Goal: Task Accomplishment & Management: Manage account settings

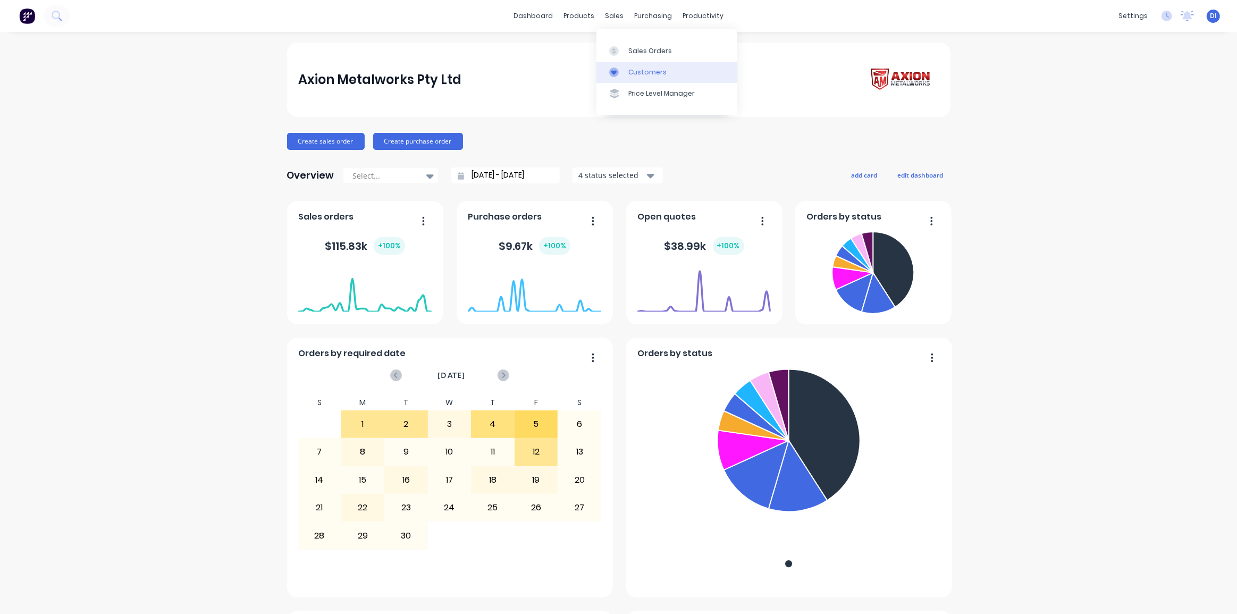
click at [631, 63] on link "Customers" at bounding box center [667, 72] width 141 height 21
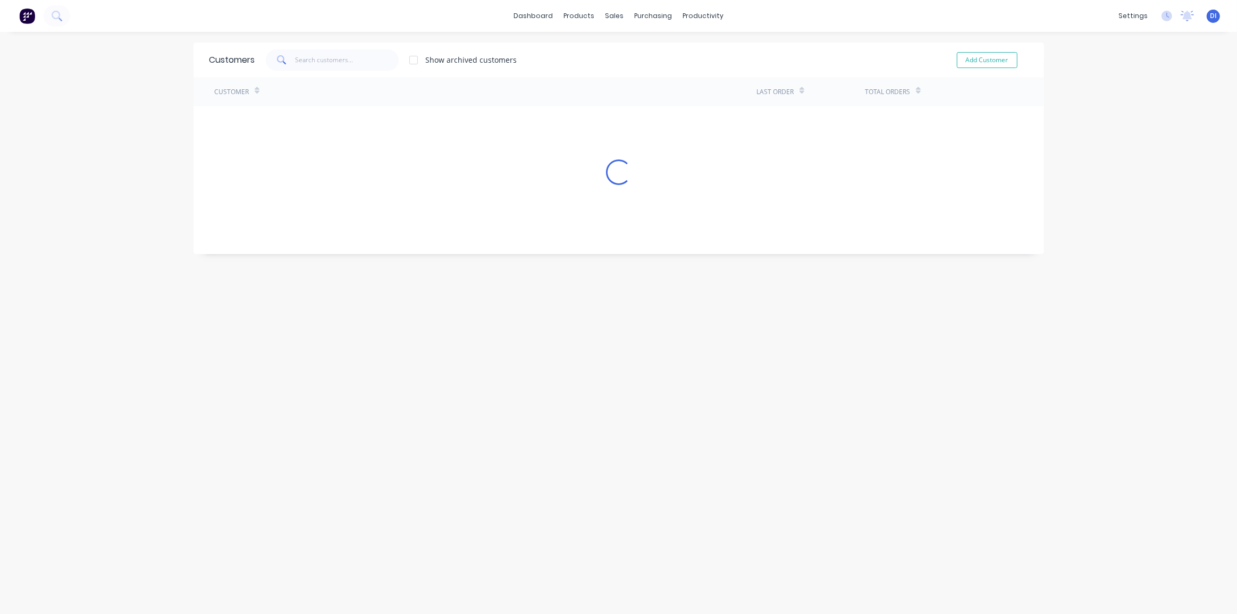
click at [631, 63] on div "Show archived customers Add Customer" at bounding box center [641, 59] width 773 height 21
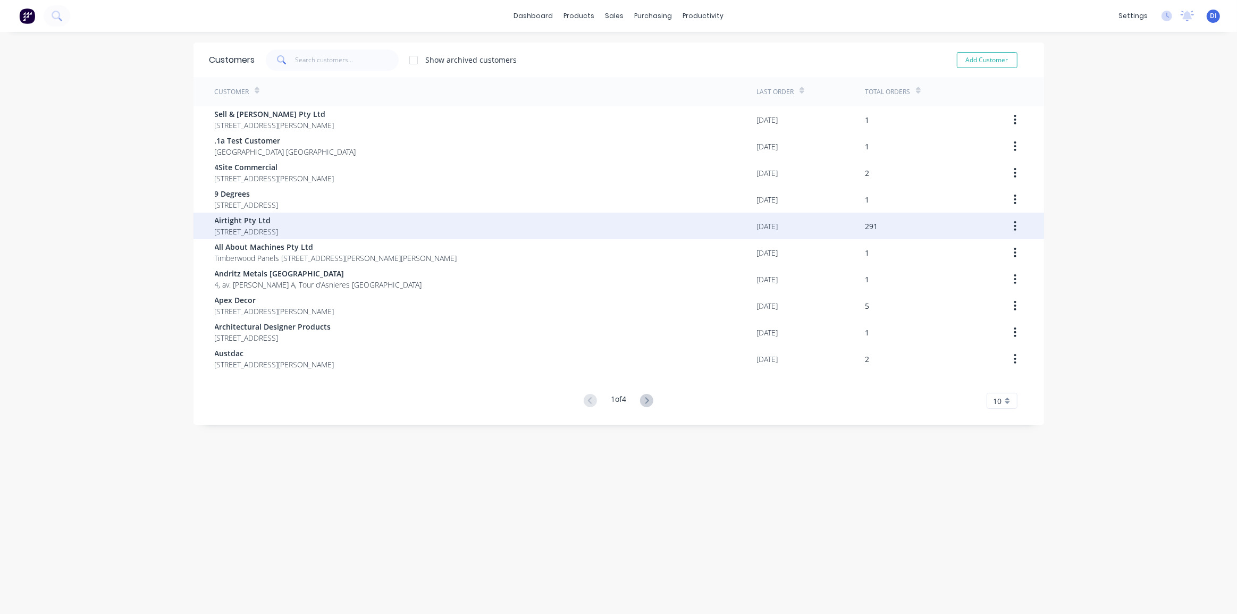
click at [279, 215] on span "Airtight Pty Ltd" at bounding box center [247, 220] width 64 height 11
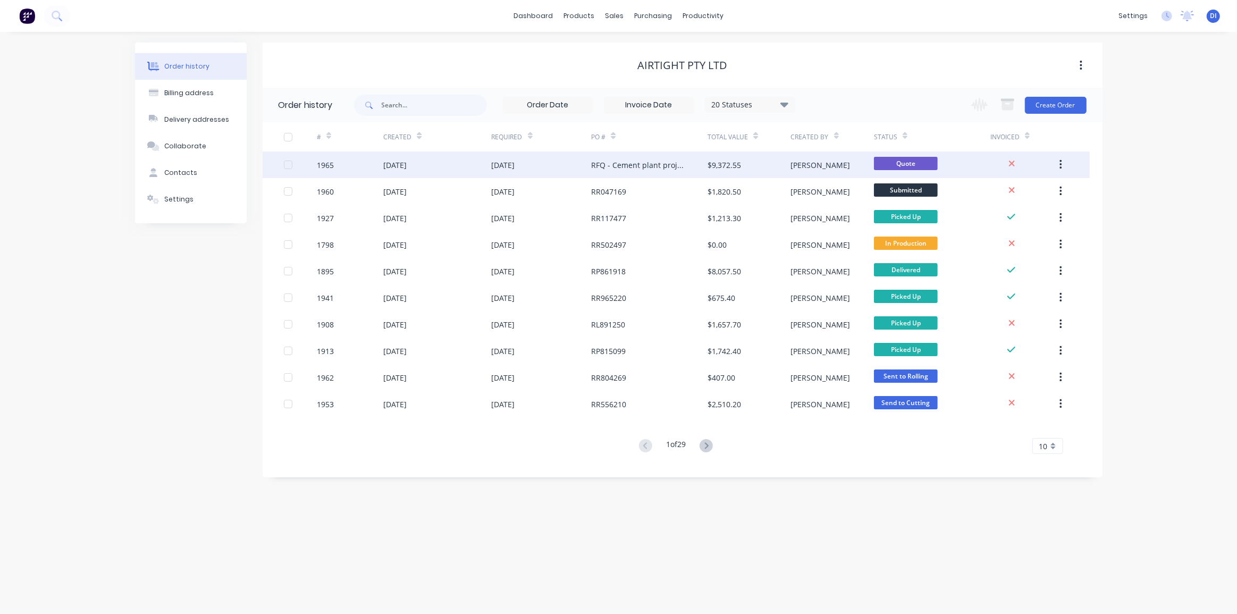
click at [793, 160] on div "[PERSON_NAME]" at bounding box center [821, 165] width 60 height 11
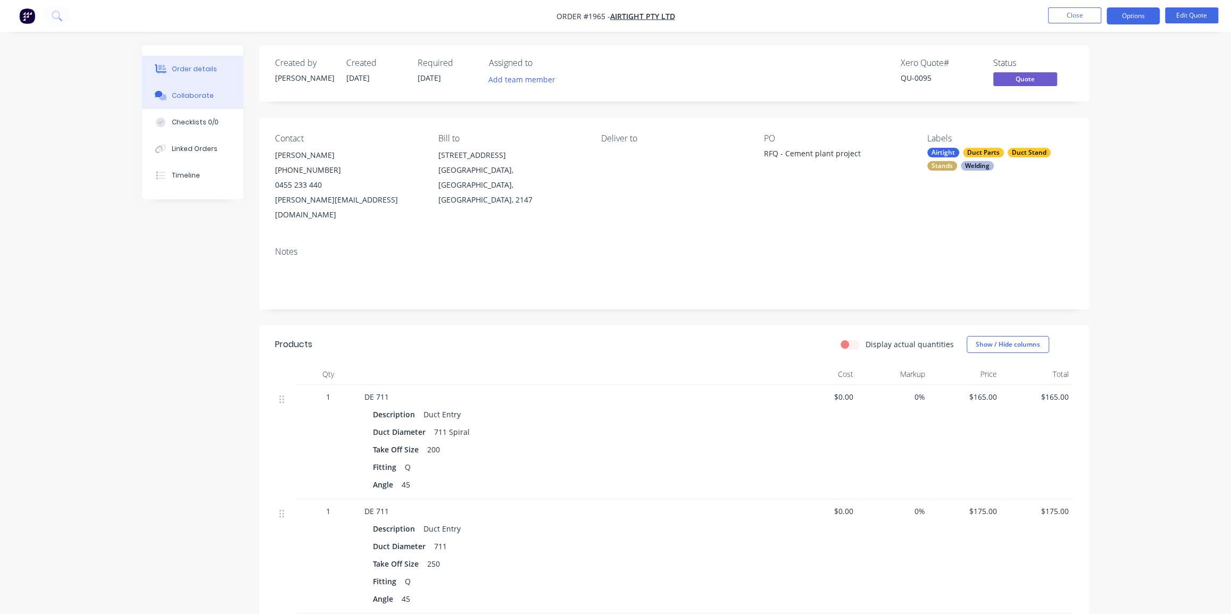
click at [183, 101] on button "Collaborate" at bounding box center [192, 95] width 101 height 27
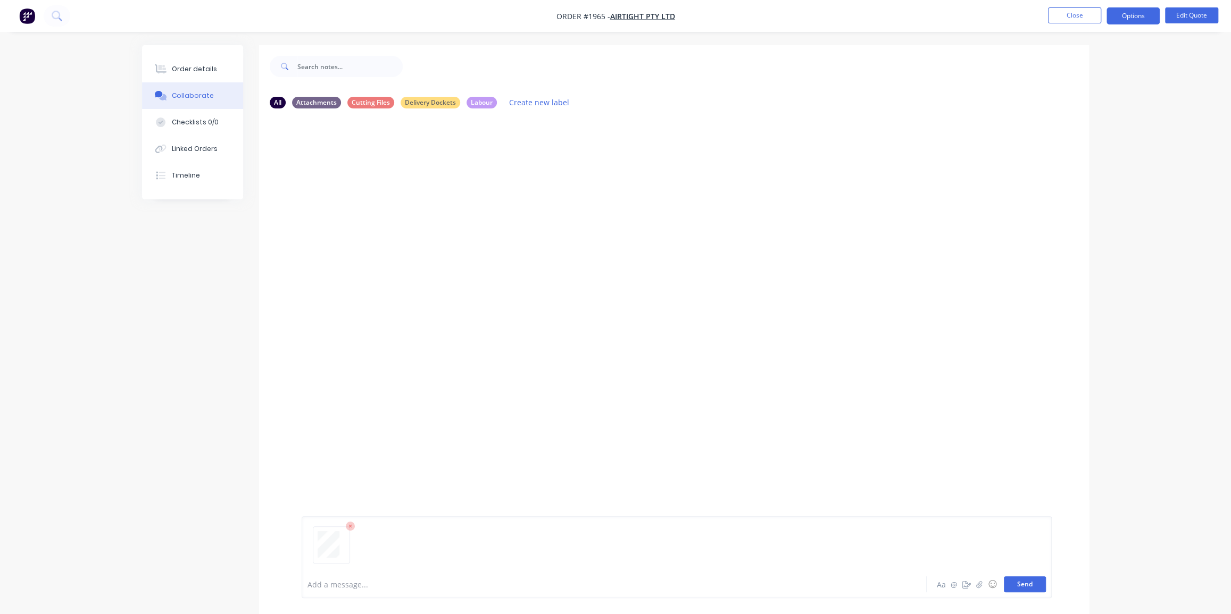
click at [1031, 588] on button "Send" at bounding box center [1024, 584] width 42 height 16
click at [607, 195] on div "You 11:12am [DATE] DOC050925.pdf Labels Download Delete" at bounding box center [468, 181] width 332 height 96
click at [176, 66] on div "Order details" at bounding box center [194, 69] width 45 height 10
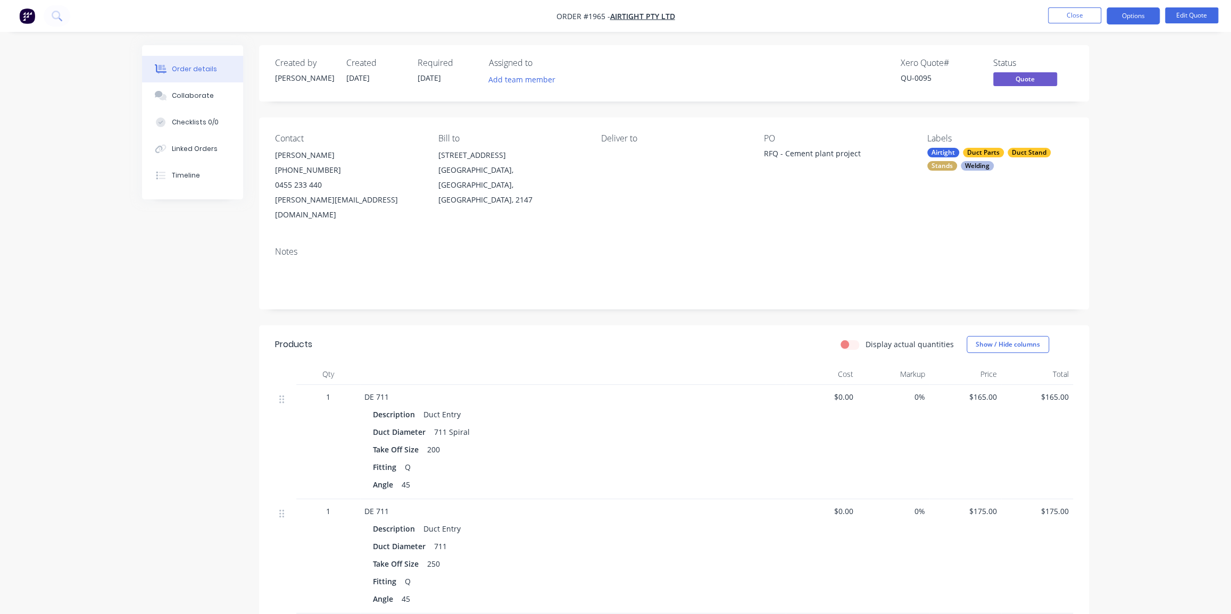
click at [27, 15] on img "button" at bounding box center [27, 16] width 16 height 16
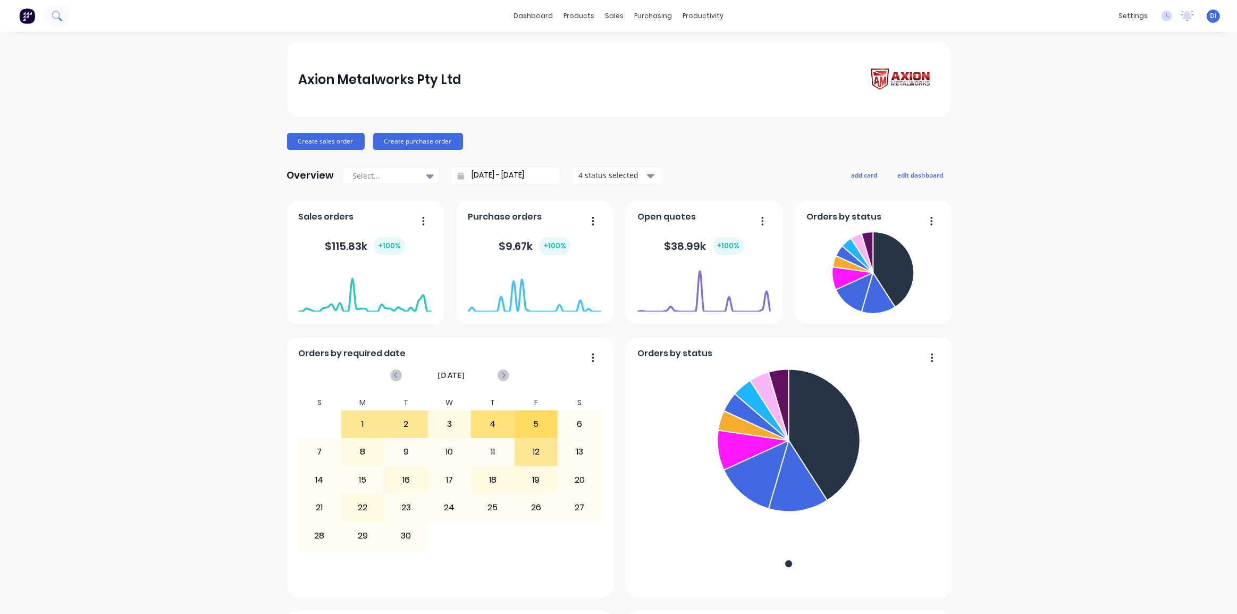
click at [61, 16] on icon at bounding box center [57, 16] width 10 height 10
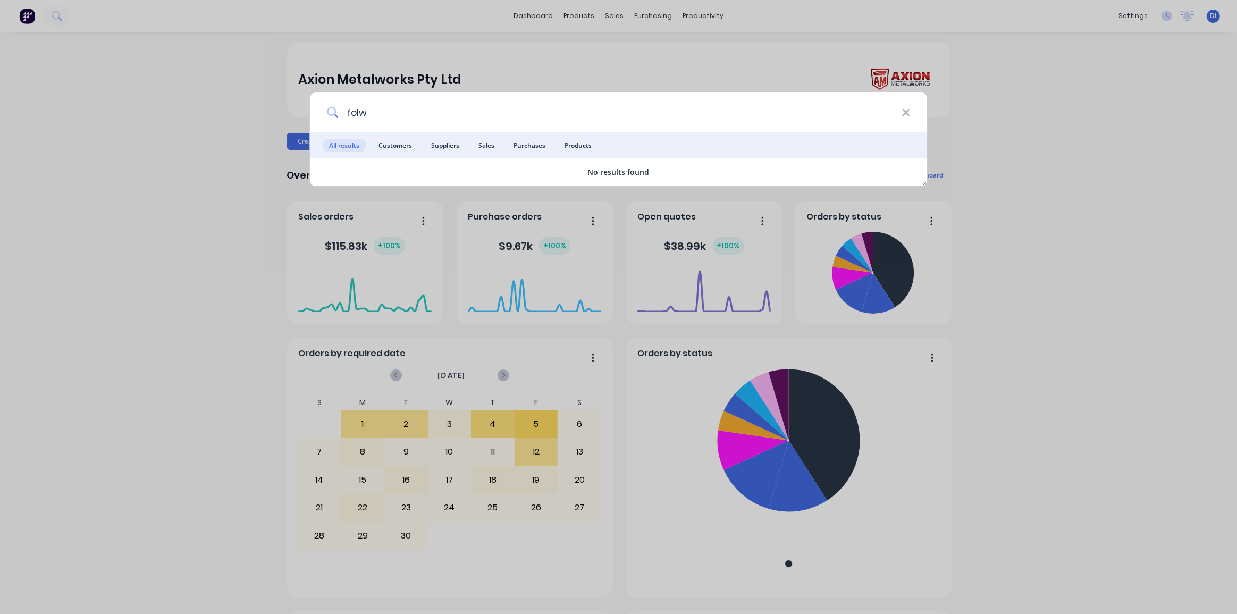
click at [366, 112] on input "folw" at bounding box center [620, 113] width 564 height 40
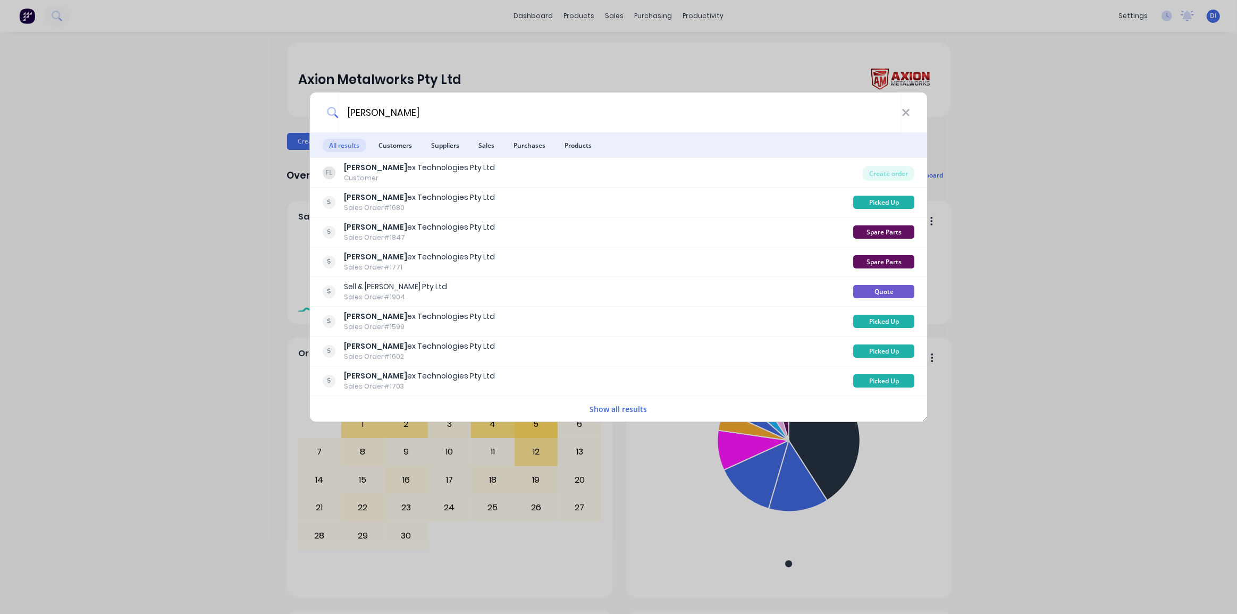
type input "[PERSON_NAME]"
click at [624, 408] on button "Show all results" at bounding box center [619, 409] width 64 height 12
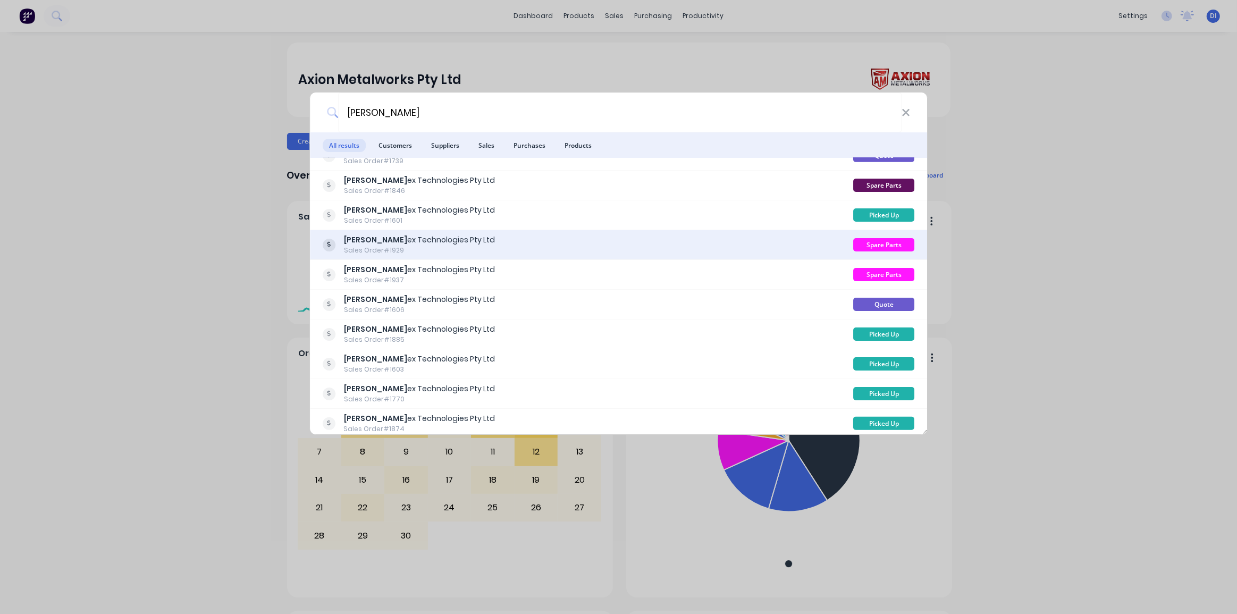
scroll to position [613, 0]
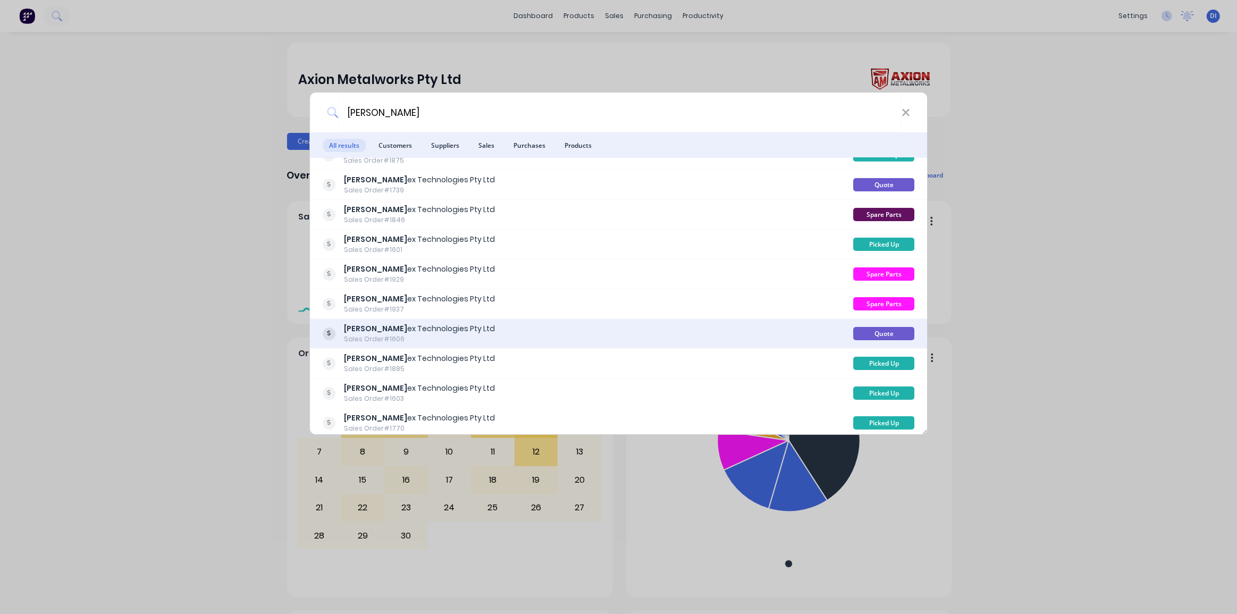
click at [615, 326] on div "[PERSON_NAME] ex Technologies Pty Ltd Sales Order #1606" at bounding box center [588, 333] width 531 height 21
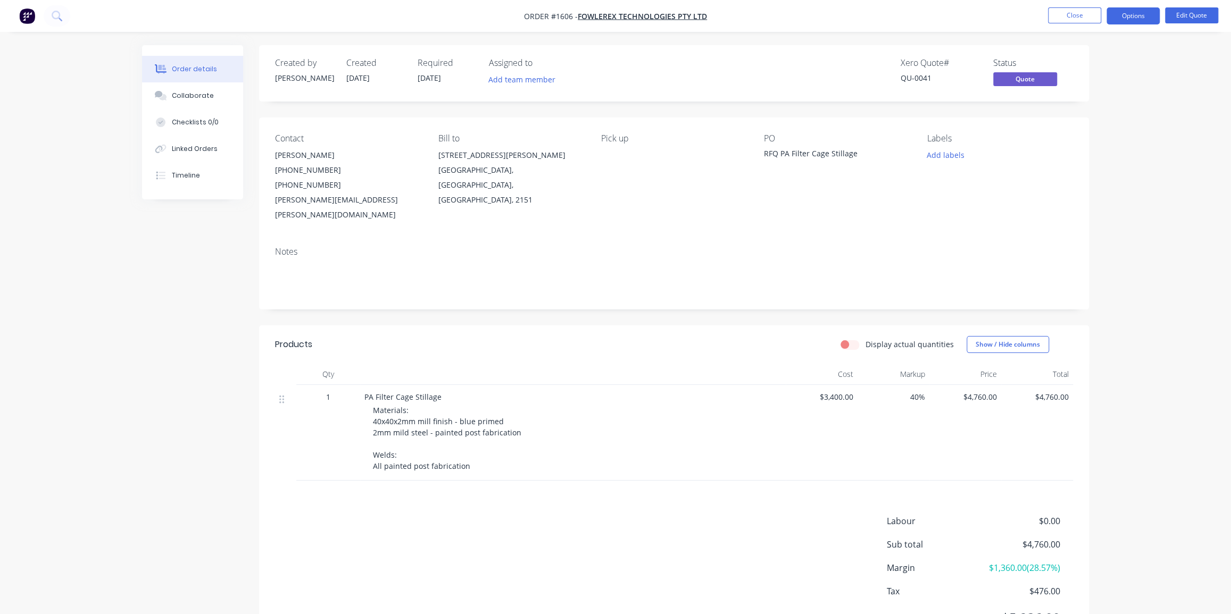
click at [1140, 162] on div "Order details Collaborate Checklists 0/0 Linked Orders Timeline Order details C…" at bounding box center [615, 335] width 1231 height 670
click at [1138, 14] on button "Options" at bounding box center [1132, 15] width 53 height 17
click at [1074, 69] on div "Quote" at bounding box center [1101, 64] width 98 height 15
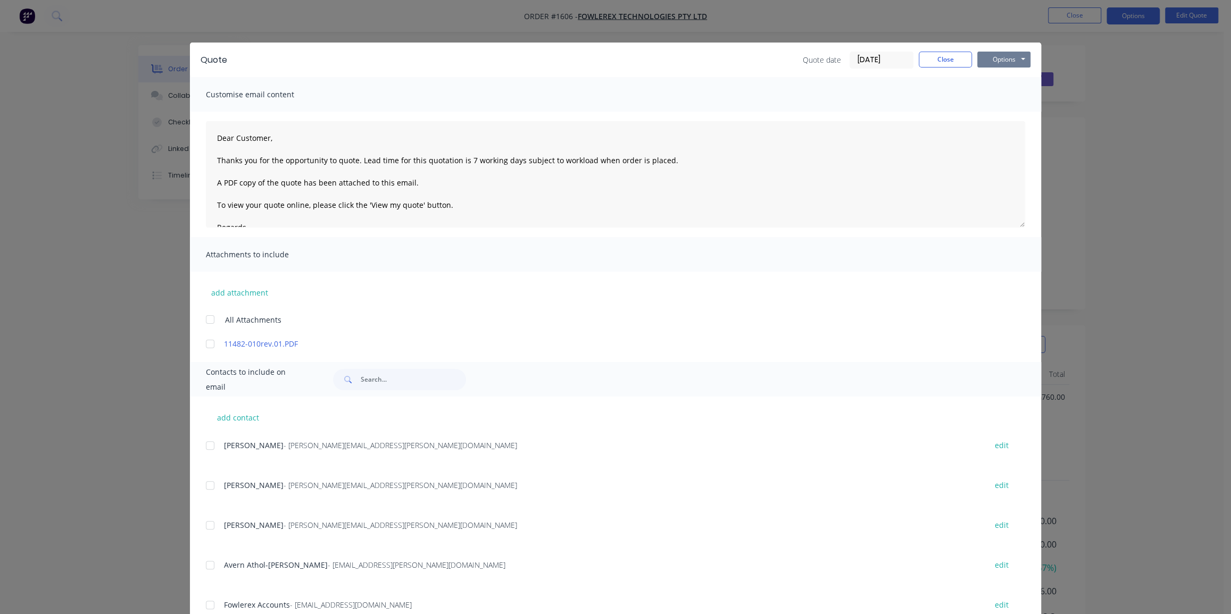
click at [992, 58] on button "Options" at bounding box center [1003, 60] width 53 height 16
click at [998, 96] on button "Print" at bounding box center [1011, 96] width 68 height 18
click at [874, 62] on input "[DATE]" at bounding box center [881, 60] width 63 height 16
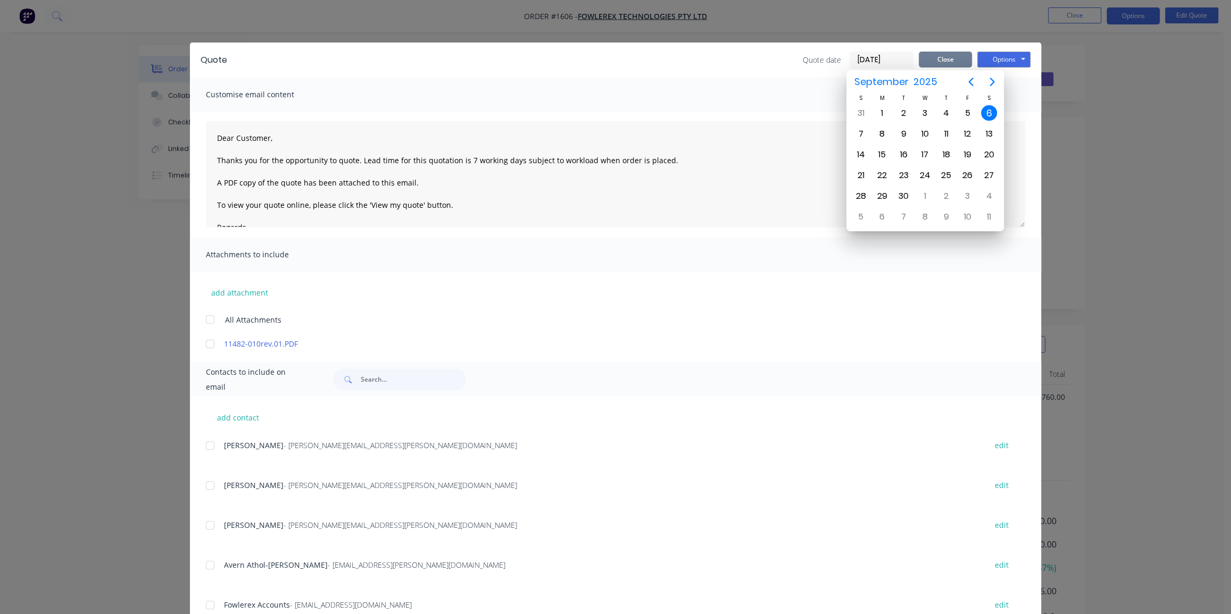
click at [933, 59] on button "Close" at bounding box center [944, 60] width 53 height 16
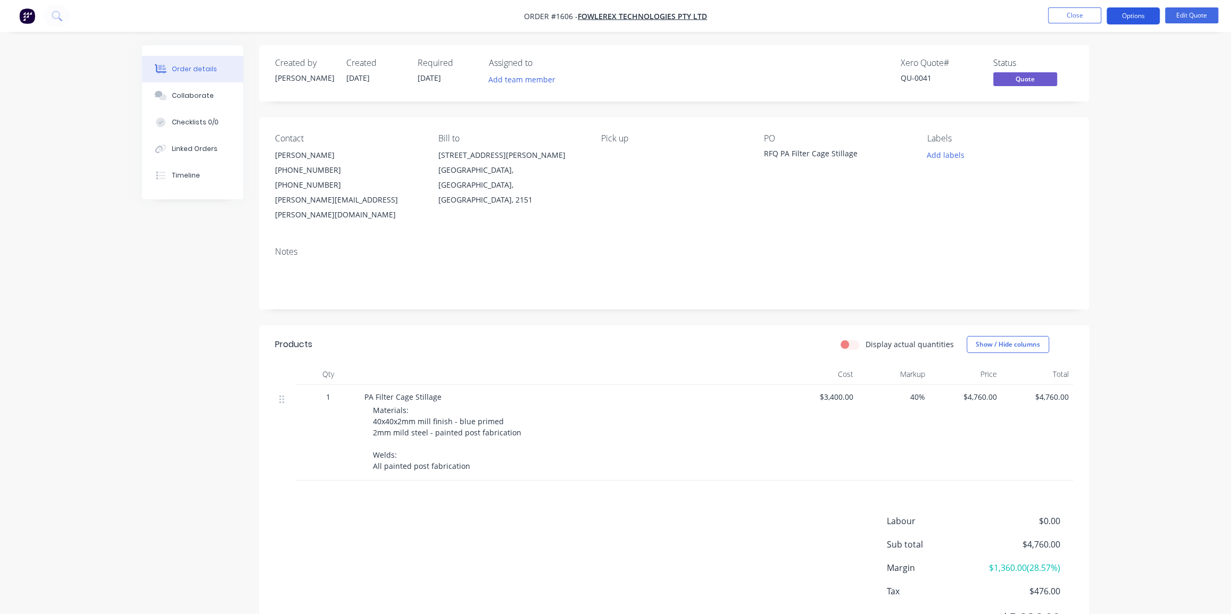
click at [1134, 15] on button "Options" at bounding box center [1132, 15] width 53 height 17
click at [1093, 61] on div "Quote" at bounding box center [1101, 64] width 98 height 15
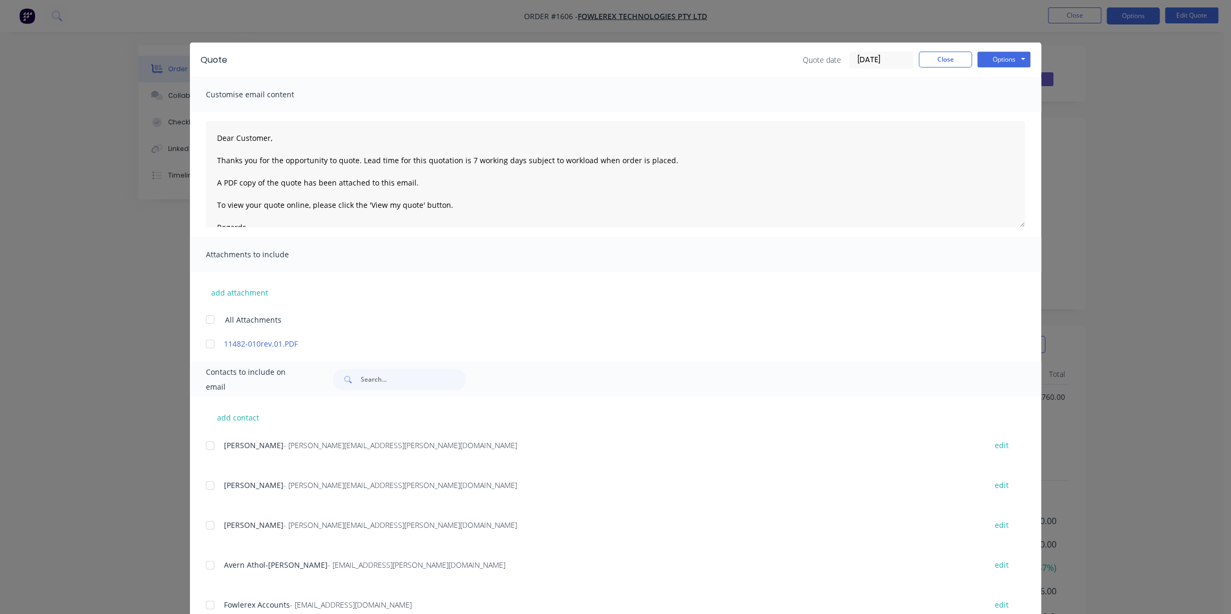
click at [871, 55] on input "[DATE]" at bounding box center [881, 60] width 63 height 16
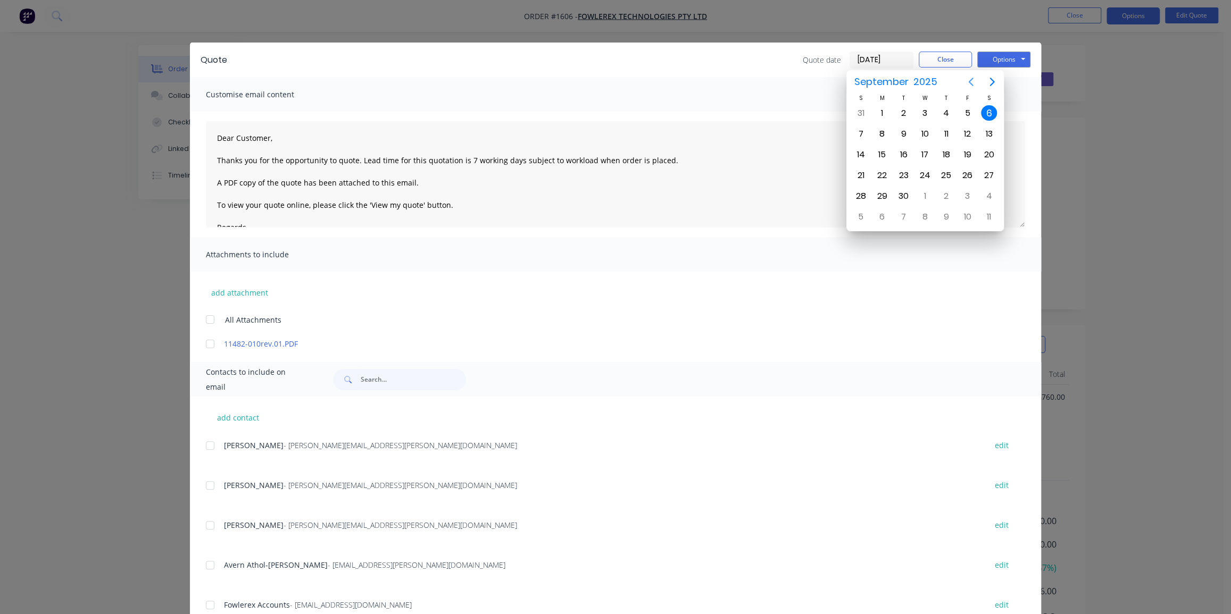
click at [967, 80] on icon "Previous page" at bounding box center [970, 82] width 13 height 13
click at [906, 173] on div "20" at bounding box center [903, 176] width 16 height 16
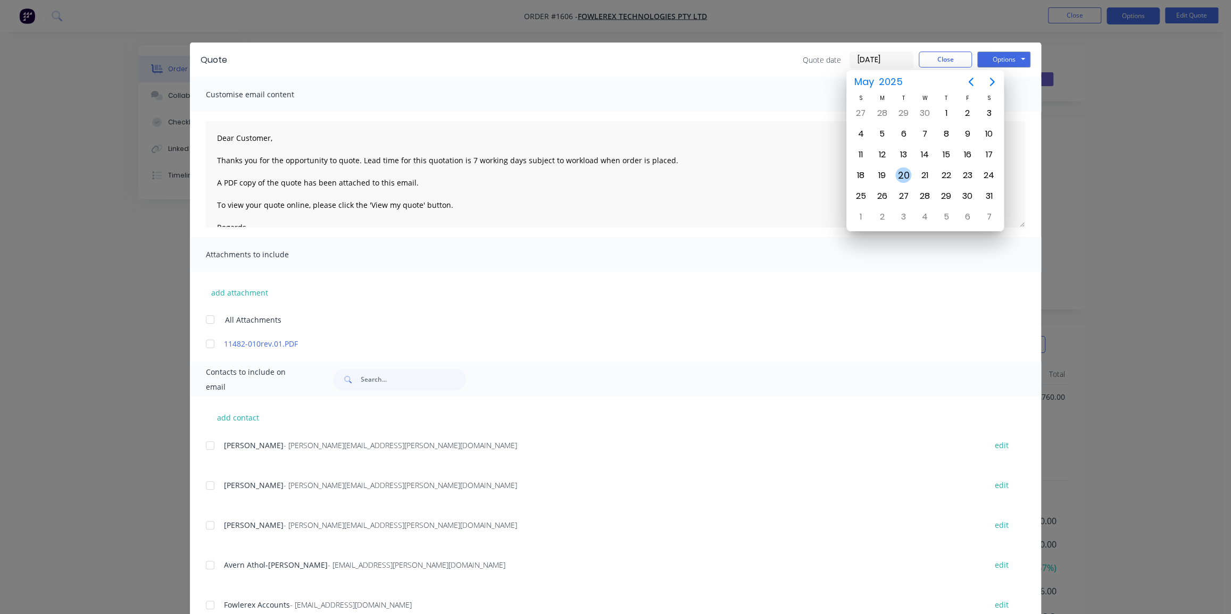
type input "[DATE]"
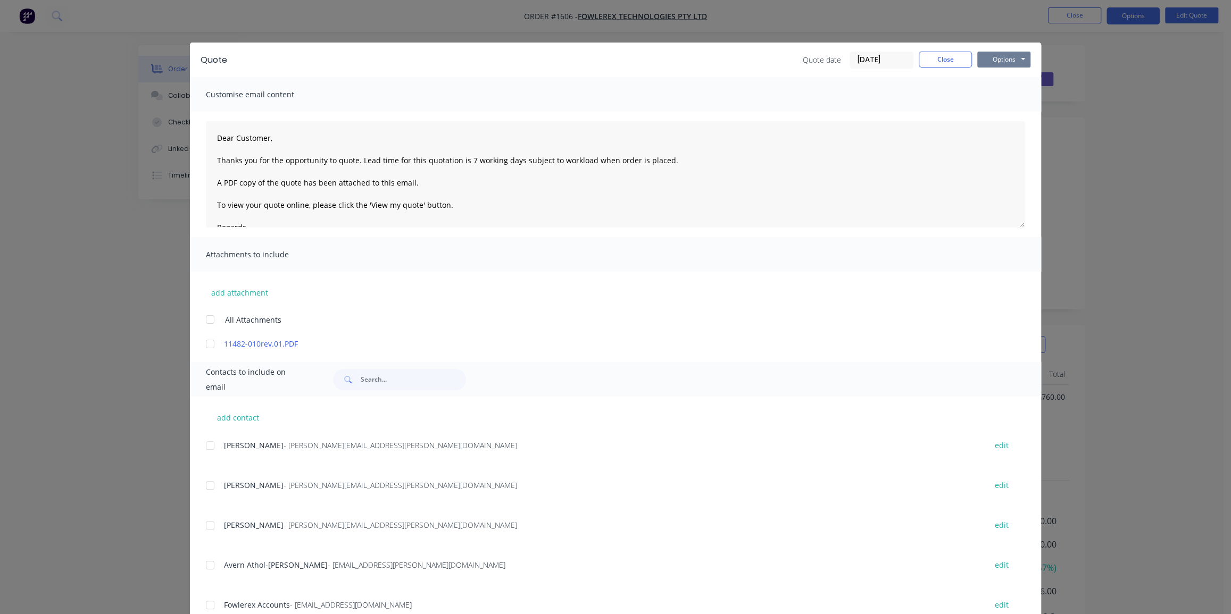
click at [990, 59] on button "Options" at bounding box center [1003, 60] width 53 height 16
click at [989, 97] on button "Print" at bounding box center [1011, 96] width 68 height 18
drag, startPoint x: 918, startPoint y: 60, endPoint x: 877, endPoint y: 49, distance: 41.7
click at [918, 59] on button "Close" at bounding box center [944, 60] width 53 height 16
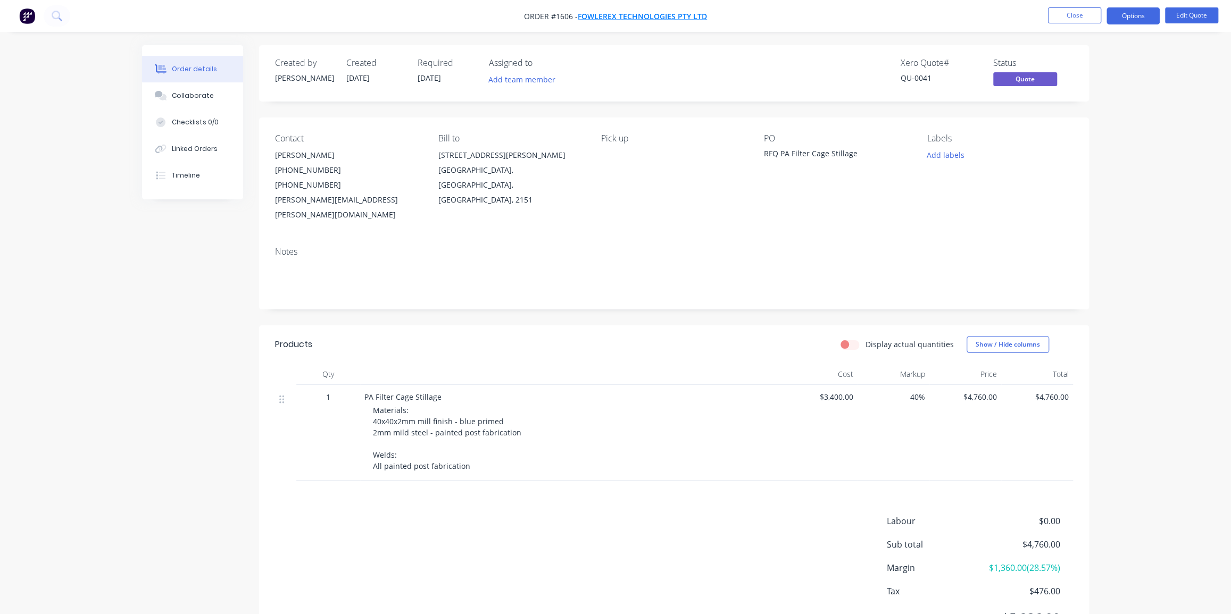
click at [627, 16] on span "Fowlerex Technologies Pty Ltd" at bounding box center [642, 16] width 129 height 10
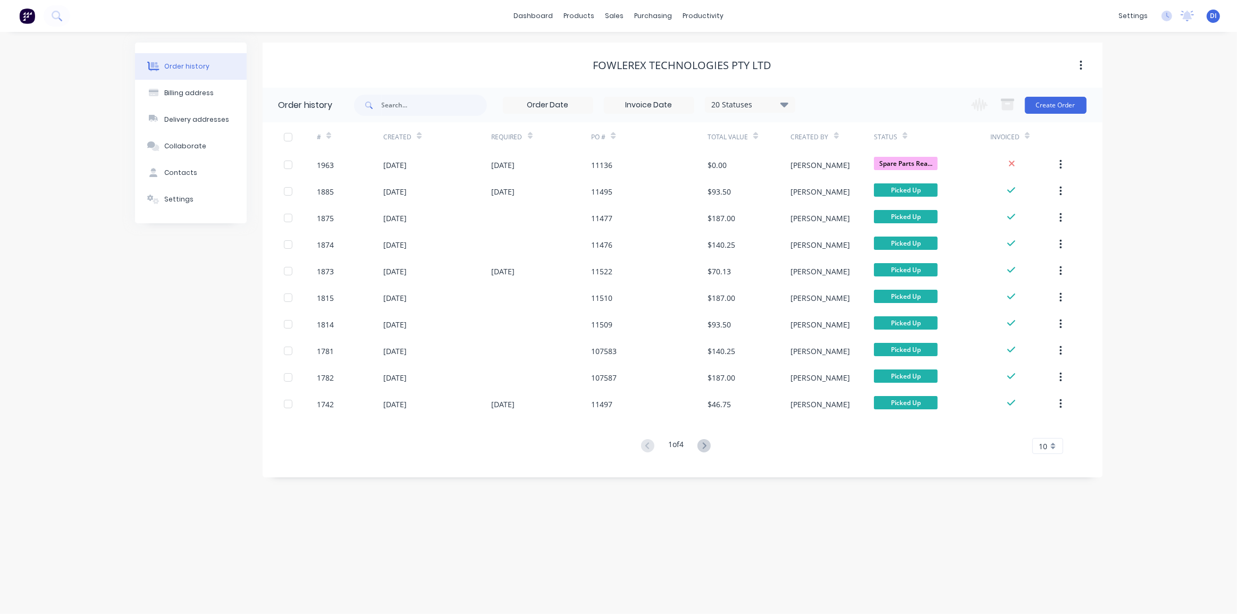
click at [471, 63] on div "Fowlerex Technologies Pty Ltd" at bounding box center [683, 65] width 840 height 13
drag, startPoint x: 723, startPoint y: 101, endPoint x: 723, endPoint y: 114, distance: 12.8
click at [723, 101] on div "20 Statuses" at bounding box center [750, 105] width 89 height 12
click at [750, 234] on div "All" at bounding box center [772, 232] width 133 height 21
click at [826, 229] on div "All" at bounding box center [772, 232] width 133 height 21
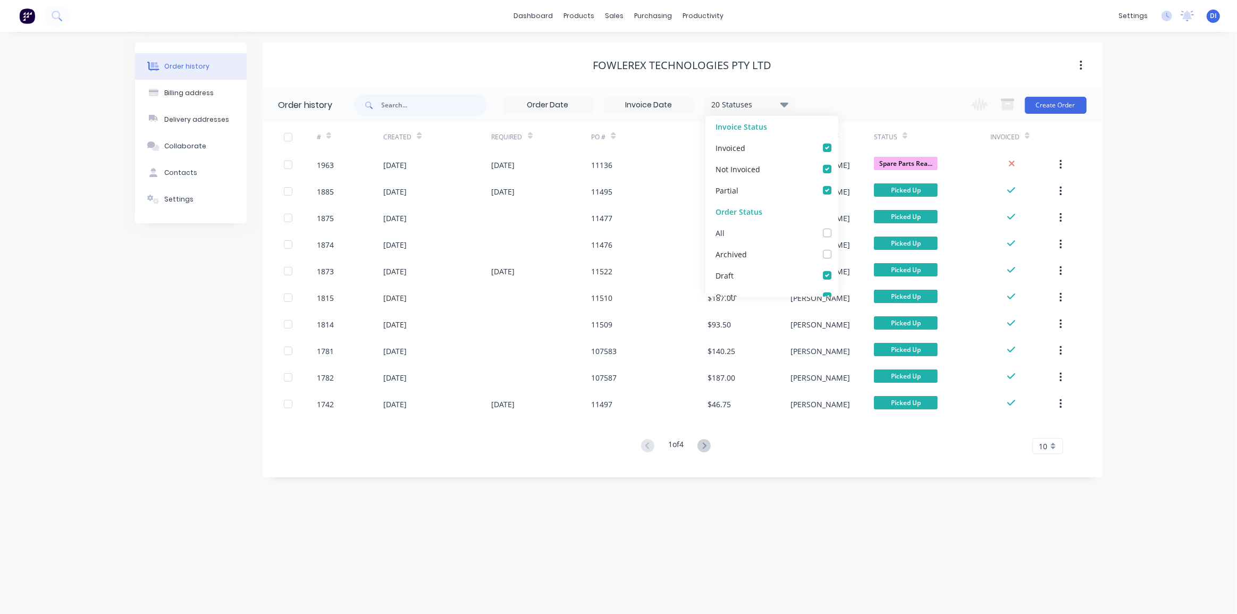
click at [838, 227] on label at bounding box center [838, 227] width 0 height 0
click at [838, 230] on input "checkbox" at bounding box center [842, 232] width 9 height 10
checkbox input "true"
click at [838, 227] on label at bounding box center [838, 227] width 0 height 0
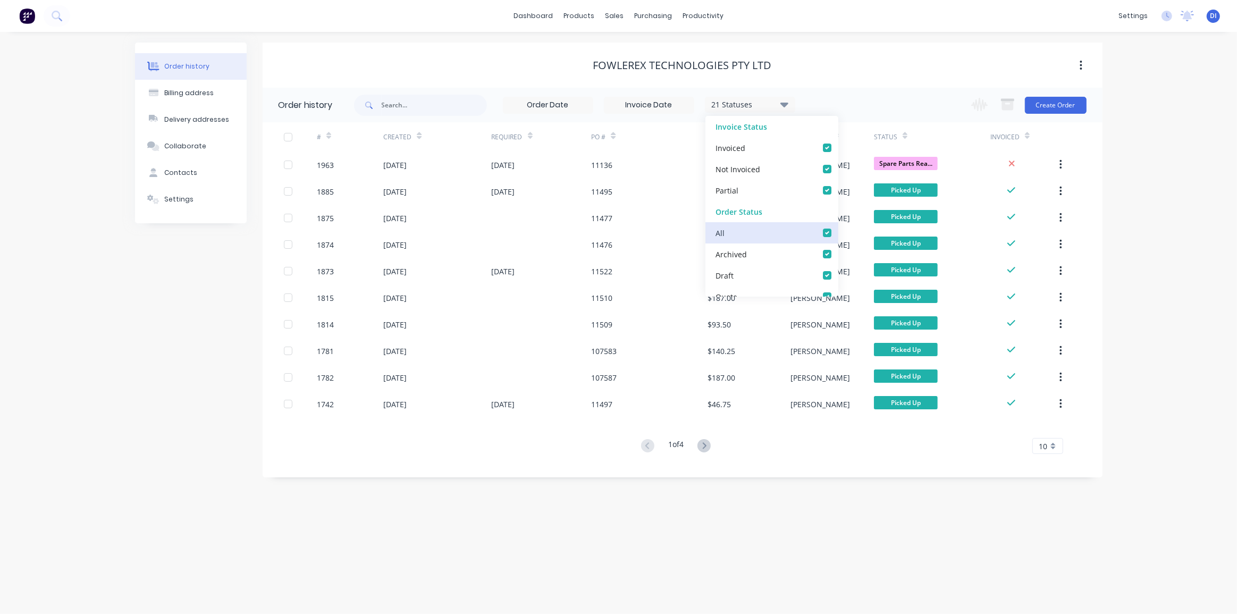
click at [838, 232] on input "checkbox" at bounding box center [842, 232] width 9 height 10
checkbox input "false"
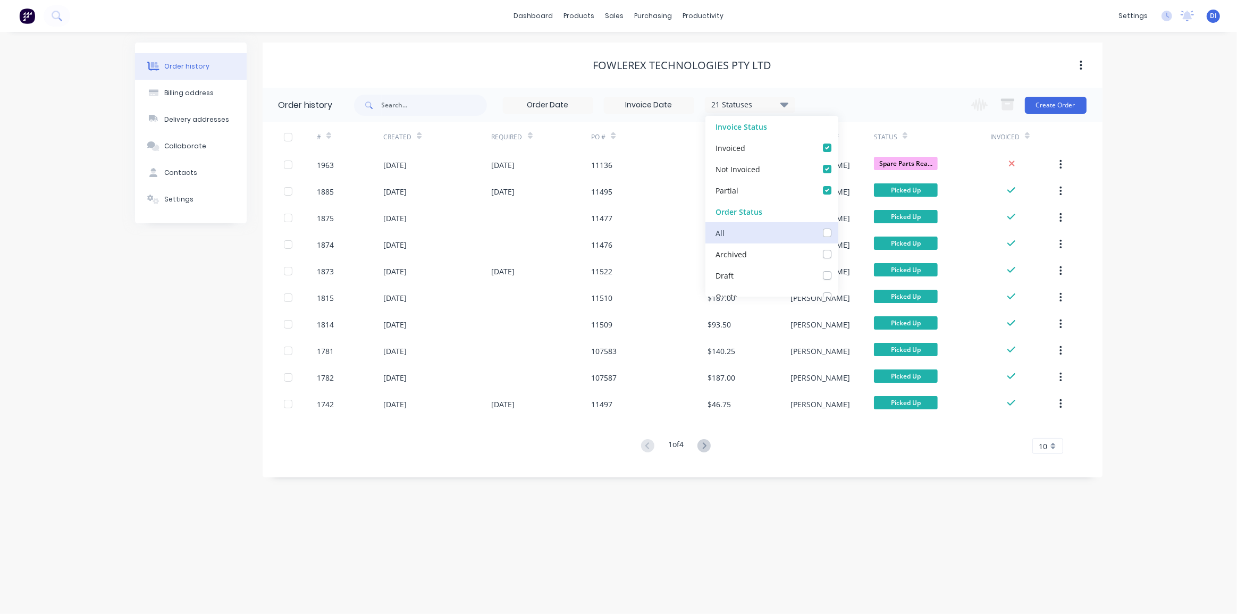
checkbox input "false"
checkbox Supplier_checkbox_bf0060dd-1dce-439b-959b-a3e8d4236b7fundefined "false"
checkbox Cutting_checkbox_79fc8370-49d1-45a9-b55c-1fc69371c636undefined "false"
checkbox Rolling_checkbox_d4c2eb54-bec8-4fc6-8d71-a67cce085be4undefined "false"
checkbox Production_checkbox_5ee1bc50-7d7c-457a-82fa-c5c2a10a59e4undefined "false"
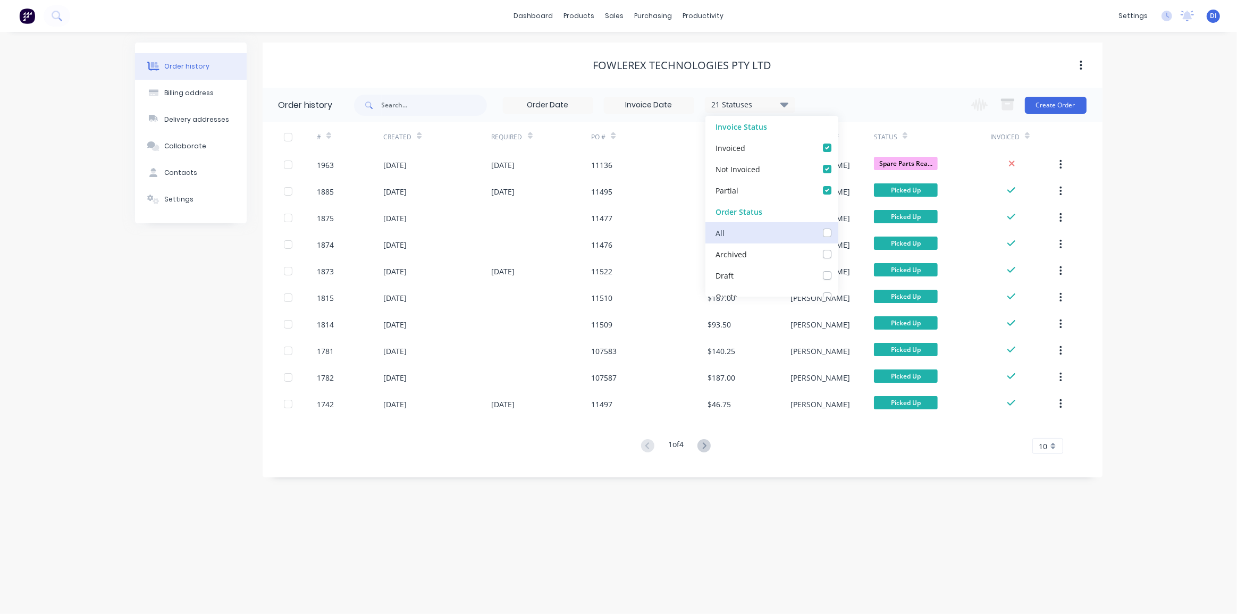
checkbox check_checkbox_640f8836-799c-4a19-bd22-ac5b78cdc842undefined "false"
checkbox Up_checkbox_2db9320d-dc39-4ea5-a987-d99186212894undefined "false"
checkbox Delivery_checkbox_ca139be5-4275-4c51-a5d5-82deef6d63cdundefined "false"
checkbox Assembled_checkbox_6a670c1f-0b5b-4335-8c31-6e6ddd83e1fbundefined "false"
checkbox Sent_checkbox_8388205c-9108-40c0-8add-fb5e121a6c10undefined "false"
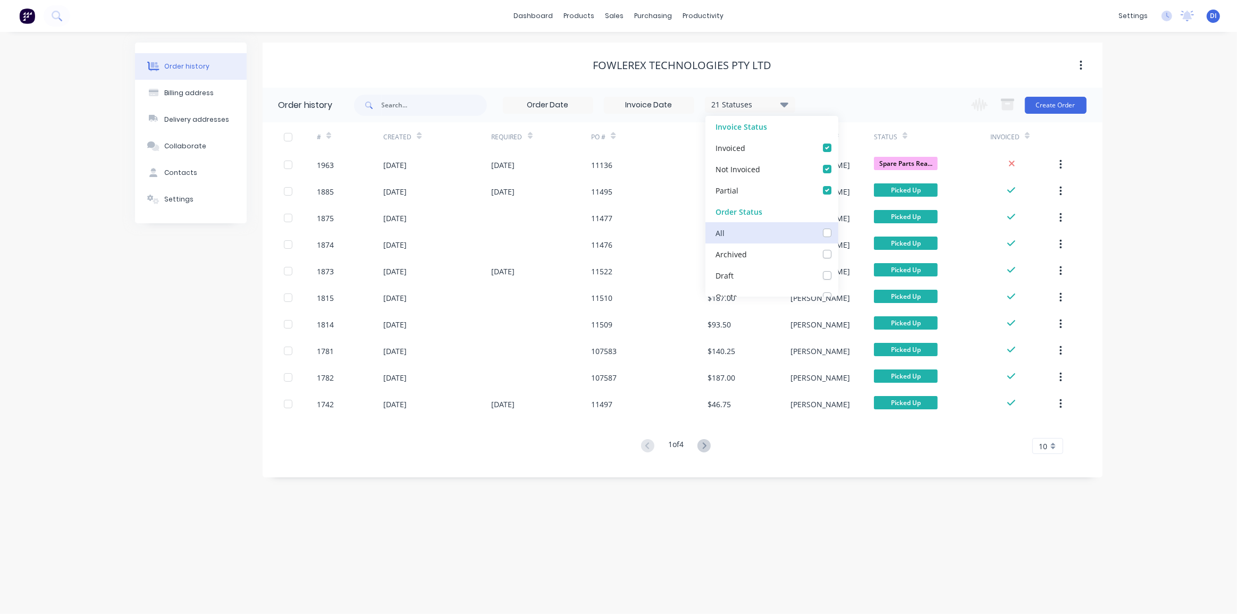
checkbox Sent_checkbox_440edcfa-aab1-4020-813c-ac30404e4aeeundefined "false"
checkbox Requested_checkbox_7d732eca-cd28-4415-97fe-51d4bb57bf7bundefined "false"
checkbox Recieved_checkbox_2e2c316d-dad9-4651-ac18-e4831fa5ac33undefined "false"
checkbox input "false"
checkbox Up_checkbox_dp74yundefined "false"
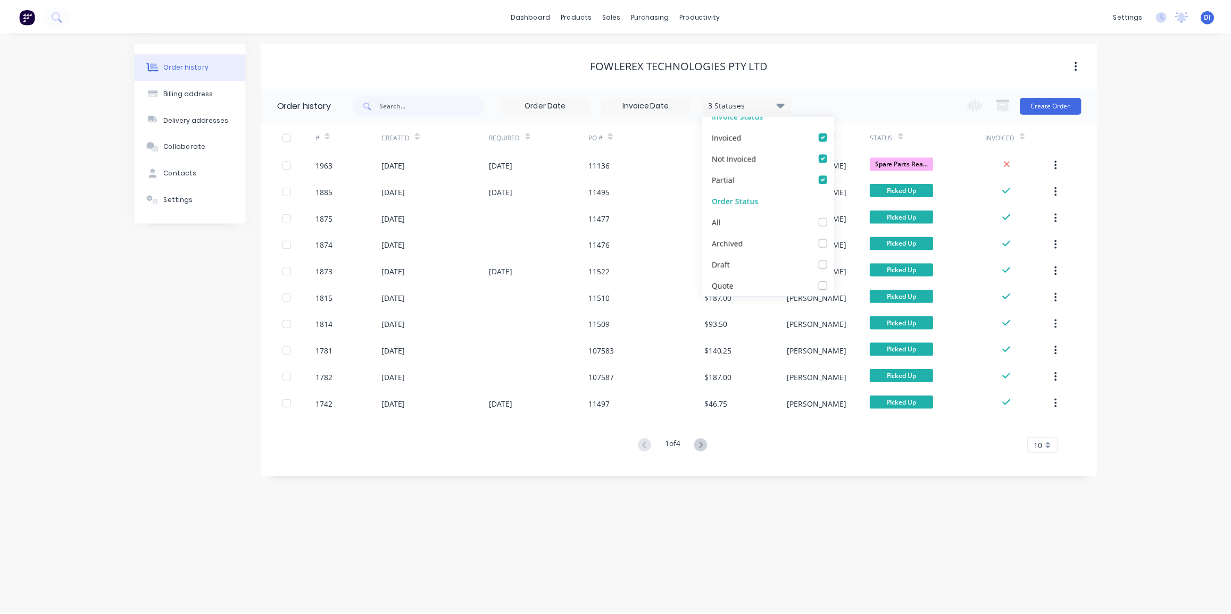
scroll to position [48, 0]
click at [838, 243] on label at bounding box center [838, 243] width 0 height 0
click at [838, 244] on input "checkbox" at bounding box center [842, 248] width 9 height 10
checkbox input "true"
click at [1162, 239] on div "Order history Billing address Delivery addresses Collaborate Contacts Settings …" at bounding box center [618, 323] width 1237 height 582
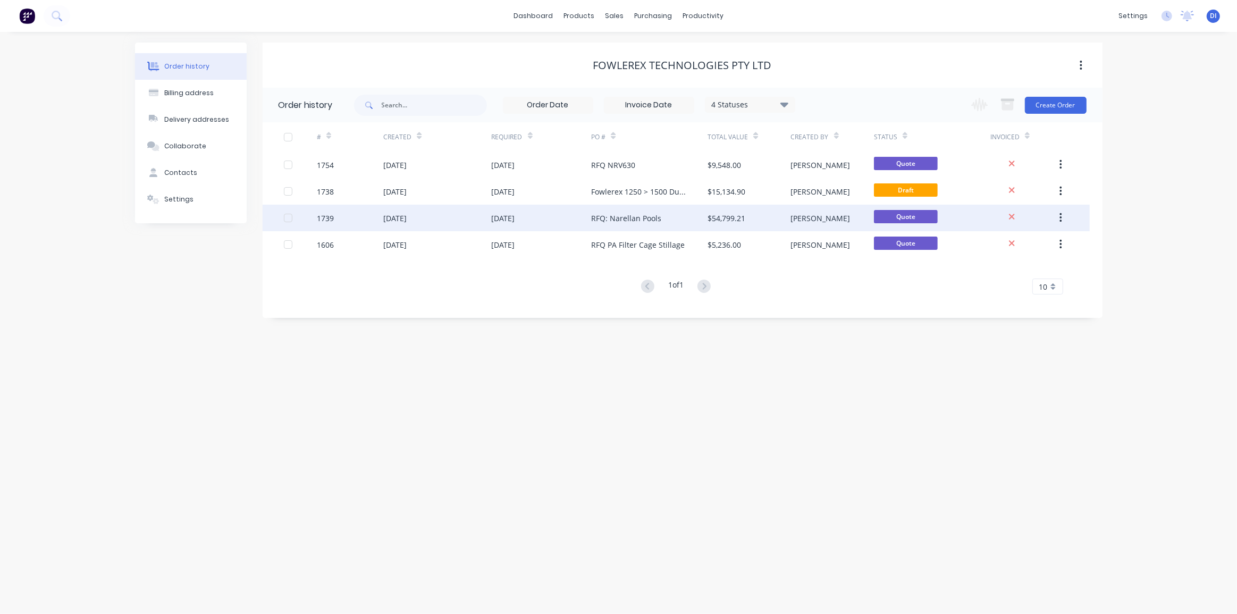
click at [658, 219] on div "RFQ: Narellan Pools" at bounding box center [626, 218] width 70 height 11
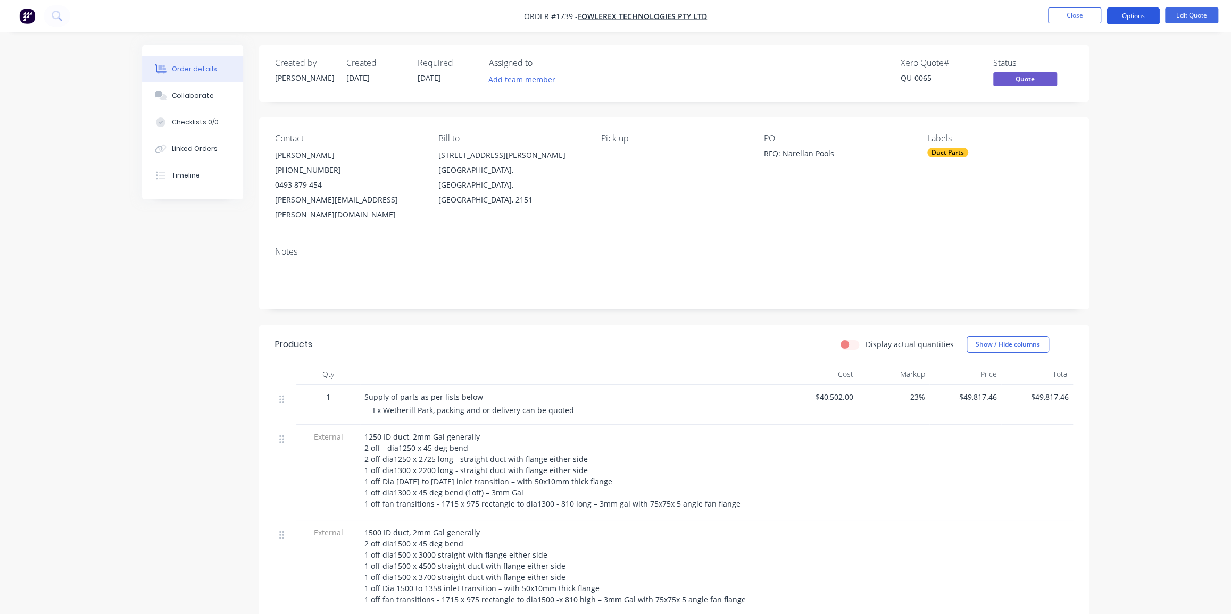
click at [1136, 14] on button "Options" at bounding box center [1132, 15] width 53 height 17
click at [1074, 69] on div "Quote" at bounding box center [1101, 64] width 98 height 15
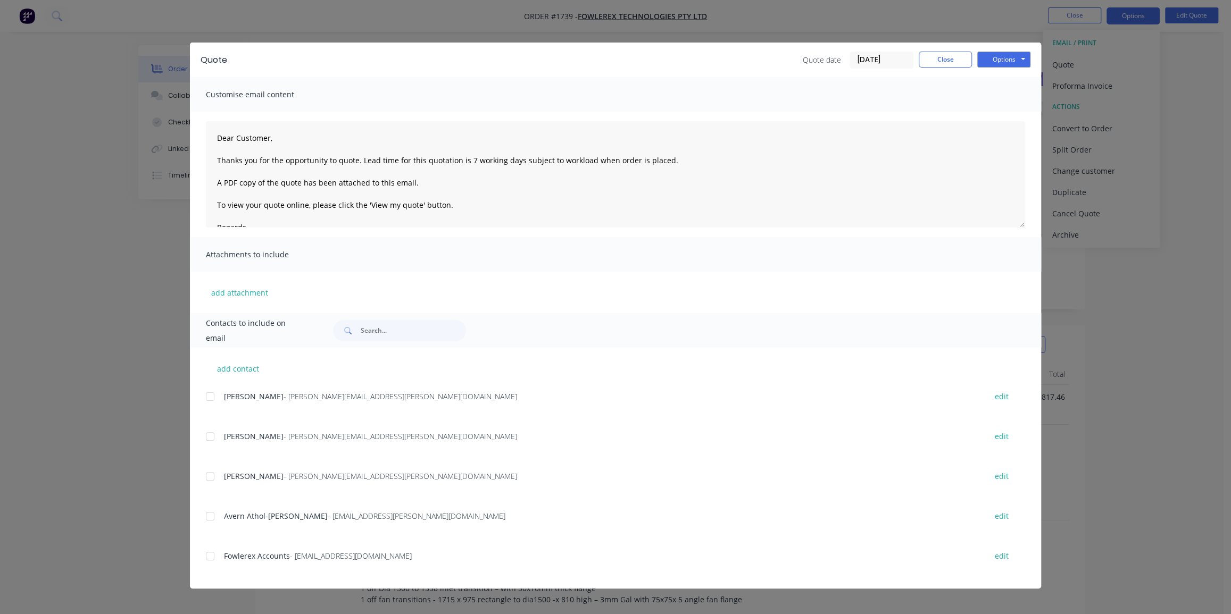
click at [880, 58] on input "[DATE]" at bounding box center [881, 60] width 63 height 16
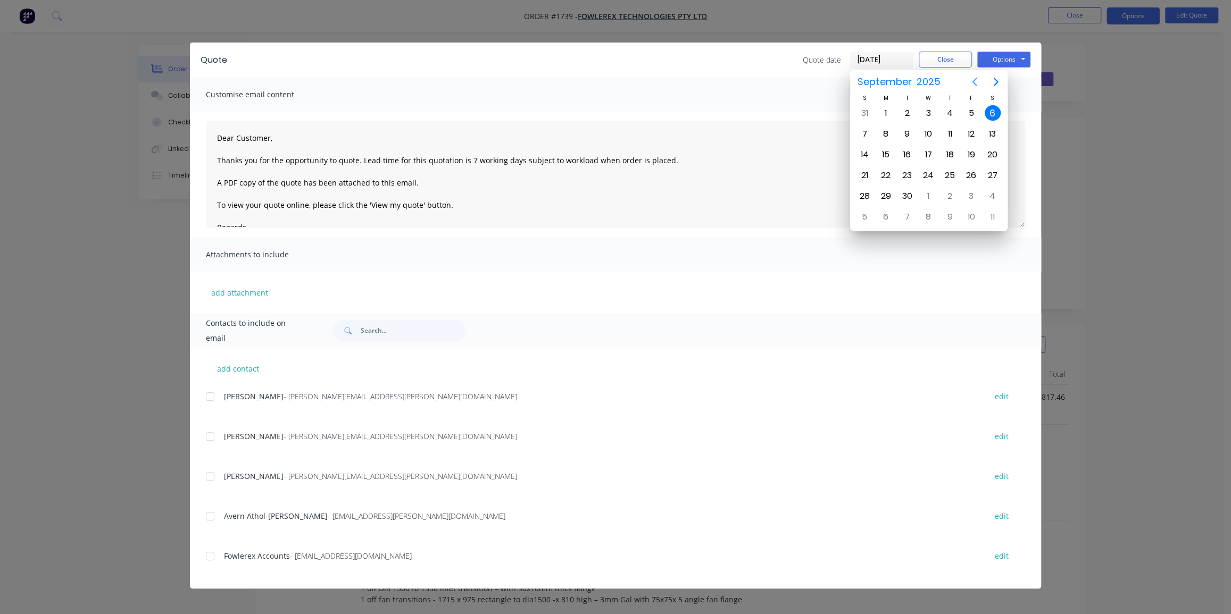
click at [974, 81] on icon "Previous page" at bounding box center [974, 82] width 13 height 13
click at [884, 133] on div "7" at bounding box center [885, 134] width 16 height 16
type input "[DATE]"
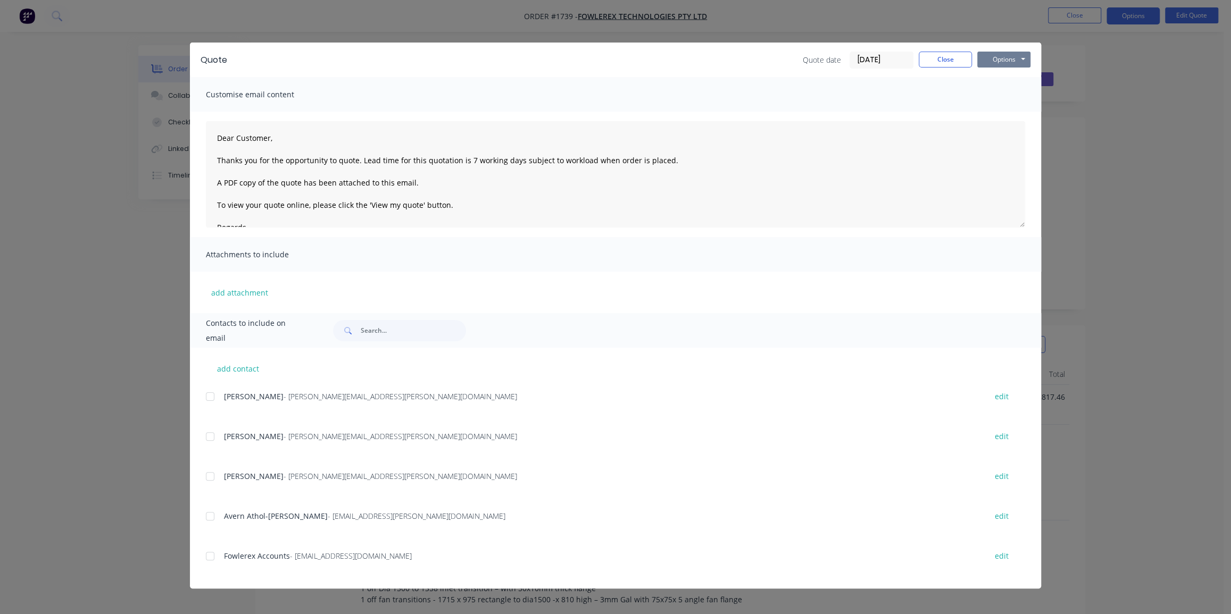
click at [999, 61] on button "Options" at bounding box center [1003, 60] width 53 height 16
click at [1001, 97] on button "Print" at bounding box center [1011, 96] width 68 height 18
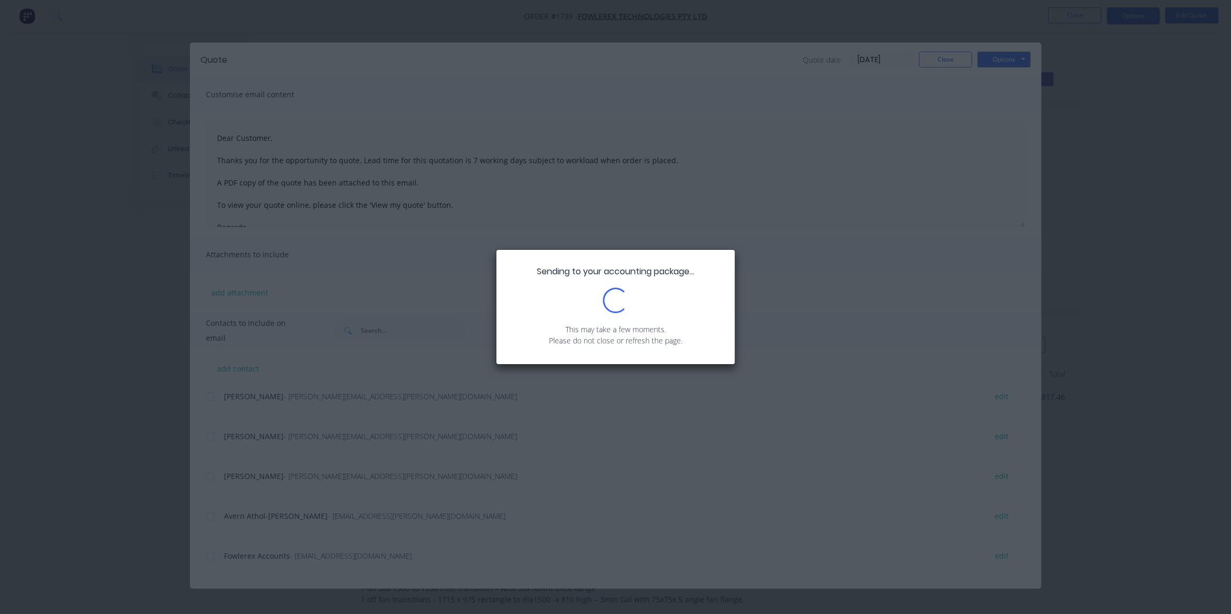
click at [1119, 178] on div "Sending to your accounting package... Loading... This may take a few moments. P…" at bounding box center [615, 307] width 1231 height 614
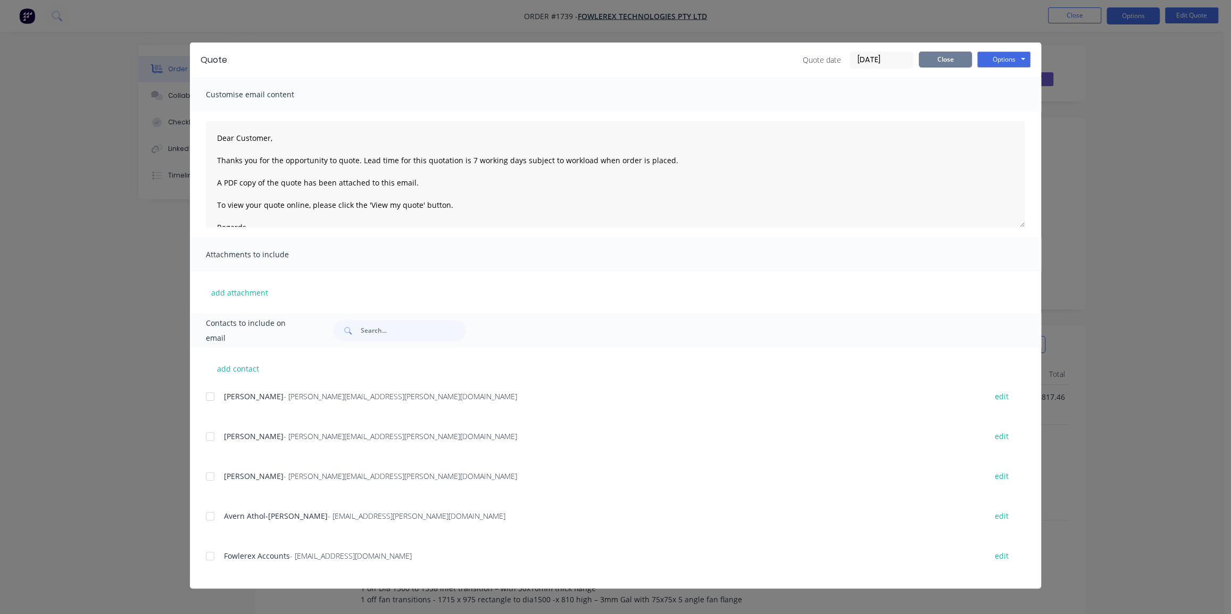
click at [951, 56] on button "Close" at bounding box center [944, 60] width 53 height 16
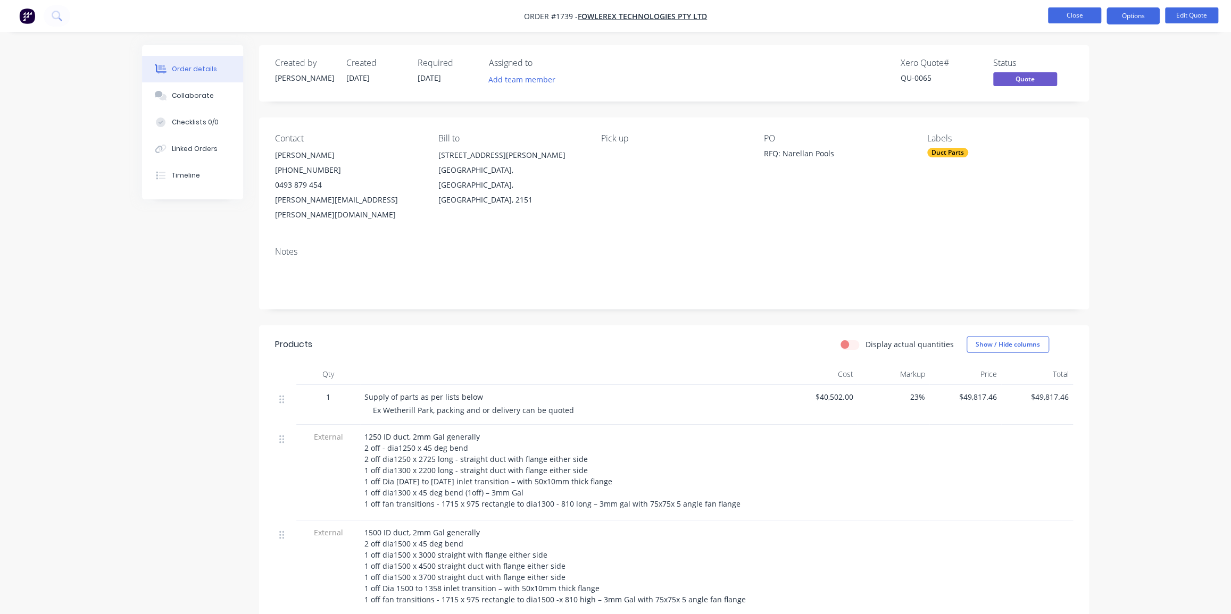
click at [1049, 21] on button "Close" at bounding box center [1074, 15] width 53 height 16
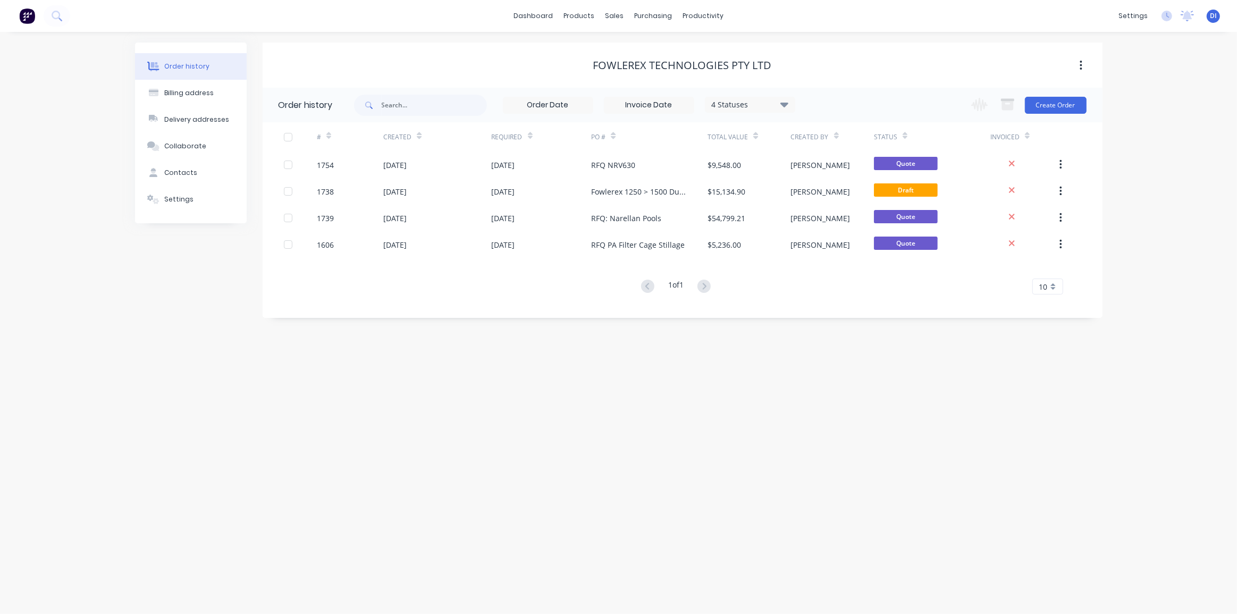
click at [1187, 200] on div "Order history Billing address Delivery addresses Collaborate Contacts Settings …" at bounding box center [618, 323] width 1237 height 582
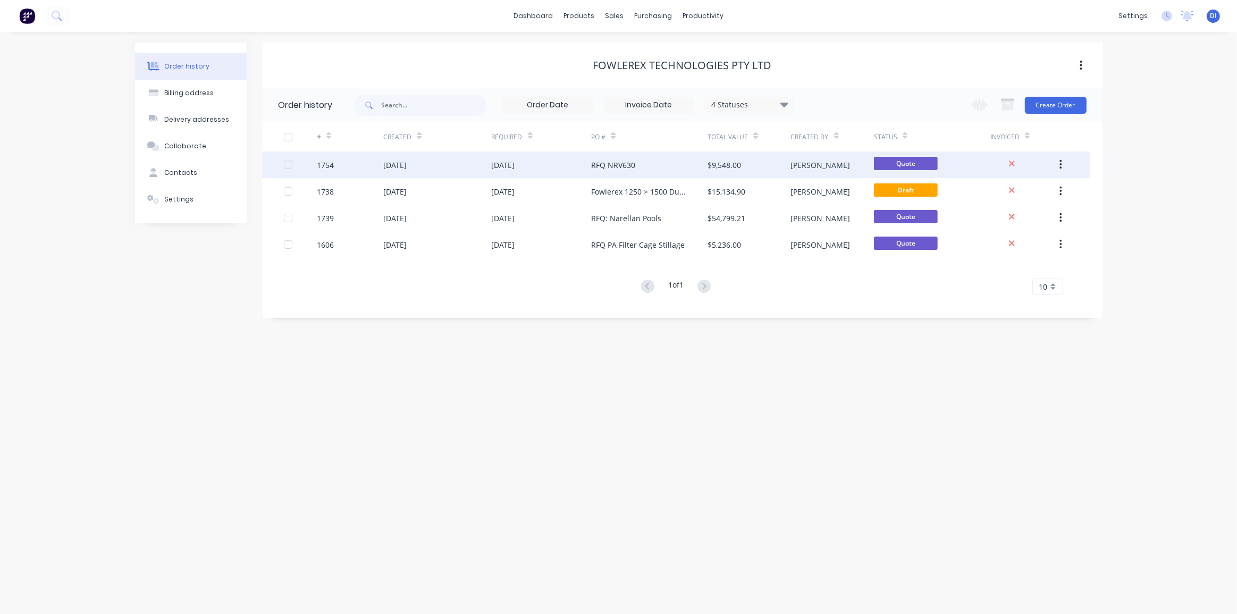
click at [659, 166] on div "RFQ NRV630" at bounding box center [649, 165] width 116 height 27
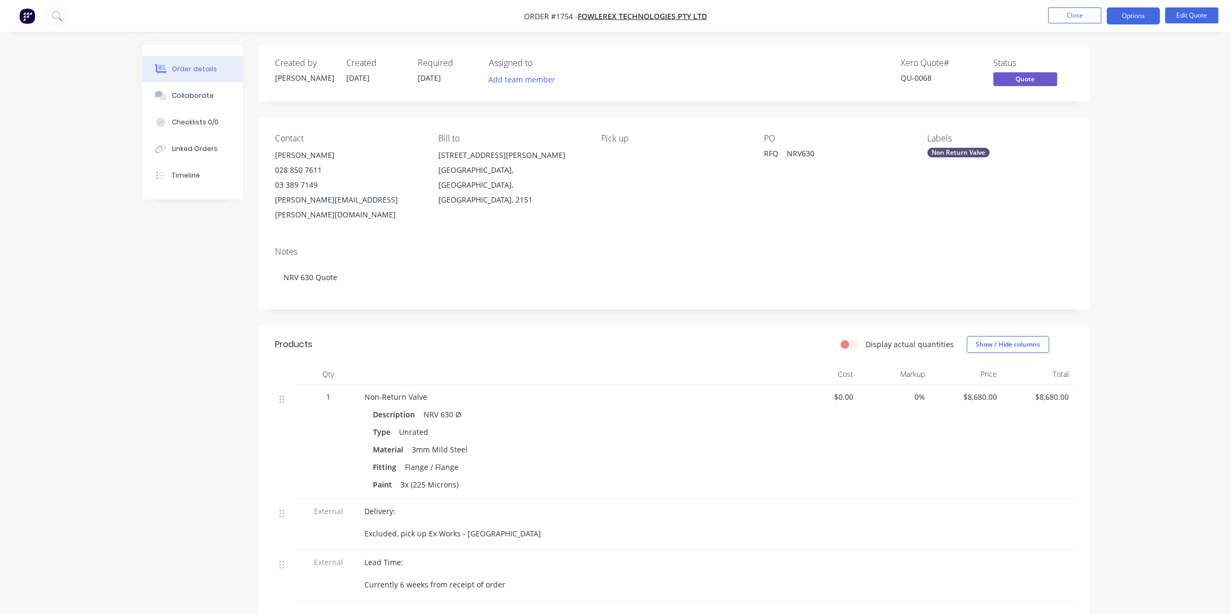
click at [1187, 219] on div "Order details Collaborate Checklists 0/0 Linked Orders Timeline Order details C…" at bounding box center [615, 395] width 1231 height 791
click at [647, 16] on span "Fowlerex Technologies Pty Ltd" at bounding box center [642, 16] width 129 height 10
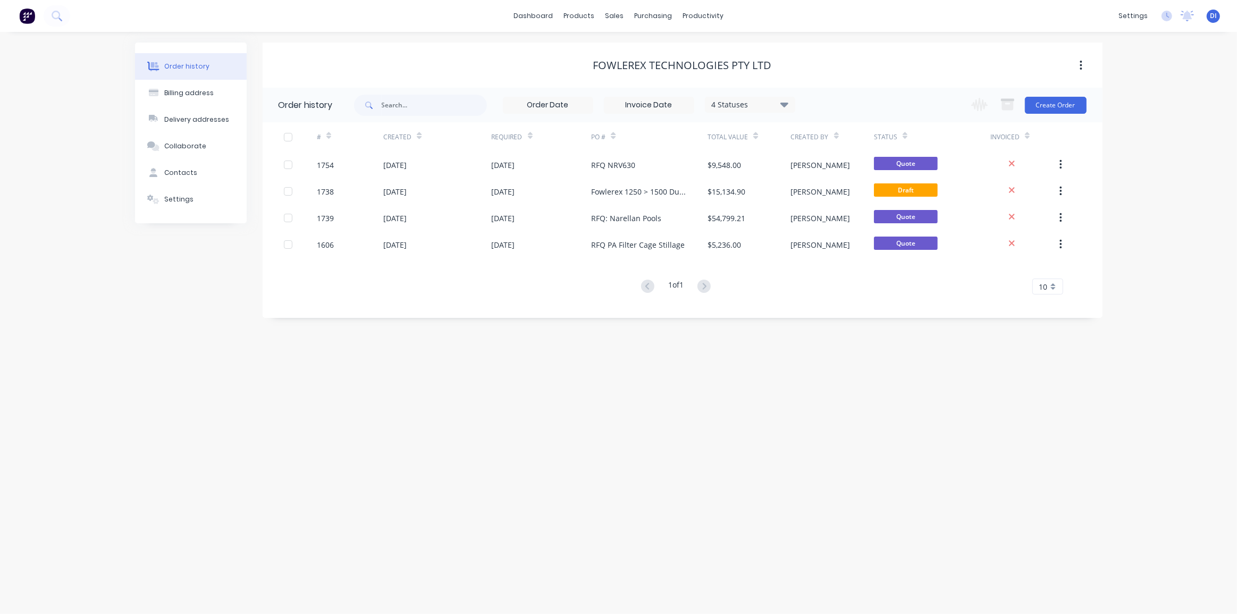
click at [834, 56] on div "Fowlerex Technologies Pty Ltd" at bounding box center [683, 65] width 840 height 19
click at [742, 103] on div "4 Statuses" at bounding box center [750, 105] width 89 height 12
click at [838, 227] on label at bounding box center [838, 227] width 0 height 0
click at [838, 230] on input "checkbox" at bounding box center [842, 232] width 9 height 10
checkbox input "true"
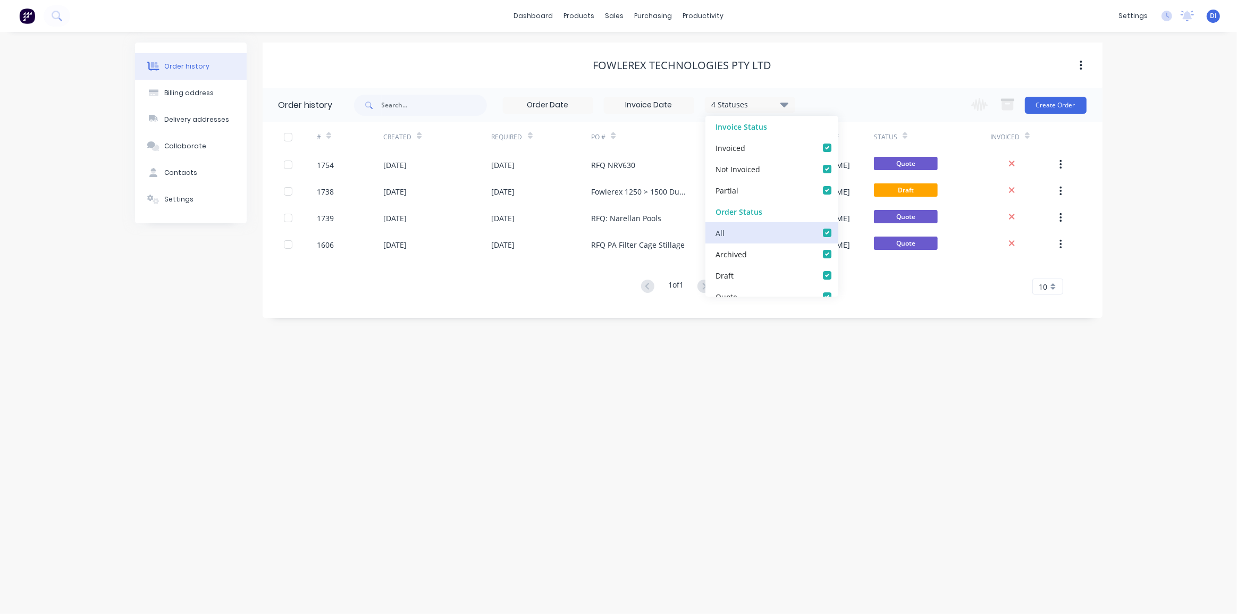
checkbox input "true"
checkbox Supplier_checkbox_bf0060dd-1dce-439b-959b-a3e8d4236b7fundefined "true"
checkbox Cutting_checkbox_79fc8370-49d1-45a9-b55c-1fc69371c636undefined "true"
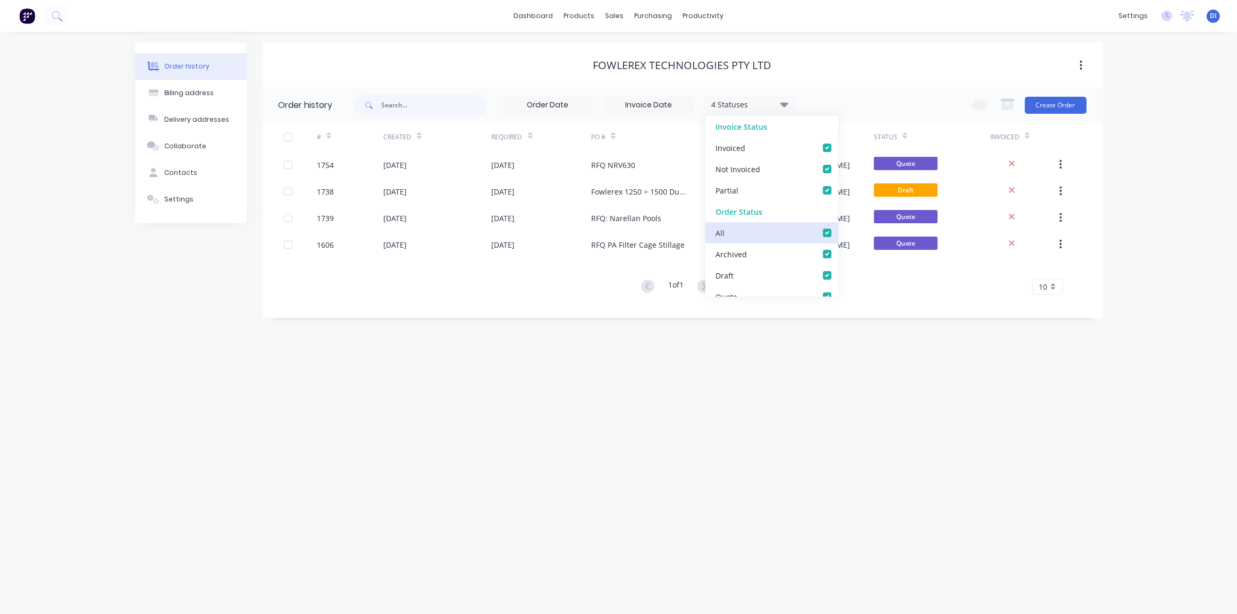
checkbox Rolling_checkbox_d4c2eb54-bec8-4fc6-8d71-a67cce085be4undefined "true"
checkbox Production_checkbox_5ee1bc50-7d7c-457a-82fa-c5c2a10a59e4undefined "true"
checkbox check_checkbox_640f8836-799c-4a19-bd22-ac5b78cdc842undefined "true"
checkbox Up_checkbox_2db9320d-dc39-4ea5-a987-d99186212894undefined "true"
checkbox Delivery_checkbox_ca139be5-4275-4c51-a5d5-82deef6d63cdundefined "true"
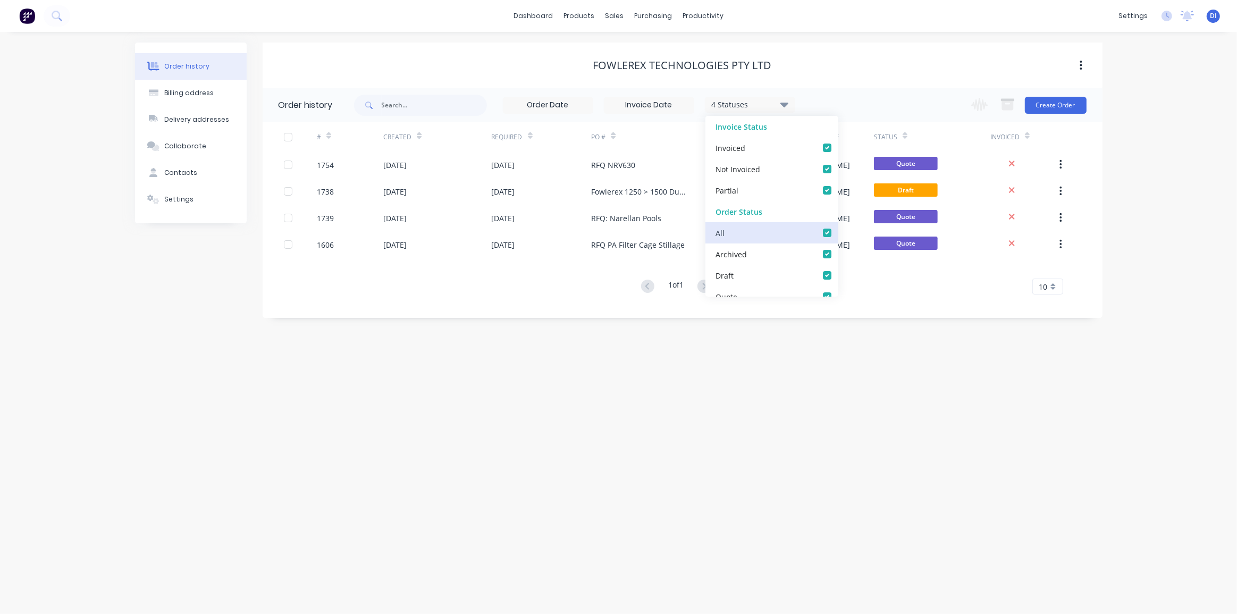
checkbox Assembled_checkbox_6a670c1f-0b5b-4335-8c31-6e6ddd83e1fbundefined "true"
checkbox Sent_checkbox_8388205c-9108-40c0-8add-fb5e121a6c10undefined "true"
checkbox Sent_checkbox_440edcfa-aab1-4020-813c-ac30404e4aeeundefined "true"
checkbox Requested_checkbox_7d732eca-cd28-4415-97fe-51d4bb57bf7bundefined "true"
checkbox Recieved_checkbox_2e2c316d-dad9-4651-ac18-e4831fa5ac33undefined "true"
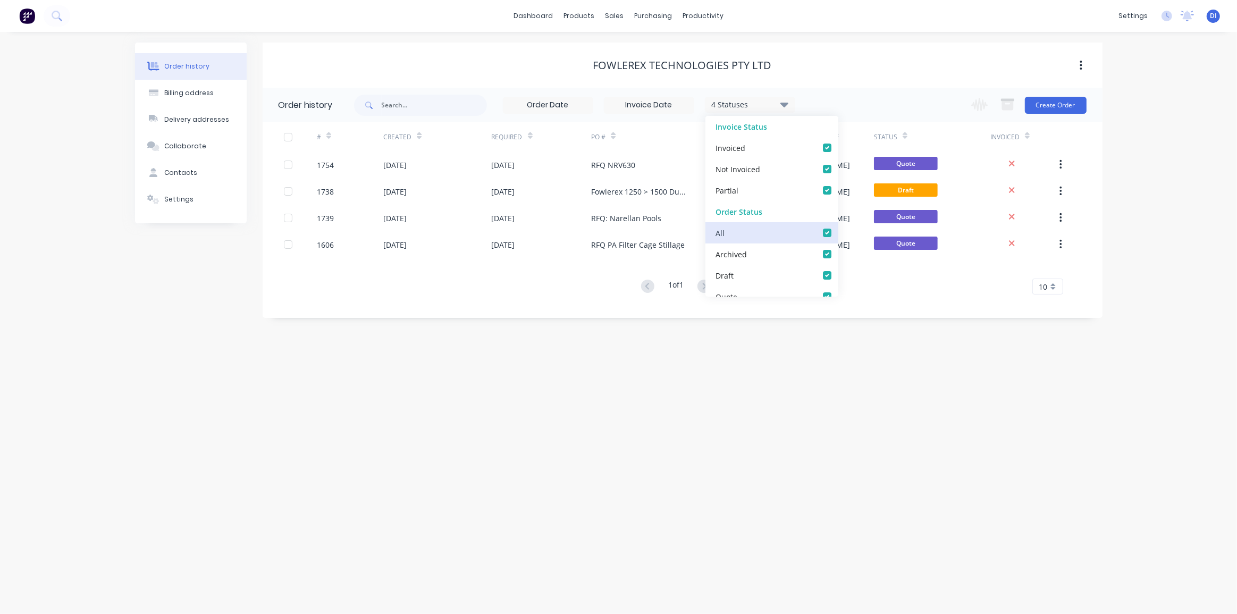
checkbox input "true"
checkbox Up_checkbox_mbzokuundefined "true"
click at [896, 394] on div "Order history Billing address Delivery addresses Collaborate Contacts Settings …" at bounding box center [618, 323] width 1237 height 582
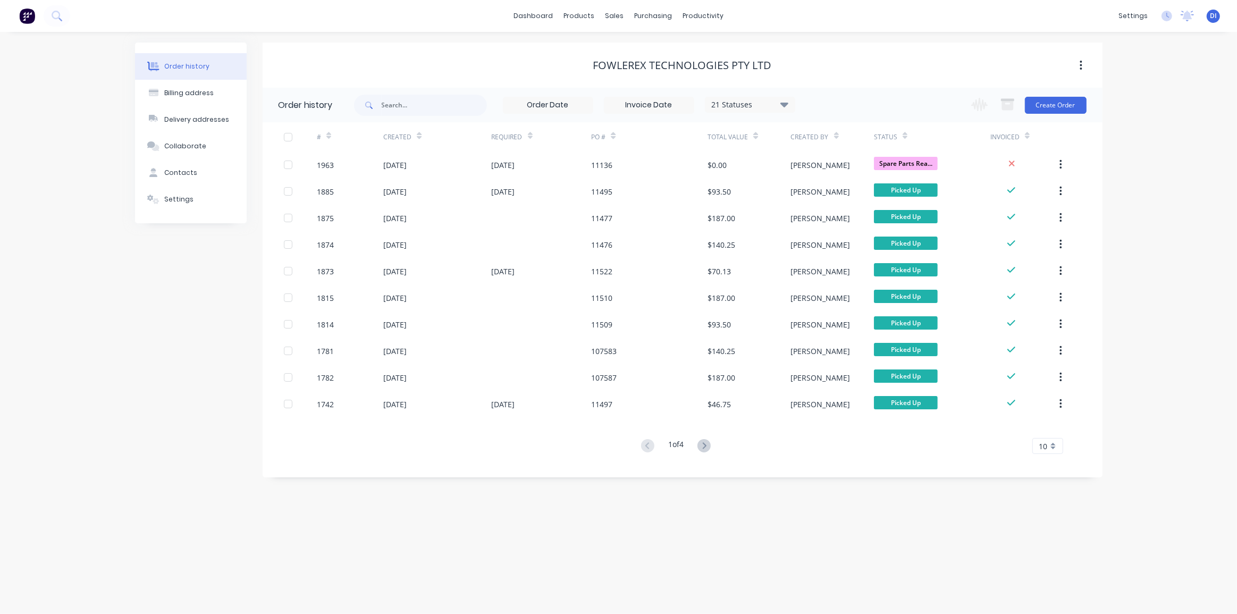
click at [1050, 448] on div "10" at bounding box center [1048, 446] width 31 height 16
click at [1052, 574] on div "35" at bounding box center [1048, 578] width 30 height 19
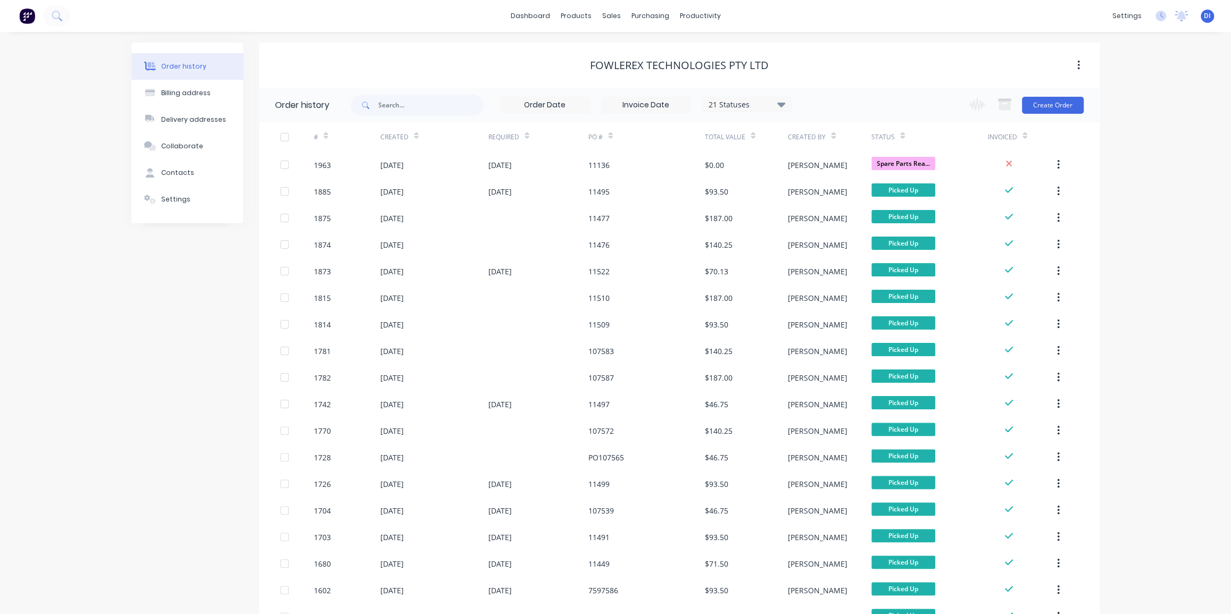
click at [1122, 232] on div "Order history Billing address Delivery addresses Collaborate Contacts Settings …" at bounding box center [615, 592] width 1231 height 1121
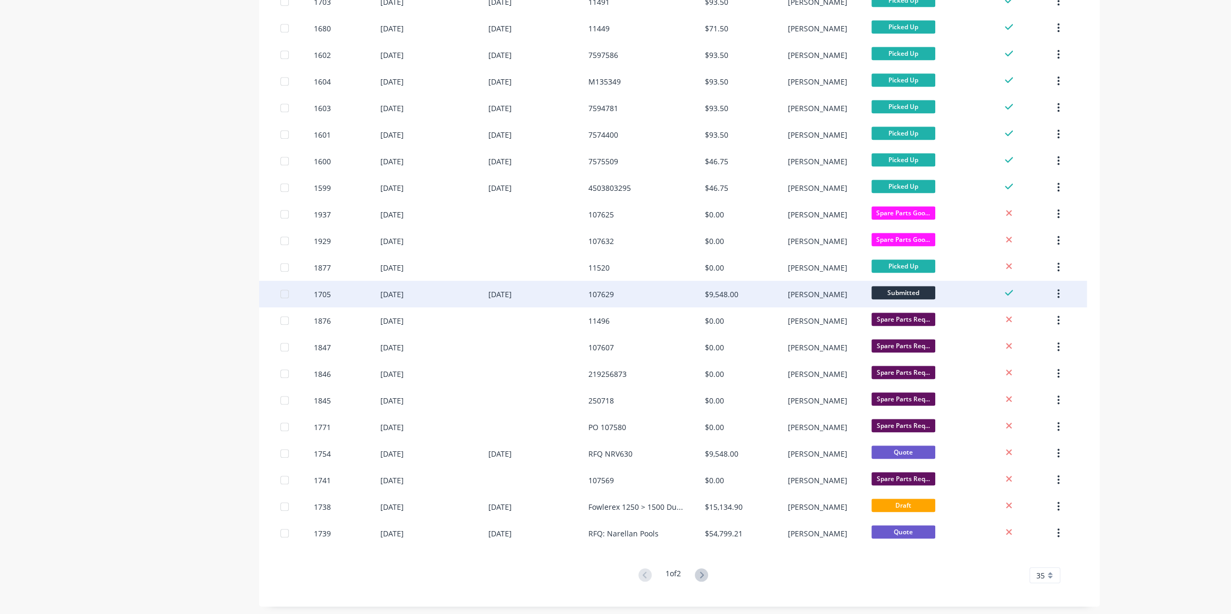
scroll to position [538, 0]
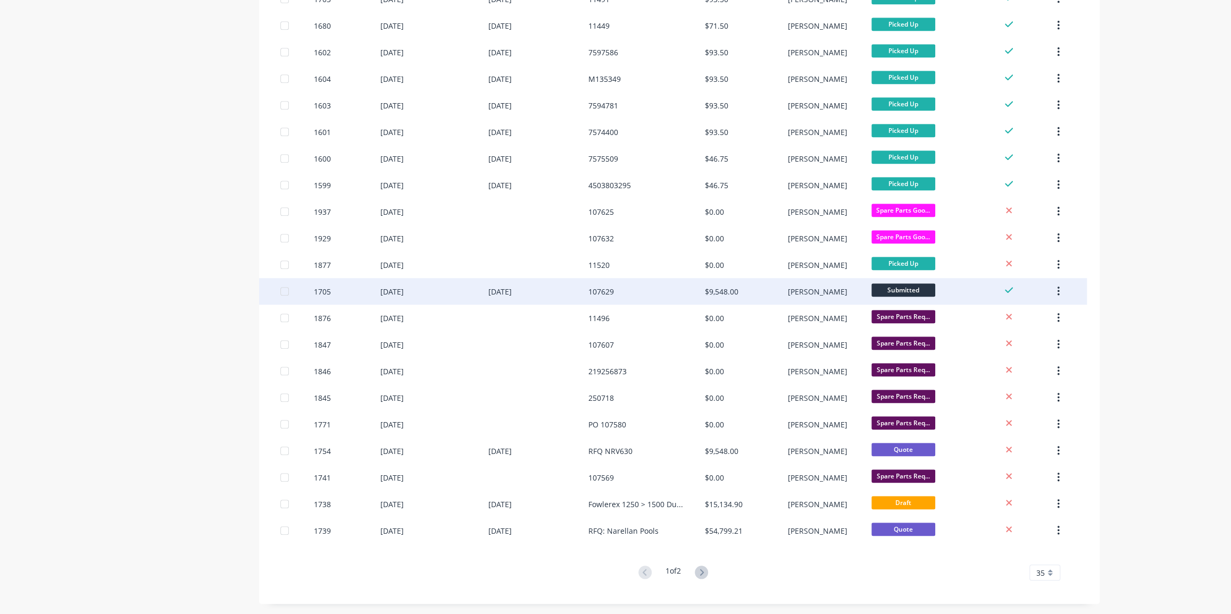
click at [696, 286] on div "107629" at bounding box center [646, 291] width 116 height 27
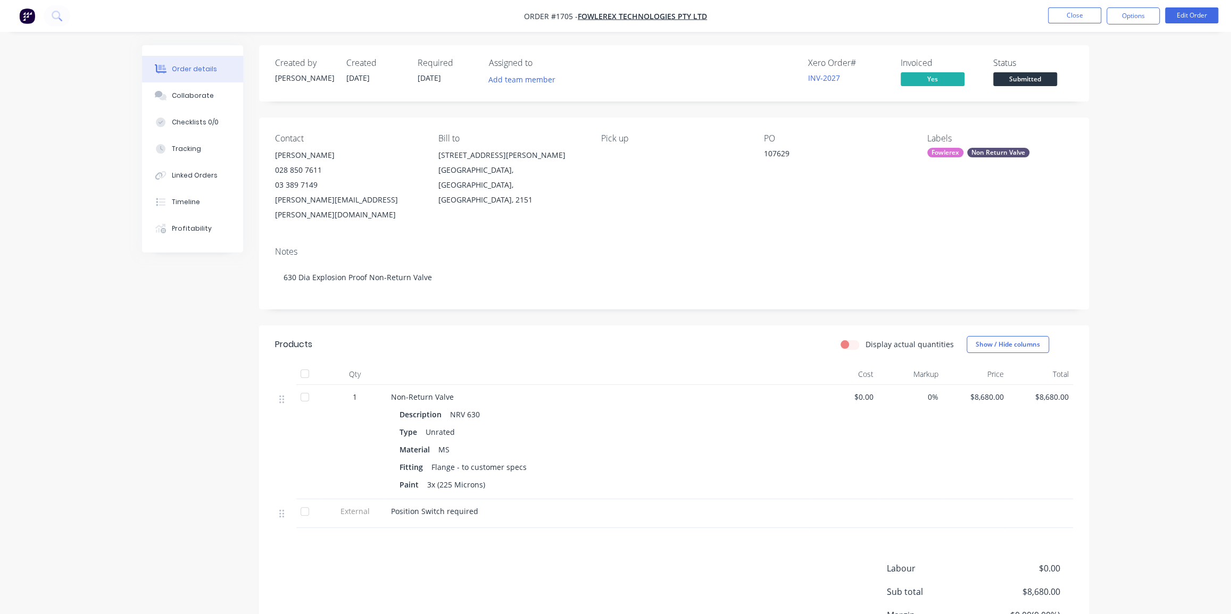
click at [1111, 136] on div "Order details Collaborate Checklists 0/0 Tracking Linked Orders Timeline Profit…" at bounding box center [615, 358] width 1231 height 717
click at [1157, 219] on div "Order details Collaborate Checklists 0/0 Tracking Linked Orders Timeline Profit…" at bounding box center [615, 358] width 1231 height 717
click at [31, 15] on img "button" at bounding box center [27, 16] width 16 height 16
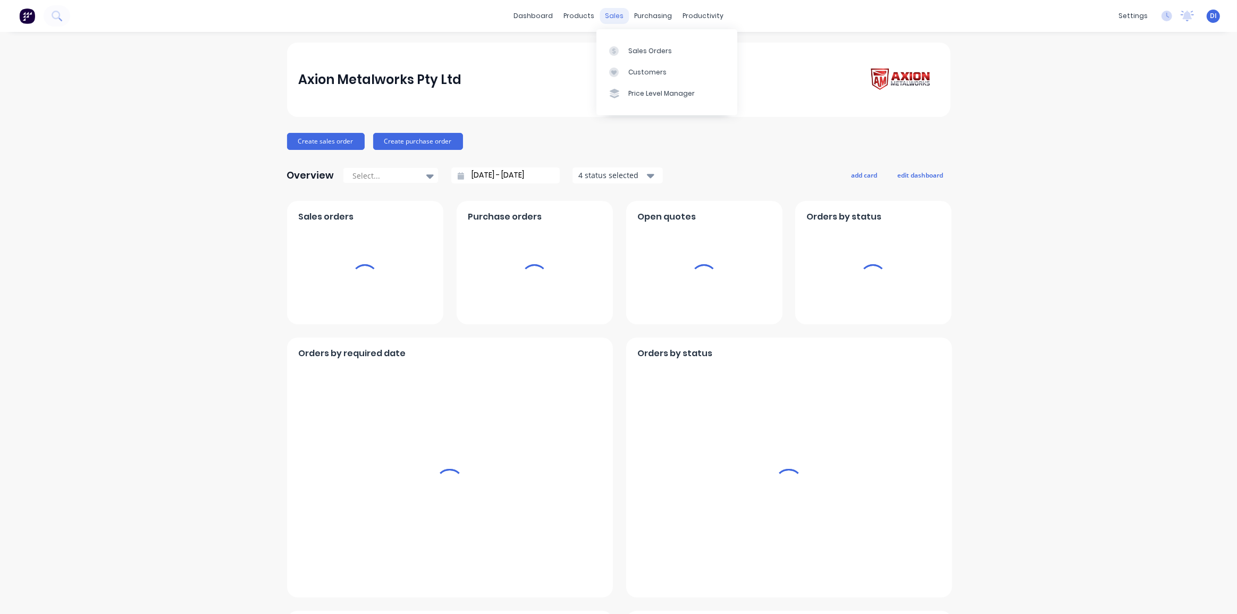
click at [608, 18] on div "sales" at bounding box center [614, 16] width 29 height 16
click at [633, 47] on div "Sales Orders" at bounding box center [651, 51] width 44 height 10
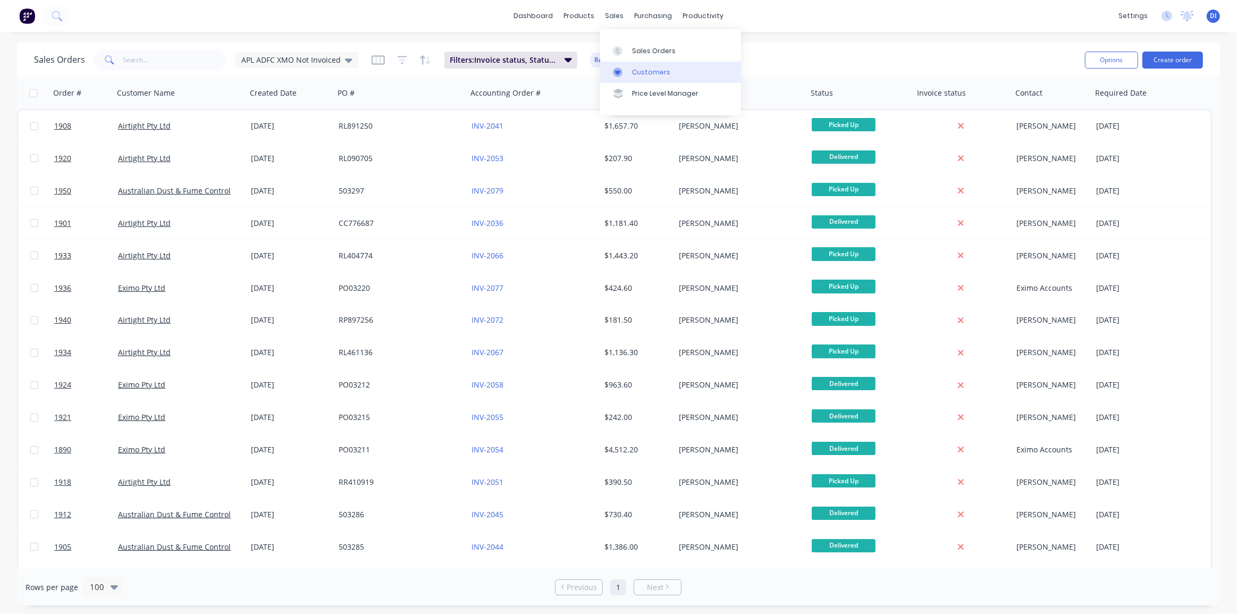
click at [635, 68] on div "Customers" at bounding box center [651, 73] width 38 height 10
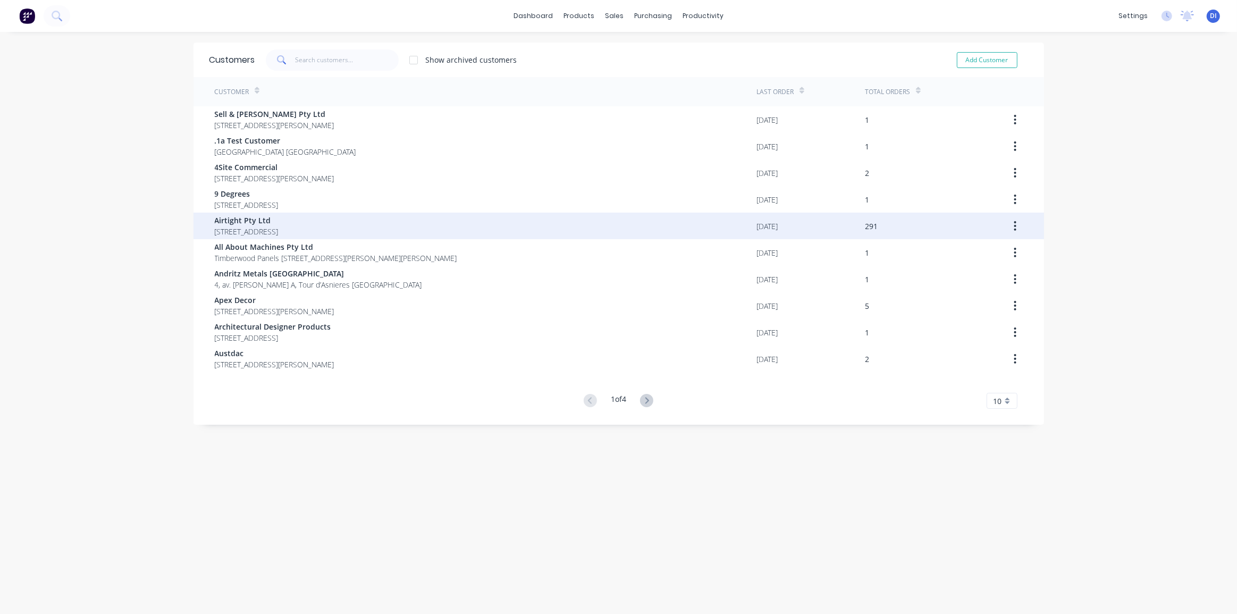
click at [279, 229] on span "[STREET_ADDRESS]" at bounding box center [247, 231] width 64 height 11
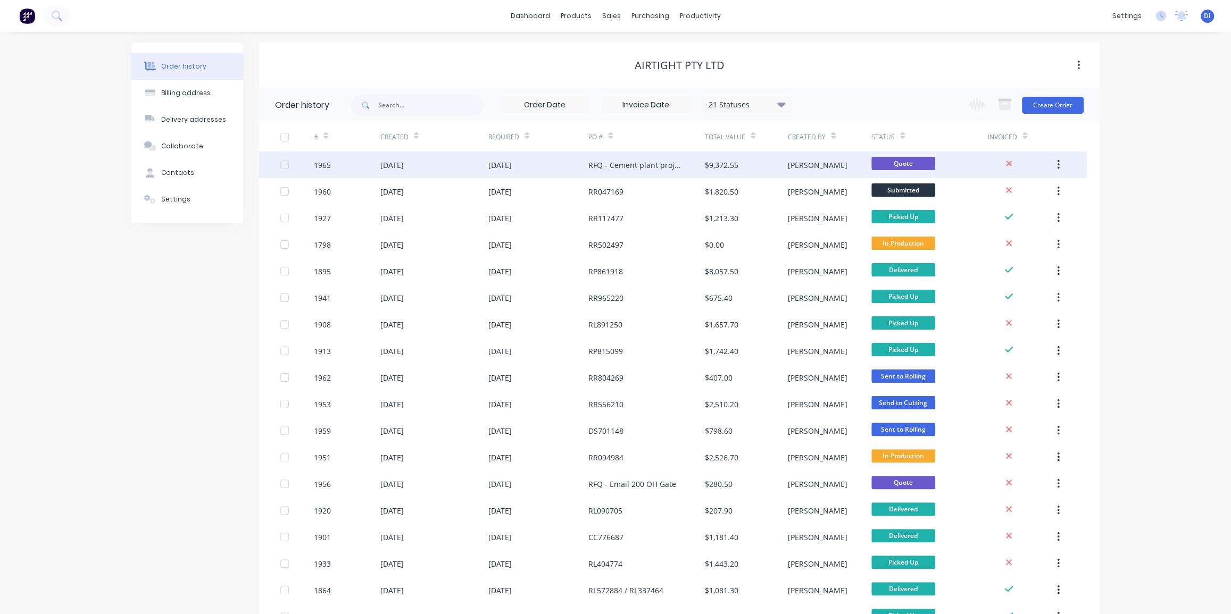
click at [659, 162] on div "RFQ - Cement plant project" at bounding box center [635, 165] width 95 height 11
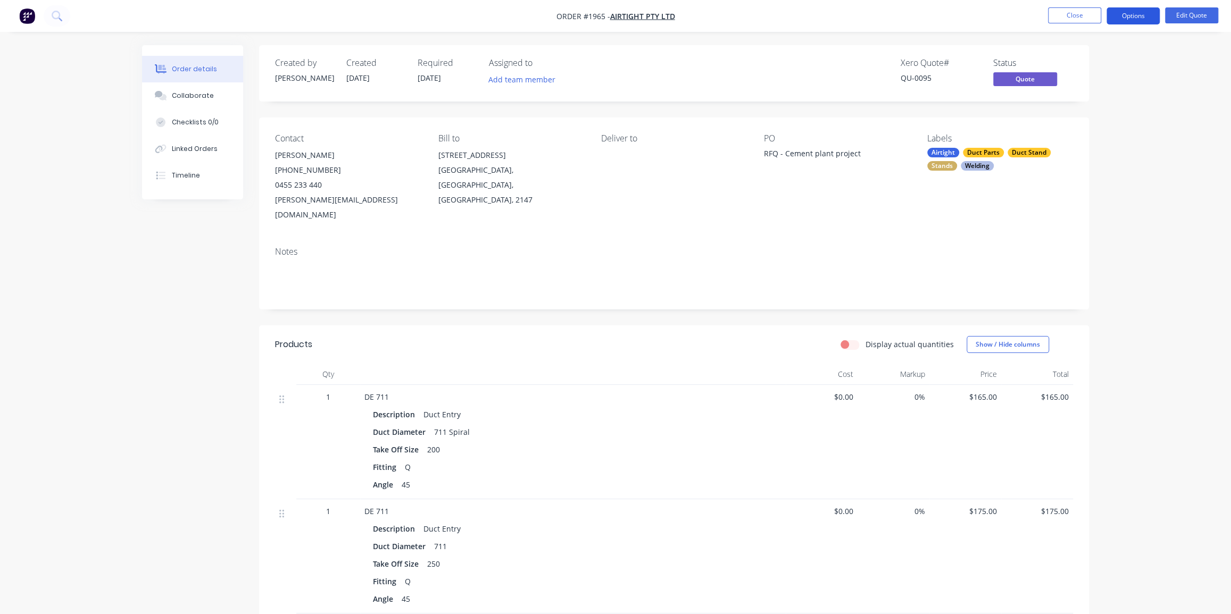
click at [1143, 10] on button "Options" at bounding box center [1132, 15] width 53 height 17
click at [1089, 66] on div "Quote" at bounding box center [1101, 64] width 98 height 15
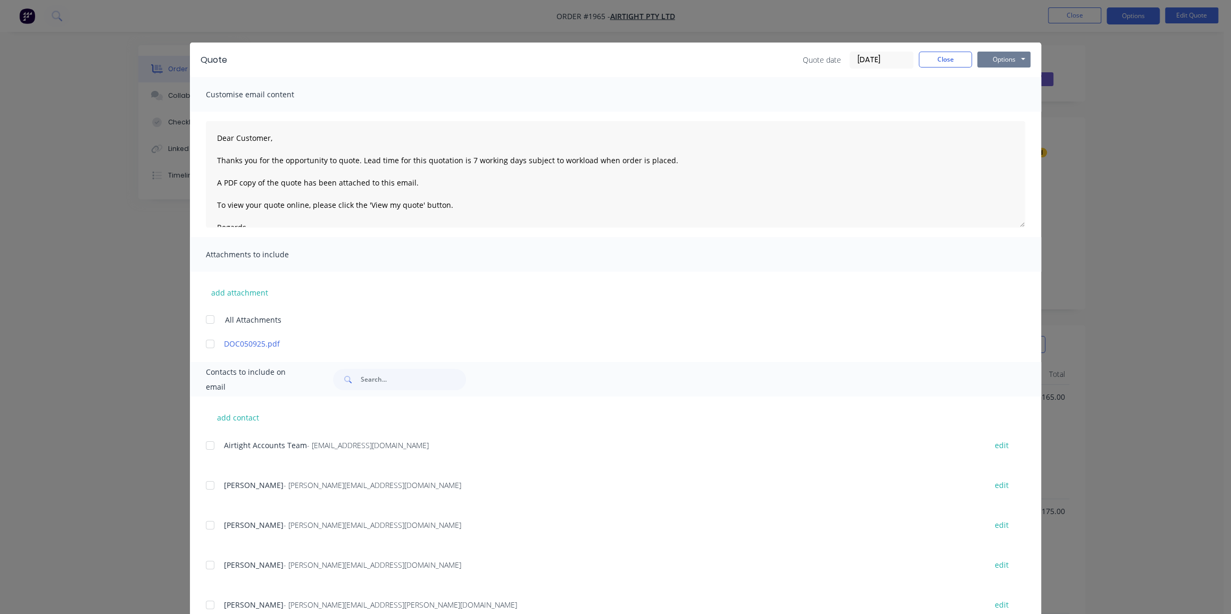
click at [1006, 58] on button "Options" at bounding box center [1003, 60] width 53 height 16
click at [991, 96] on button "Print" at bounding box center [1011, 96] width 68 height 18
drag, startPoint x: 88, startPoint y: 125, endPoint x: 83, endPoint y: 85, distance: 40.8
click at [88, 124] on div "Quote Quote date [DATE] Close Options Preview Print Email Customise email conte…" at bounding box center [615, 307] width 1231 height 614
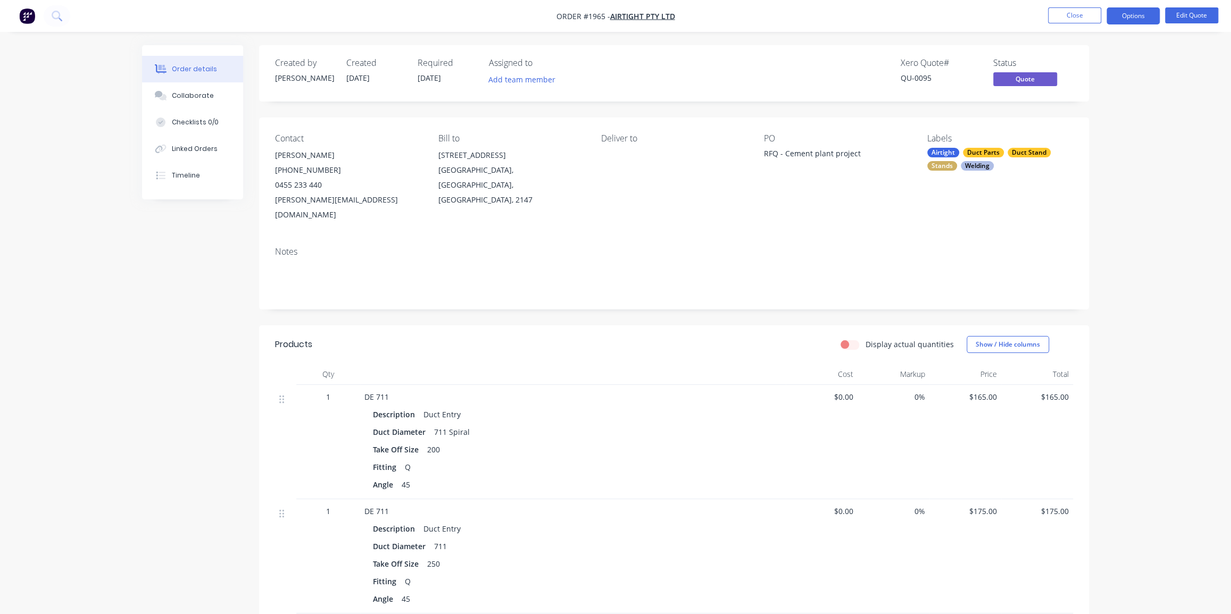
click at [1066, 16] on button "Close" at bounding box center [1074, 15] width 53 height 16
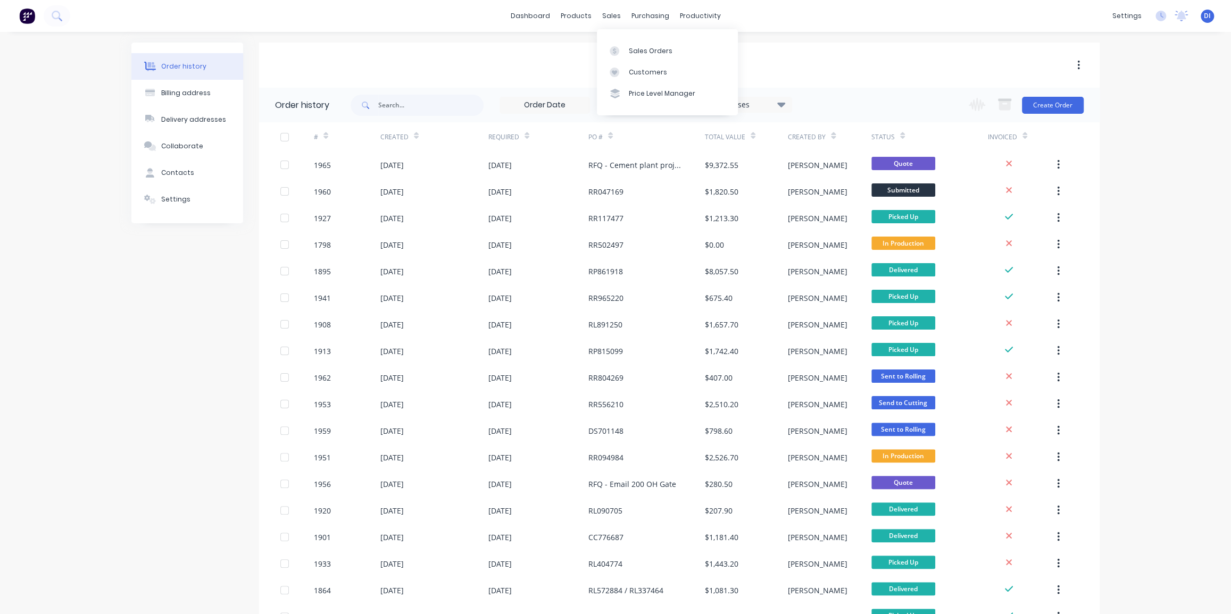
drag, startPoint x: 449, startPoint y: 53, endPoint x: 375, endPoint y: 44, distance: 74.5
click at [447, 53] on div "Airtight Pty Ltd" at bounding box center [679, 65] width 840 height 45
click at [609, 13] on div "sales" at bounding box center [611, 16] width 29 height 16
click at [619, 54] on div at bounding box center [617, 51] width 16 height 10
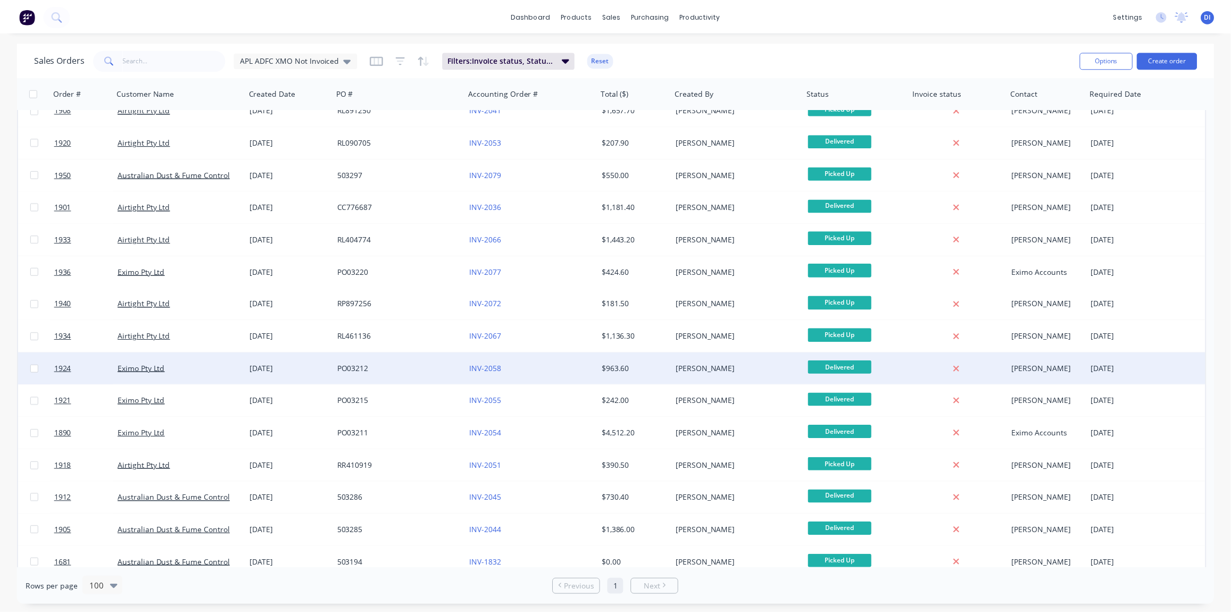
scroll to position [26, 0]
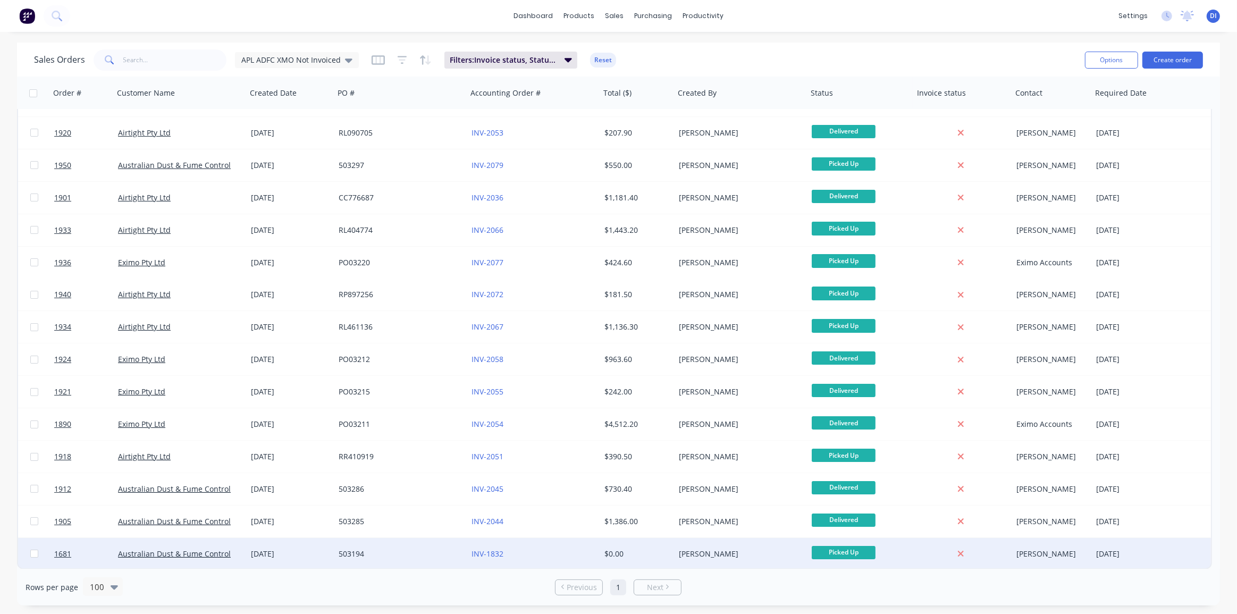
click at [771, 546] on div "[PERSON_NAME]" at bounding box center [741, 554] width 133 height 32
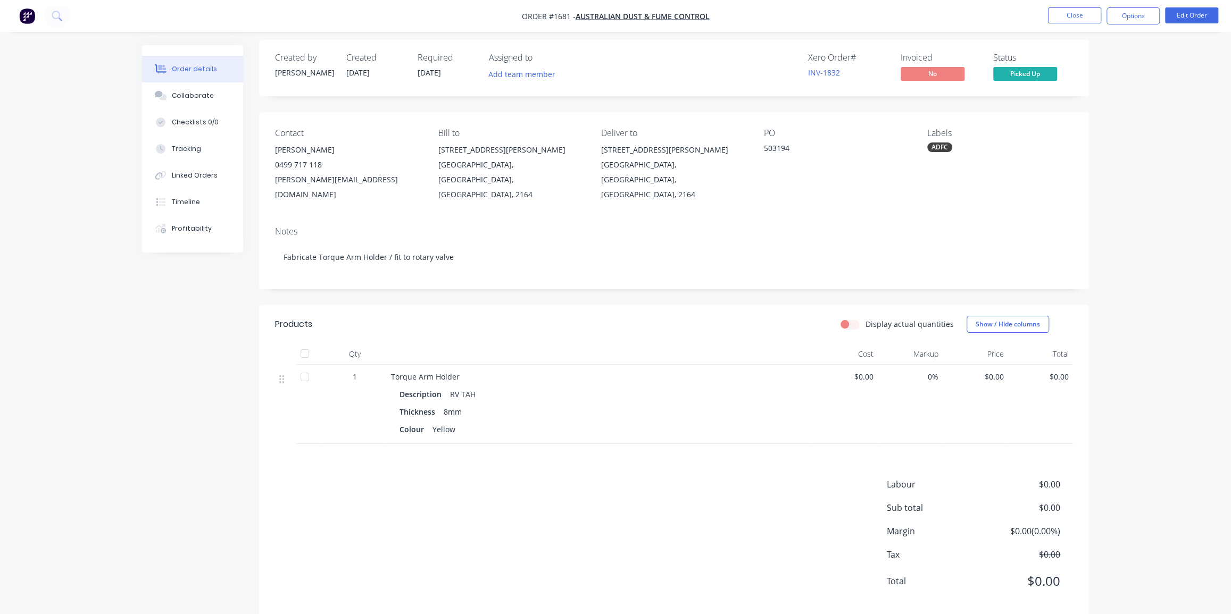
scroll to position [10, 0]
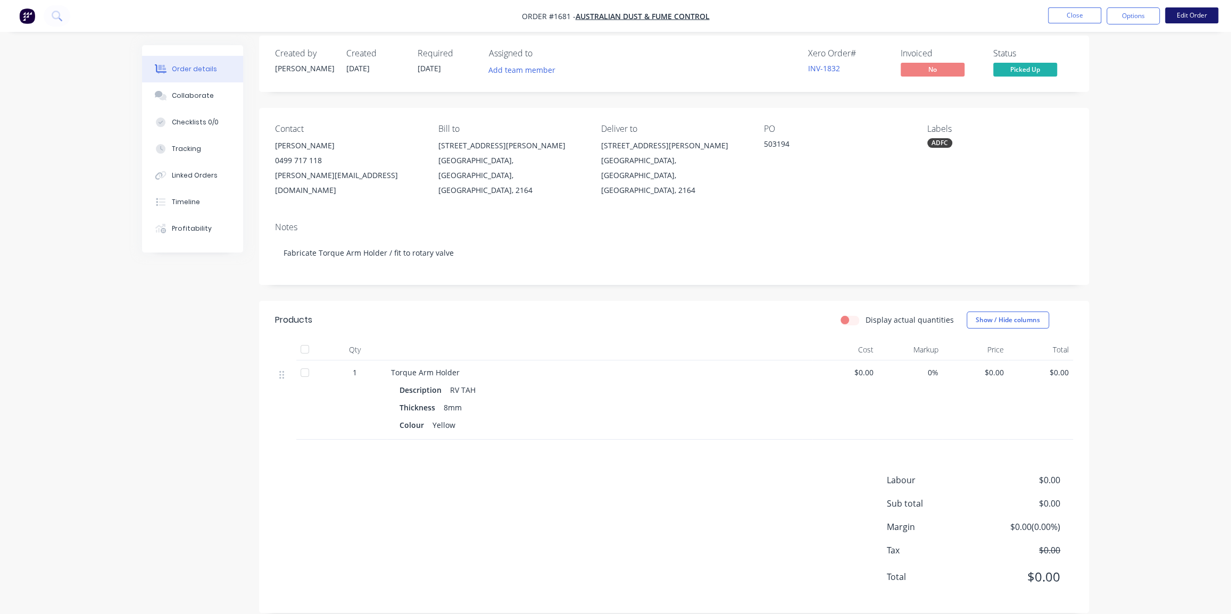
click at [1192, 18] on button "Edit Order" at bounding box center [1191, 15] width 53 height 16
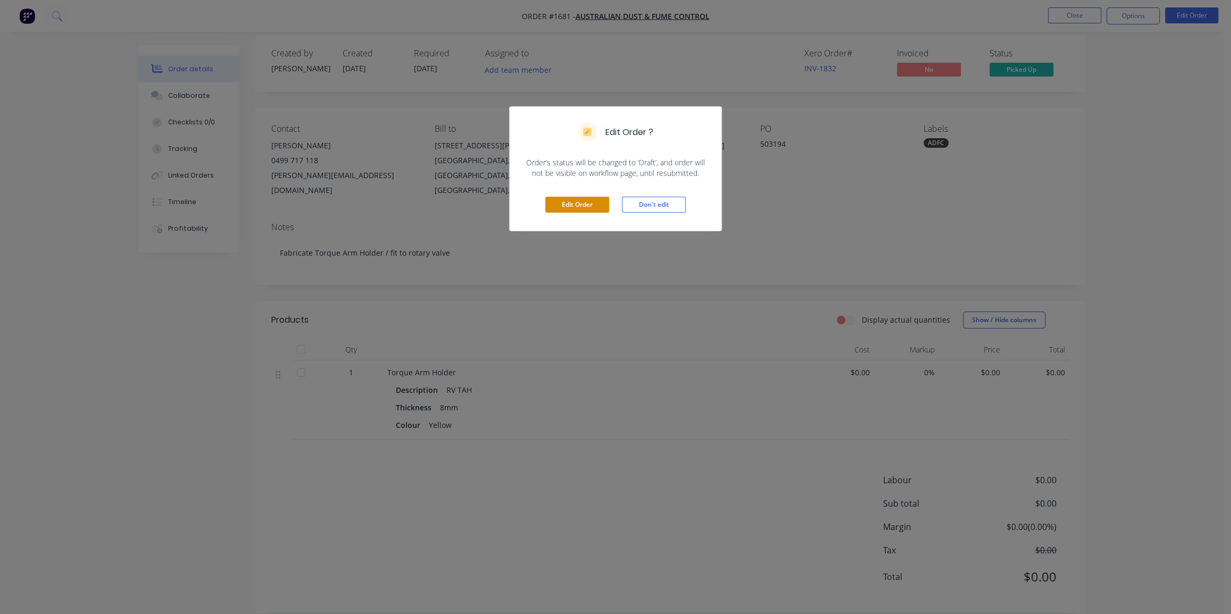
click at [562, 203] on button "Edit Order" at bounding box center [577, 205] width 64 height 16
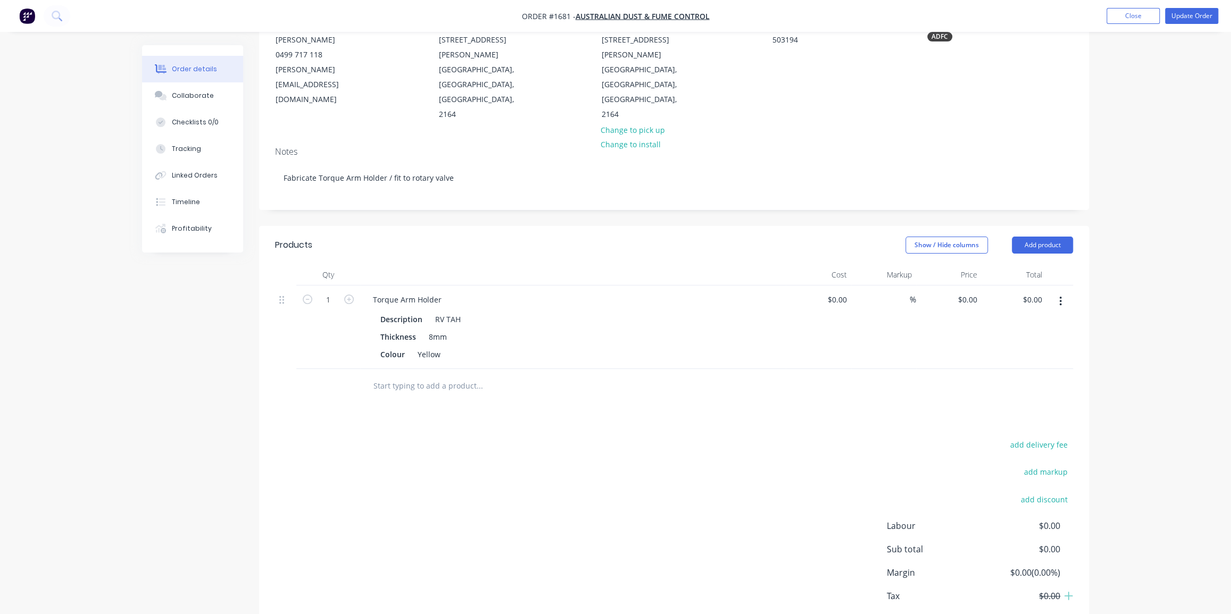
scroll to position [145, 0]
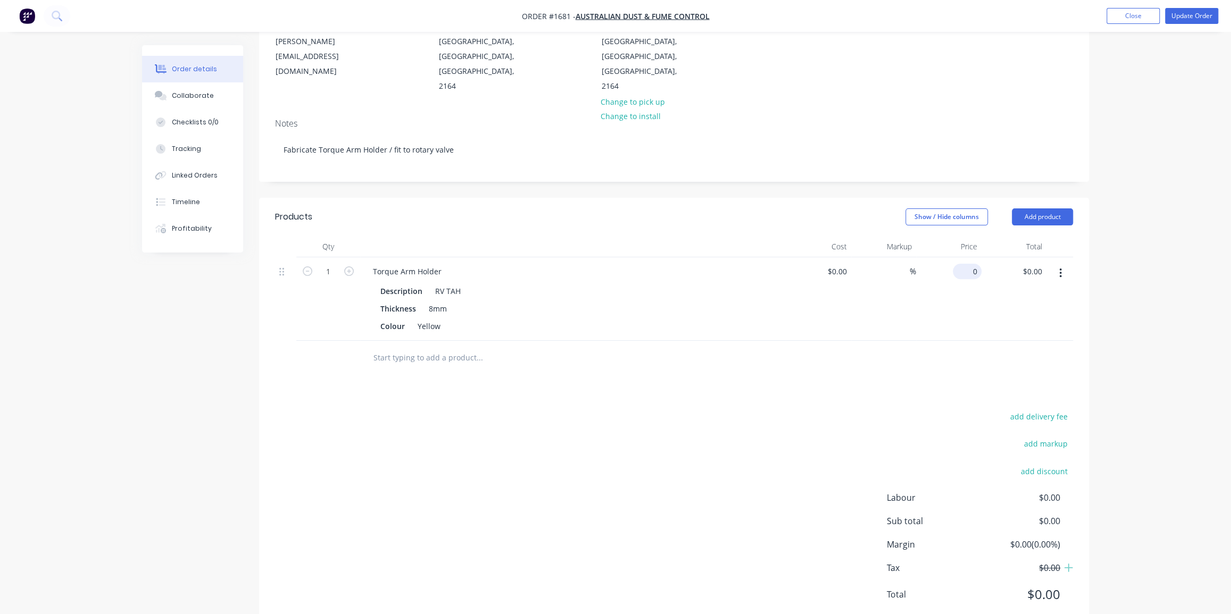
click at [967, 264] on div "0 $0.00" at bounding box center [966, 271] width 29 height 15
type input "100"
type input "0"
type input "$100.00"
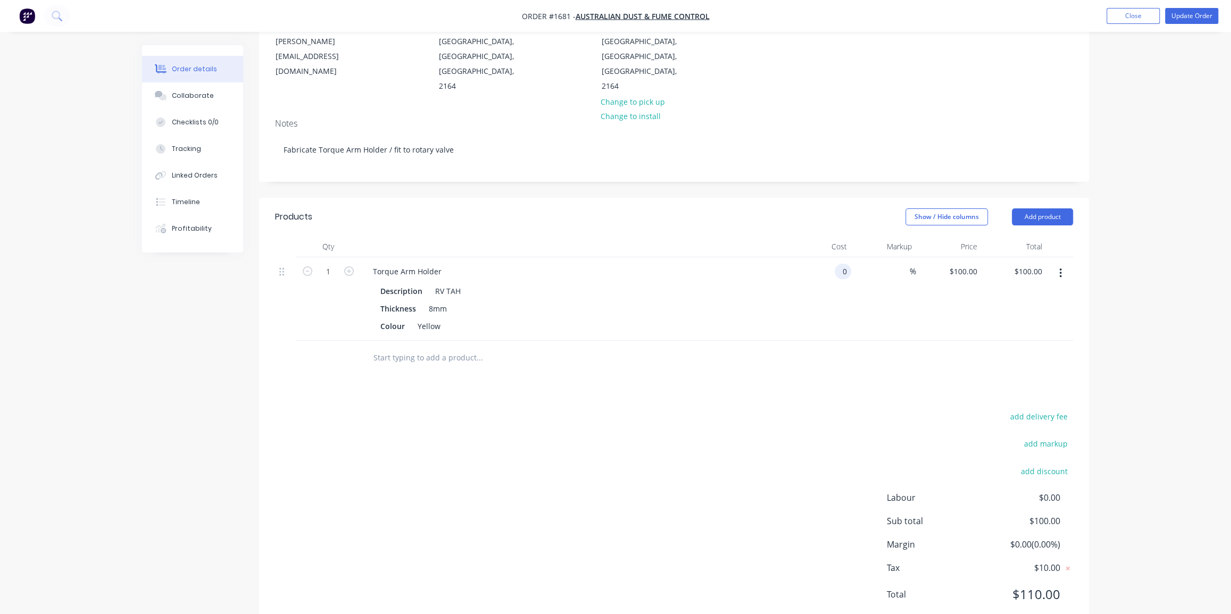
click at [835, 264] on div "0 0" at bounding box center [842, 271] width 16 height 15
type input "$50.00"
click at [898, 264] on div at bounding box center [903, 271] width 12 height 15
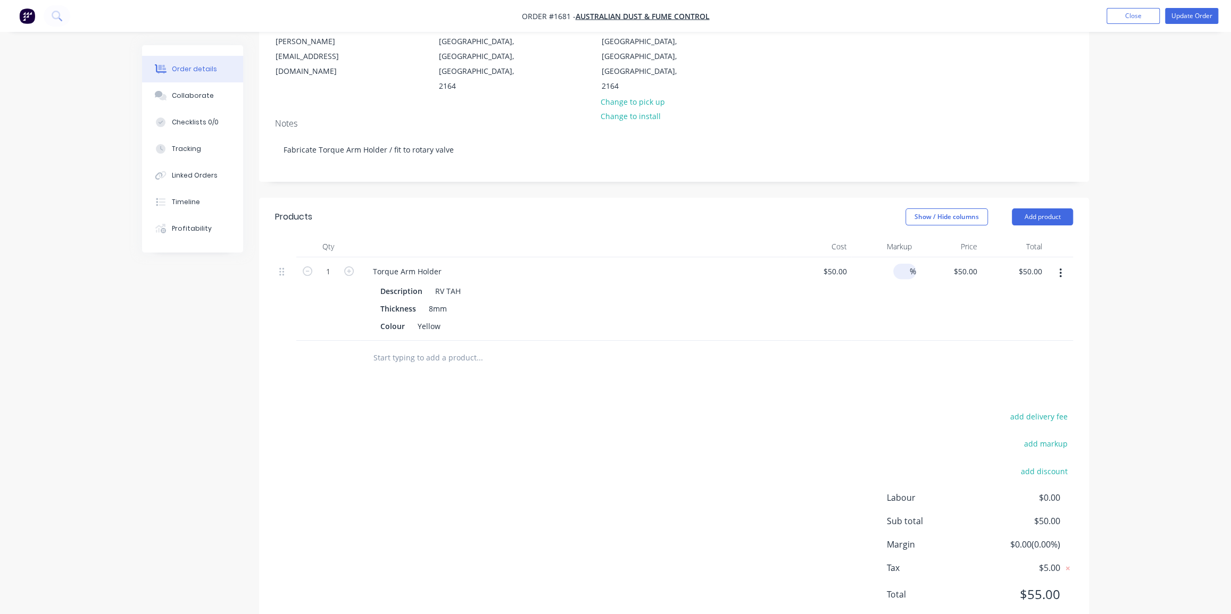
click at [898, 264] on input at bounding box center [903, 271] width 12 height 15
type input "50"
type input "$75.00"
click at [1112, 247] on div "Order details Collaborate Checklists 0/0 Tracking Linked Orders Timeline Profit…" at bounding box center [615, 250] width 1231 height 791
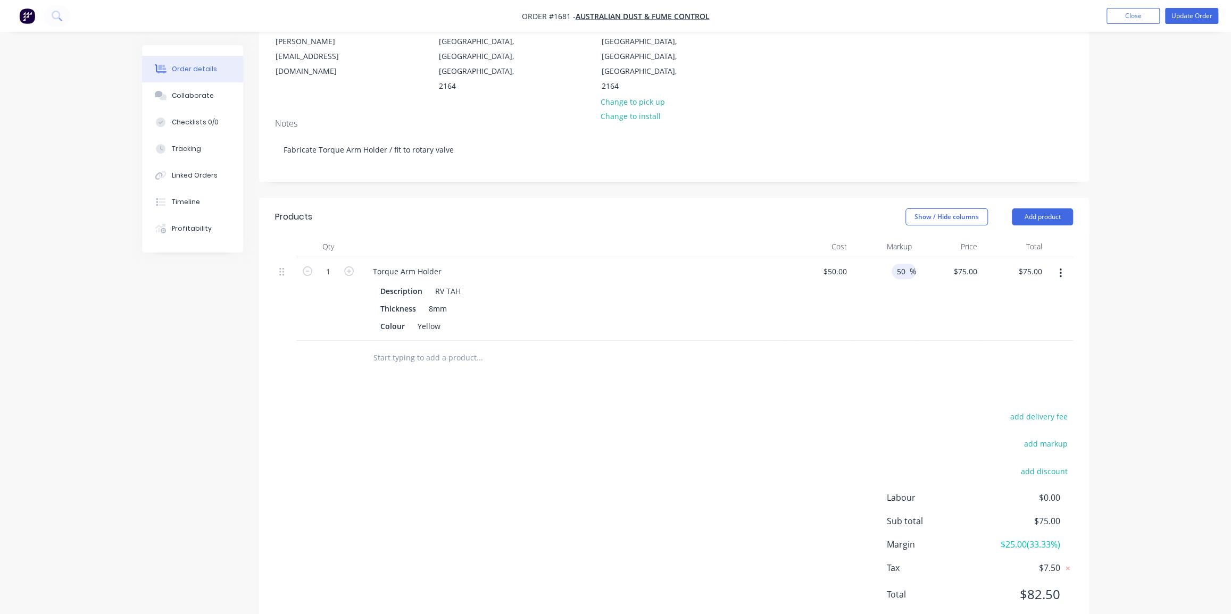
click at [905, 264] on input "50" at bounding box center [903, 271] width 14 height 15
type input "100"
type input "$100.00"
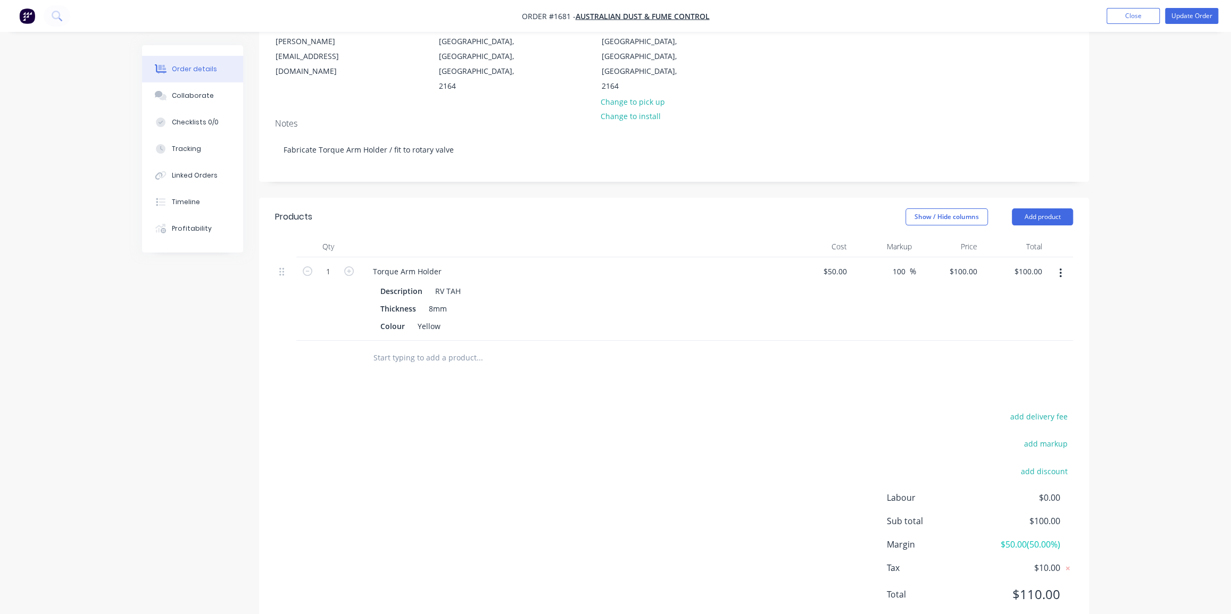
click at [1097, 219] on div "Order details Collaborate Checklists 0/0 Tracking Linked Orders Timeline Profit…" at bounding box center [615, 274] width 968 height 746
click at [1092, 178] on div "Order details Collaborate Checklists 0/0 Tracking Linked Orders Timeline Profit…" at bounding box center [615, 274] width 968 height 746
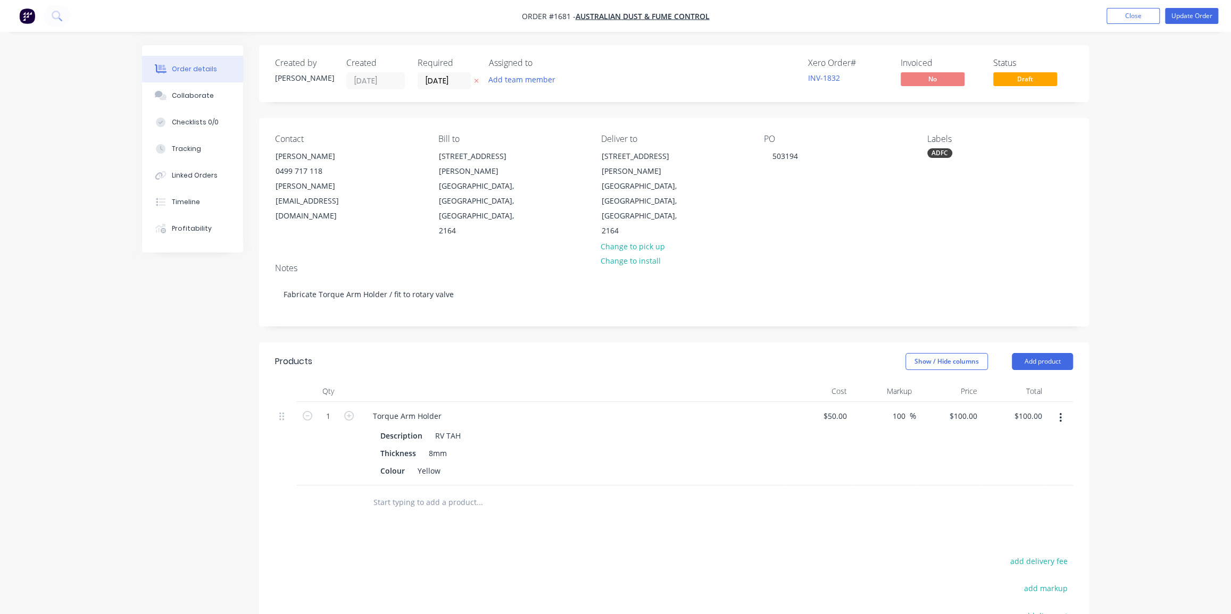
scroll to position [0, 0]
click at [183, 96] on div "Collaborate" at bounding box center [193, 96] width 42 height 10
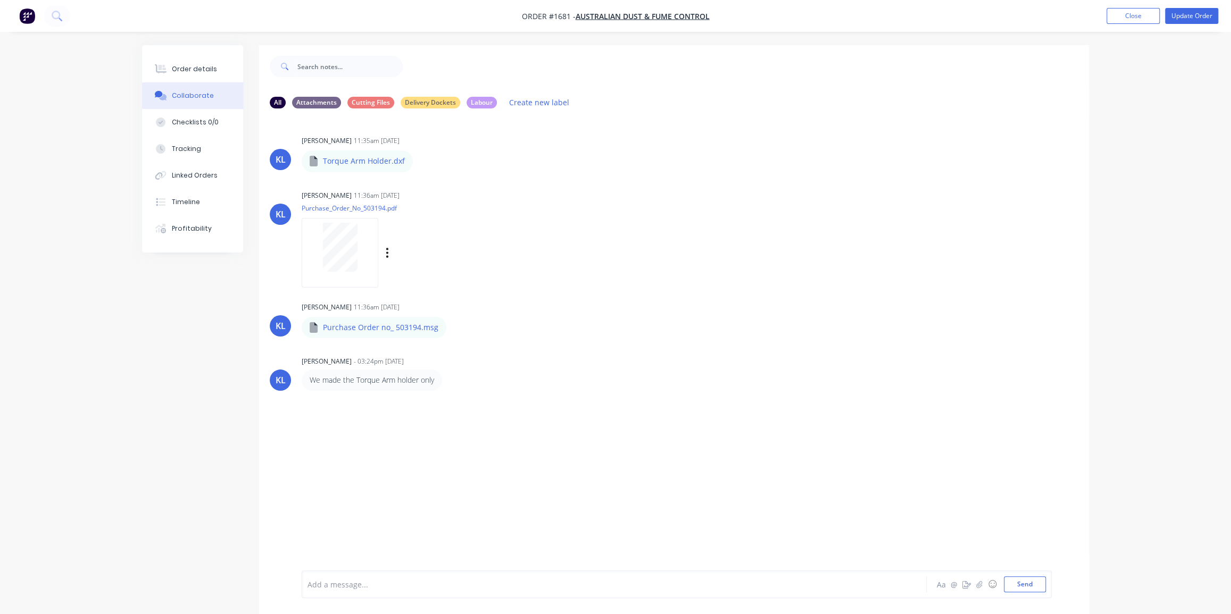
click at [834, 226] on div "[PERSON_NAME] 11:36am [DATE] Purchase_Order_No_503194.pdf Labels Download Delete" at bounding box center [674, 236] width 830 height 96
click at [174, 69] on div "Order details" at bounding box center [194, 69] width 45 height 10
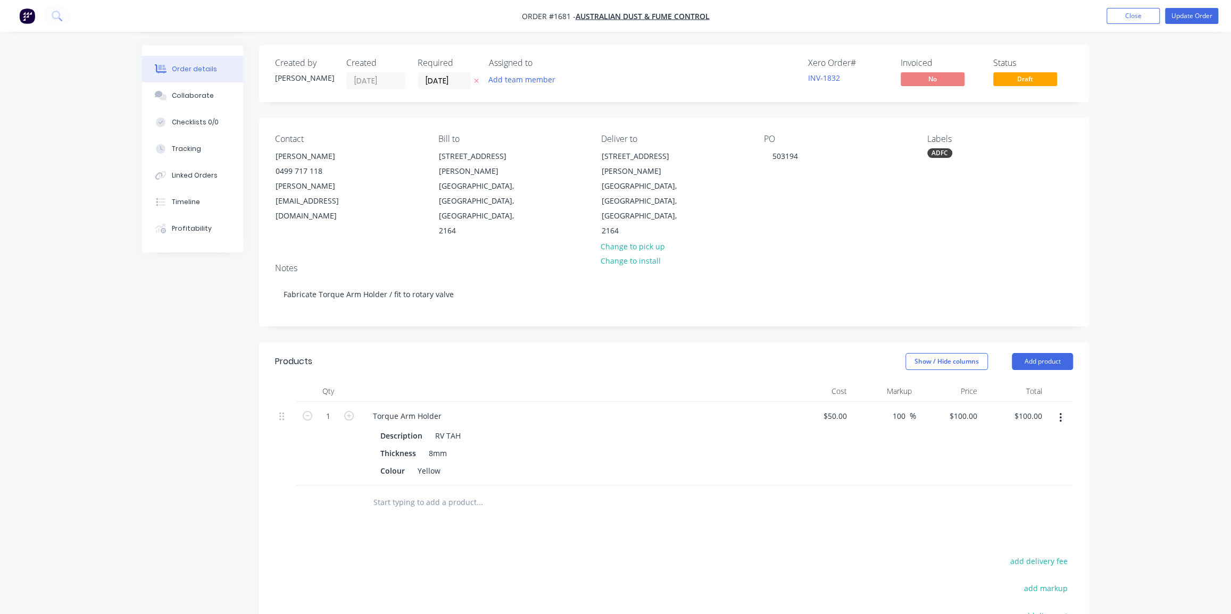
click at [1133, 242] on div "Order details Collaborate Checklists 0/0 Tracking Linked Orders Timeline Profit…" at bounding box center [615, 395] width 1231 height 791
click at [1131, 240] on div "Order details Collaborate Checklists 0/0 Tracking Linked Orders Timeline Profit…" at bounding box center [615, 395] width 1231 height 791
click at [1108, 208] on div "Order details Collaborate Checklists 0/0 Tracking Linked Orders Timeline Profit…" at bounding box center [615, 395] width 1231 height 791
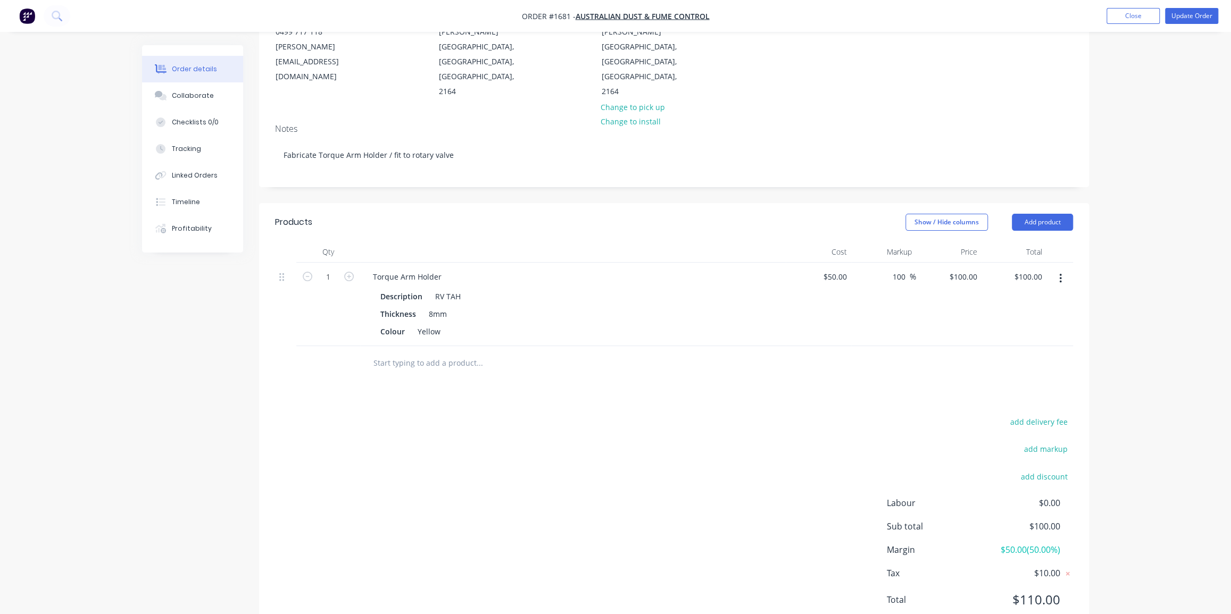
scroll to position [145, 0]
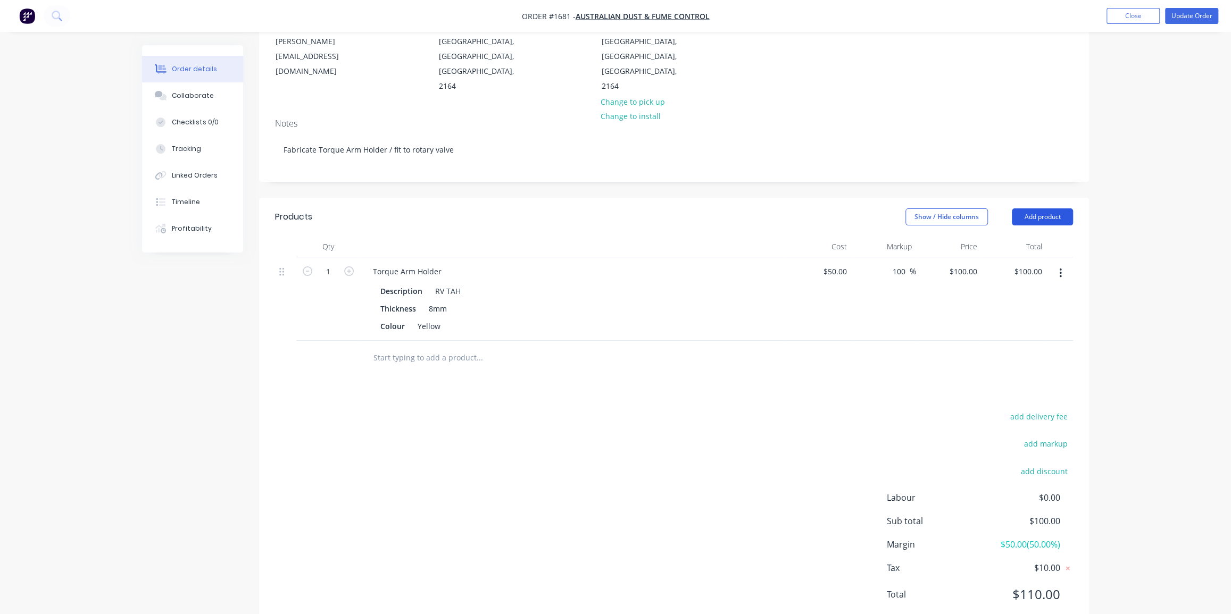
click at [1032, 208] on button "Add product" at bounding box center [1041, 216] width 61 height 17
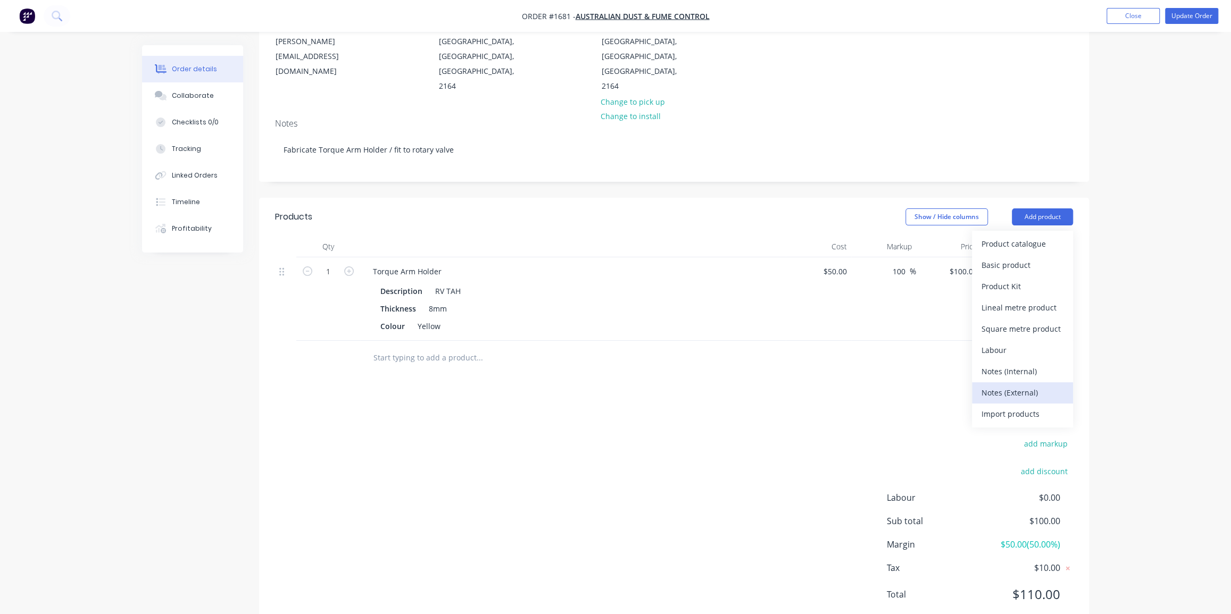
click at [999, 385] on div "Notes (External)" at bounding box center [1022, 392] width 82 height 15
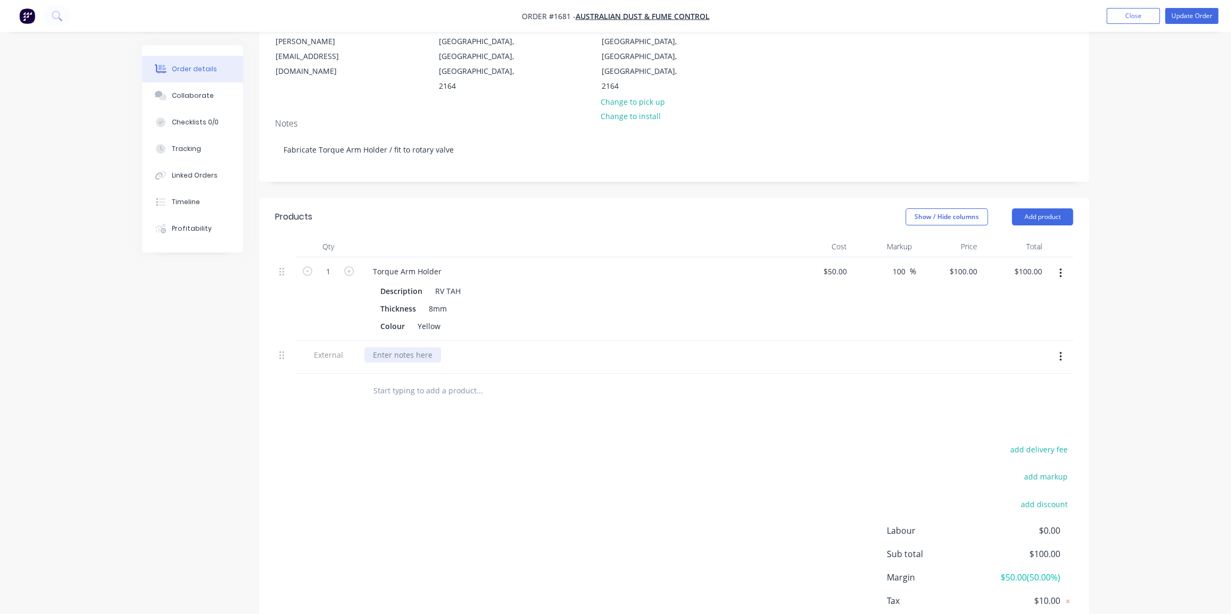
click at [409, 347] on div at bounding box center [402, 354] width 77 height 15
click at [1171, 106] on div "Order details Collaborate Checklists 0/0 Tracking Linked Orders Timeline Profit…" at bounding box center [615, 267] width 1231 height 824
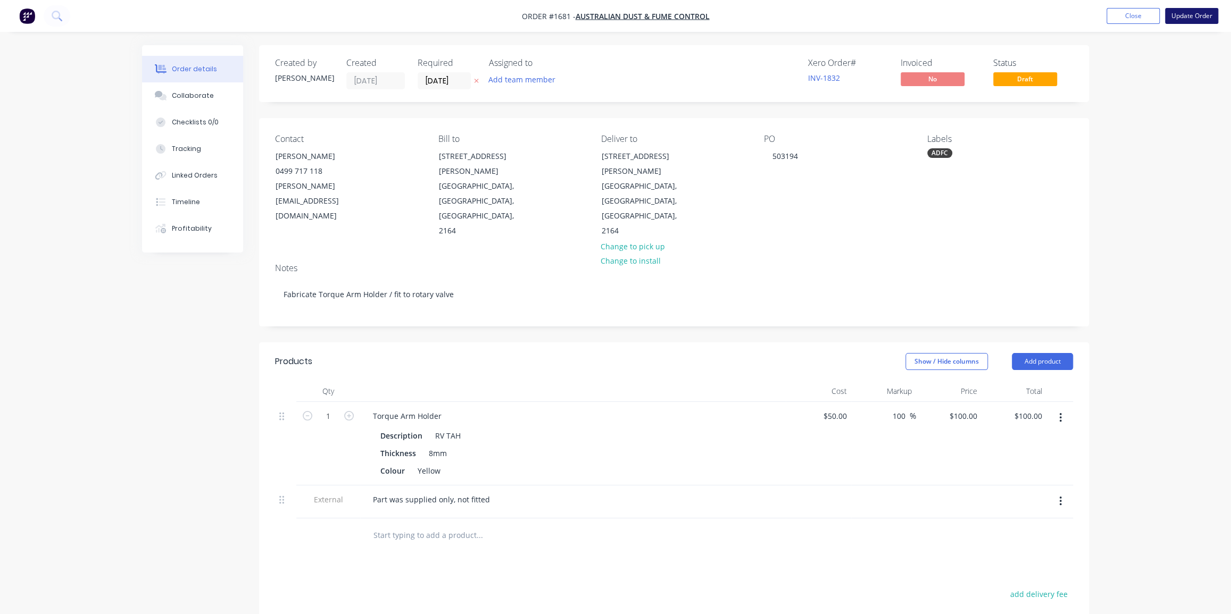
click at [1190, 14] on button "Update Order" at bounding box center [1191, 16] width 53 height 16
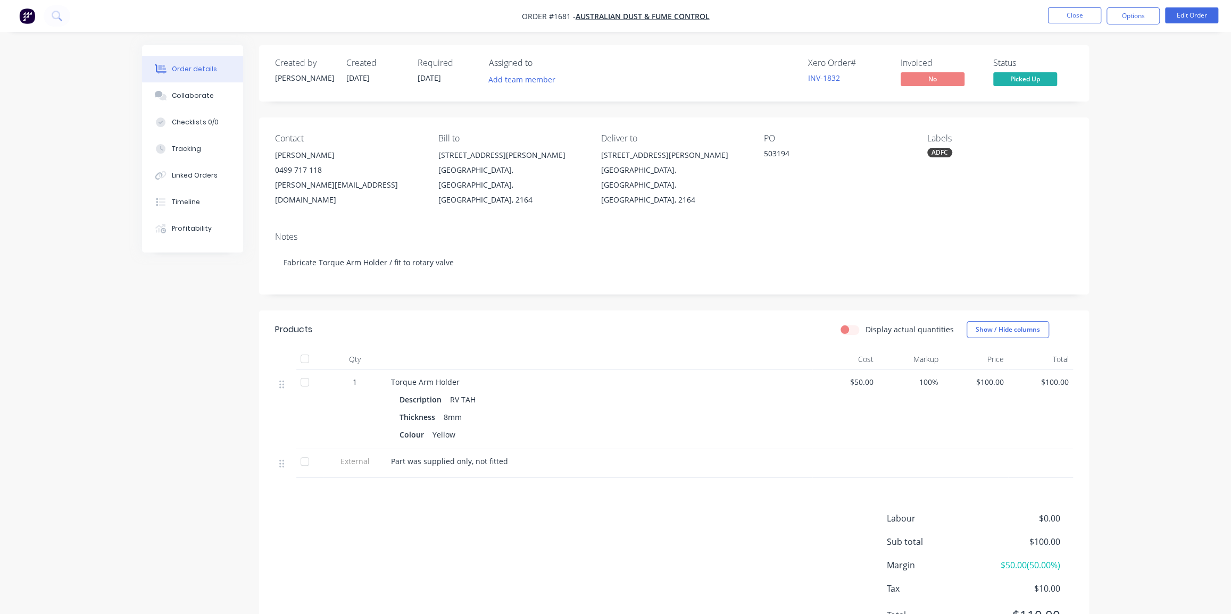
click at [1177, 121] on div "Order details Collaborate Checklists 0/0 Tracking Linked Orders Timeline Profit…" at bounding box center [615, 333] width 1231 height 667
click at [1139, 15] on button "Options" at bounding box center [1132, 15] width 53 height 17
click at [1095, 70] on div "Invoice" at bounding box center [1101, 64] width 98 height 15
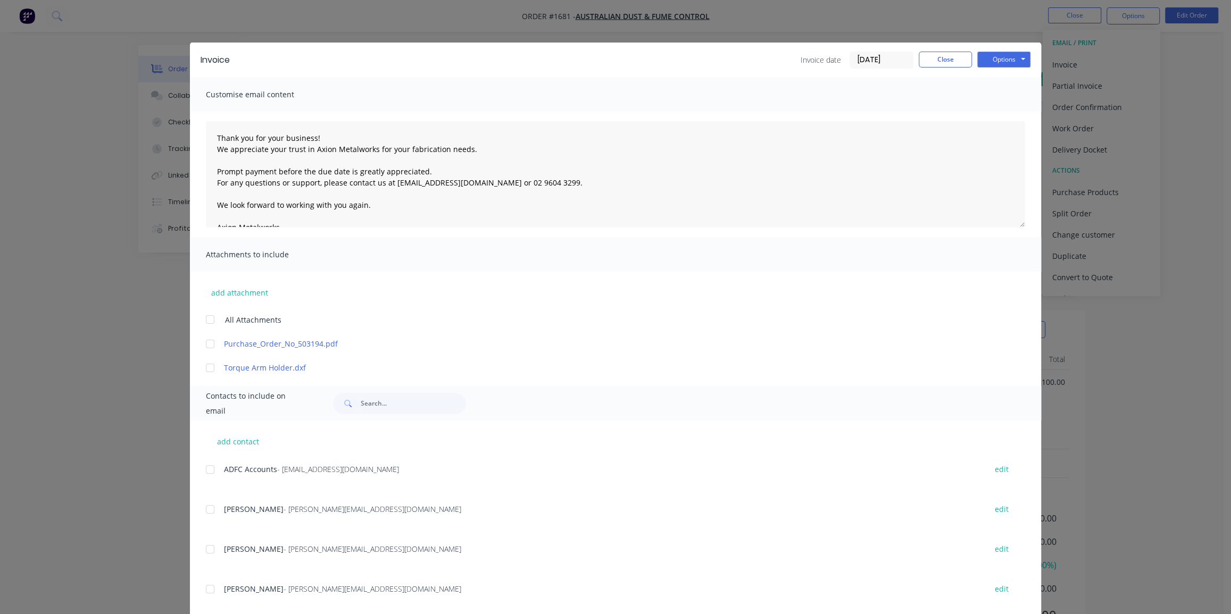
click at [202, 342] on div at bounding box center [209, 343] width 21 height 21
click at [204, 468] on div at bounding box center [209, 469] width 21 height 21
click at [992, 60] on button "Options" at bounding box center [1003, 60] width 53 height 16
click at [992, 112] on button "Email" at bounding box center [1011, 114] width 68 height 18
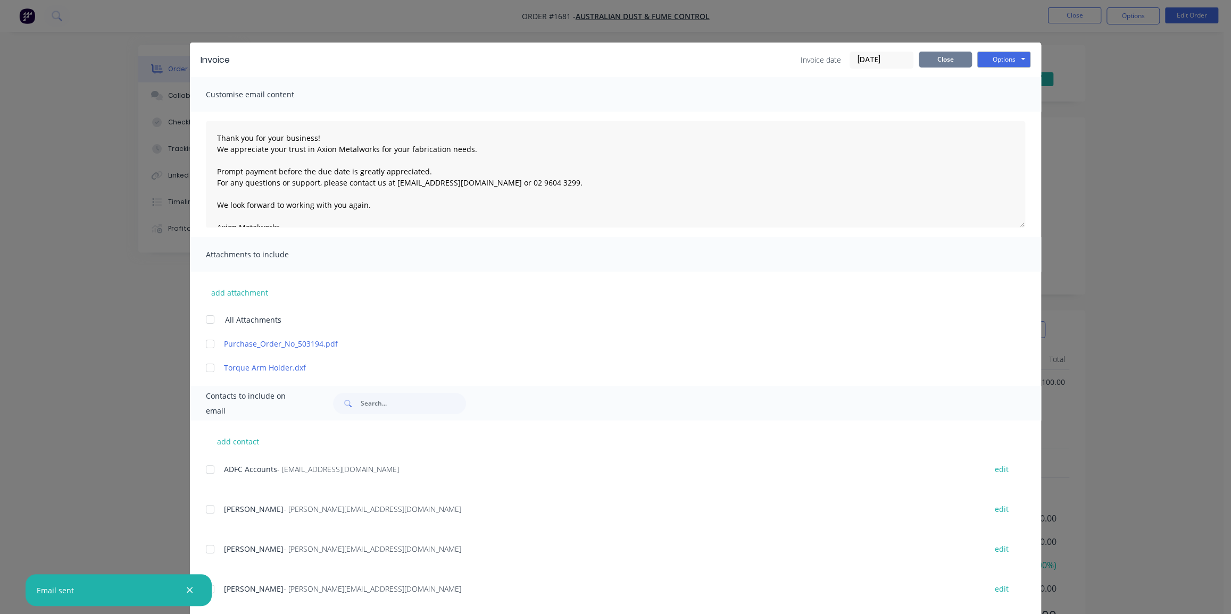
click at [936, 60] on button "Close" at bounding box center [944, 60] width 53 height 16
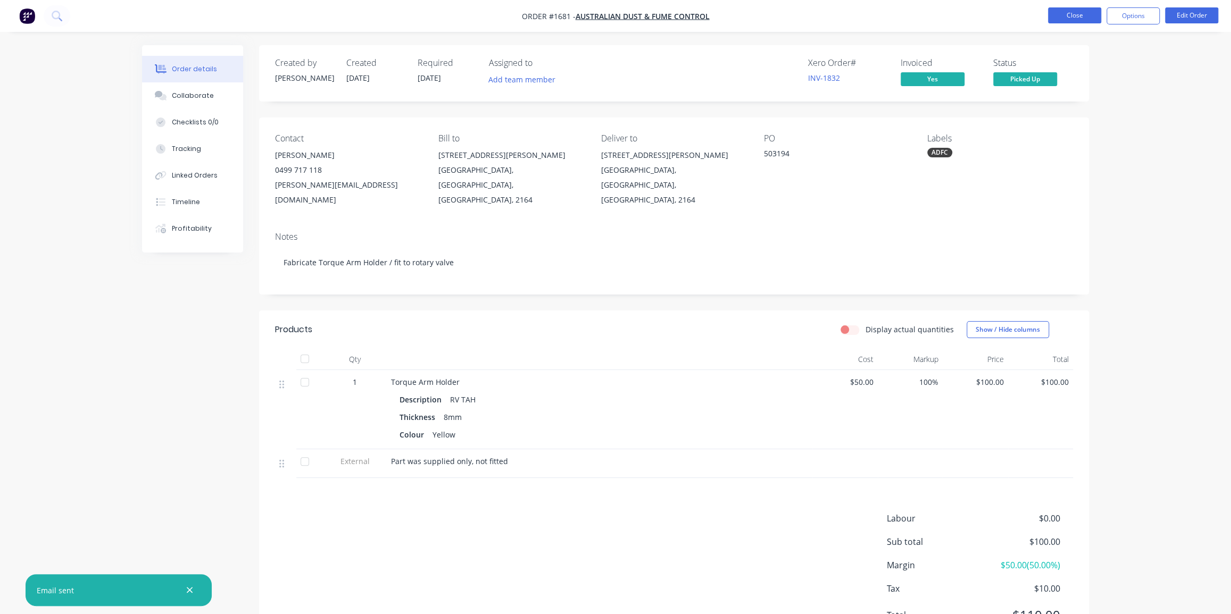
click at [1068, 19] on button "Close" at bounding box center [1074, 15] width 53 height 16
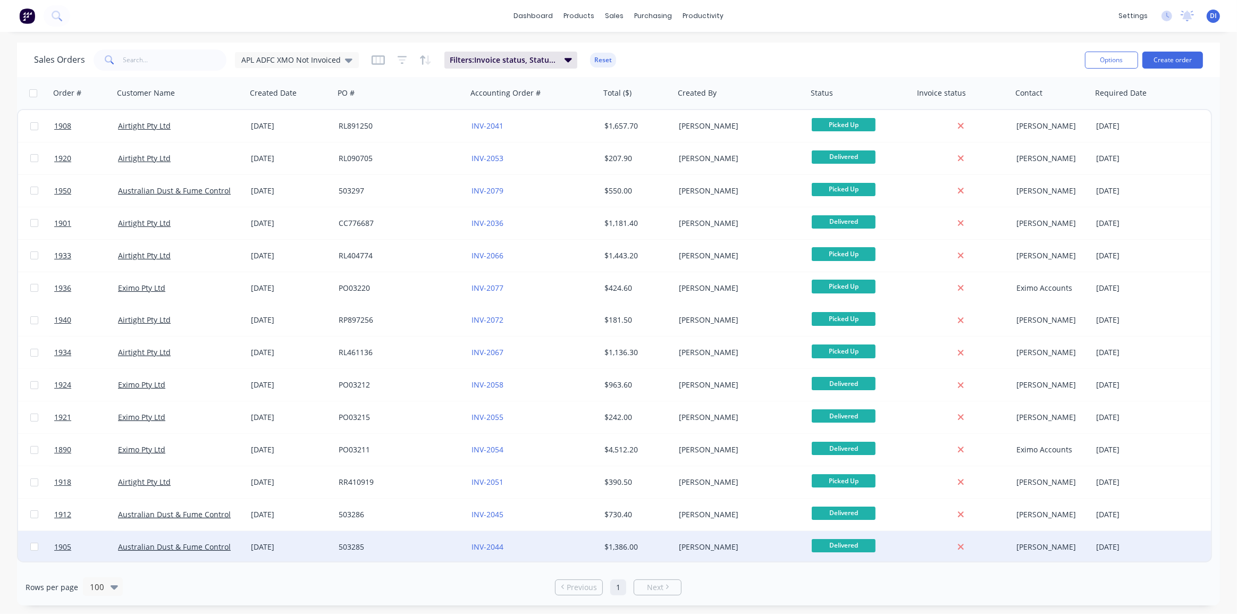
click at [664, 546] on div "$1,386.00" at bounding box center [636, 547] width 63 height 11
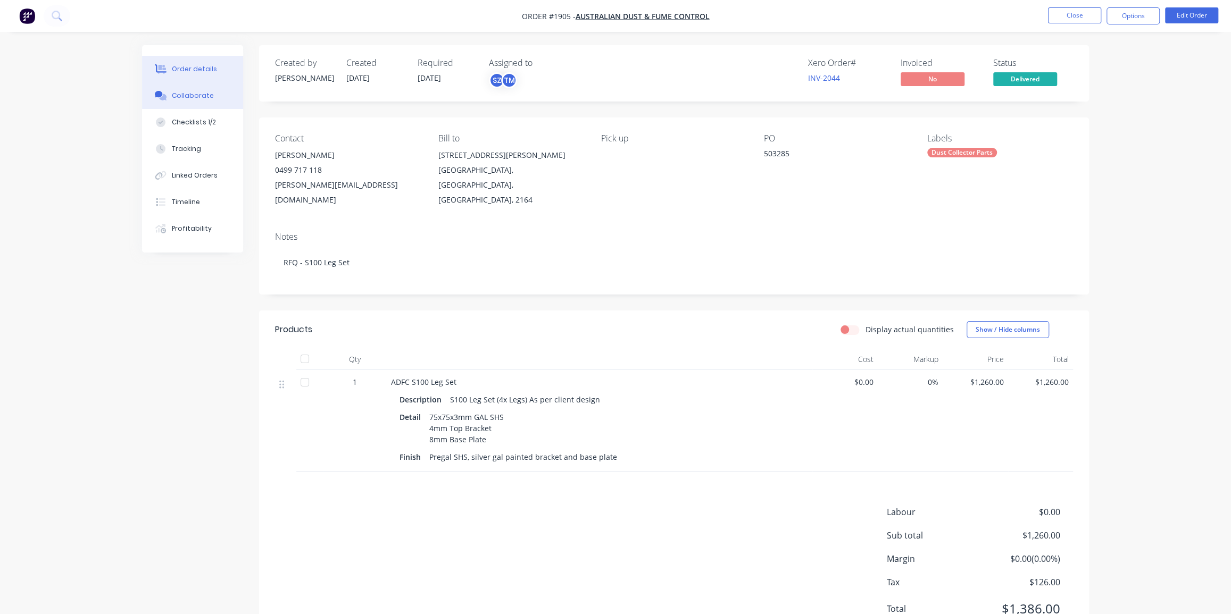
click at [192, 95] on div "Collaborate" at bounding box center [193, 96] width 42 height 10
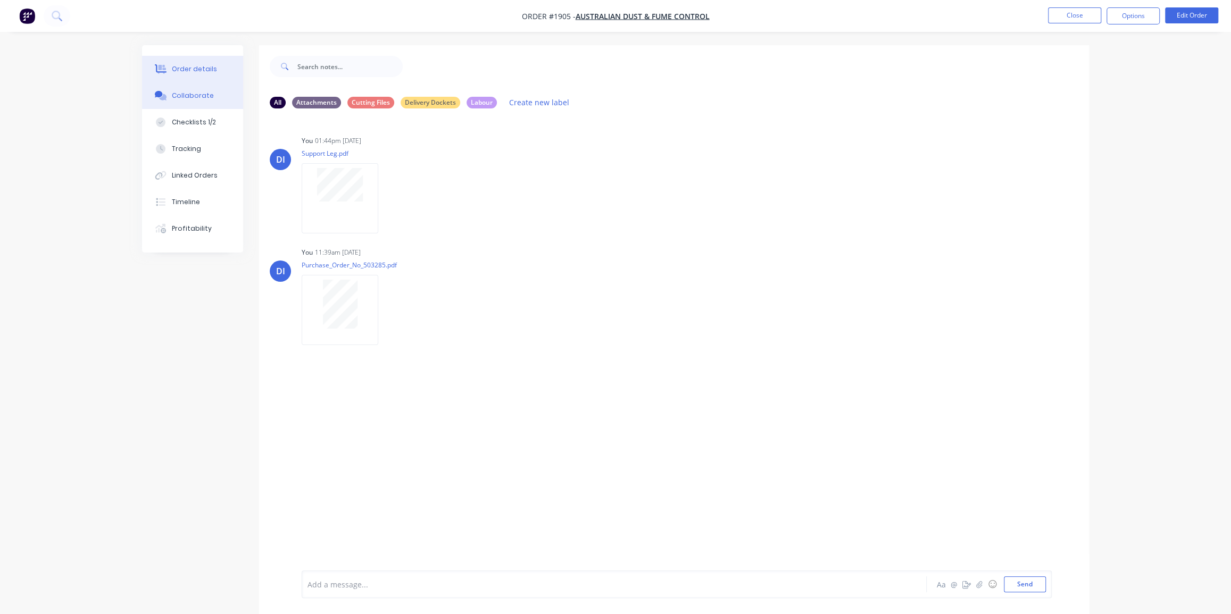
click at [186, 70] on div "Order details" at bounding box center [194, 69] width 45 height 10
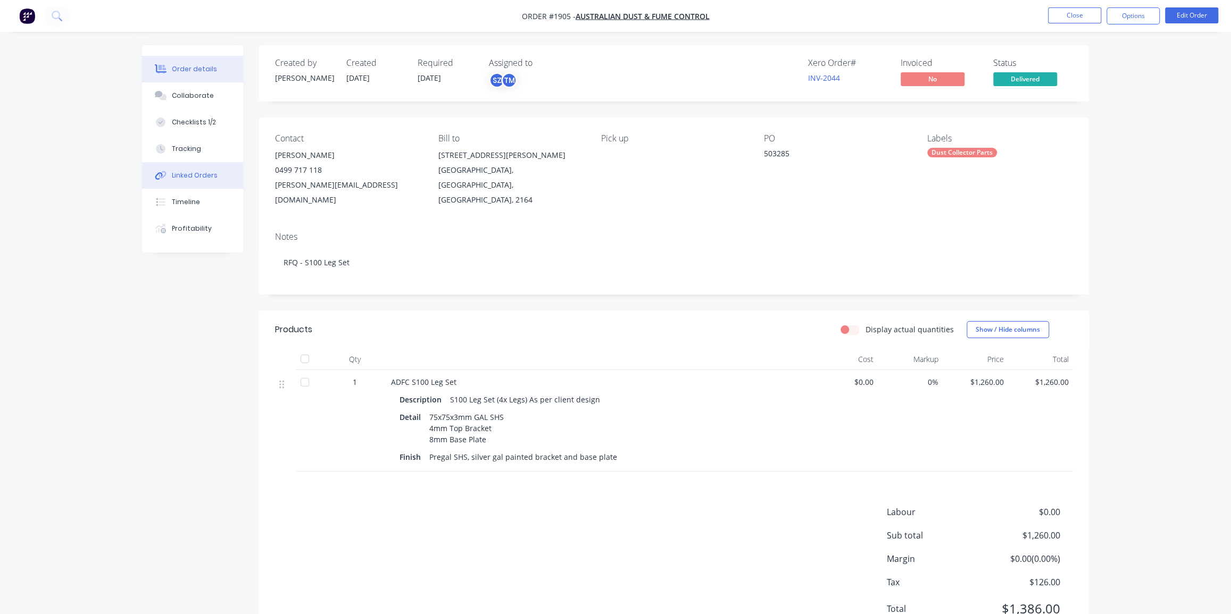
click at [189, 173] on div "Linked Orders" at bounding box center [195, 176] width 46 height 10
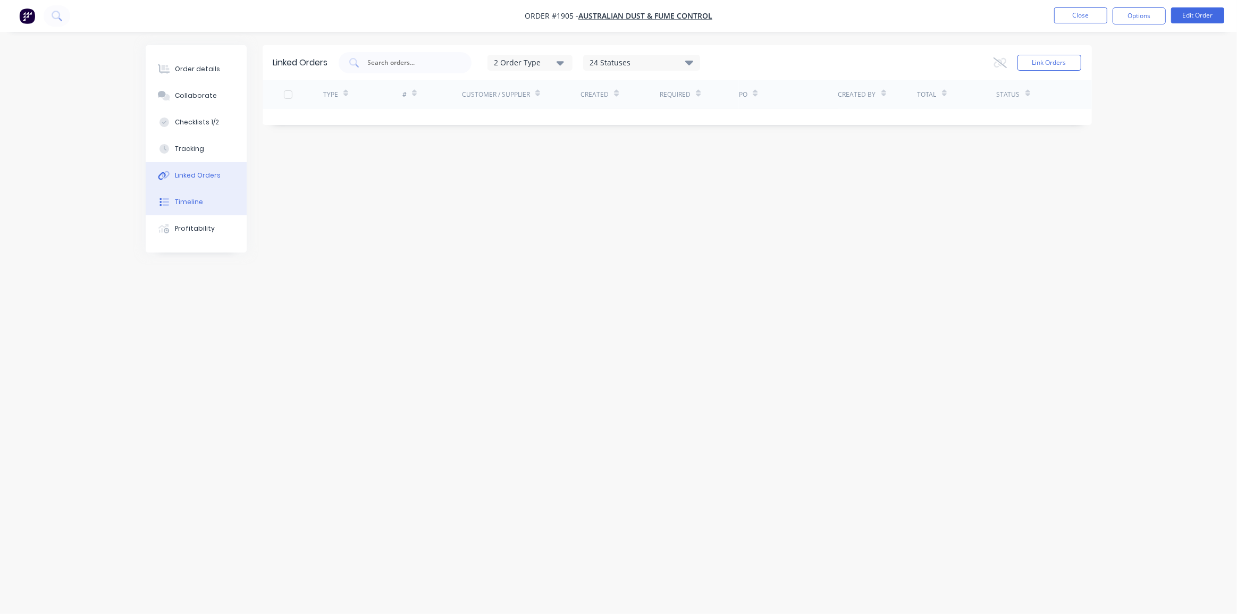
click at [188, 197] on button "Timeline" at bounding box center [196, 202] width 101 height 27
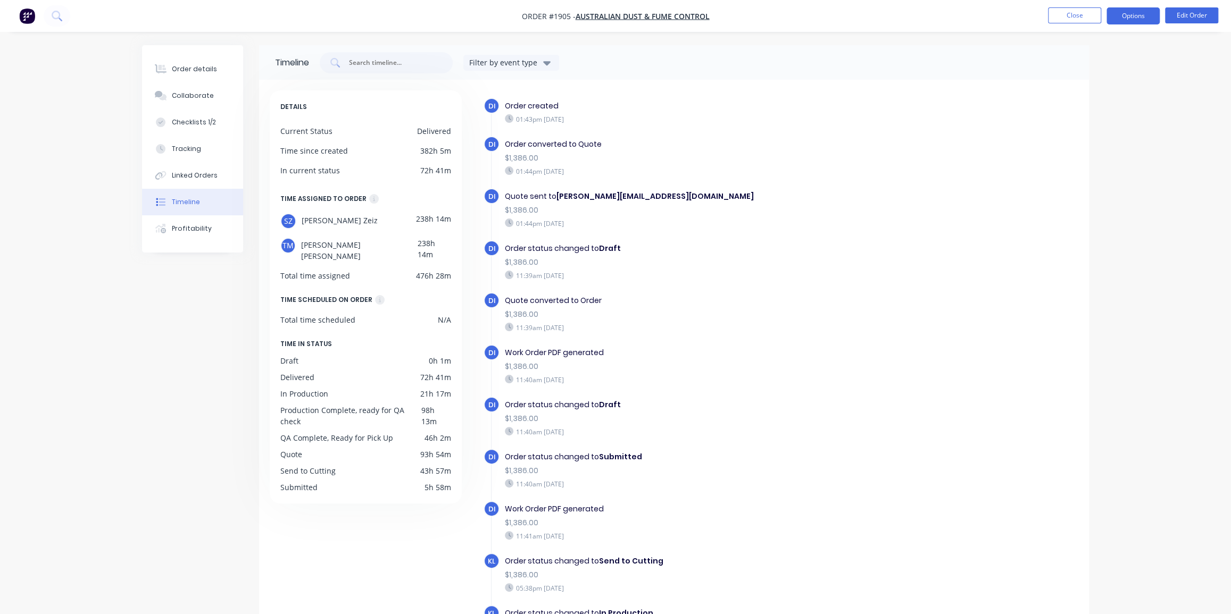
drag, startPoint x: 1140, startPoint y: 13, endPoint x: 1135, endPoint y: 19, distance: 7.6
click at [1140, 13] on button "Options" at bounding box center [1132, 15] width 53 height 17
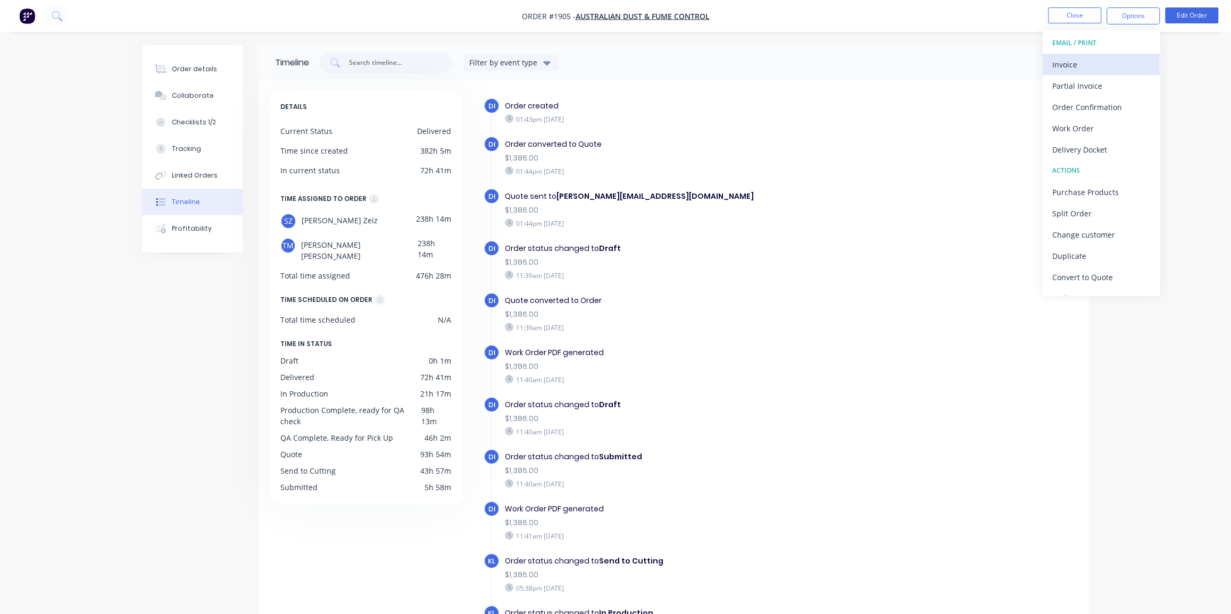
click at [1103, 60] on div "Invoice" at bounding box center [1101, 64] width 98 height 15
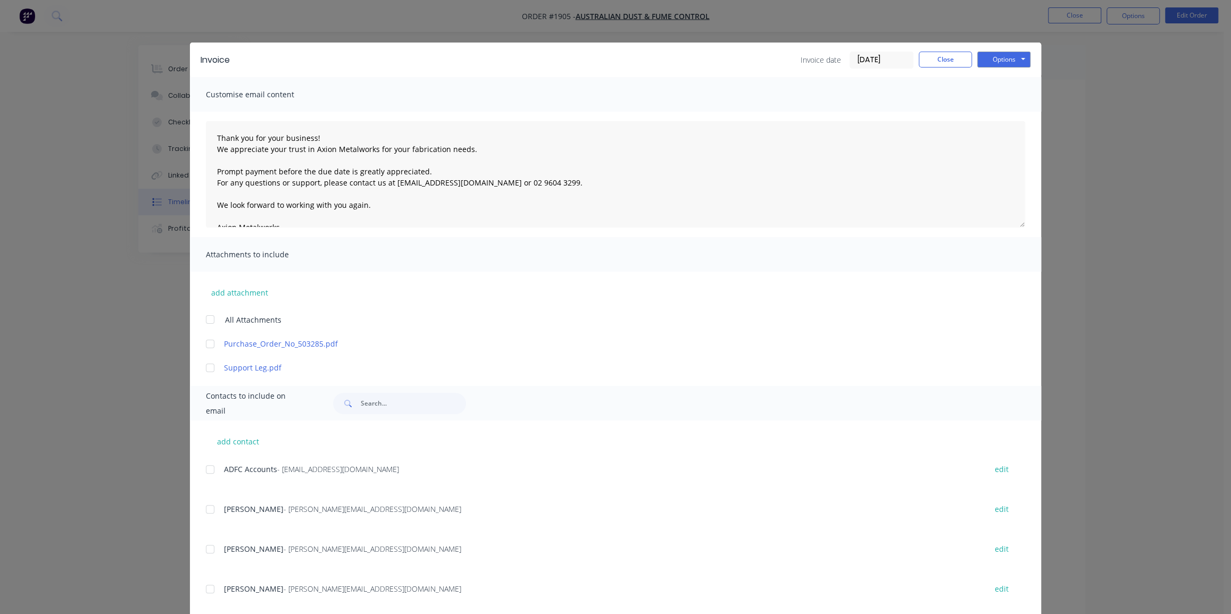
click at [879, 56] on input "[DATE]" at bounding box center [881, 60] width 63 height 16
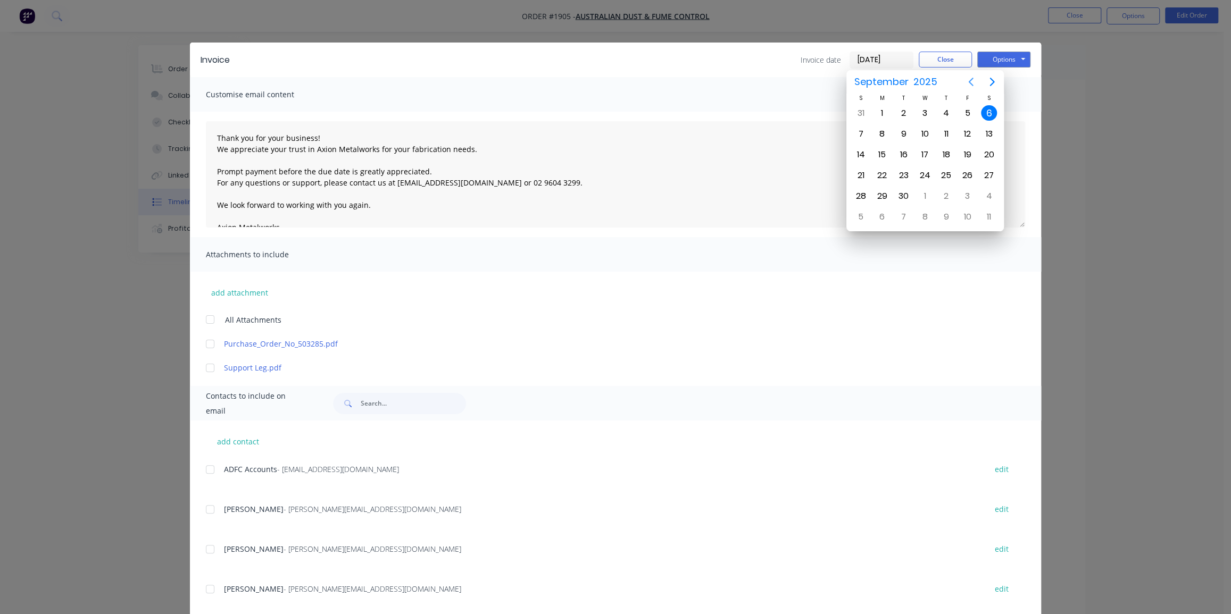
click at [972, 77] on icon "Previous page" at bounding box center [970, 82] width 13 height 13
click at [946, 192] on div "28" at bounding box center [946, 196] width 16 height 16
type input "[DATE]"
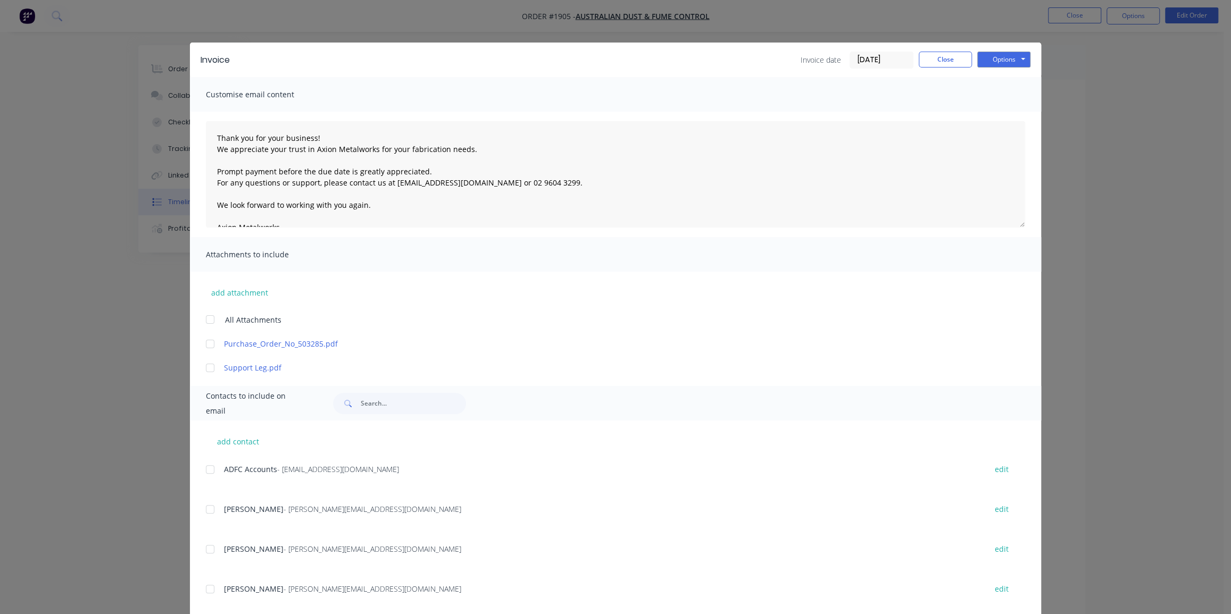
click at [205, 344] on div at bounding box center [209, 343] width 21 height 21
click at [204, 470] on div at bounding box center [209, 469] width 21 height 21
click at [1007, 57] on button "Options" at bounding box center [1003, 60] width 53 height 16
click at [994, 115] on button "Email" at bounding box center [1011, 114] width 68 height 18
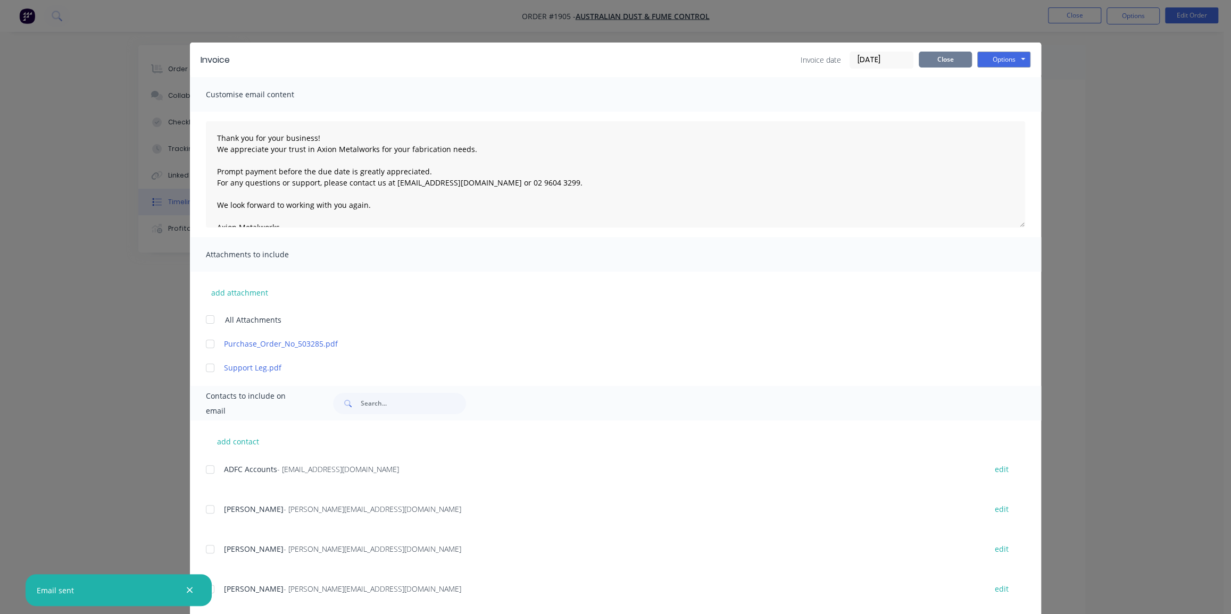
click at [936, 58] on button "Close" at bounding box center [944, 60] width 53 height 16
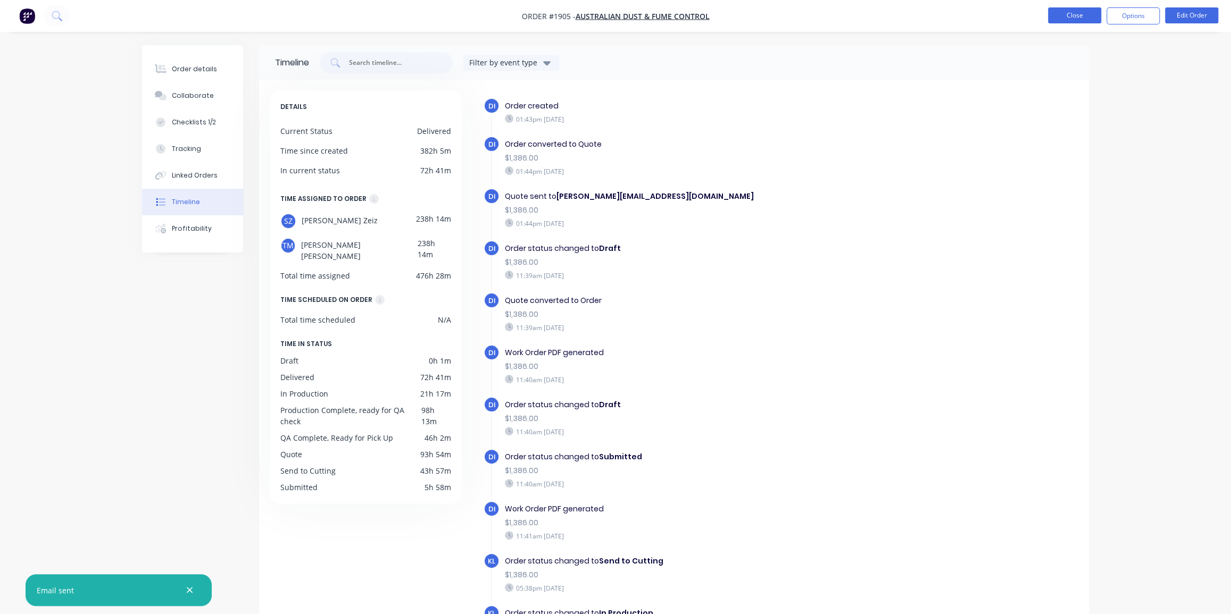
click at [1085, 10] on button "Close" at bounding box center [1074, 15] width 53 height 16
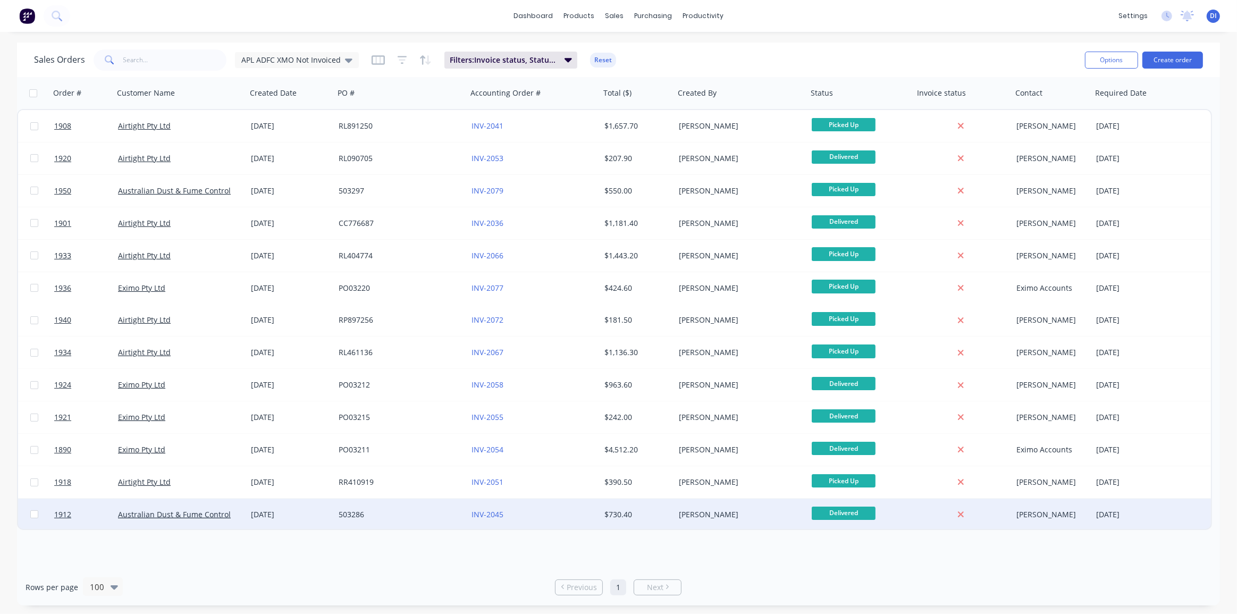
click at [687, 509] on div "[PERSON_NAME]" at bounding box center [741, 515] width 133 height 32
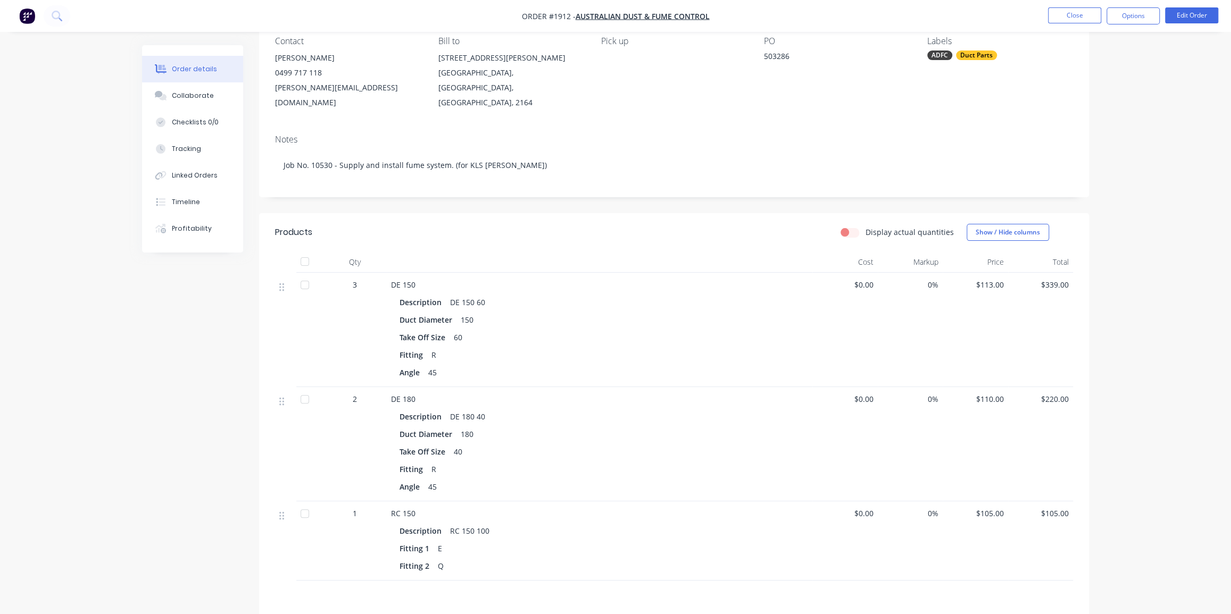
scroll to position [96, 0]
click at [191, 195] on button "Timeline" at bounding box center [192, 202] width 101 height 27
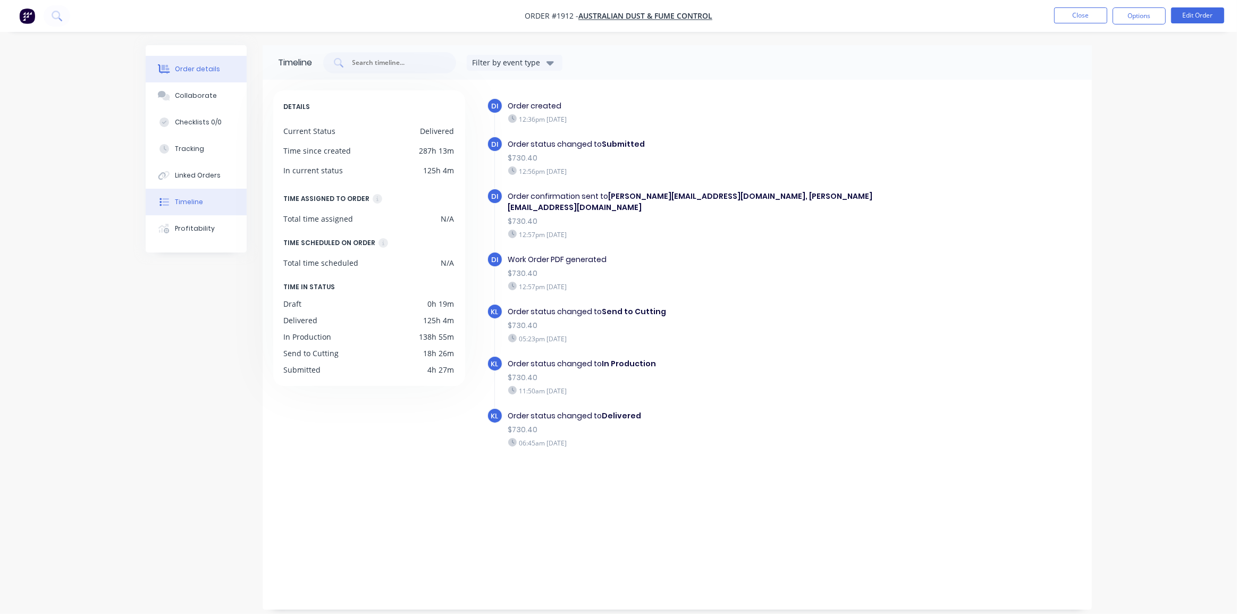
drag, startPoint x: 182, startPoint y: 70, endPoint x: 189, endPoint y: 77, distance: 9.4
click at [182, 70] on div "Order details" at bounding box center [197, 69] width 45 height 10
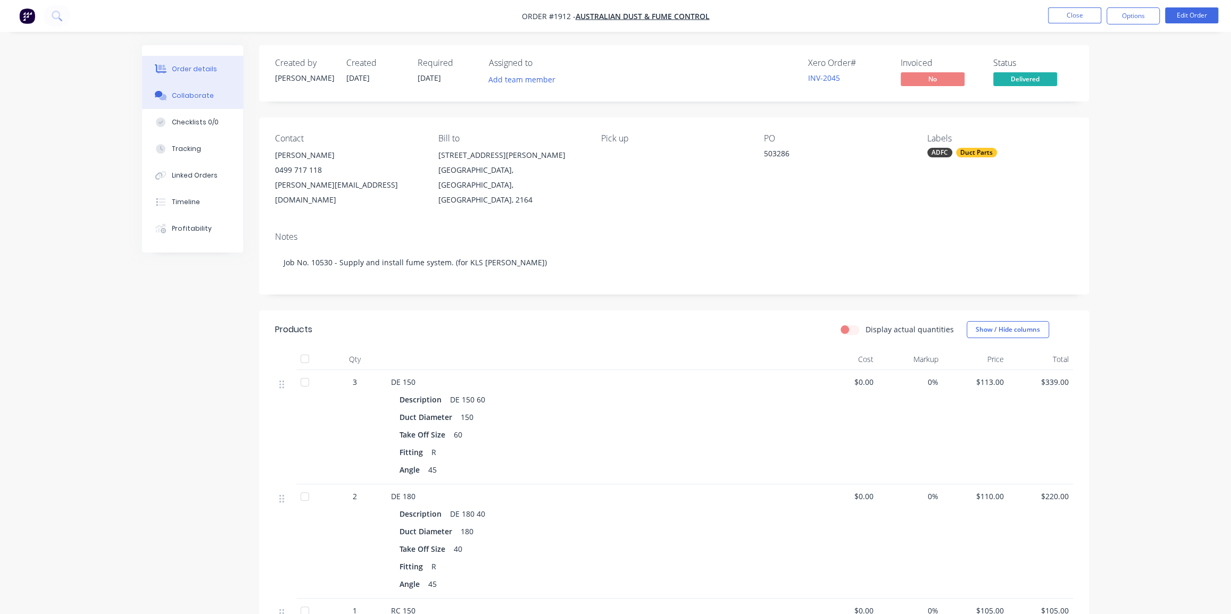
click at [210, 96] on button "Collaborate" at bounding box center [192, 95] width 101 height 27
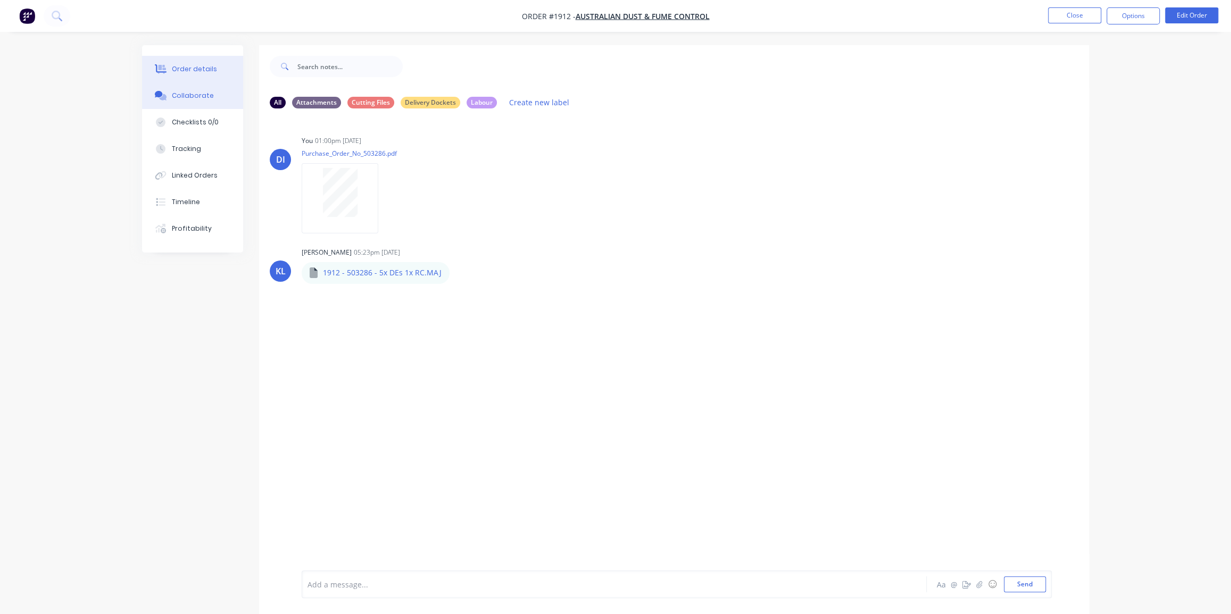
click at [208, 68] on div "Order details" at bounding box center [194, 69] width 45 height 10
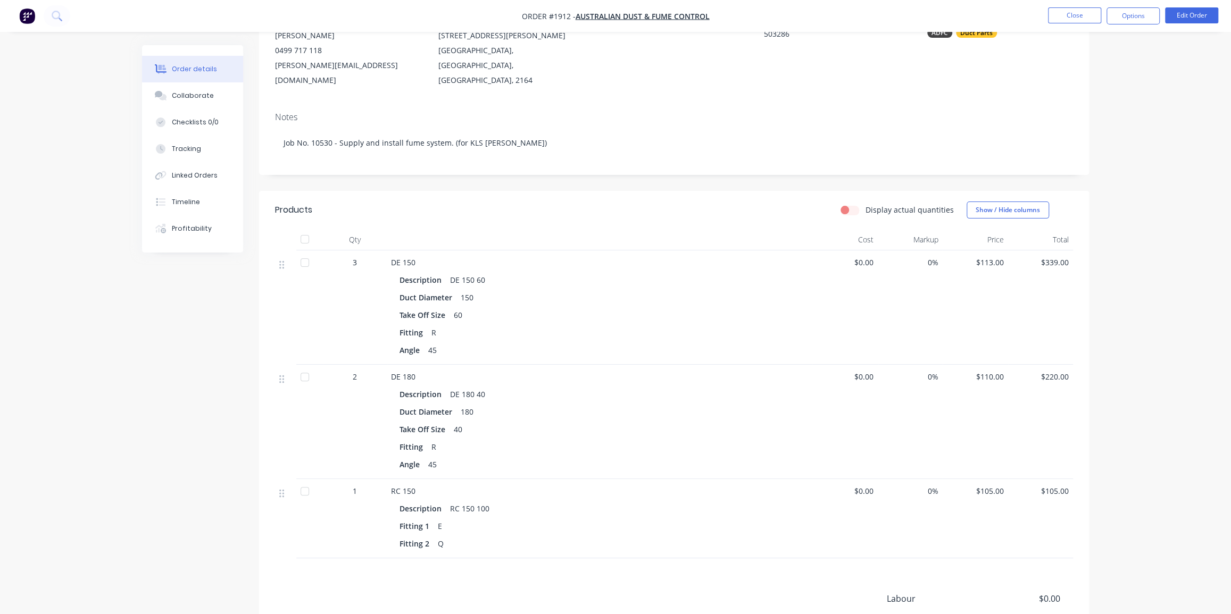
scroll to position [93, 0]
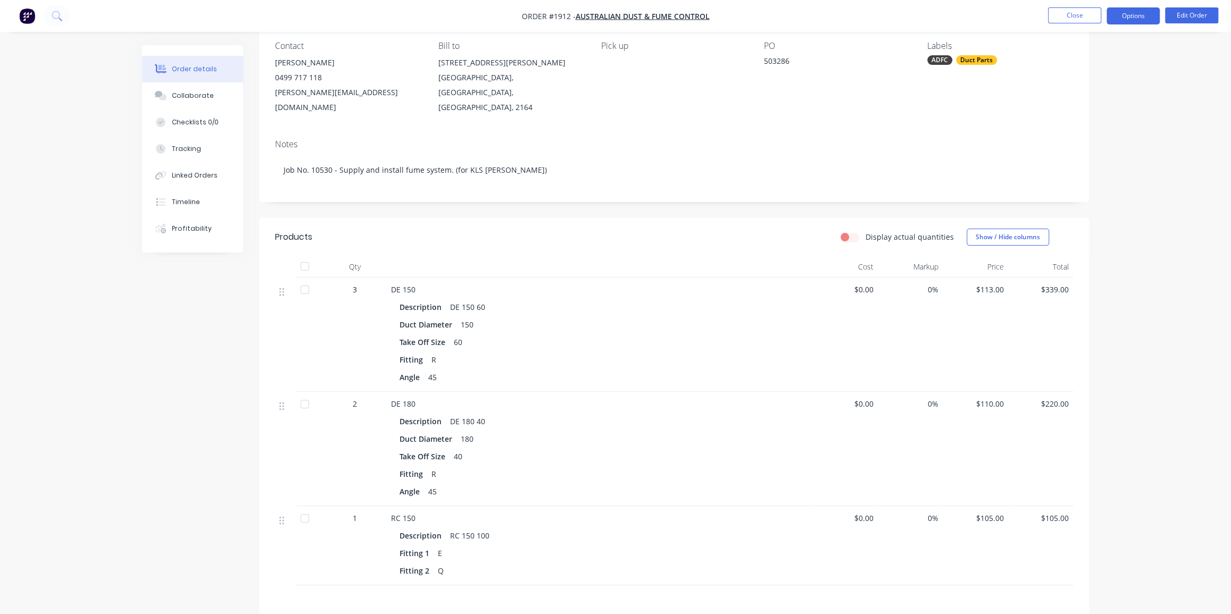
click at [1141, 16] on button "Options" at bounding box center [1132, 15] width 53 height 17
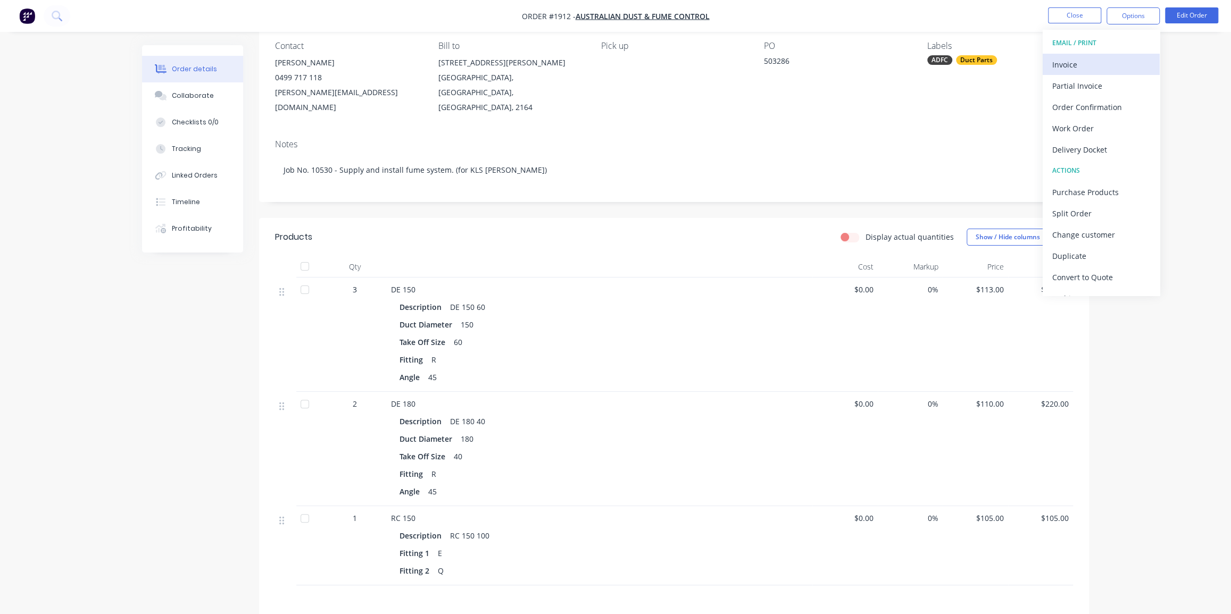
click at [1103, 60] on div "Invoice" at bounding box center [1101, 64] width 98 height 15
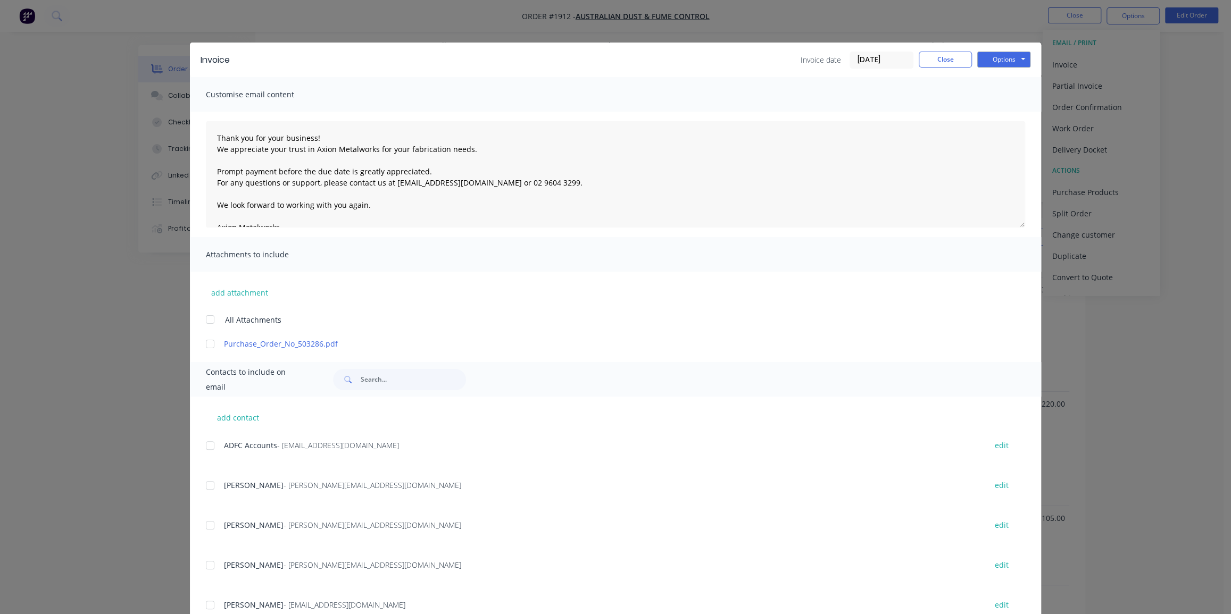
click at [857, 57] on input "[DATE]" at bounding box center [881, 60] width 63 height 16
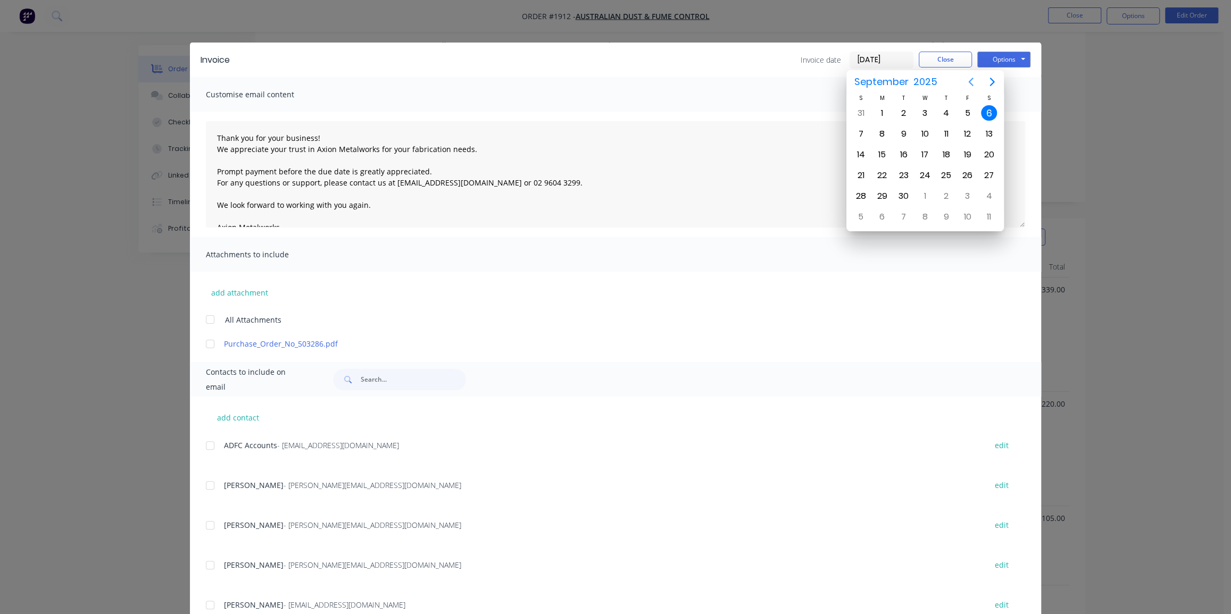
click at [970, 81] on icon "Previous page" at bounding box center [970, 82] width 13 height 13
click at [968, 193] on div "29" at bounding box center [967, 196] width 16 height 16
type input "[DATE]"
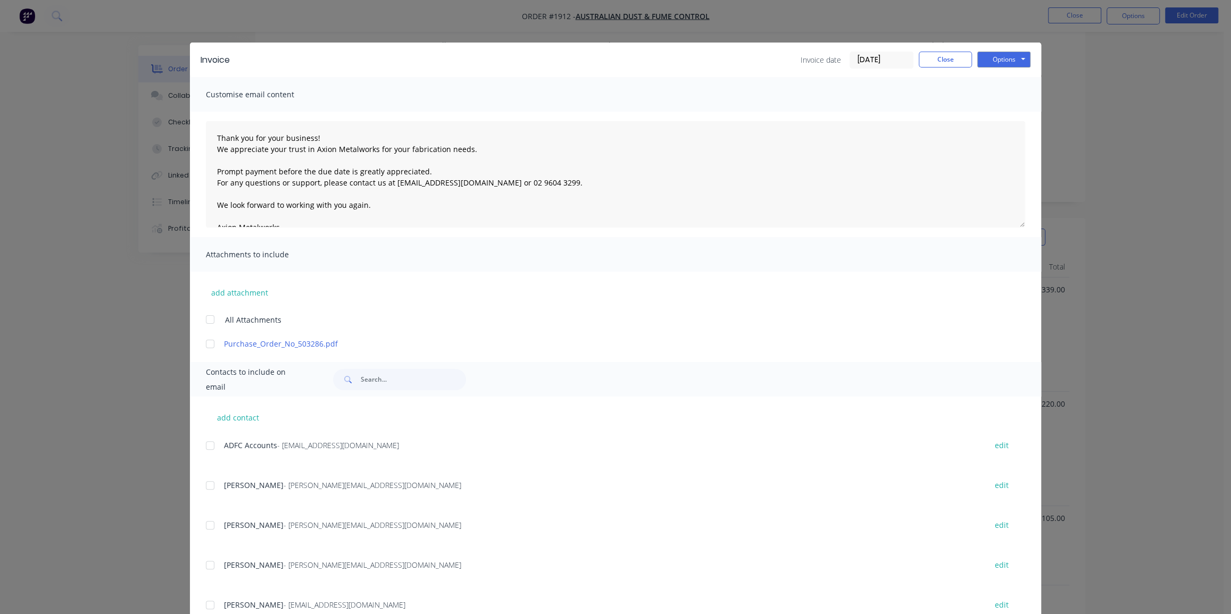
drag, startPoint x: 207, startPoint y: 340, endPoint x: 191, endPoint y: 450, distance: 111.3
click at [207, 341] on div at bounding box center [209, 343] width 21 height 21
click at [207, 445] on div at bounding box center [209, 445] width 21 height 21
click at [1010, 54] on button "Options" at bounding box center [1003, 60] width 53 height 16
click at [1003, 112] on button "Email" at bounding box center [1011, 114] width 68 height 18
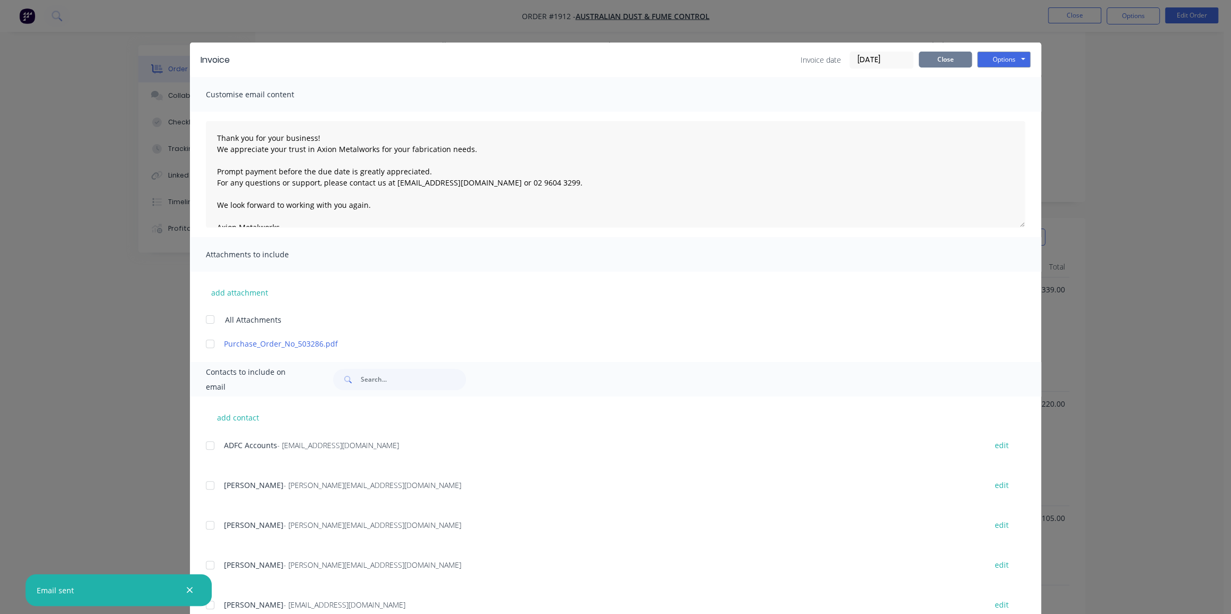
click at [931, 60] on button "Close" at bounding box center [944, 60] width 53 height 16
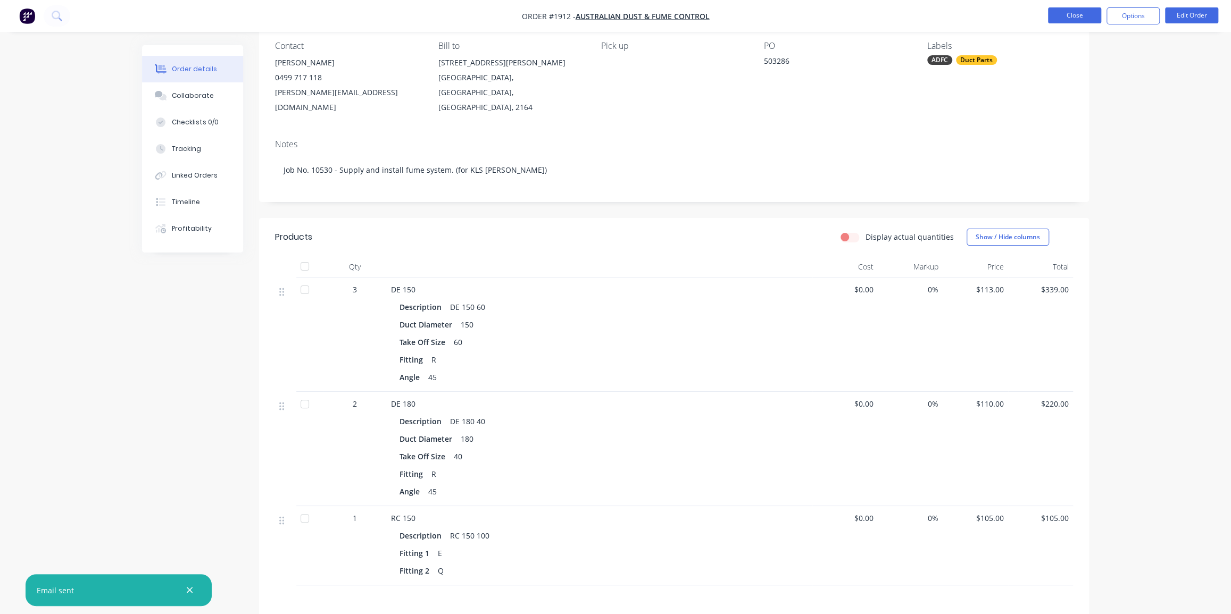
click at [1067, 11] on button "Close" at bounding box center [1074, 15] width 53 height 16
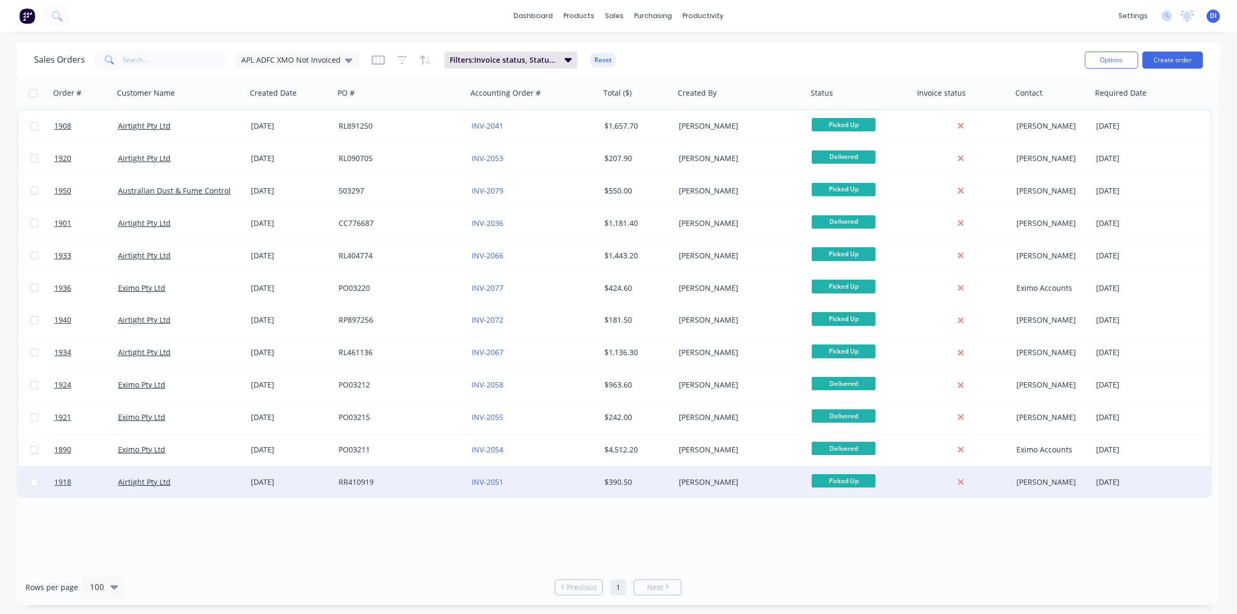
click at [728, 482] on div "[PERSON_NAME]" at bounding box center [738, 482] width 118 height 11
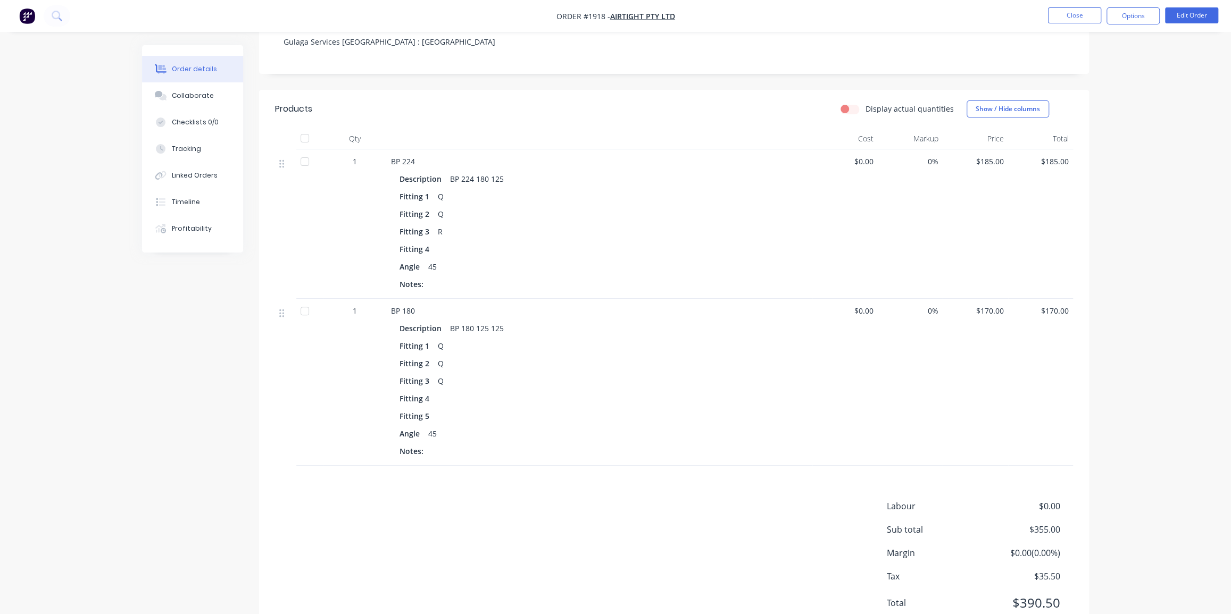
scroll to position [261, 0]
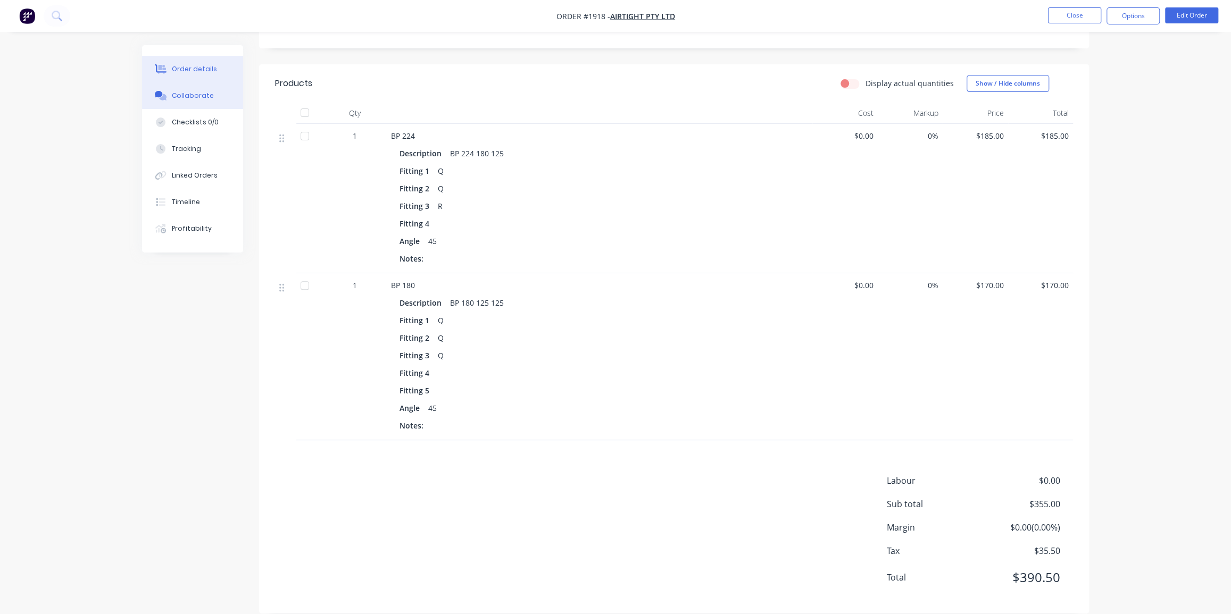
click at [195, 101] on button "Collaborate" at bounding box center [192, 95] width 101 height 27
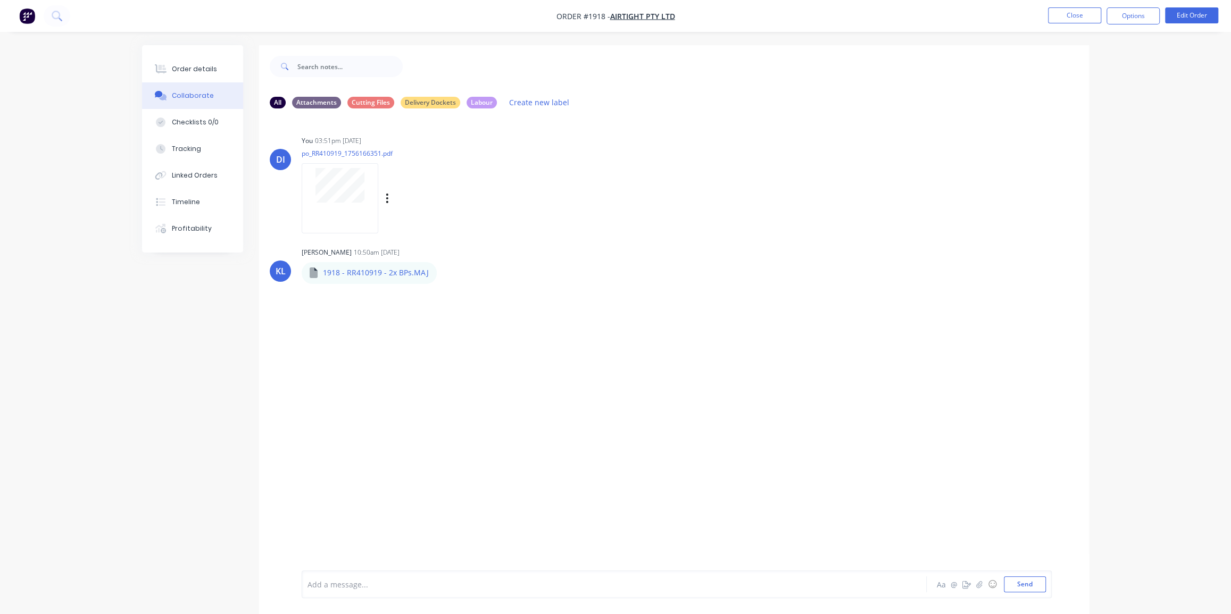
click at [339, 207] on div at bounding box center [340, 198] width 77 height 70
click at [185, 203] on div "Timeline" at bounding box center [186, 202] width 28 height 10
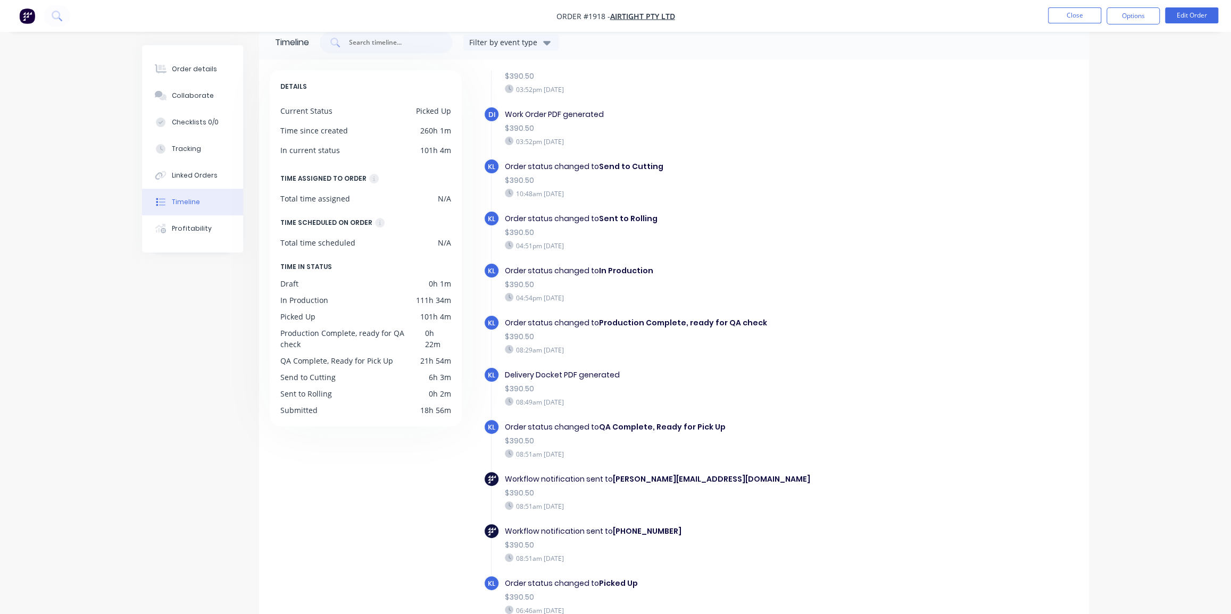
scroll to position [48, 0]
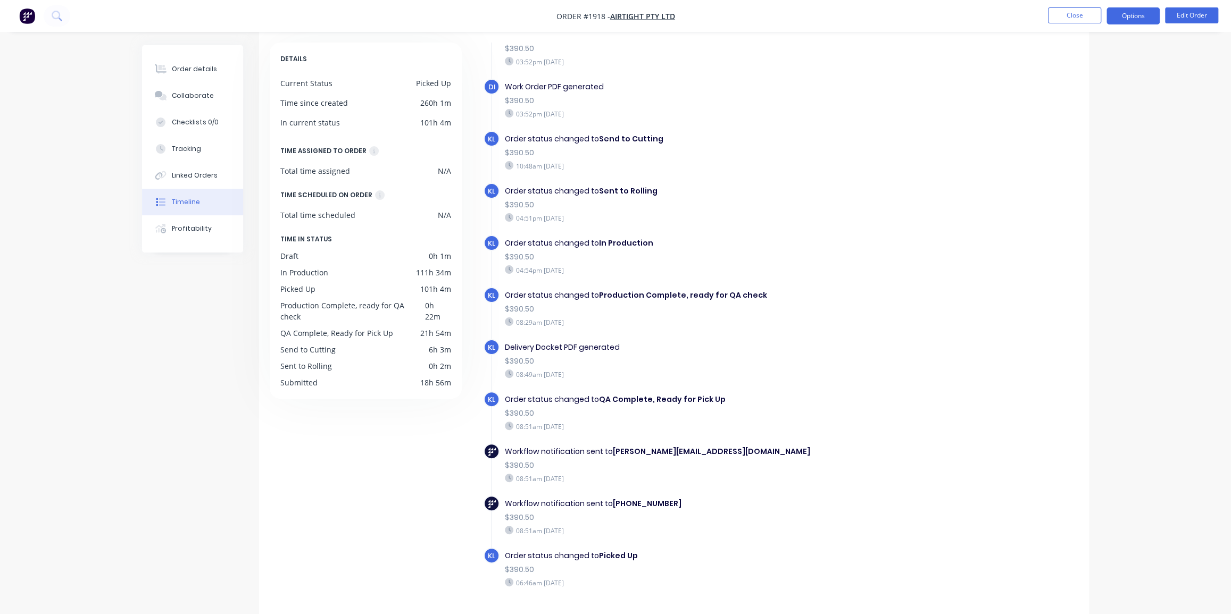
click at [1126, 13] on button "Options" at bounding box center [1132, 15] width 53 height 17
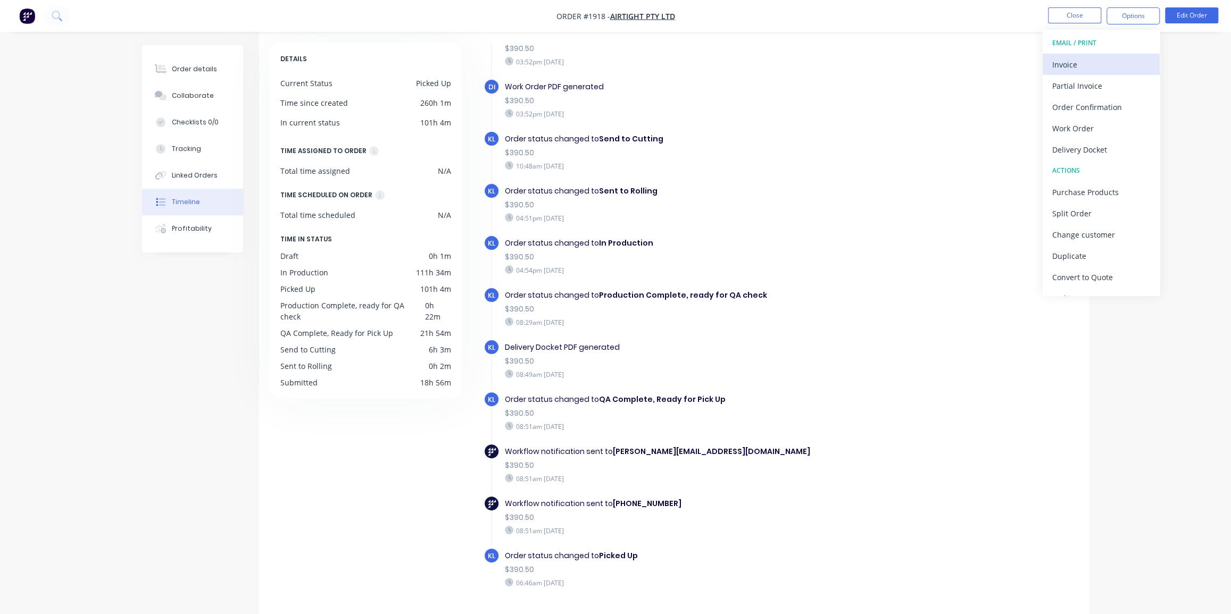
click at [1084, 63] on div "Invoice" at bounding box center [1101, 64] width 98 height 15
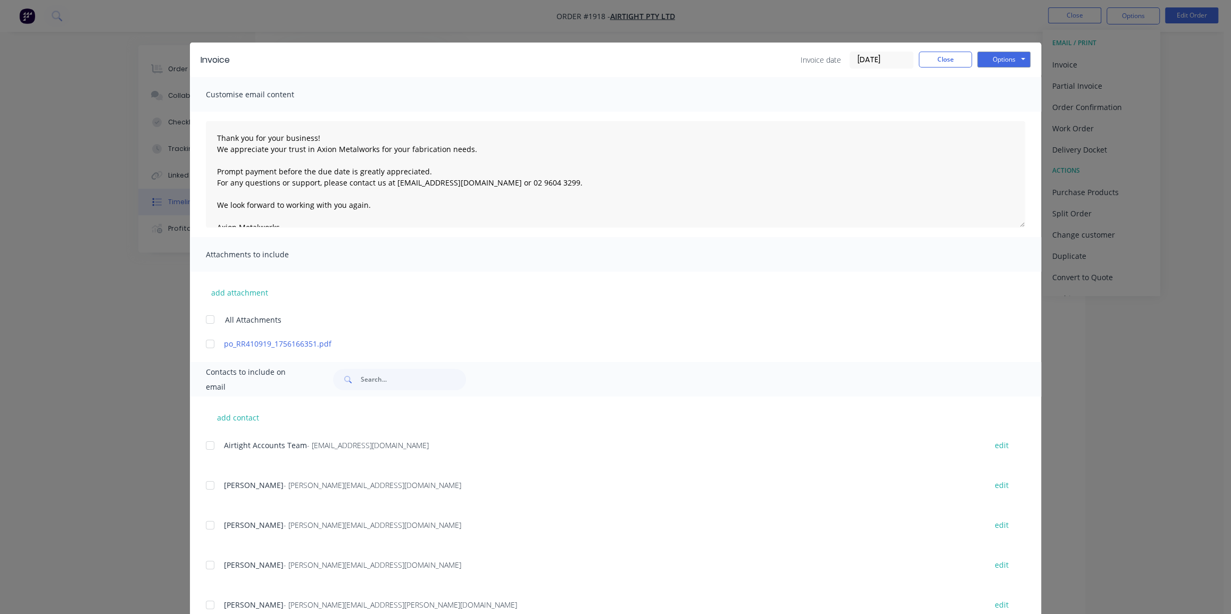
click at [883, 56] on input "[DATE]" at bounding box center [881, 60] width 63 height 16
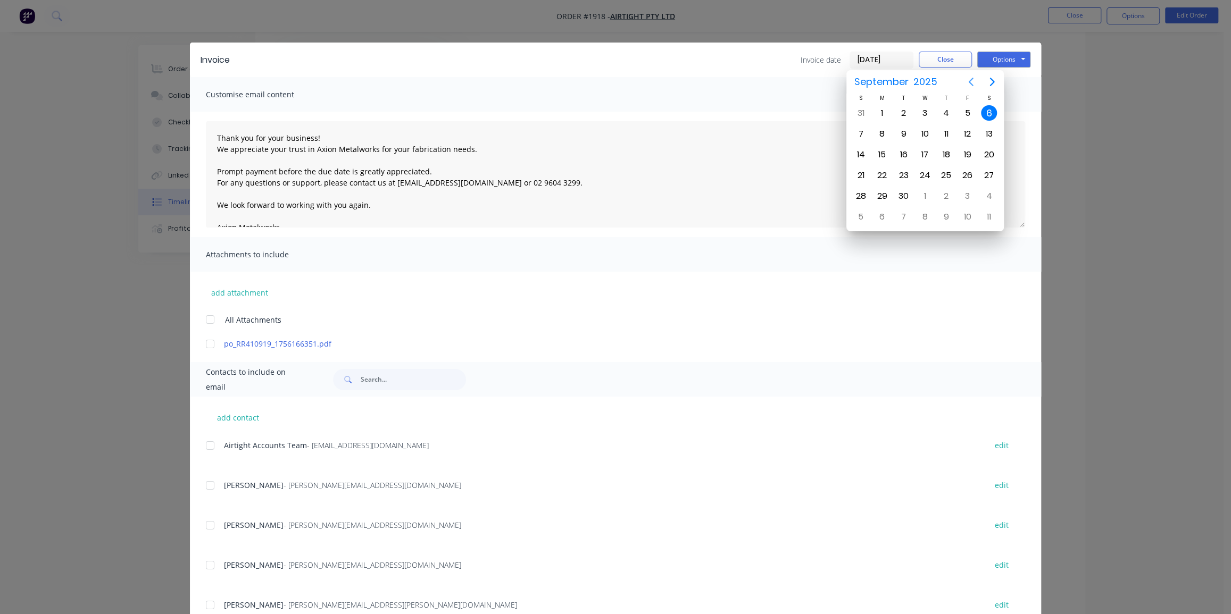
click at [968, 80] on icon "Previous page" at bounding box center [970, 82] width 13 height 13
click at [947, 193] on div "28" at bounding box center [946, 196] width 16 height 16
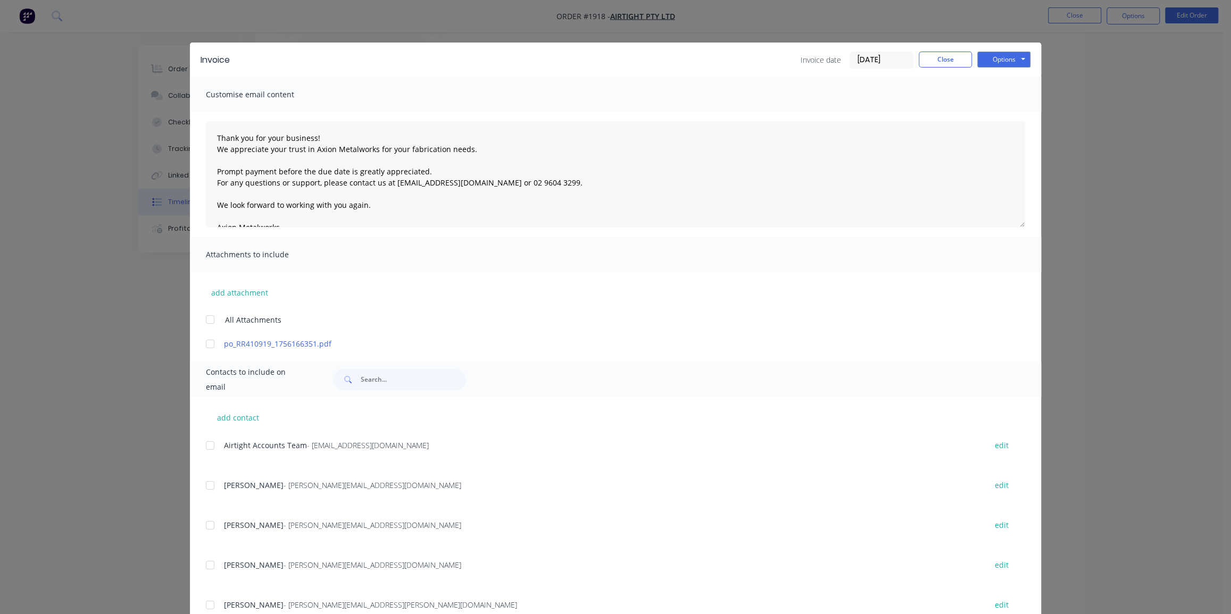
click at [883, 60] on input "[DATE]" at bounding box center [881, 60] width 63 height 16
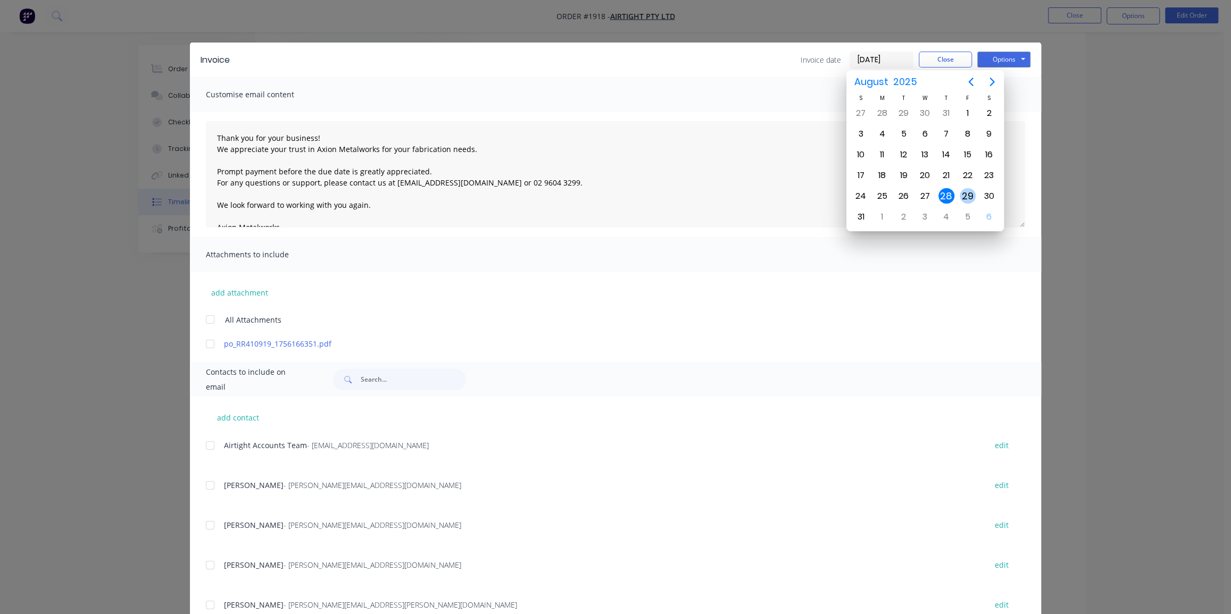
click at [961, 193] on div "29" at bounding box center [967, 196] width 16 height 16
type input "[DATE]"
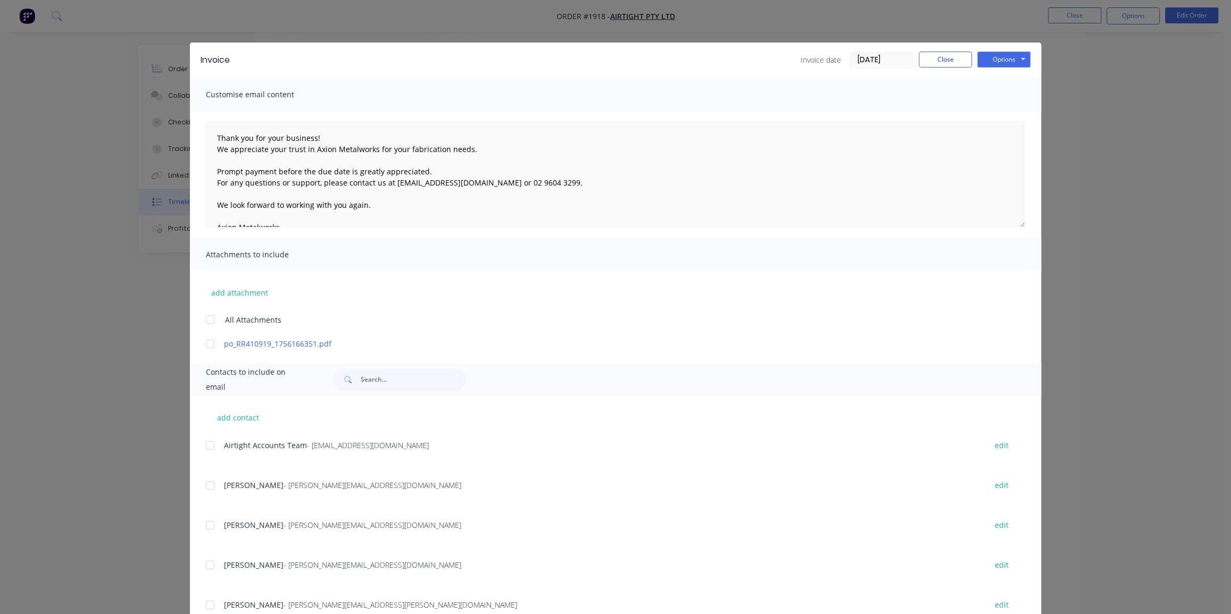
click at [203, 347] on div at bounding box center [209, 343] width 21 height 21
click at [207, 446] on div at bounding box center [209, 445] width 21 height 21
click at [994, 56] on button "Options" at bounding box center [1003, 60] width 53 height 16
click at [999, 112] on button "Email" at bounding box center [1011, 114] width 68 height 18
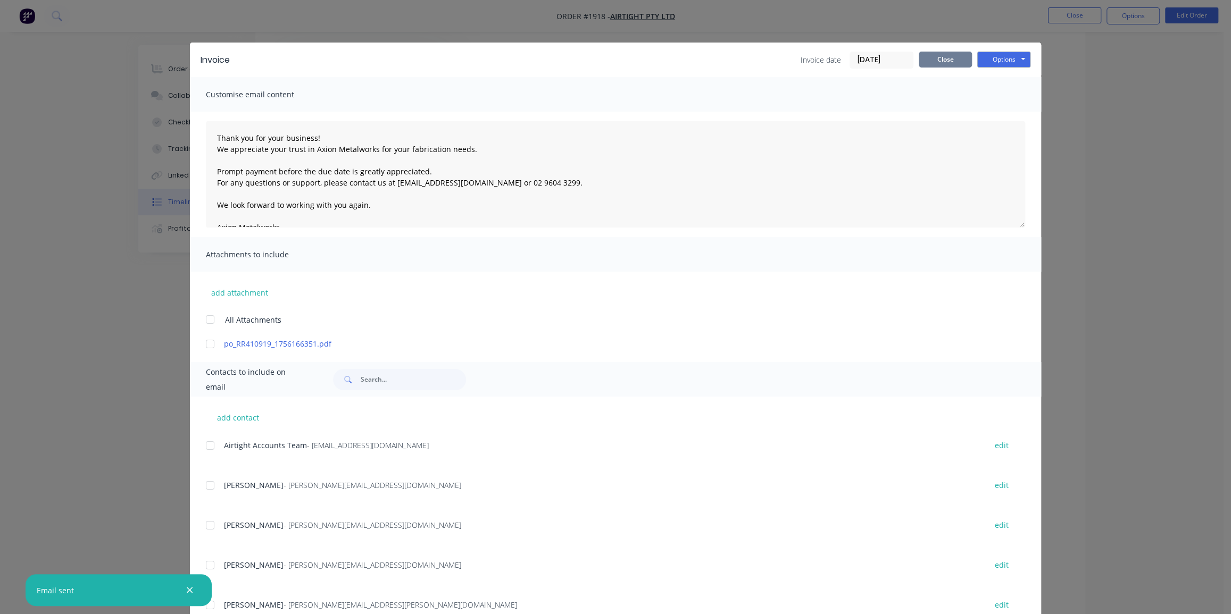
click at [947, 56] on button "Close" at bounding box center [944, 60] width 53 height 16
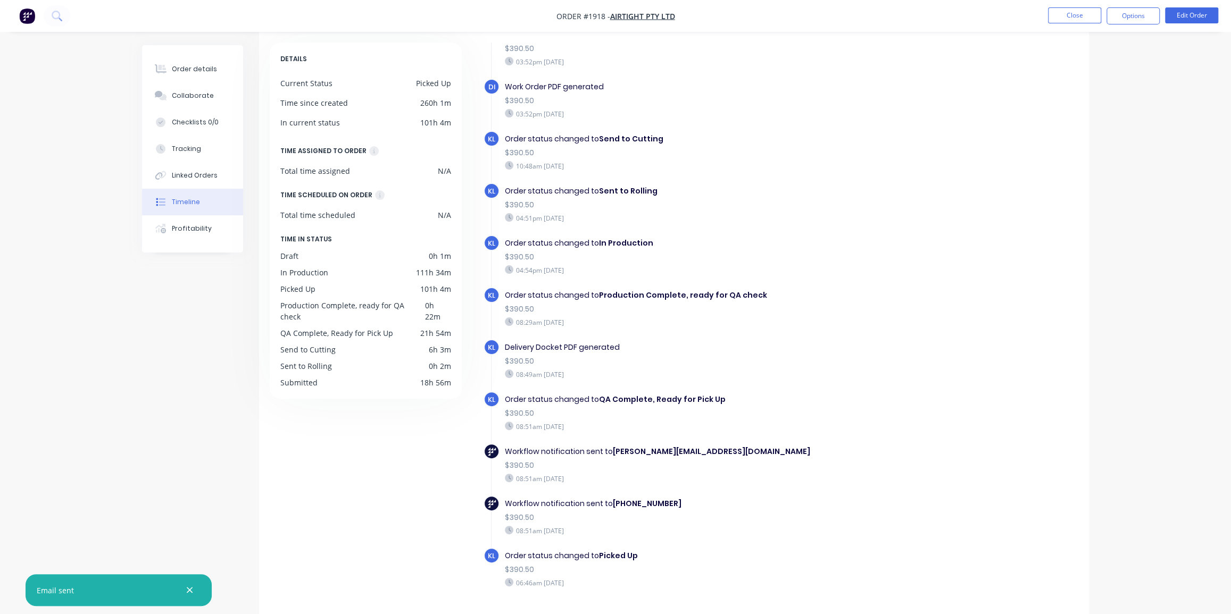
click at [1133, 69] on div "Order details Collaborate Checklists 0/0 Tracking Linked Orders Timeline Profit…" at bounding box center [615, 297] width 1231 height 690
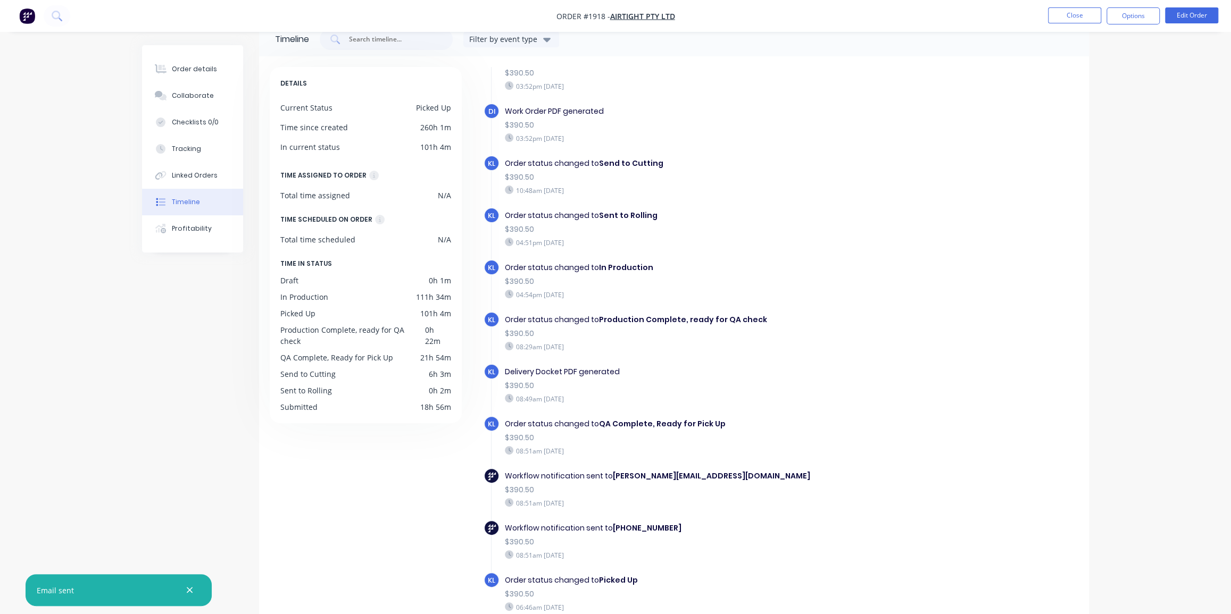
scroll to position [0, 0]
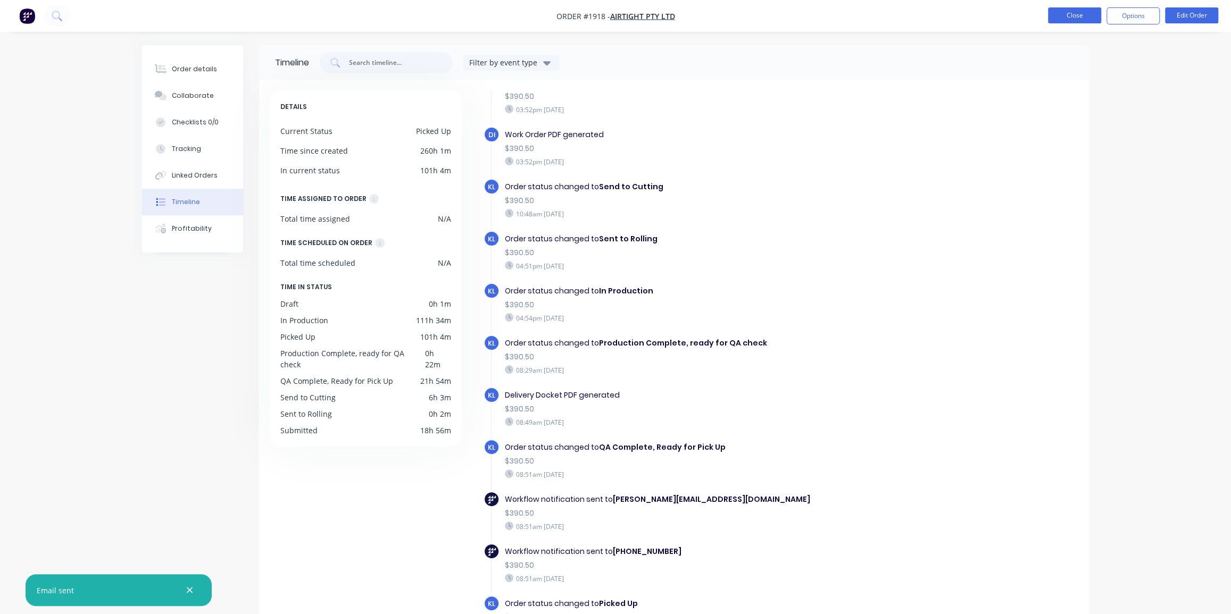
click at [1075, 10] on button "Close" at bounding box center [1074, 15] width 53 height 16
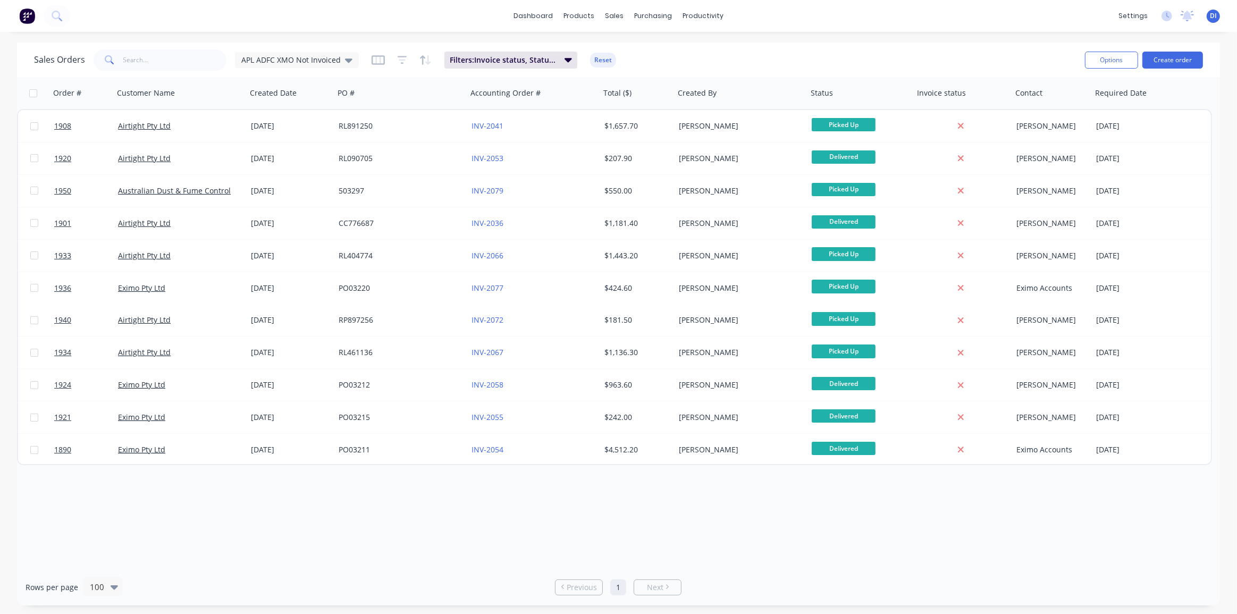
click at [731, 513] on div "Order # Customer Name Created Date PO # Accounting Order # Total ($) Created By…" at bounding box center [618, 323] width 1203 height 492
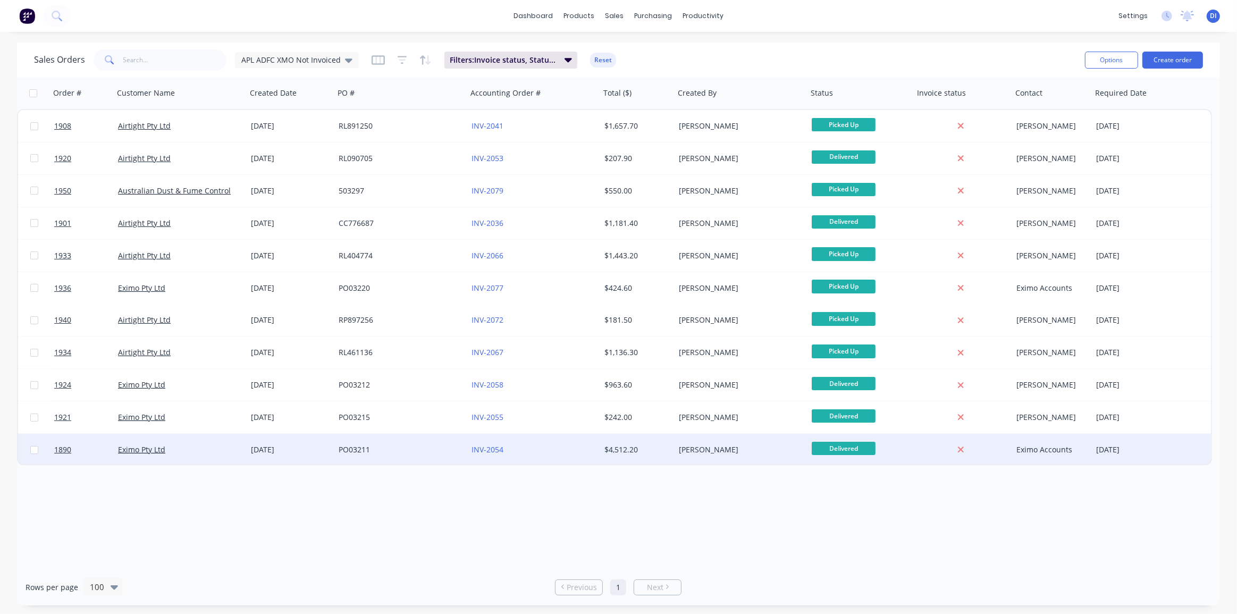
click at [707, 447] on div "[PERSON_NAME]" at bounding box center [738, 450] width 118 height 11
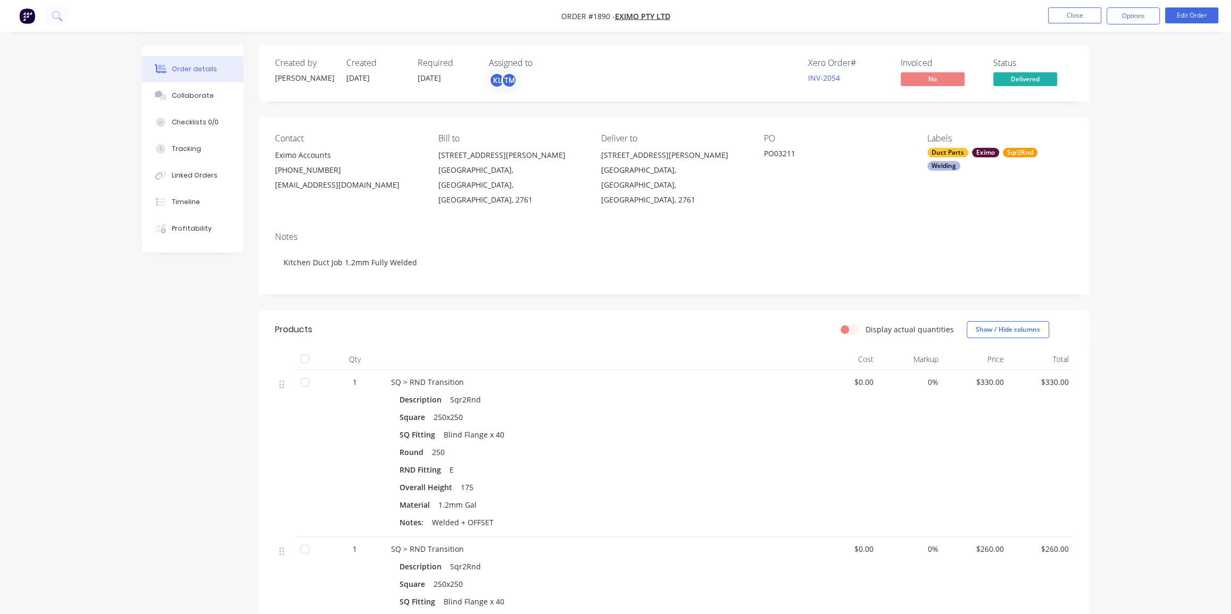
click at [190, 89] on button "Collaborate" at bounding box center [192, 95] width 101 height 27
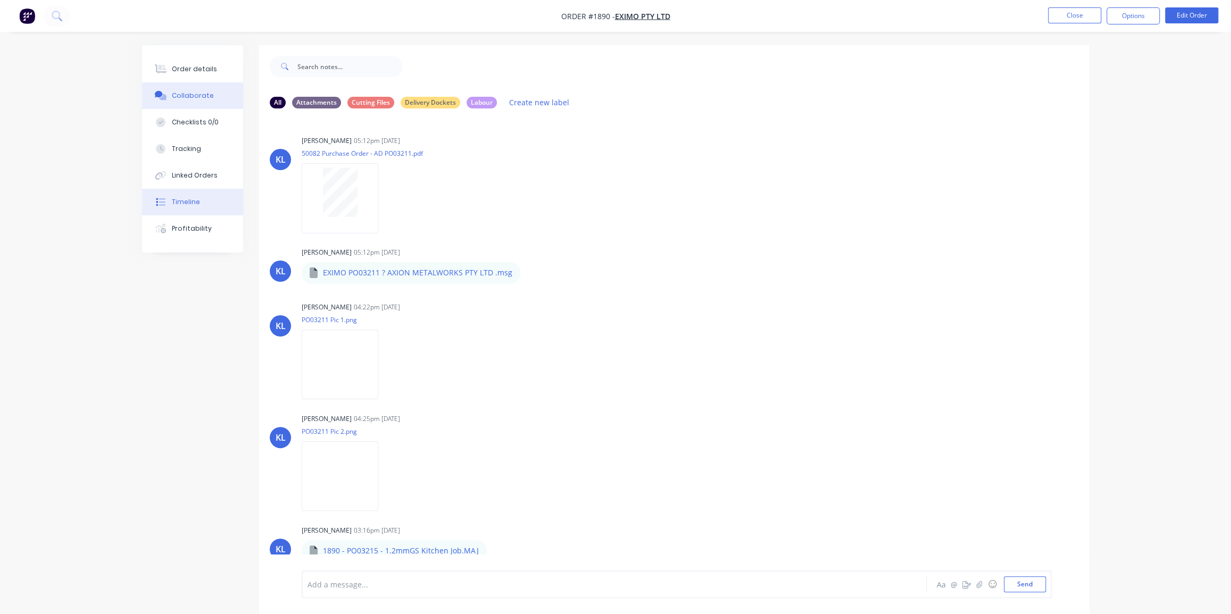
click at [186, 197] on div "Timeline" at bounding box center [186, 202] width 28 height 10
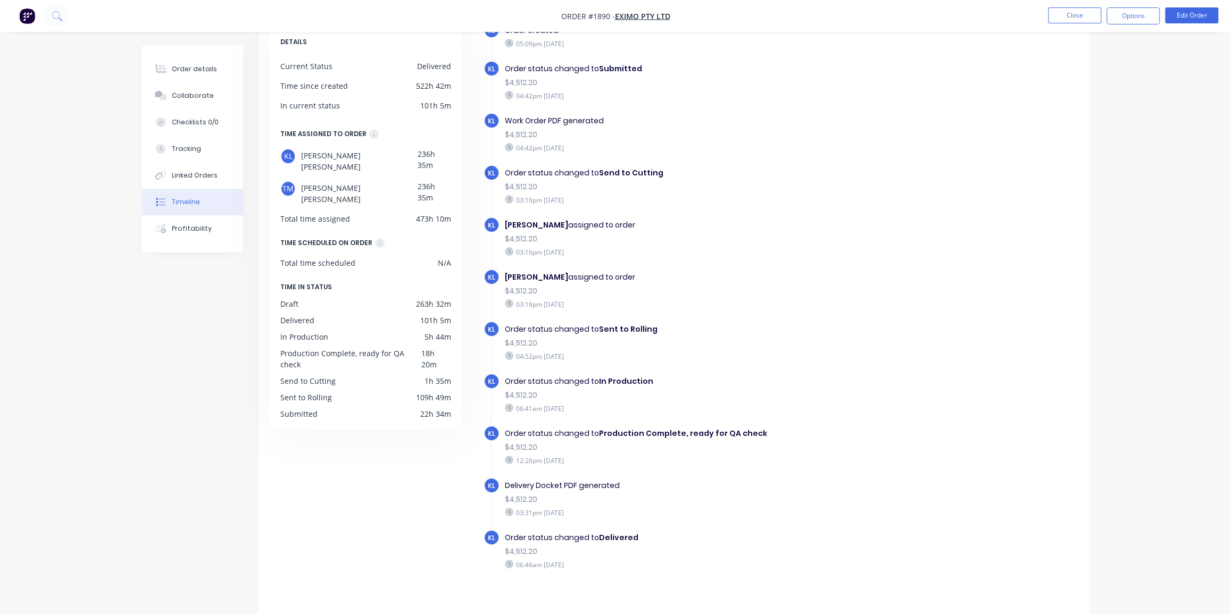
scroll to position [75, 0]
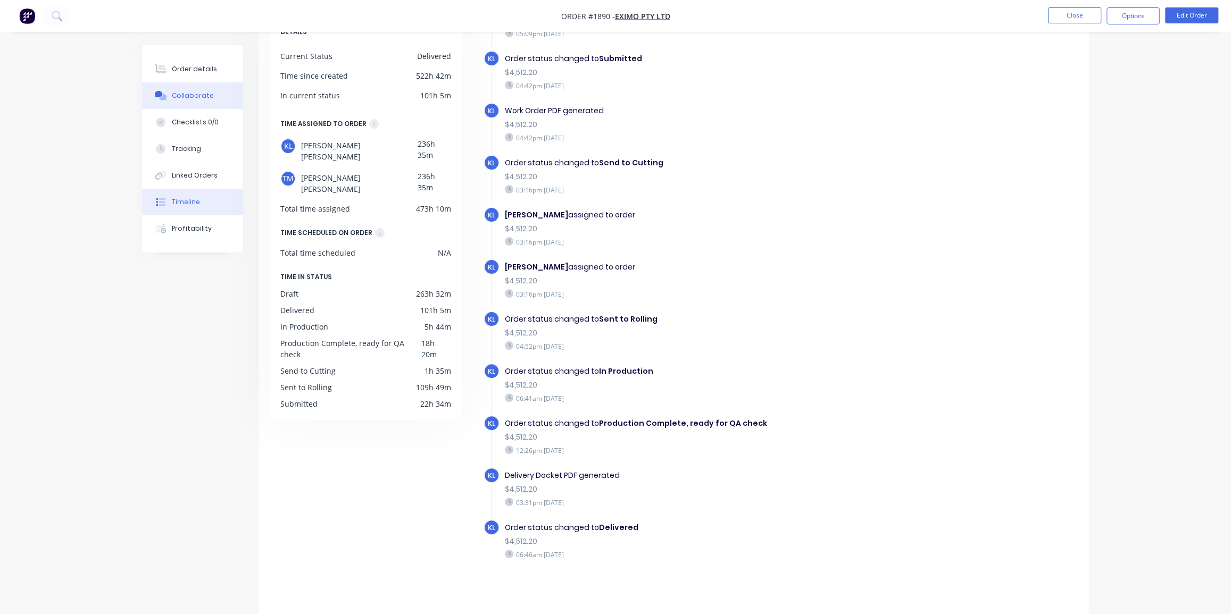
drag, startPoint x: 182, startPoint y: 71, endPoint x: 199, endPoint y: 82, distance: 20.8
click at [182, 70] on div "Order details" at bounding box center [194, 69] width 45 height 10
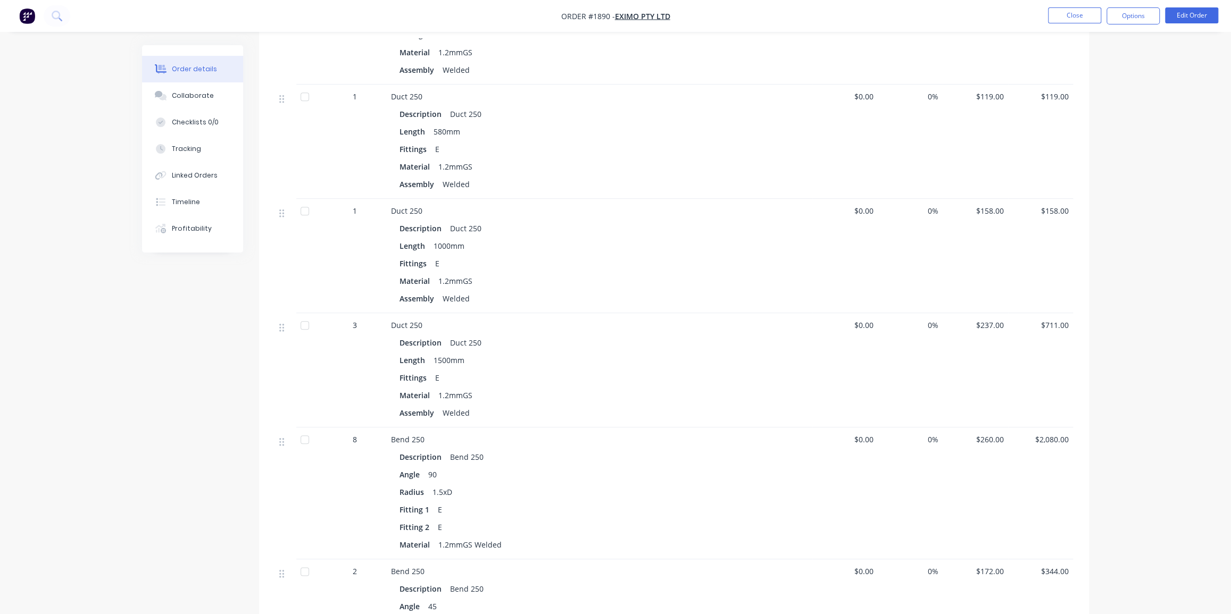
scroll to position [694, 0]
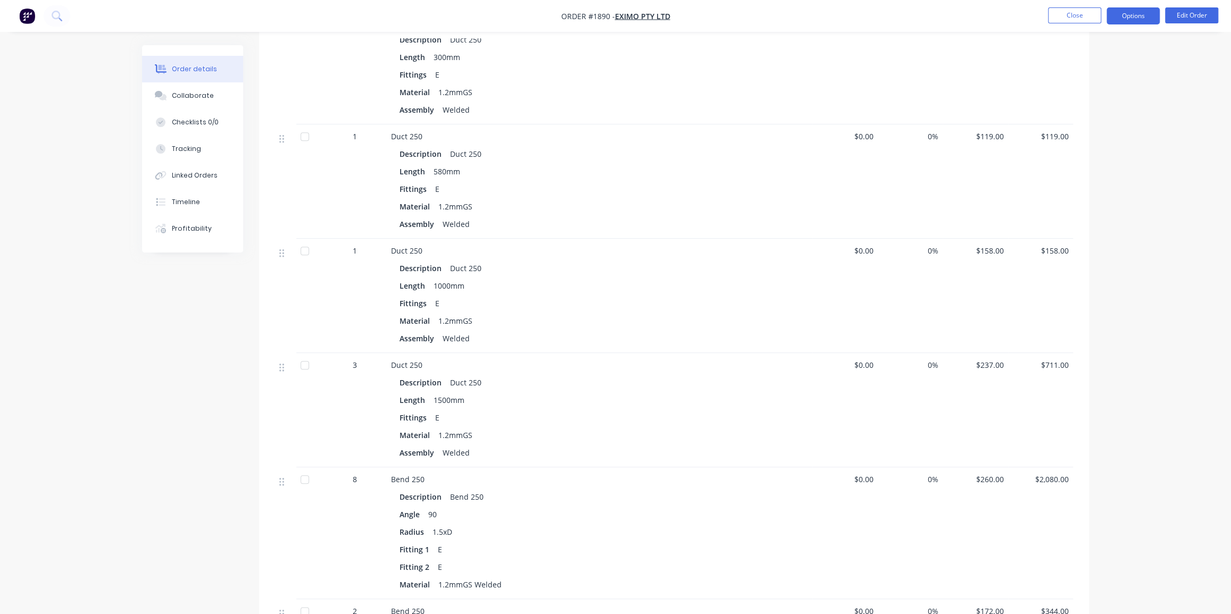
click at [1129, 18] on button "Options" at bounding box center [1132, 15] width 53 height 17
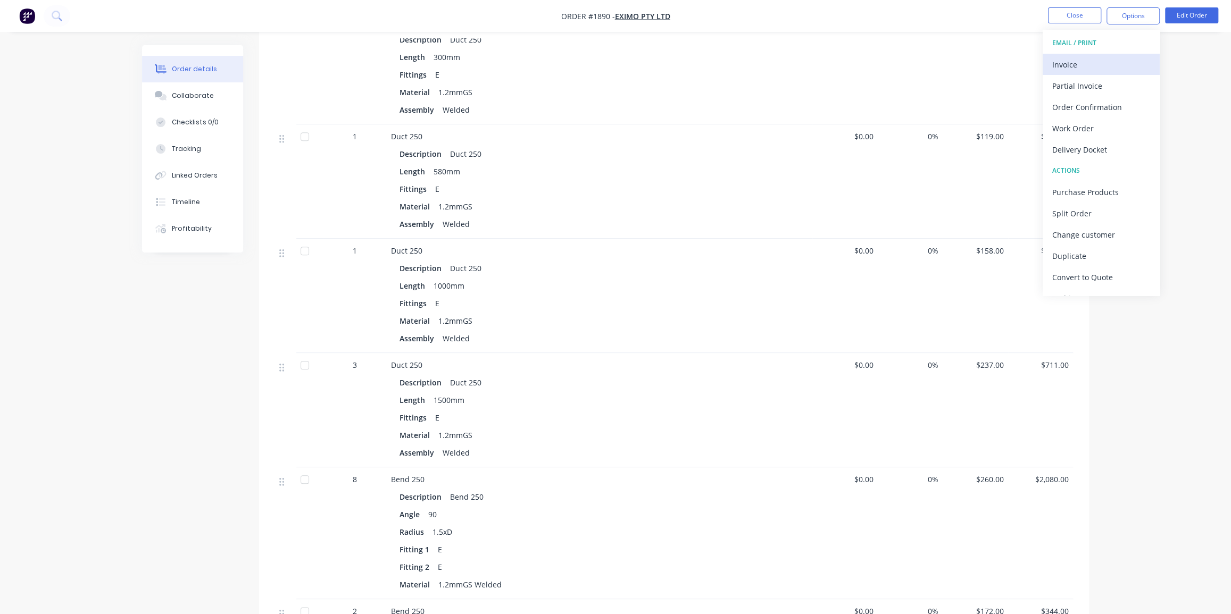
click at [1073, 65] on div "Invoice" at bounding box center [1101, 64] width 98 height 15
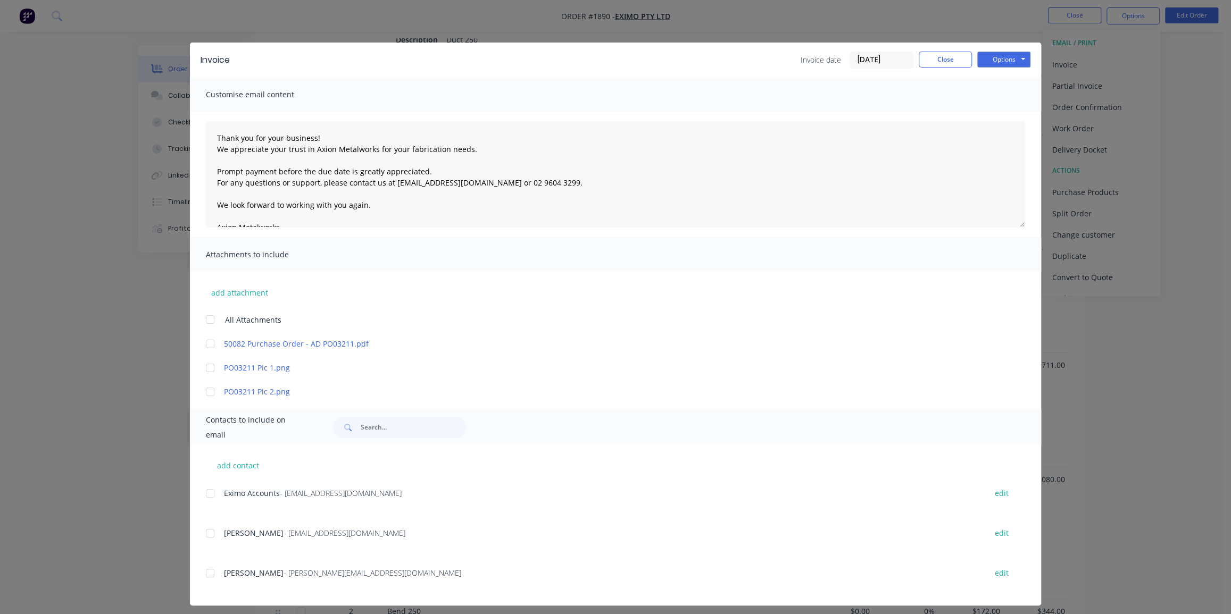
click at [876, 59] on input "[DATE]" at bounding box center [881, 60] width 63 height 16
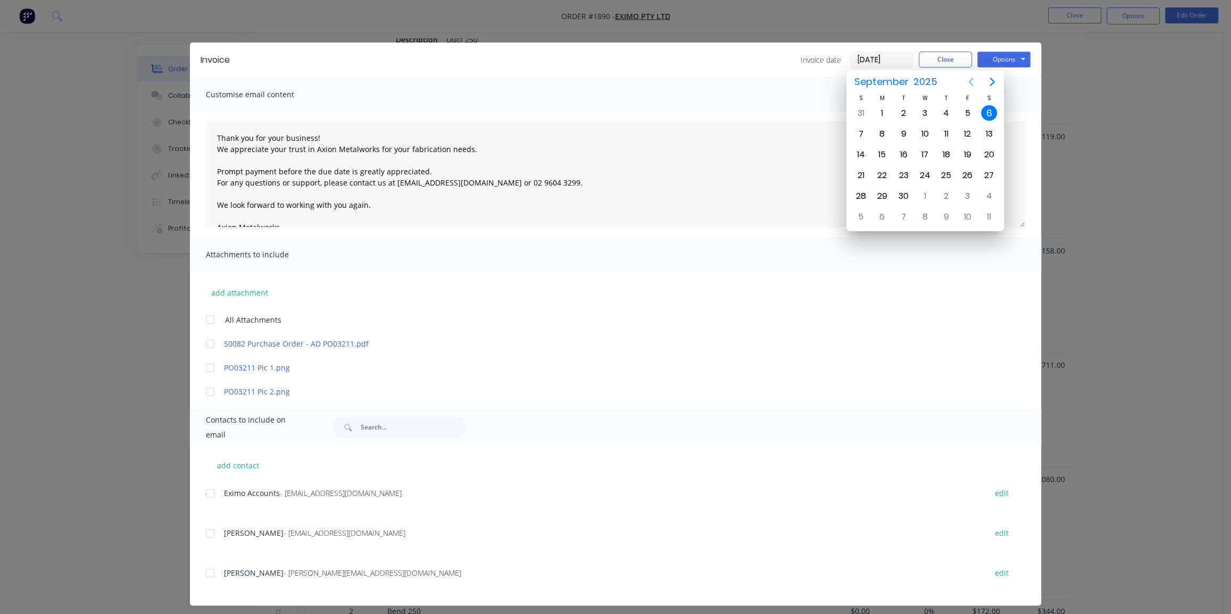
click at [973, 80] on icon "Previous page" at bounding box center [970, 82] width 13 height 13
click at [989, 191] on div "30" at bounding box center [989, 196] width 16 height 16
type input "[DATE]"
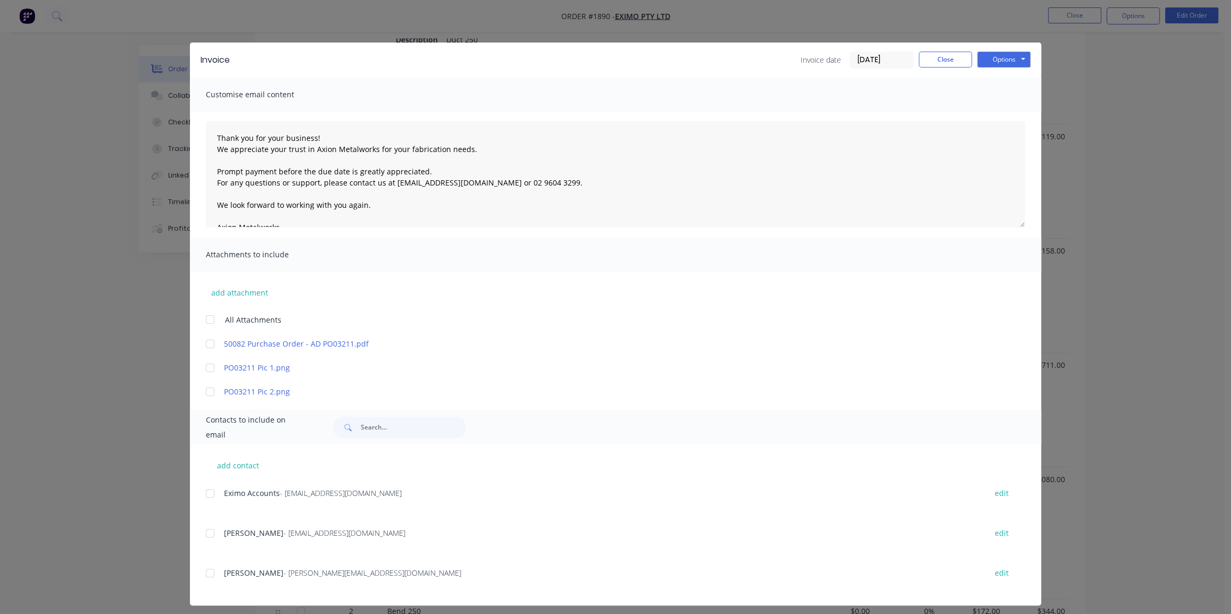
click at [206, 345] on div at bounding box center [209, 343] width 21 height 21
click at [204, 493] on div at bounding box center [209, 493] width 21 height 21
click at [995, 60] on button "Options" at bounding box center [1003, 60] width 53 height 16
click at [997, 108] on button "Email" at bounding box center [1011, 114] width 68 height 18
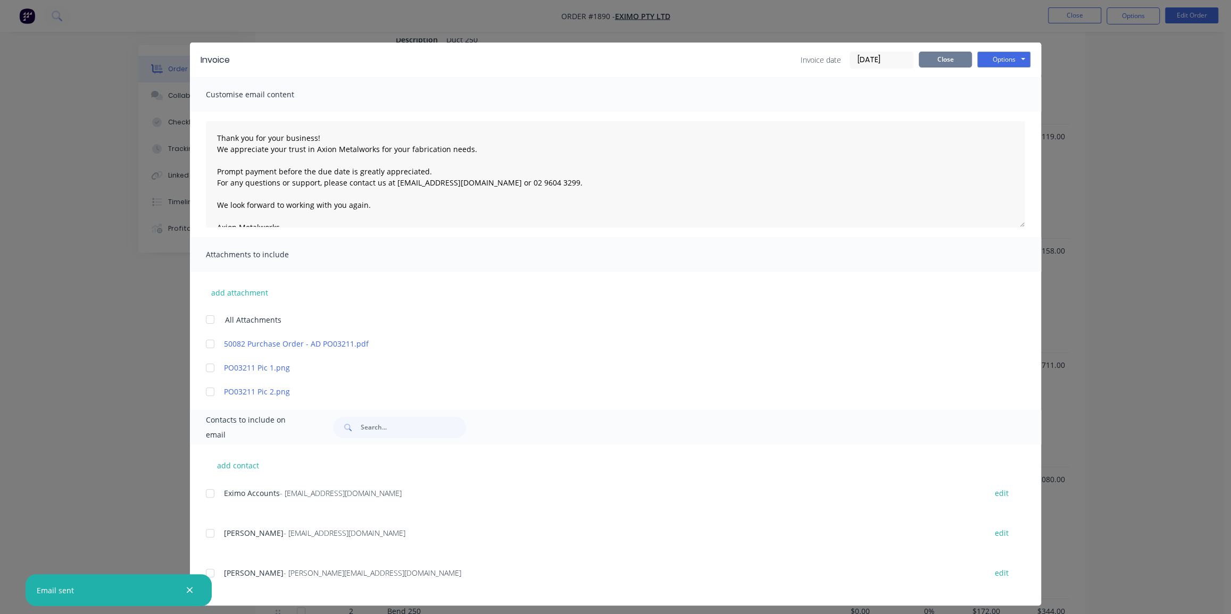
click at [939, 56] on button "Close" at bounding box center [944, 60] width 53 height 16
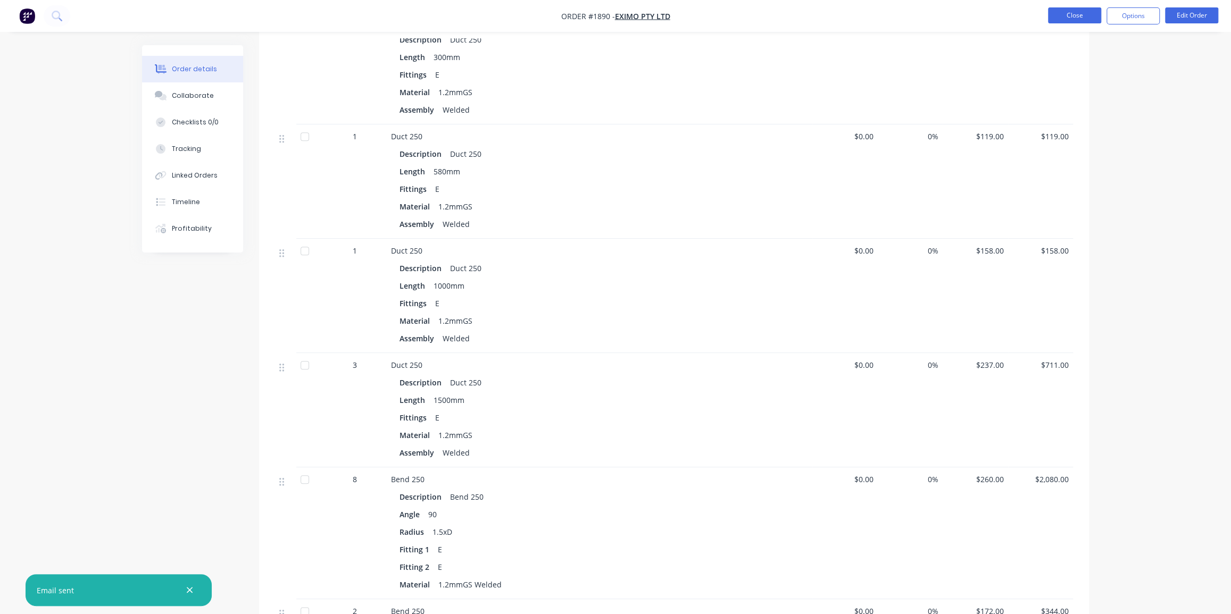
click at [1074, 19] on button "Close" at bounding box center [1074, 15] width 53 height 16
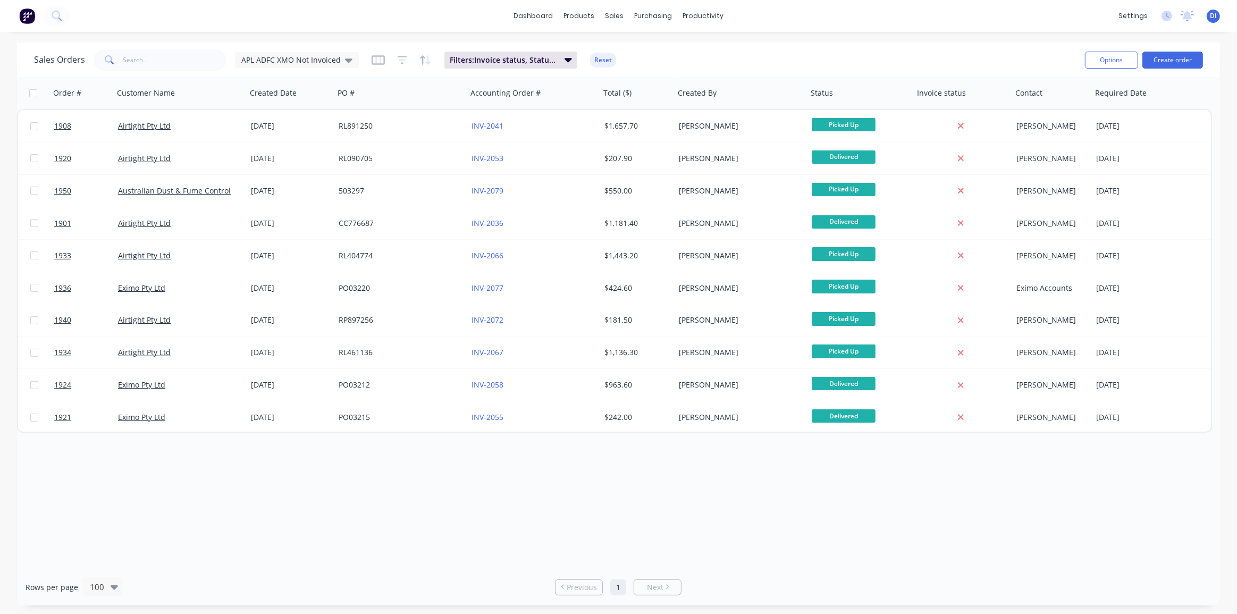
click at [643, 42] on div "dashboard products sales purchasing productivity dashboard products Product Cat…" at bounding box center [618, 307] width 1237 height 614
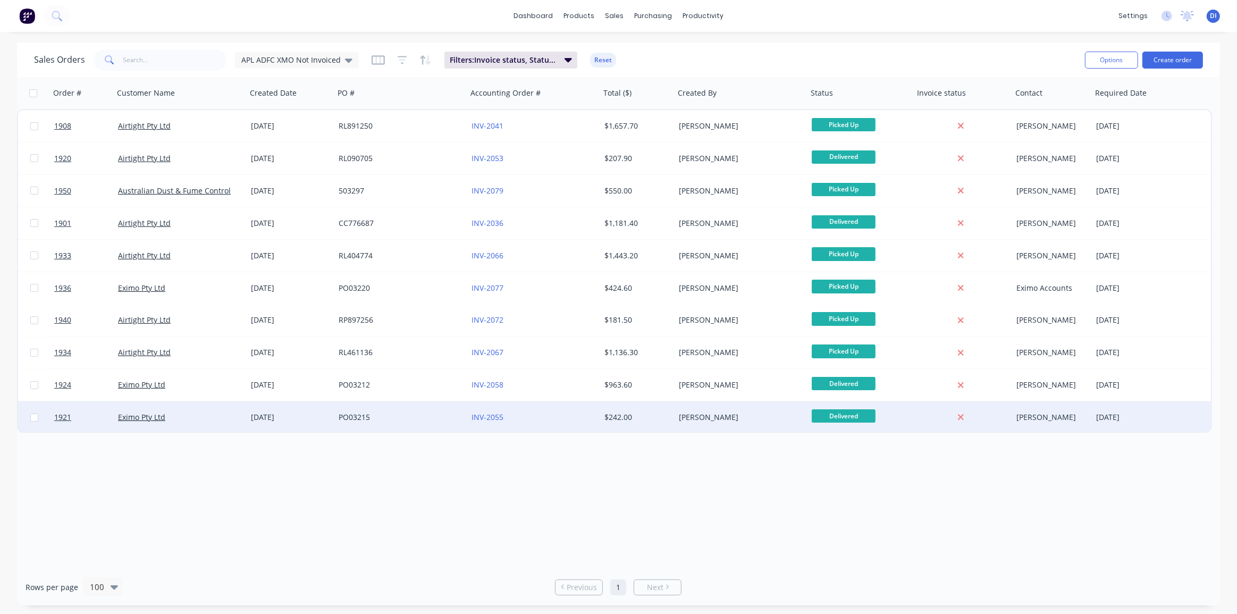
click at [619, 419] on div "$242.00" at bounding box center [636, 417] width 63 height 11
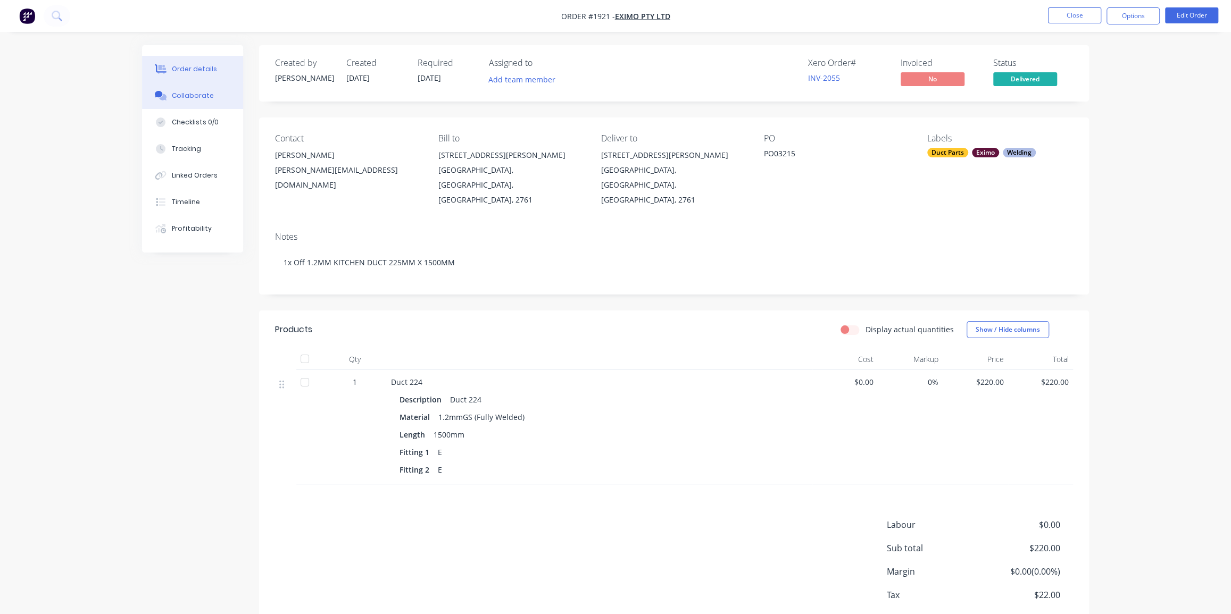
click at [188, 94] on div "Collaborate" at bounding box center [193, 96] width 42 height 10
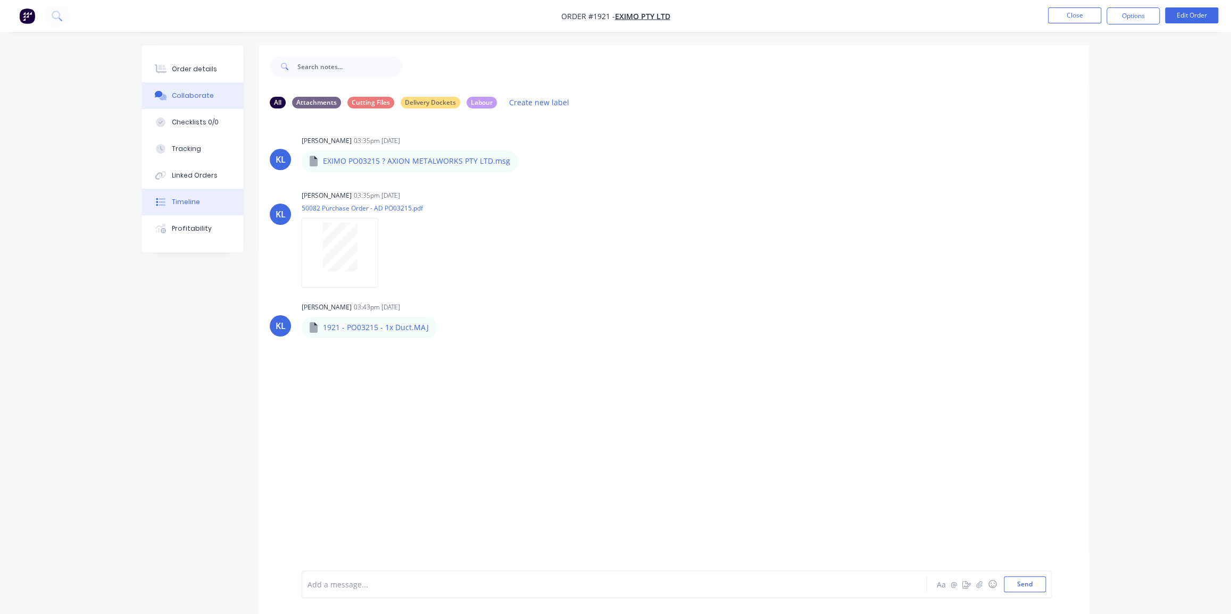
click at [187, 196] on button "Timeline" at bounding box center [192, 202] width 101 height 27
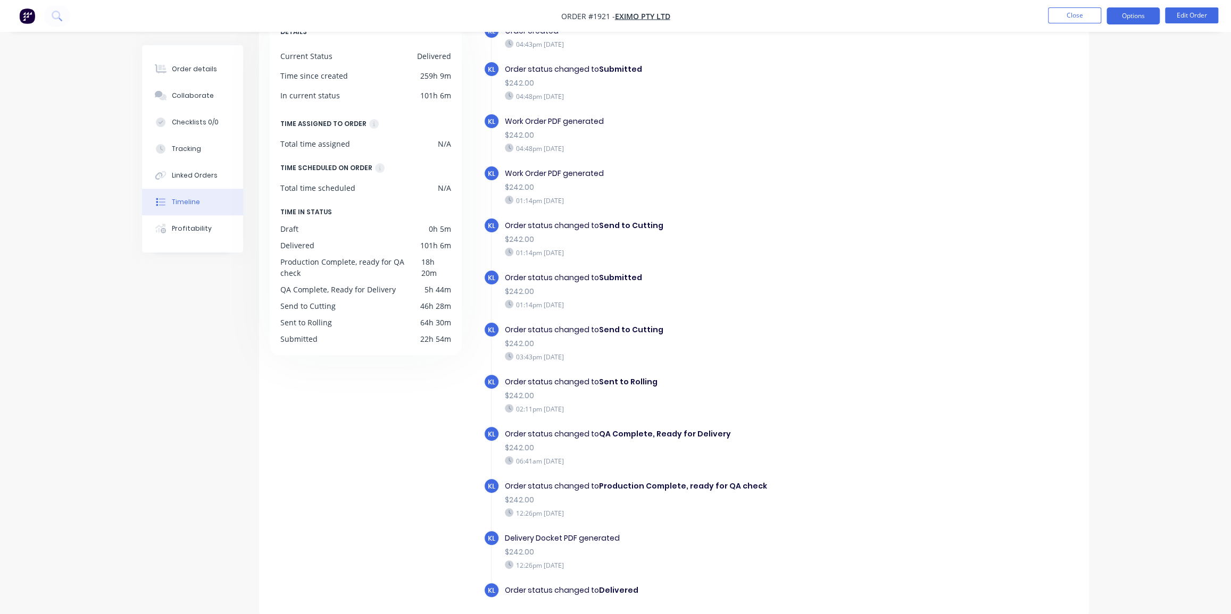
click at [1133, 17] on button "Options" at bounding box center [1132, 15] width 53 height 17
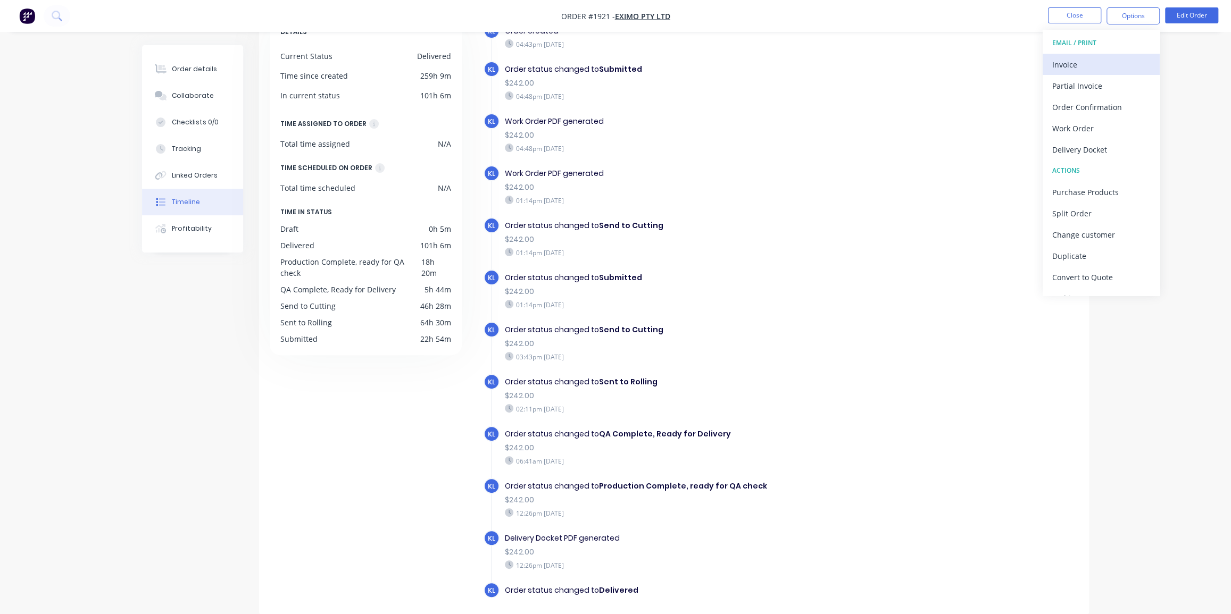
click at [1078, 60] on div "Invoice" at bounding box center [1101, 64] width 98 height 15
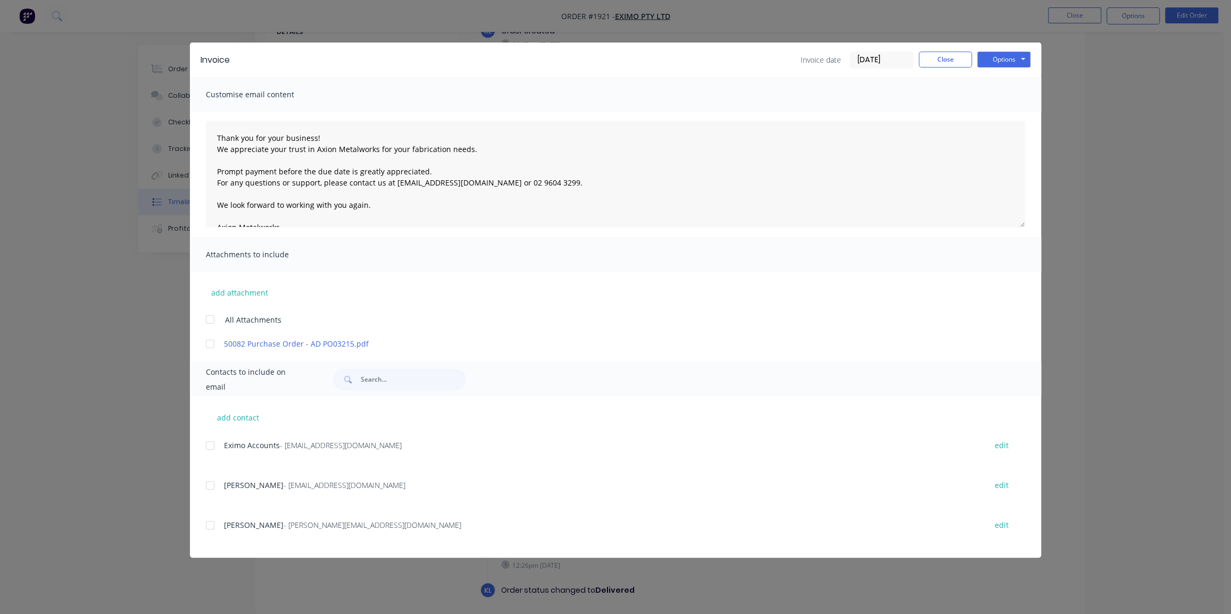
click at [886, 60] on input "[DATE]" at bounding box center [881, 60] width 63 height 16
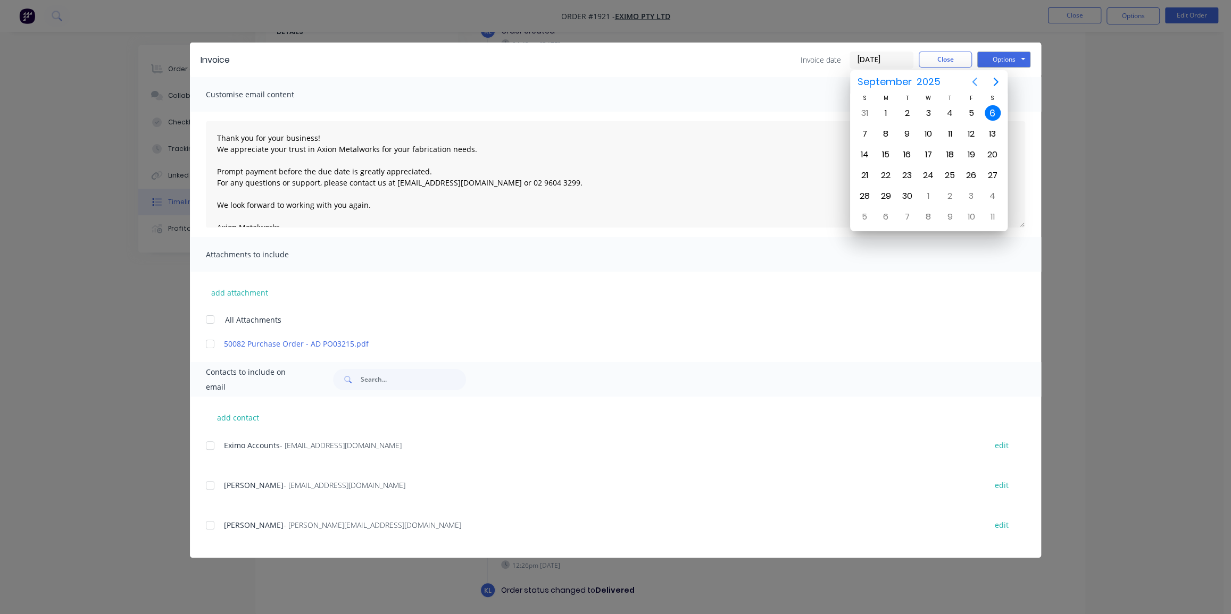
click at [972, 82] on icon "Previous page" at bounding box center [974, 82] width 13 height 13
click at [985, 190] on div "30" at bounding box center [992, 196] width 16 height 16
type input "[DATE]"
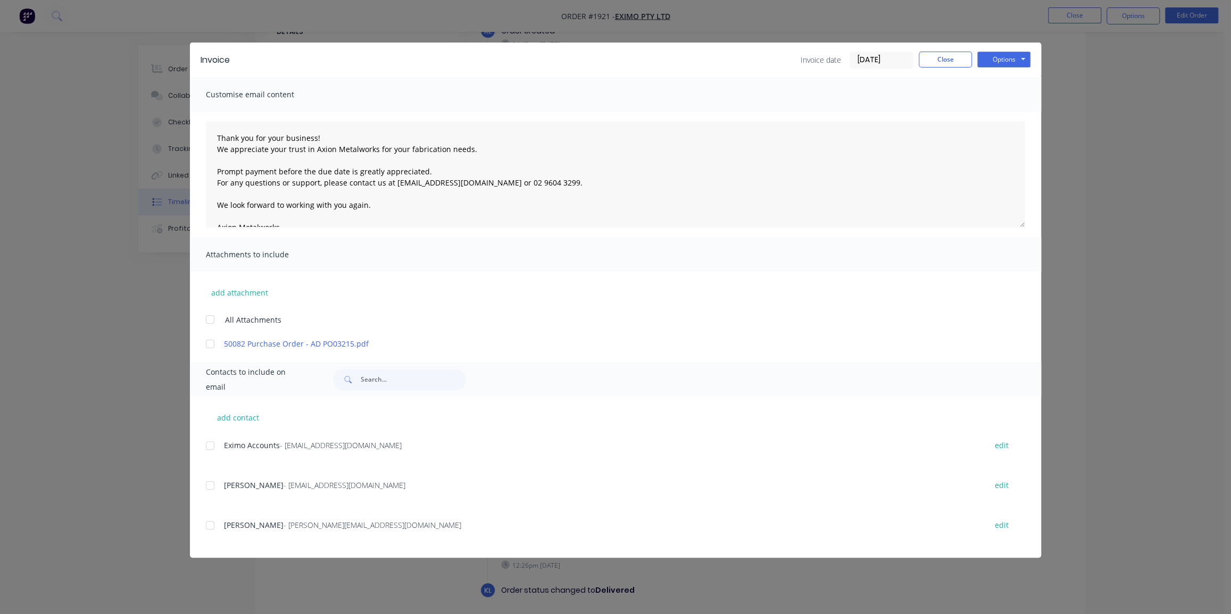
drag, startPoint x: 207, startPoint y: 317, endPoint x: 204, endPoint y: 369, distance: 52.2
click at [207, 318] on div at bounding box center [209, 319] width 21 height 21
click at [207, 446] on div "add contact Eximo Accounts - [EMAIL_ADDRESS][DOMAIN_NAME] edit [PERSON_NAME] - …" at bounding box center [615, 477] width 851 height 161
click at [218, 444] on div at bounding box center [209, 445] width 21 height 21
click at [1010, 61] on button "Options" at bounding box center [1003, 60] width 53 height 16
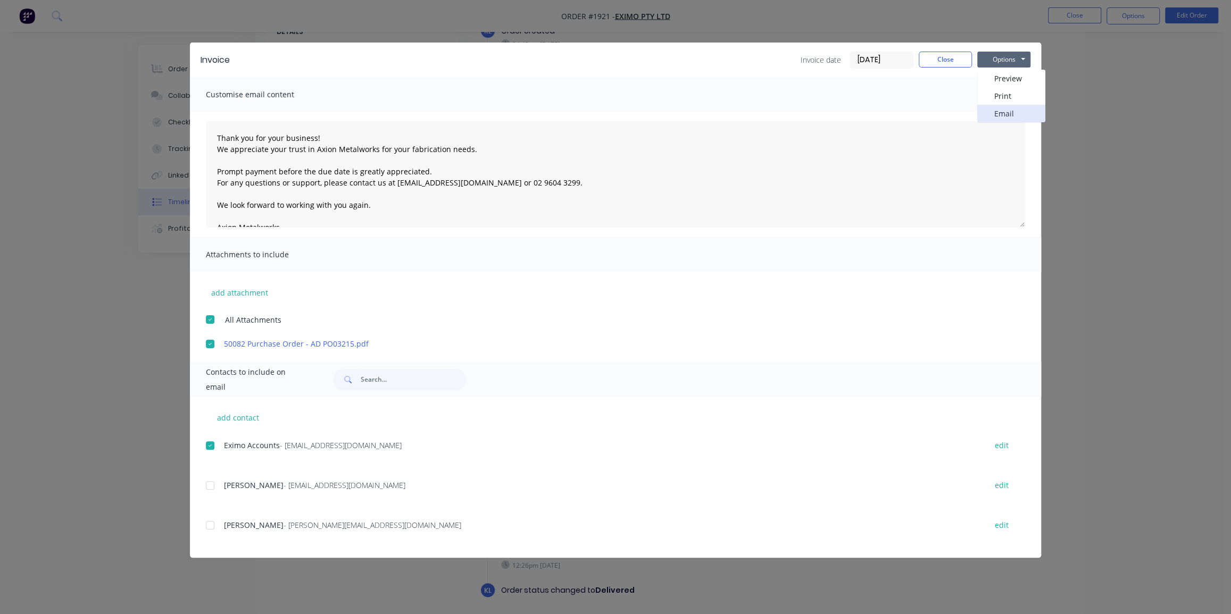
click at [1012, 112] on button "Email" at bounding box center [1011, 114] width 68 height 18
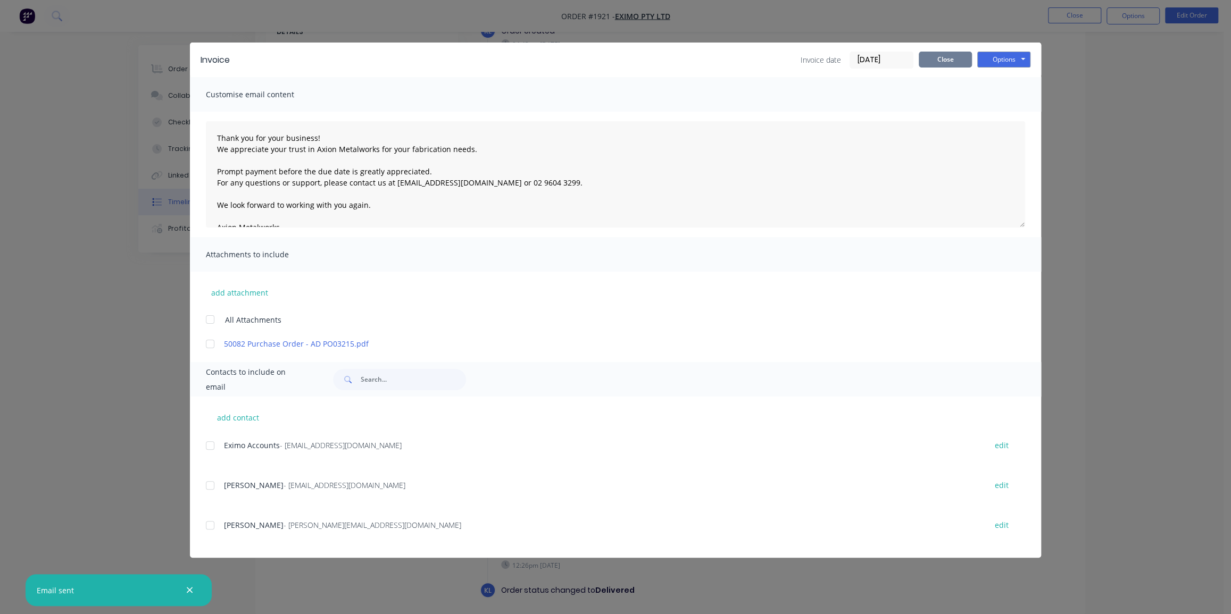
click at [959, 61] on button "Close" at bounding box center [944, 60] width 53 height 16
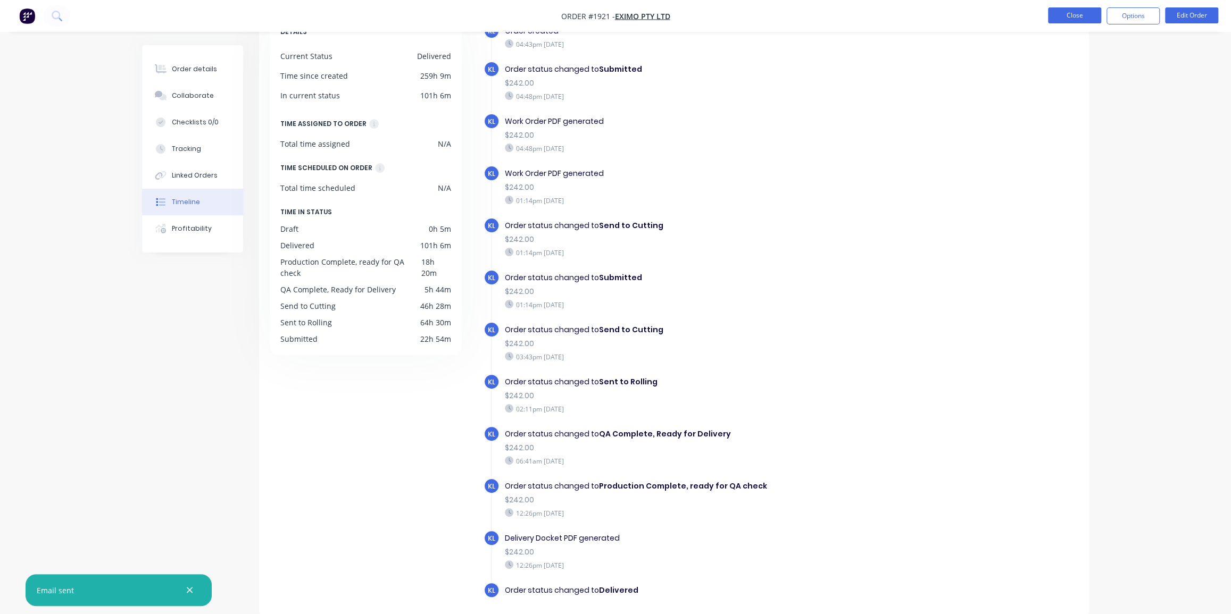
click at [1070, 18] on button "Close" at bounding box center [1074, 15] width 53 height 16
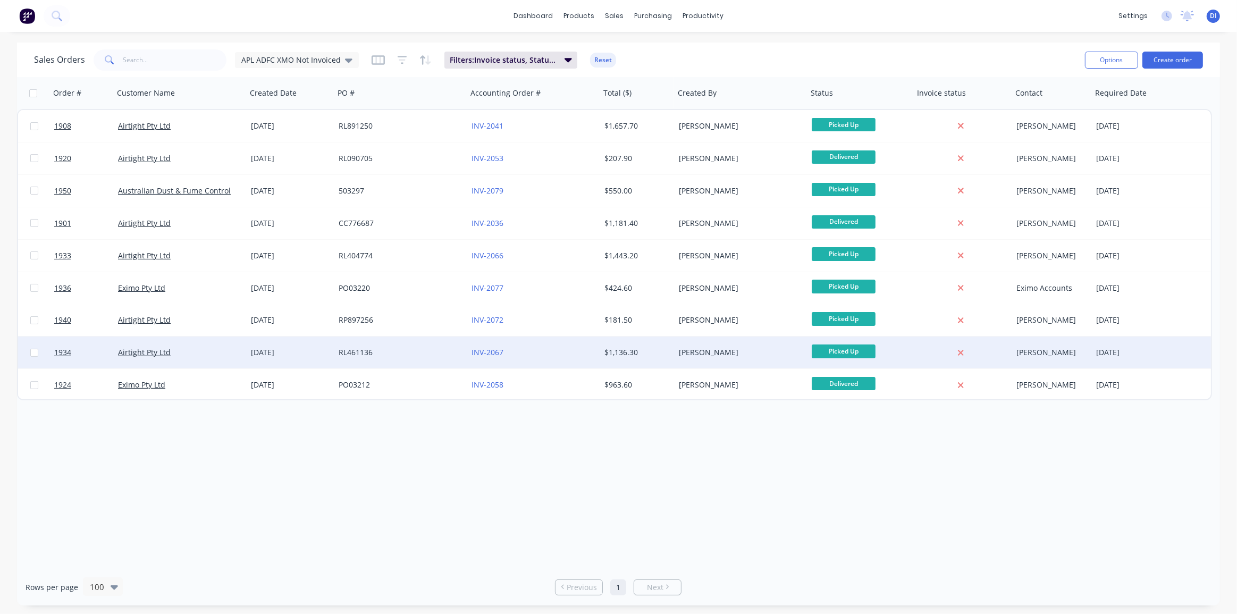
click at [656, 350] on div "$1,136.30" at bounding box center [636, 352] width 63 height 11
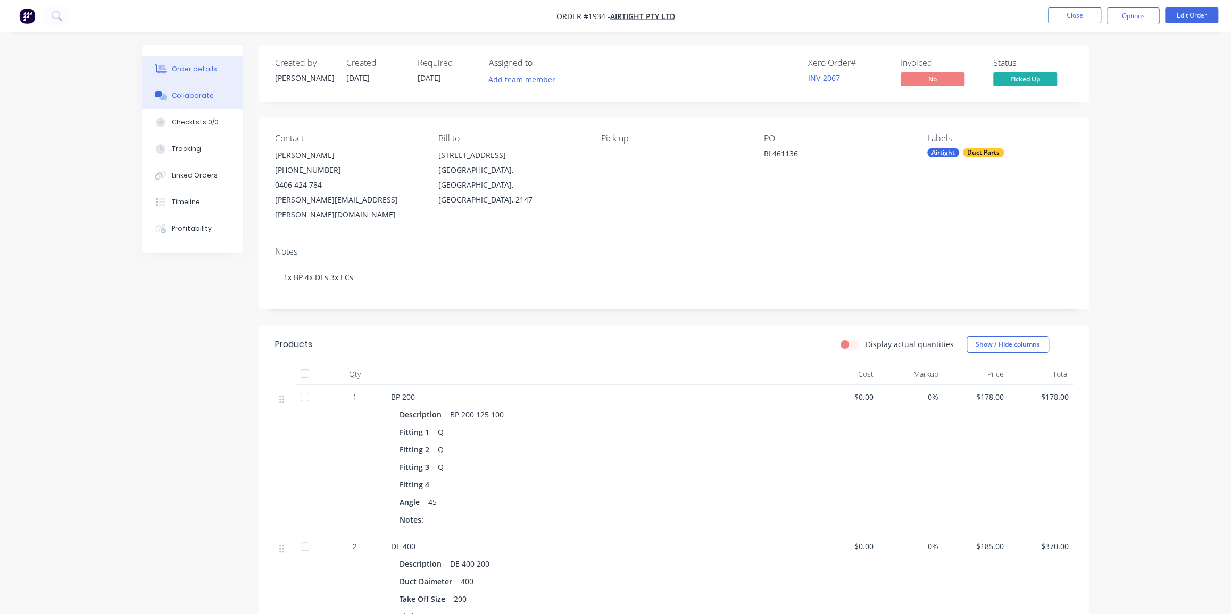
click at [198, 92] on div "Collaborate" at bounding box center [193, 96] width 42 height 10
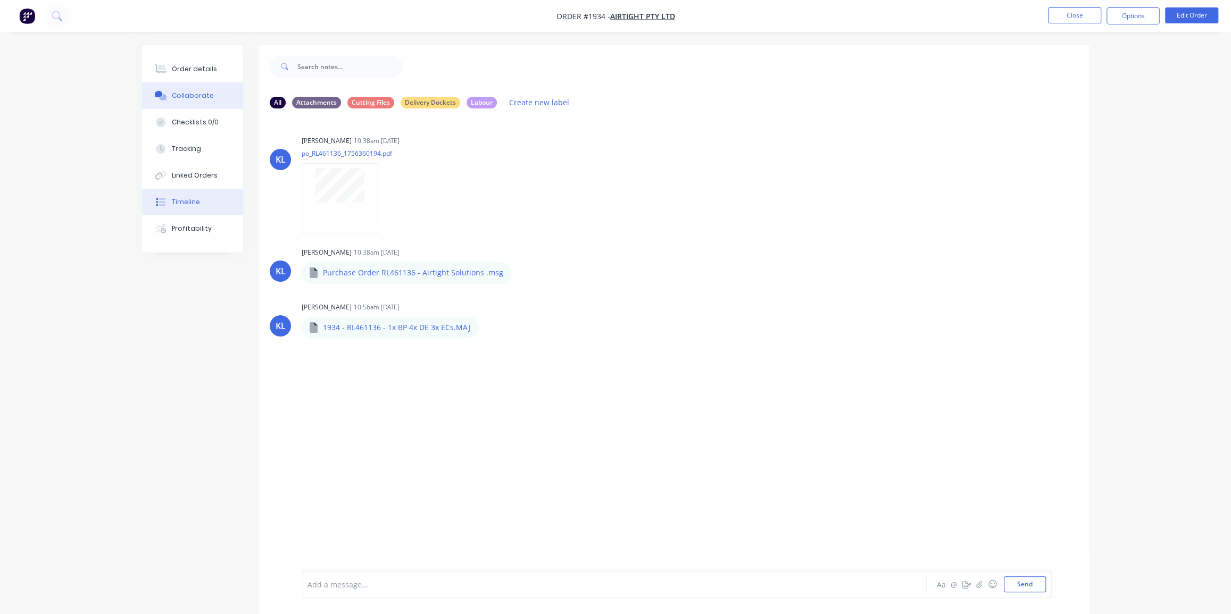
click at [186, 198] on div "Timeline" at bounding box center [186, 202] width 28 height 10
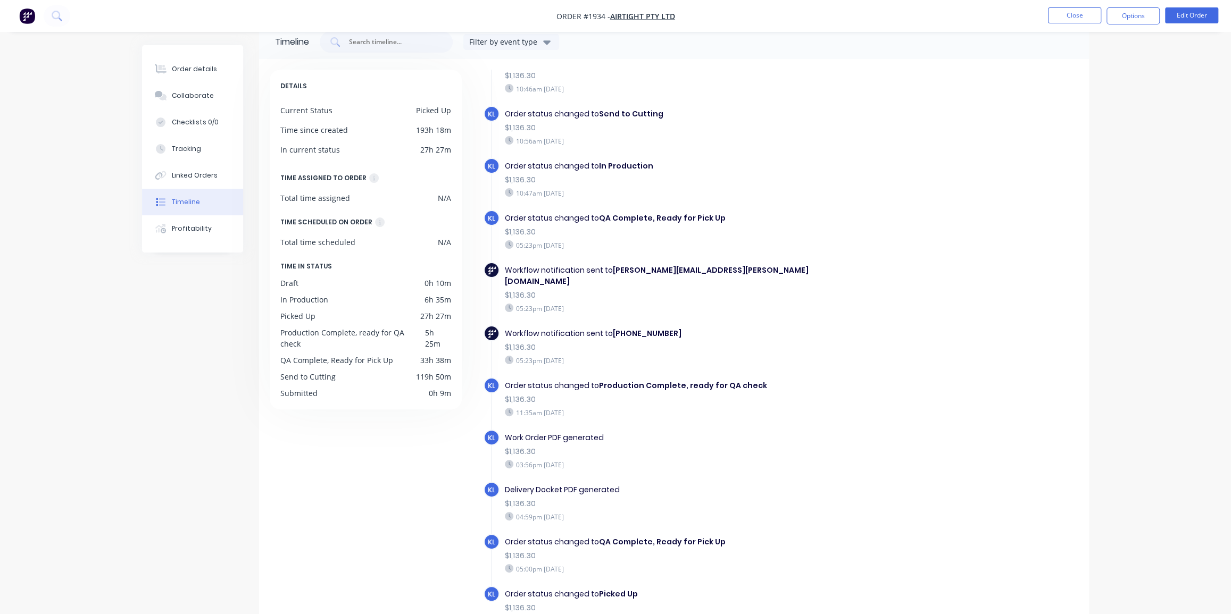
scroll to position [75, 0]
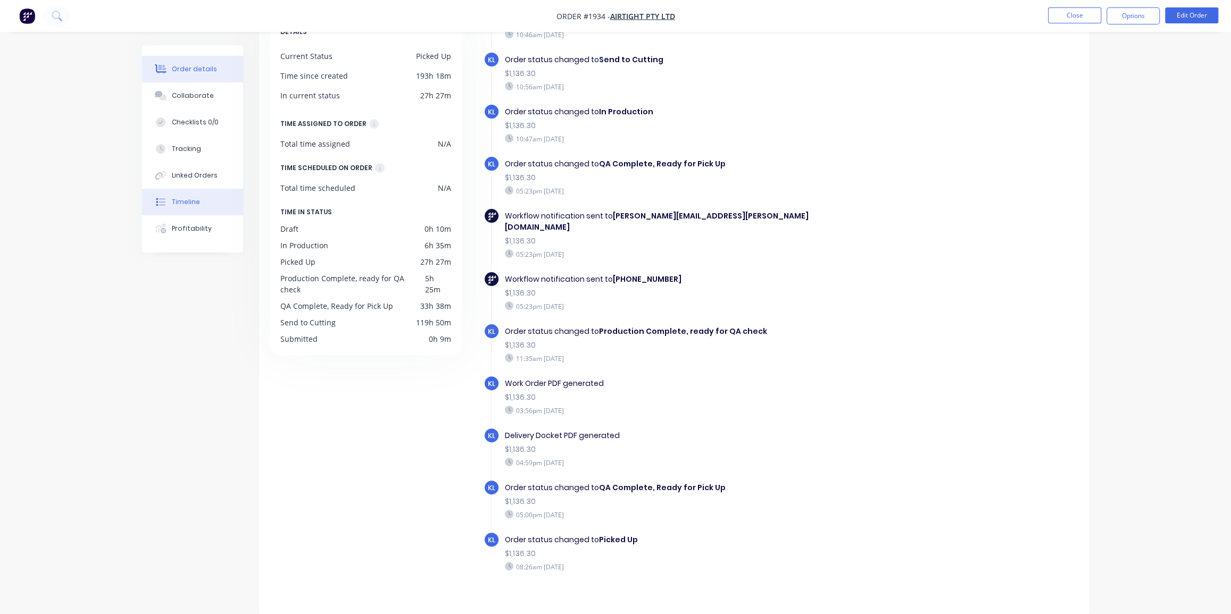
click at [179, 71] on div "Order details" at bounding box center [194, 69] width 45 height 10
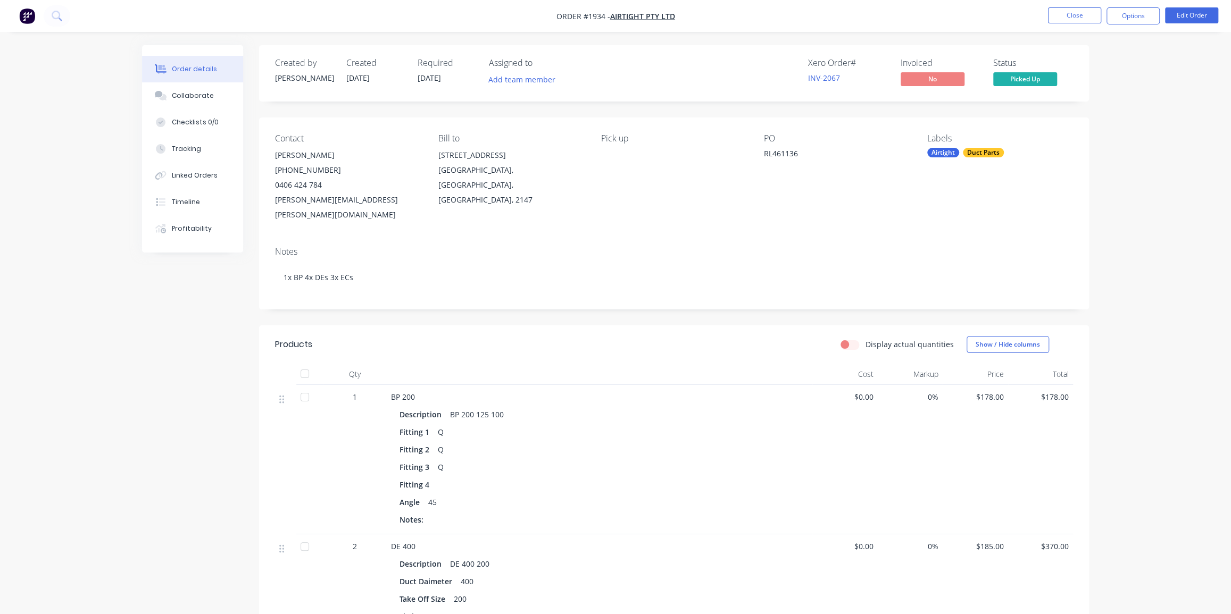
click at [779, 151] on div "RL461136" at bounding box center [830, 155] width 133 height 15
copy div "RL461136"
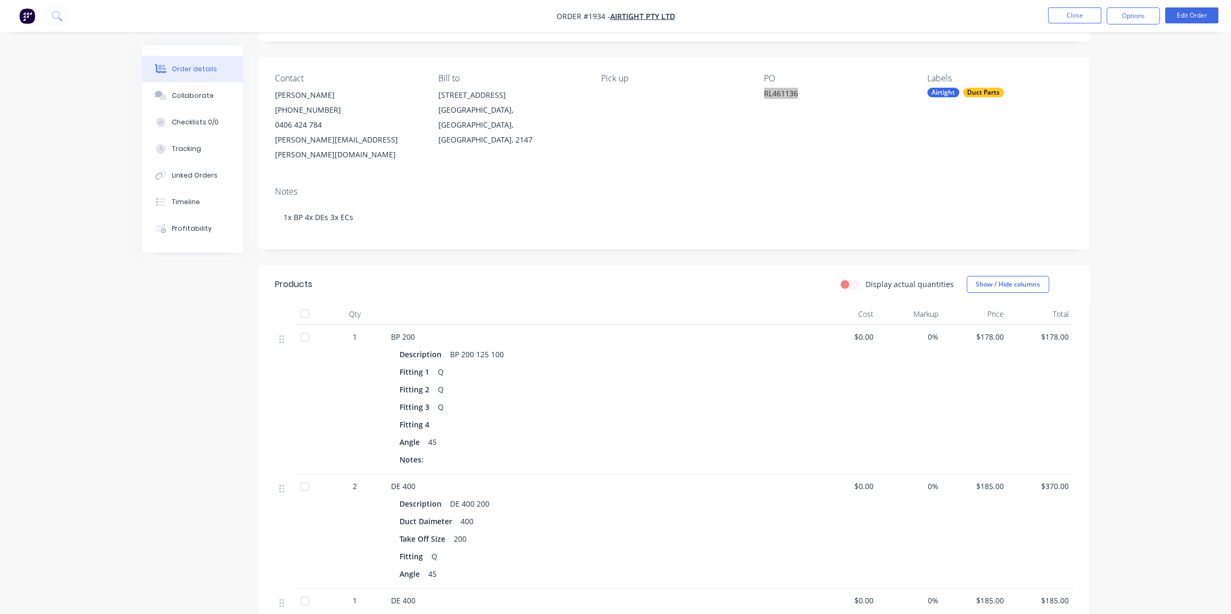
scroll to position [48, 0]
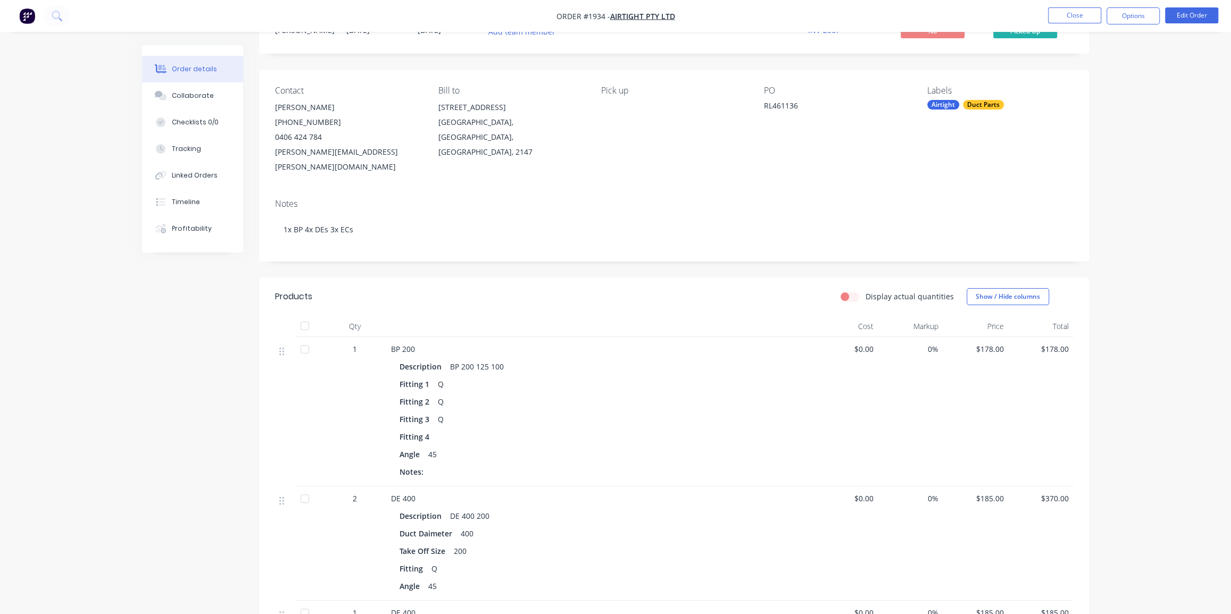
click at [1138, 27] on nav "Order #1934 - Airtight Pty Ltd Close Options Edit Order" at bounding box center [615, 16] width 1231 height 32
click at [1138, 23] on button "Options" at bounding box center [1132, 15] width 53 height 17
click at [1084, 127] on div "Work Order" at bounding box center [1101, 128] width 98 height 15
click at [1085, 83] on div "With pricing" at bounding box center [1101, 85] width 98 height 15
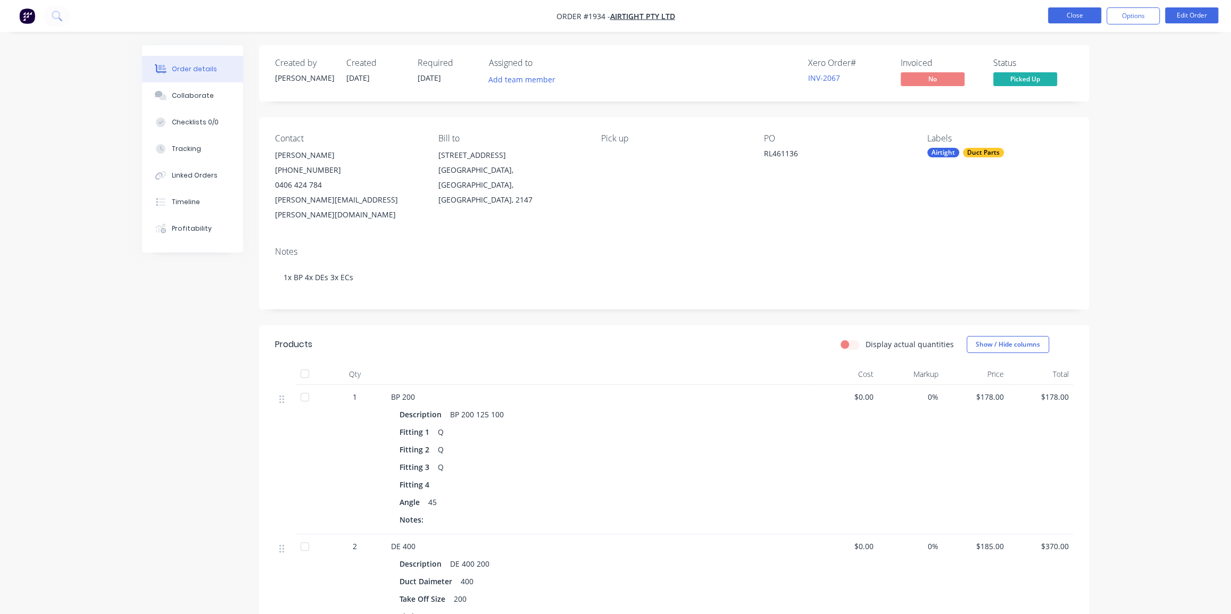
click at [1067, 21] on button "Close" at bounding box center [1074, 15] width 53 height 16
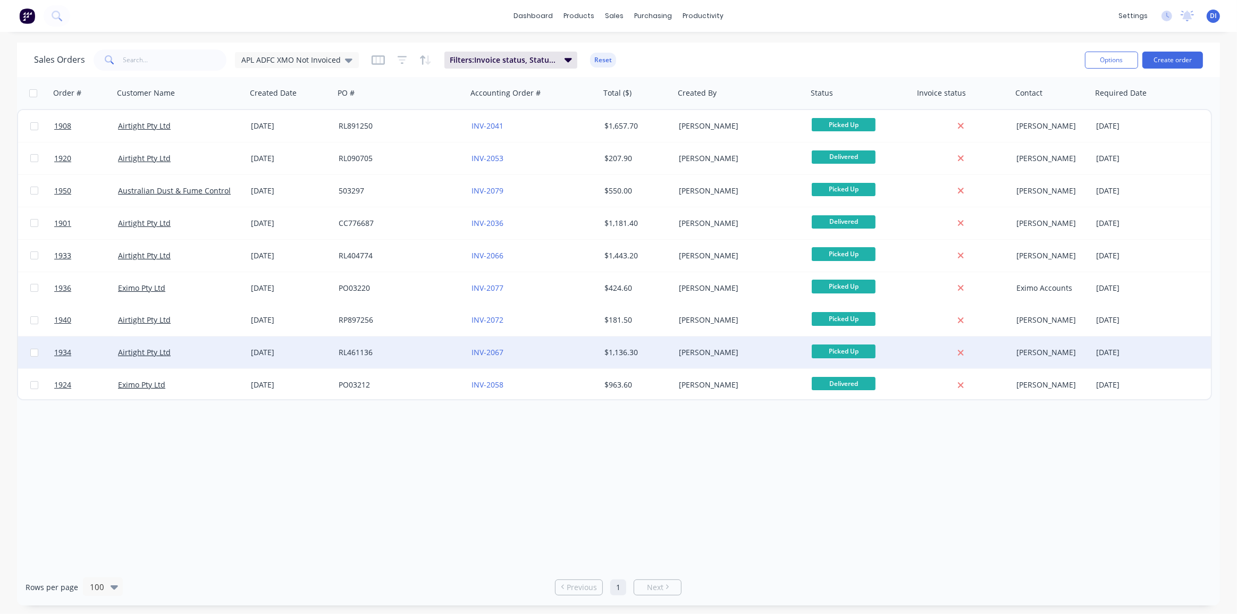
click at [634, 355] on div "$1,136.30" at bounding box center [636, 352] width 63 height 11
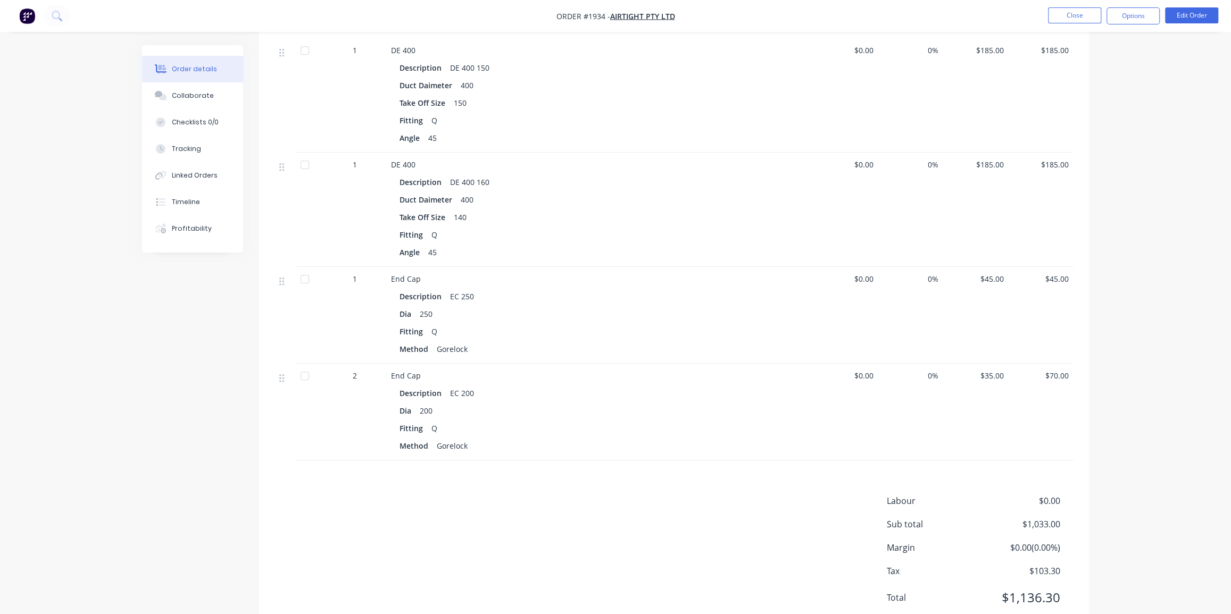
scroll to position [582, 0]
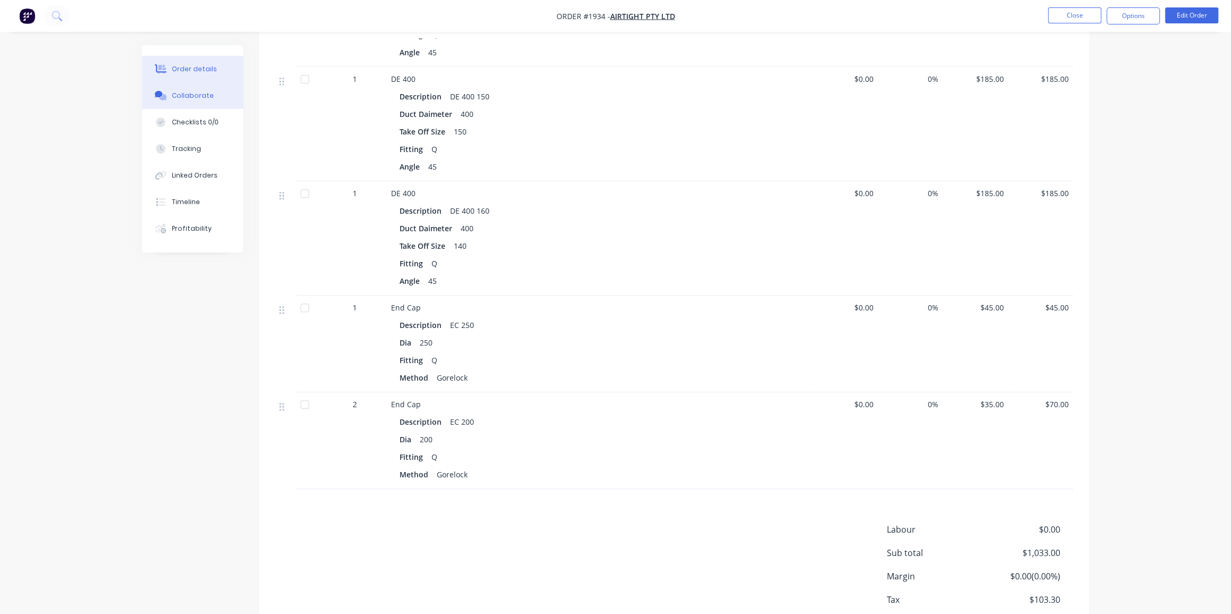
click at [196, 101] on button "Collaborate" at bounding box center [192, 95] width 101 height 27
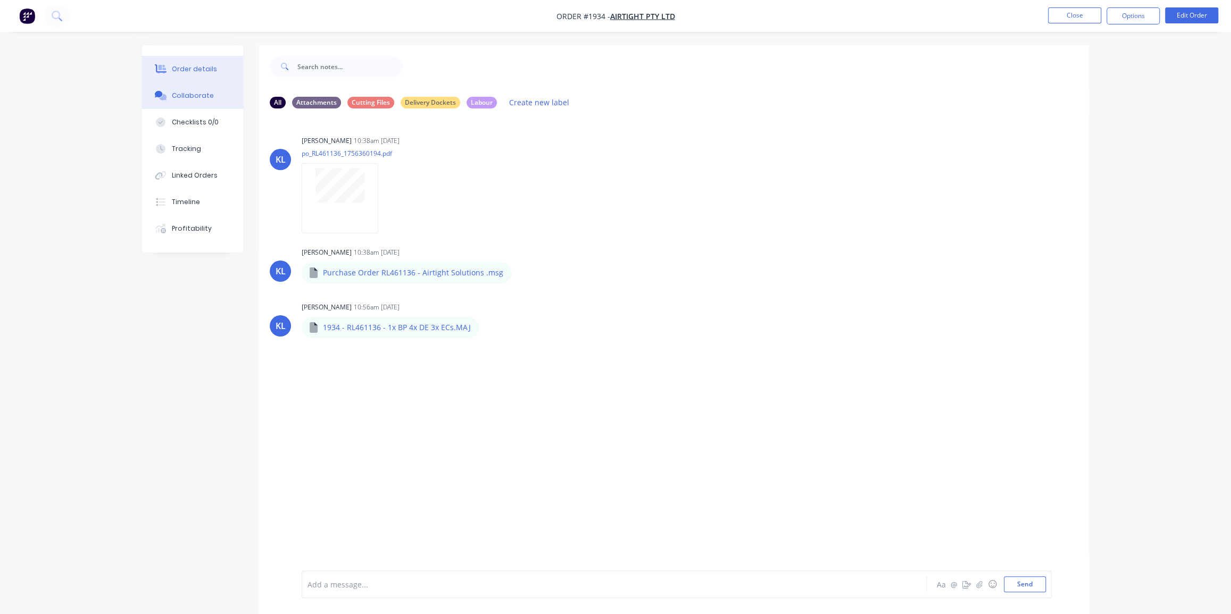
click at [182, 63] on button "Order details" at bounding box center [192, 69] width 101 height 27
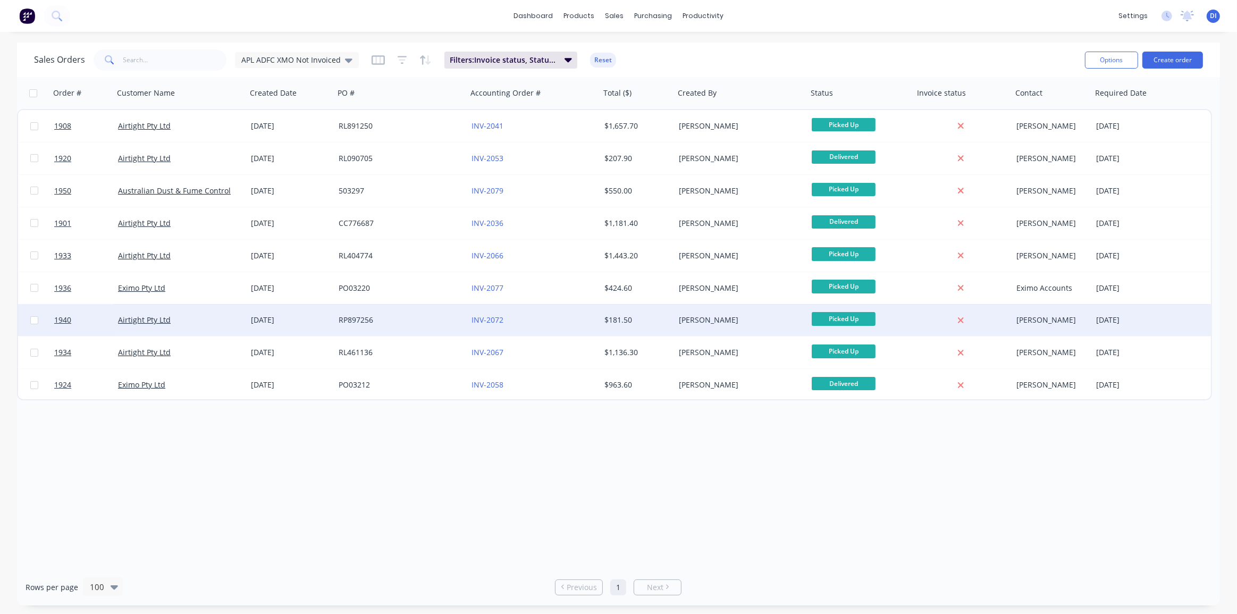
click at [633, 324] on div "$181.50" at bounding box center [636, 320] width 63 height 11
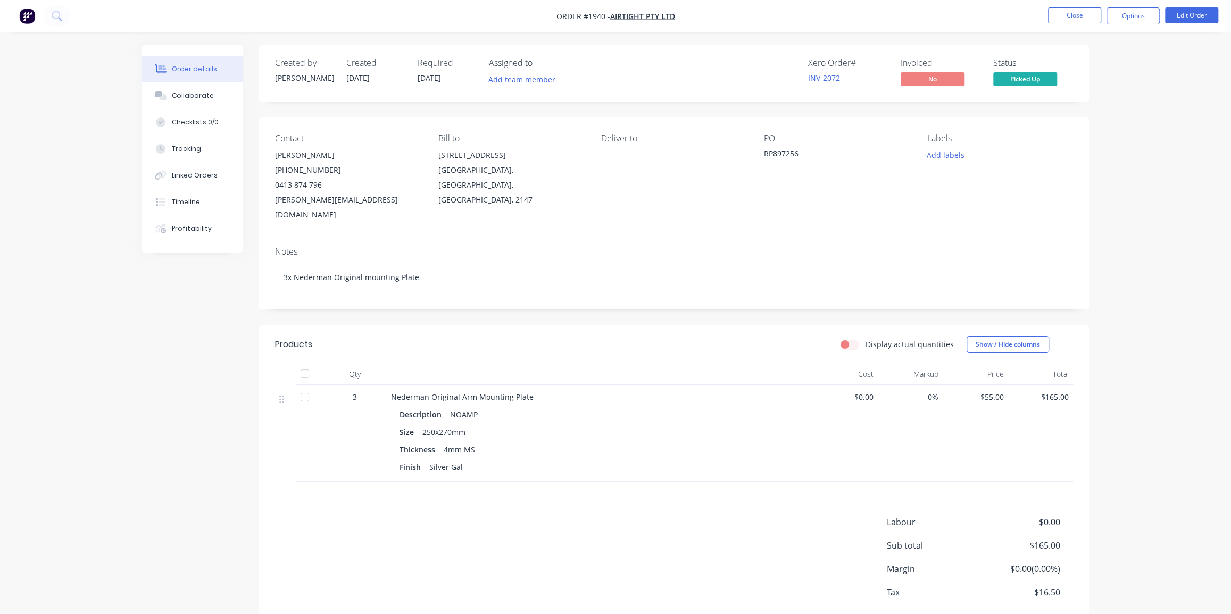
click at [1104, 167] on div "Order details Collaborate Checklists 0/0 Tracking Linked Orders Timeline Profit…" at bounding box center [615, 335] width 1231 height 671
click at [182, 198] on div "Timeline" at bounding box center [186, 202] width 28 height 10
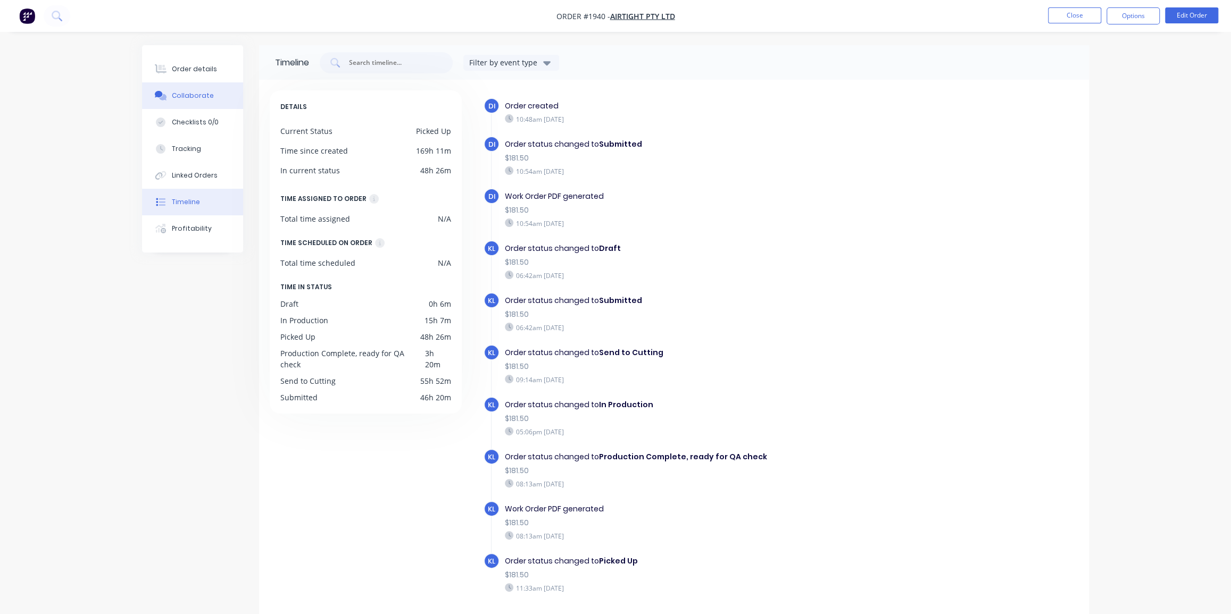
click at [189, 96] on div "Collaborate" at bounding box center [193, 96] width 42 height 10
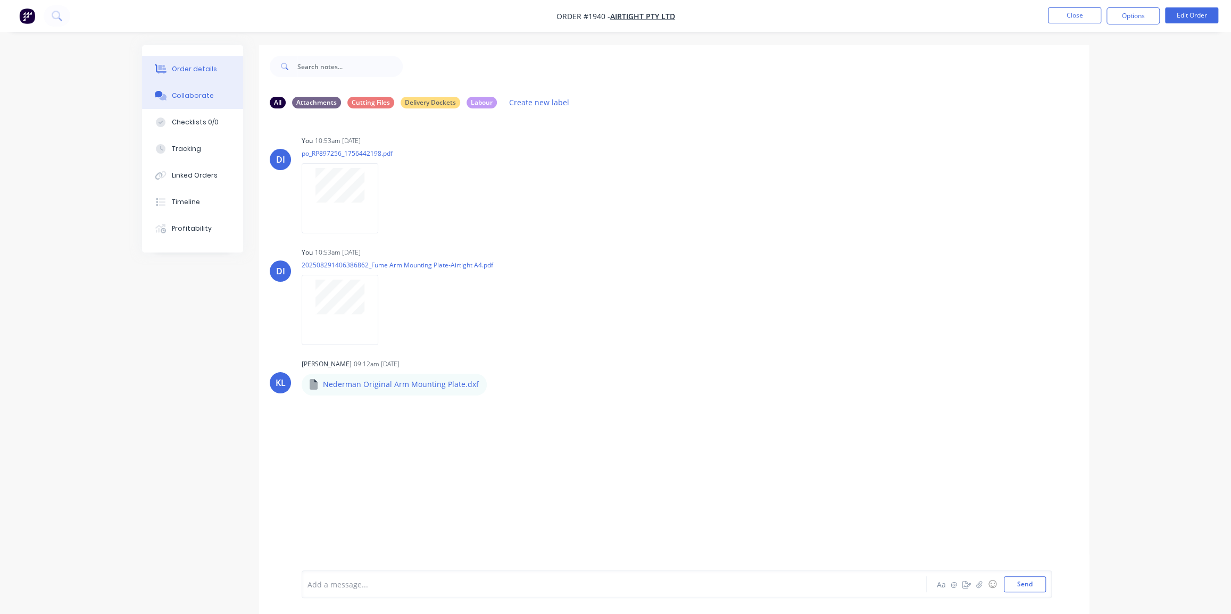
drag, startPoint x: 186, startPoint y: 69, endPoint x: 190, endPoint y: 73, distance: 6.0
click at [187, 69] on div "Order details" at bounding box center [194, 69] width 45 height 10
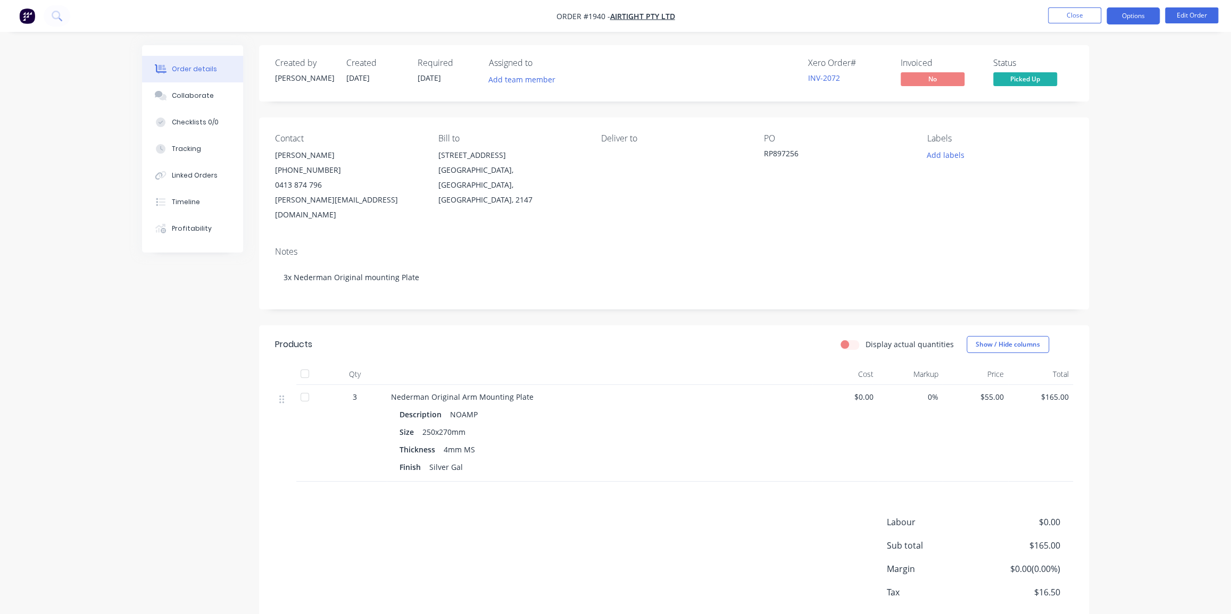
click at [1137, 16] on button "Options" at bounding box center [1132, 15] width 53 height 17
drag, startPoint x: 1098, startPoint y: 58, endPoint x: 1184, endPoint y: 62, distance: 86.3
click at [1161, 65] on div "Order #1940 - Airtight Pty Ltd Close Options EMAIL / PRINT Invoice Partial Invo…" at bounding box center [615, 335] width 1231 height 671
click at [1184, 62] on div "Order details Collaborate Checklists 0/0 Tracking Linked Orders Timeline Profit…" at bounding box center [615, 335] width 1231 height 671
click at [195, 199] on div "Timeline" at bounding box center [186, 202] width 28 height 10
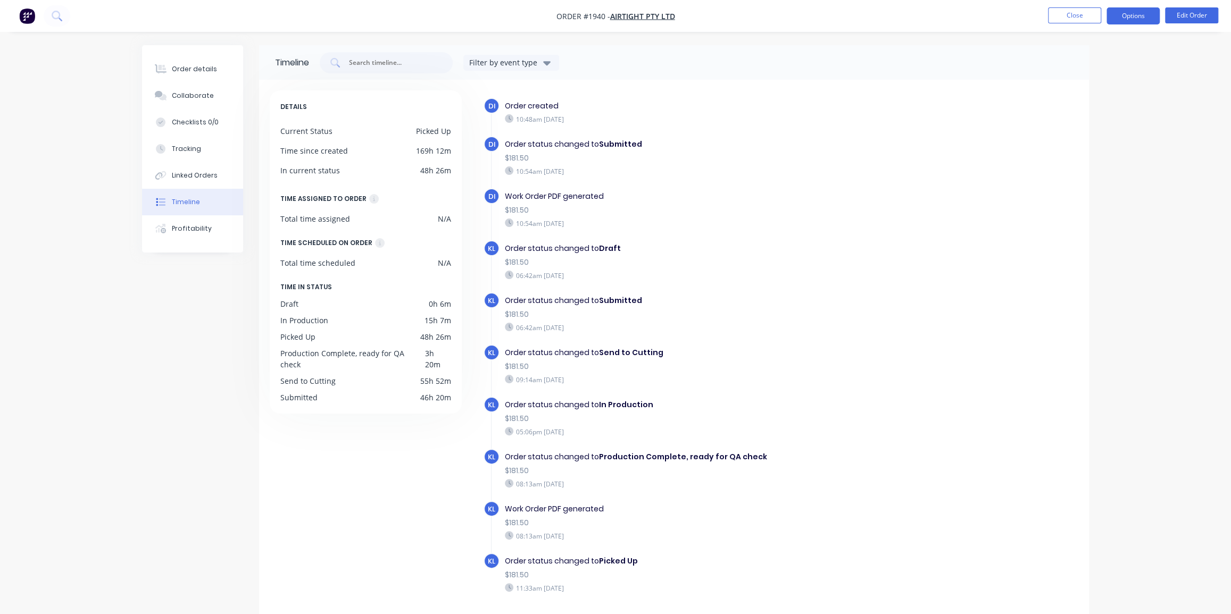
click at [1125, 18] on button "Options" at bounding box center [1132, 15] width 53 height 17
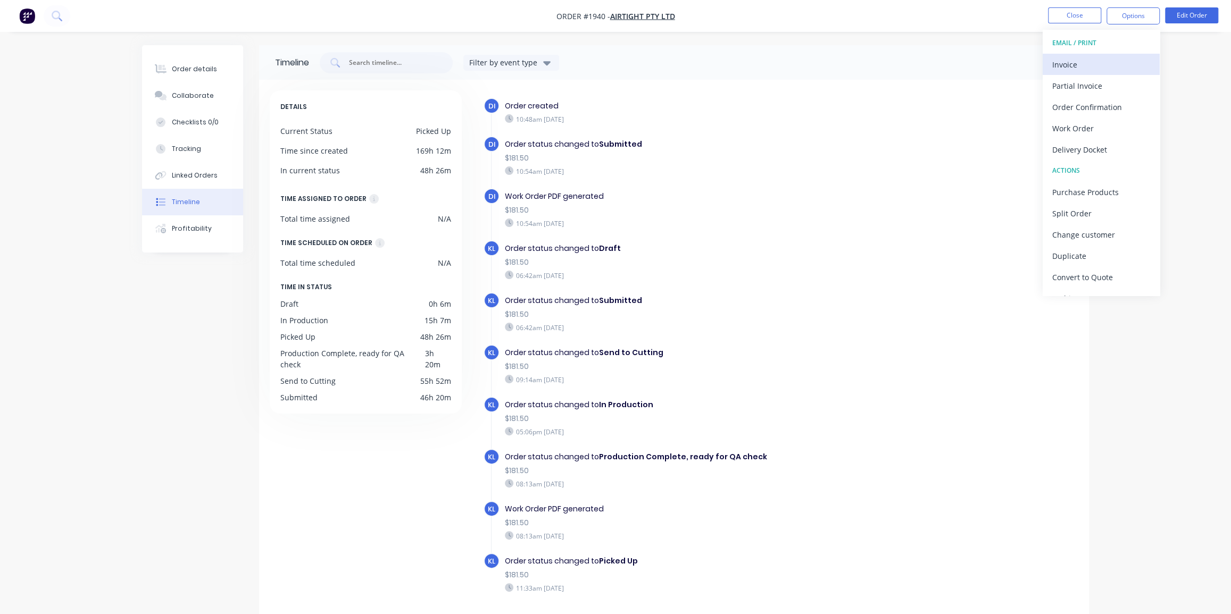
click at [1075, 58] on div "Invoice" at bounding box center [1101, 64] width 98 height 15
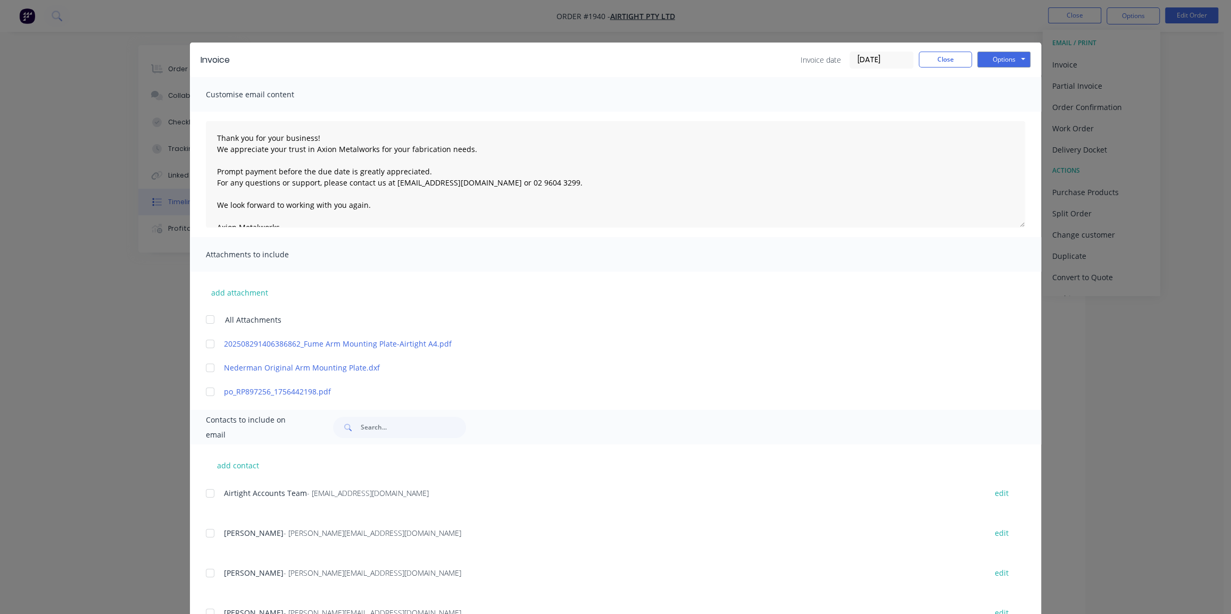
click at [868, 58] on input "[DATE]" at bounding box center [881, 60] width 63 height 16
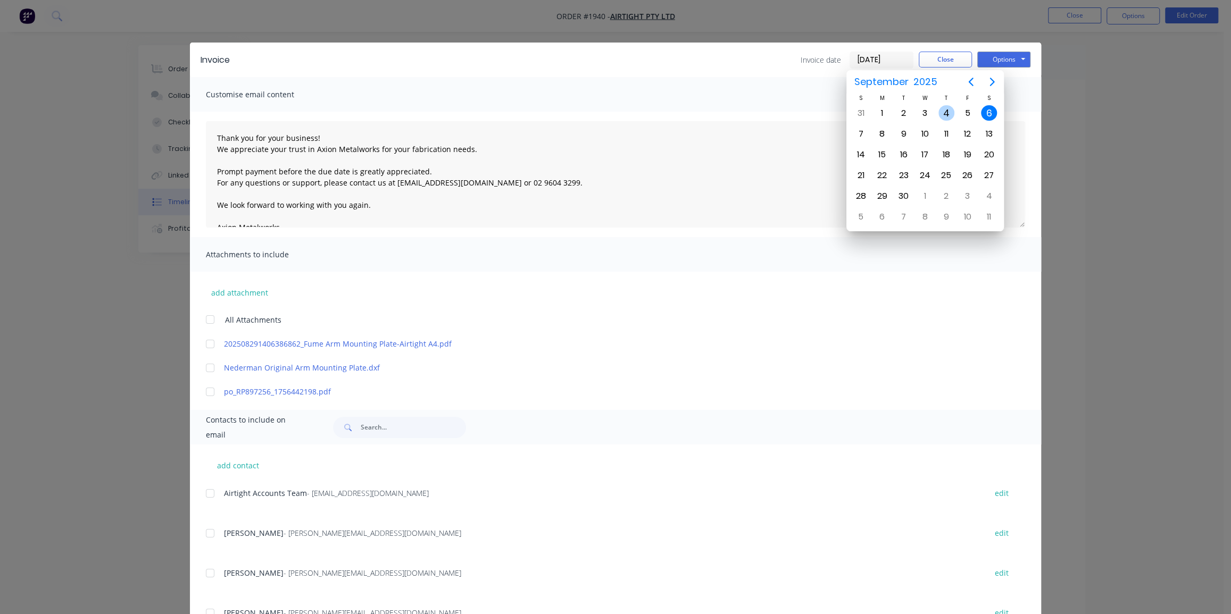
click at [949, 110] on div "4" at bounding box center [946, 113] width 16 height 16
type input "[DATE]"
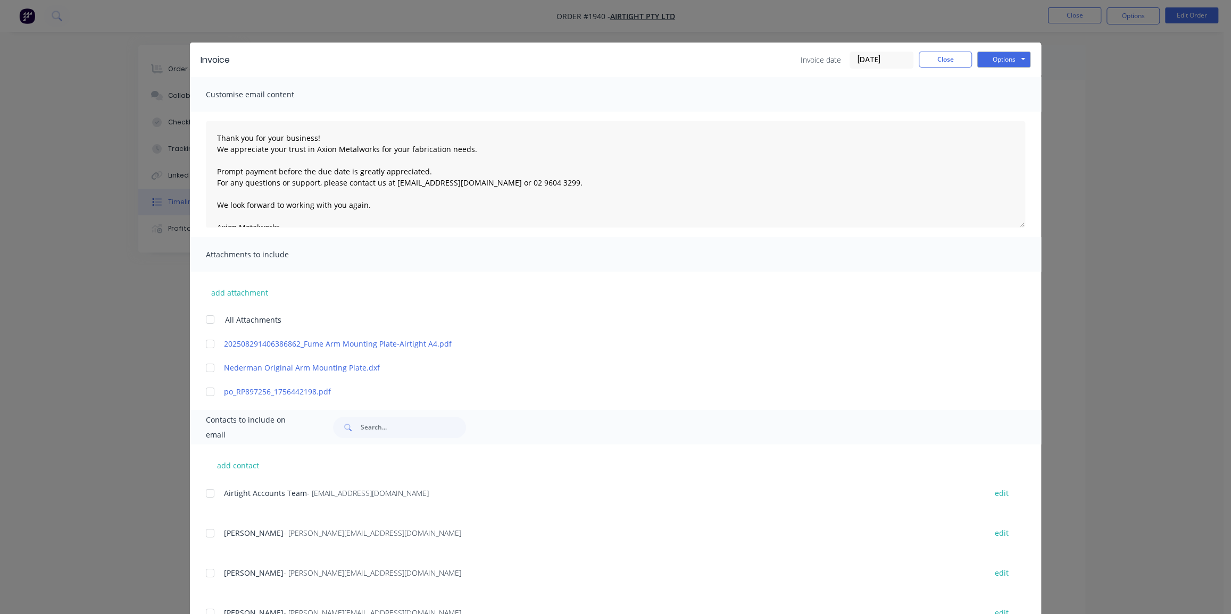
click at [205, 391] on div at bounding box center [209, 391] width 21 height 21
click at [205, 492] on div at bounding box center [209, 493] width 21 height 21
click at [1009, 58] on button "Options" at bounding box center [1003, 60] width 53 height 16
click at [1009, 113] on button "Email" at bounding box center [1011, 114] width 68 height 18
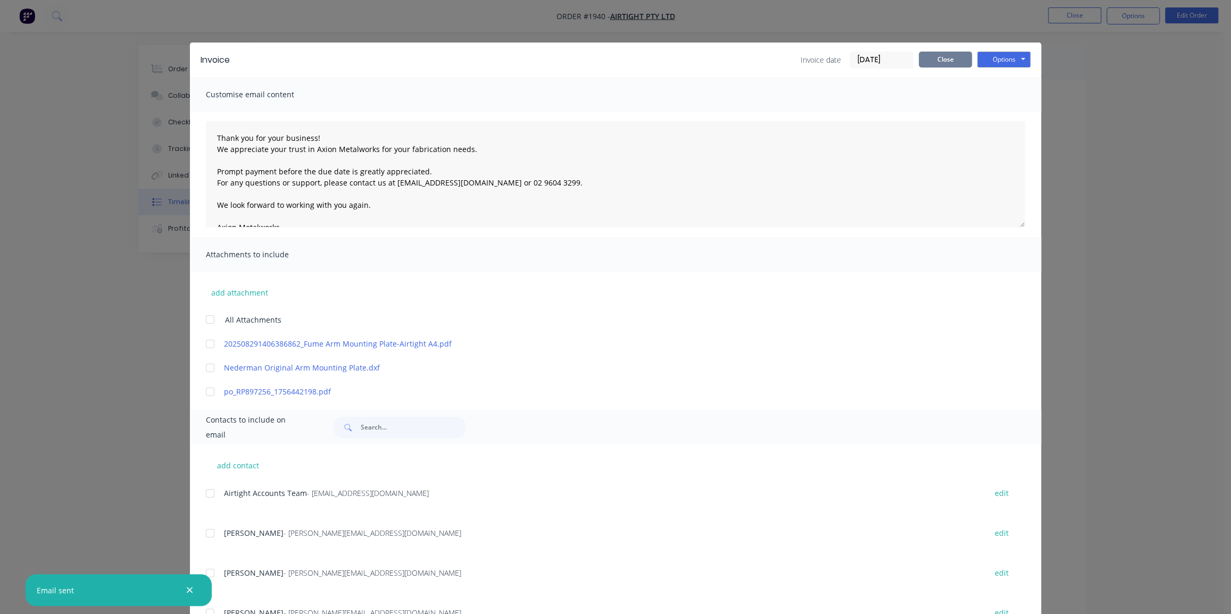
click at [935, 53] on button "Close" at bounding box center [944, 60] width 53 height 16
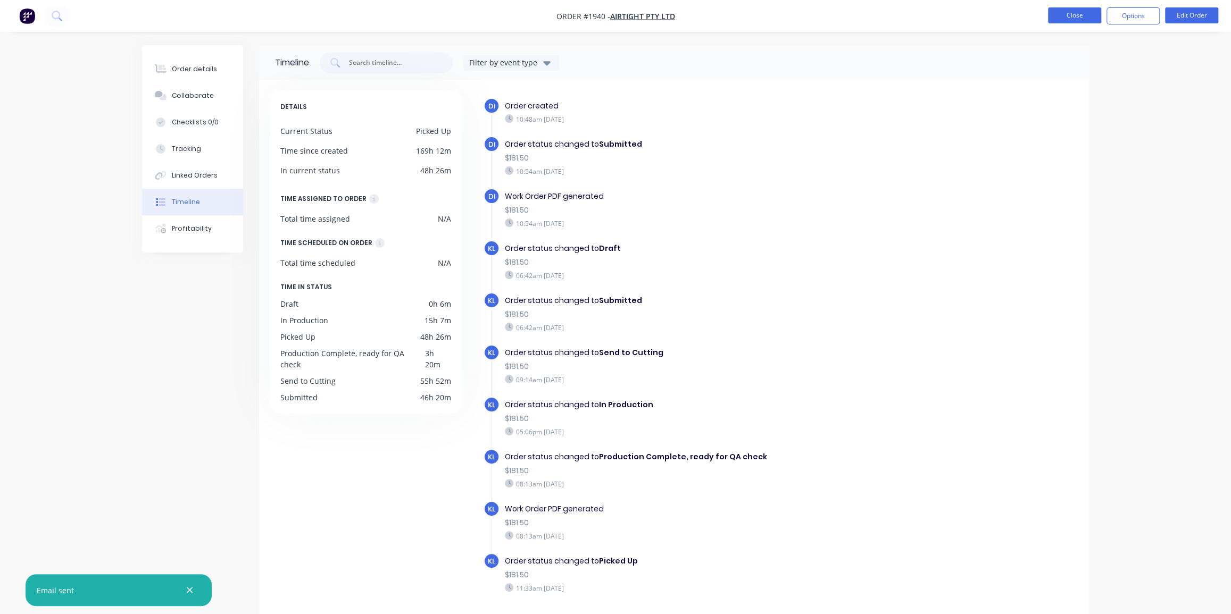
click at [1071, 14] on button "Close" at bounding box center [1074, 15] width 53 height 16
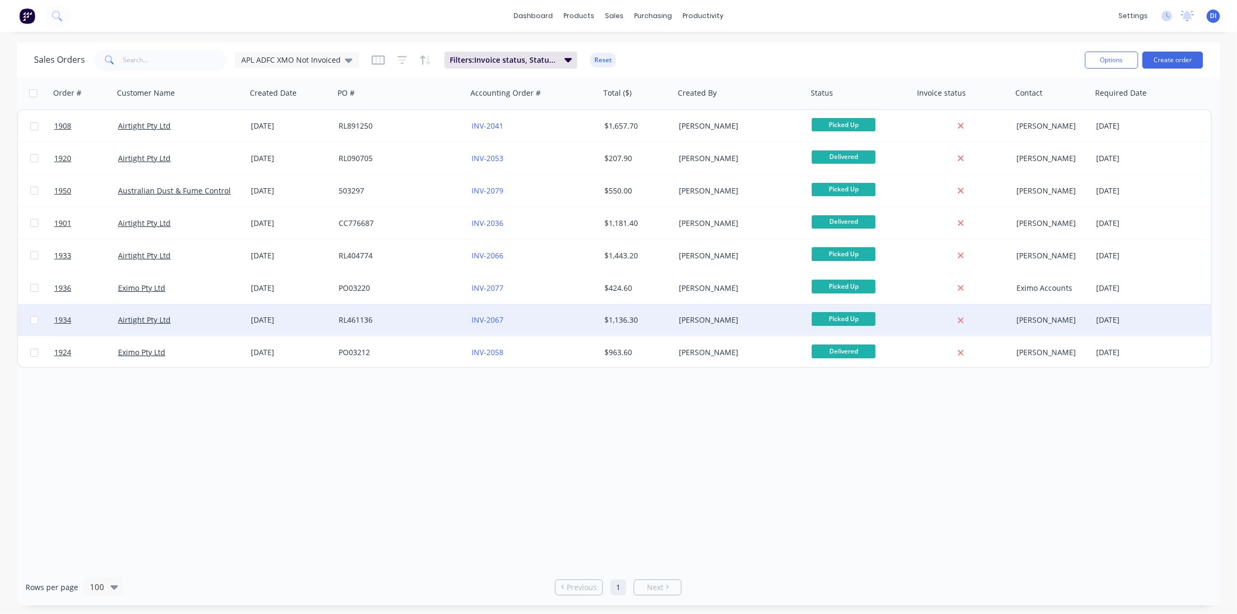
click at [635, 322] on div "$1,136.30" at bounding box center [636, 320] width 63 height 11
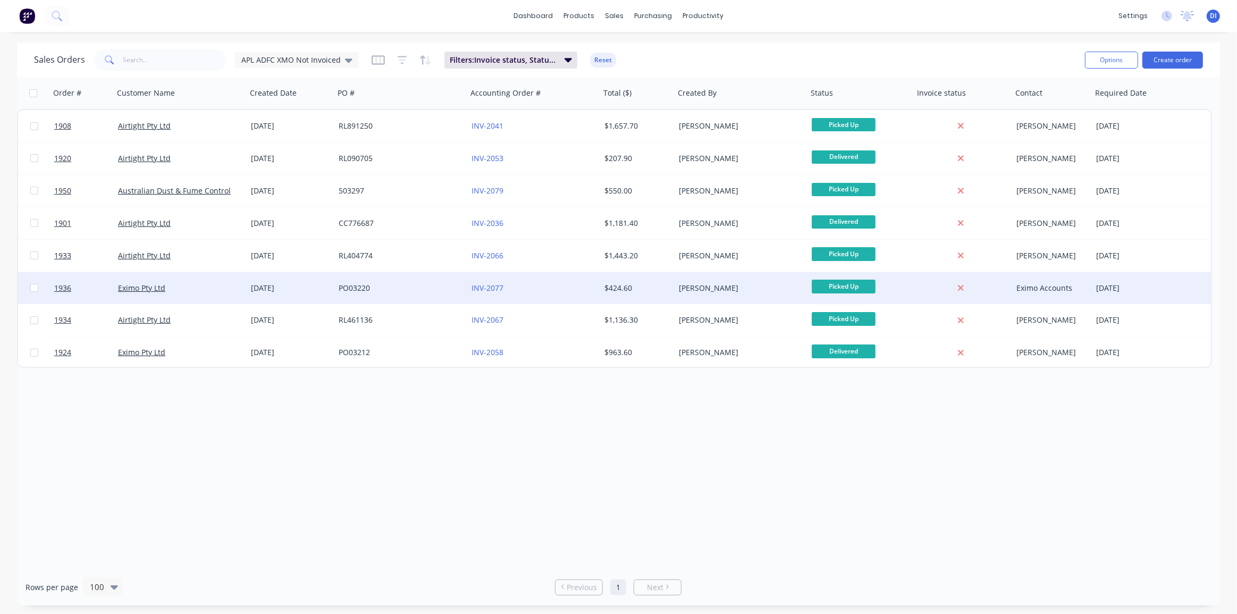
click at [659, 283] on div "$424.60" at bounding box center [636, 288] width 63 height 11
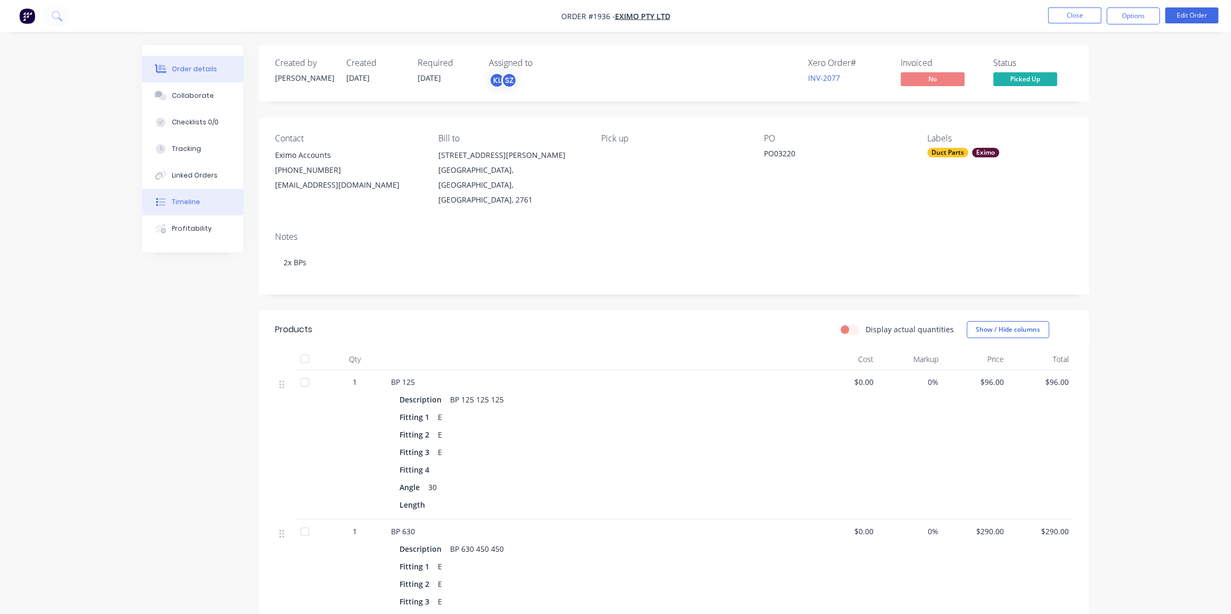
click at [203, 202] on button "Timeline" at bounding box center [192, 202] width 101 height 27
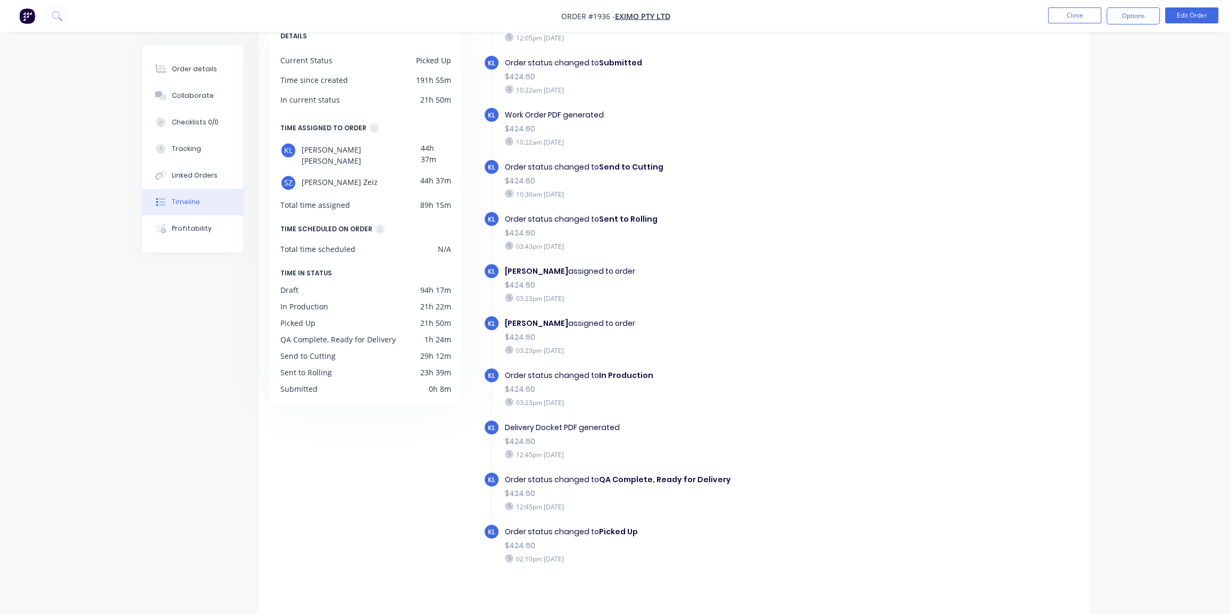
scroll to position [75, 0]
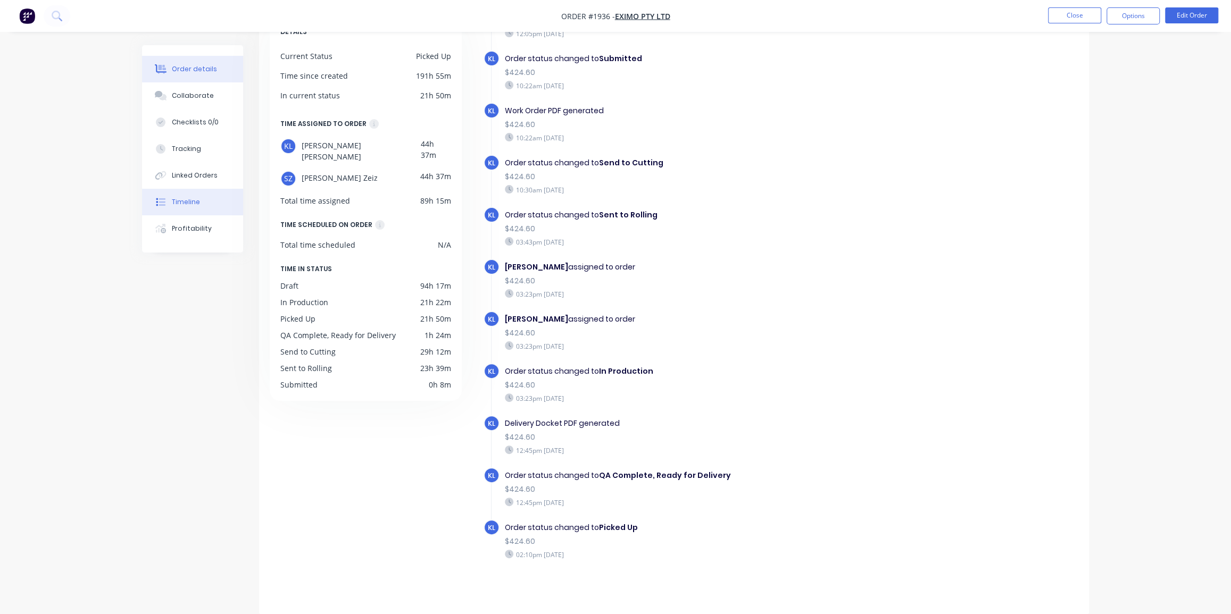
click at [177, 74] on button "Order details" at bounding box center [192, 69] width 101 height 27
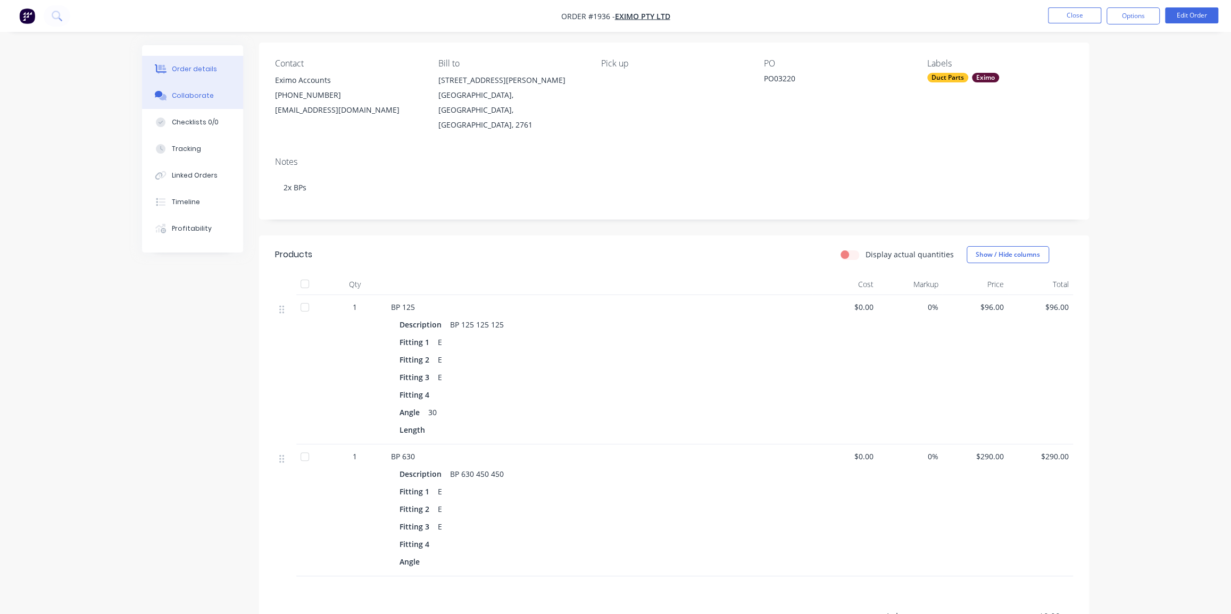
click at [189, 101] on button "Collaborate" at bounding box center [192, 95] width 101 height 27
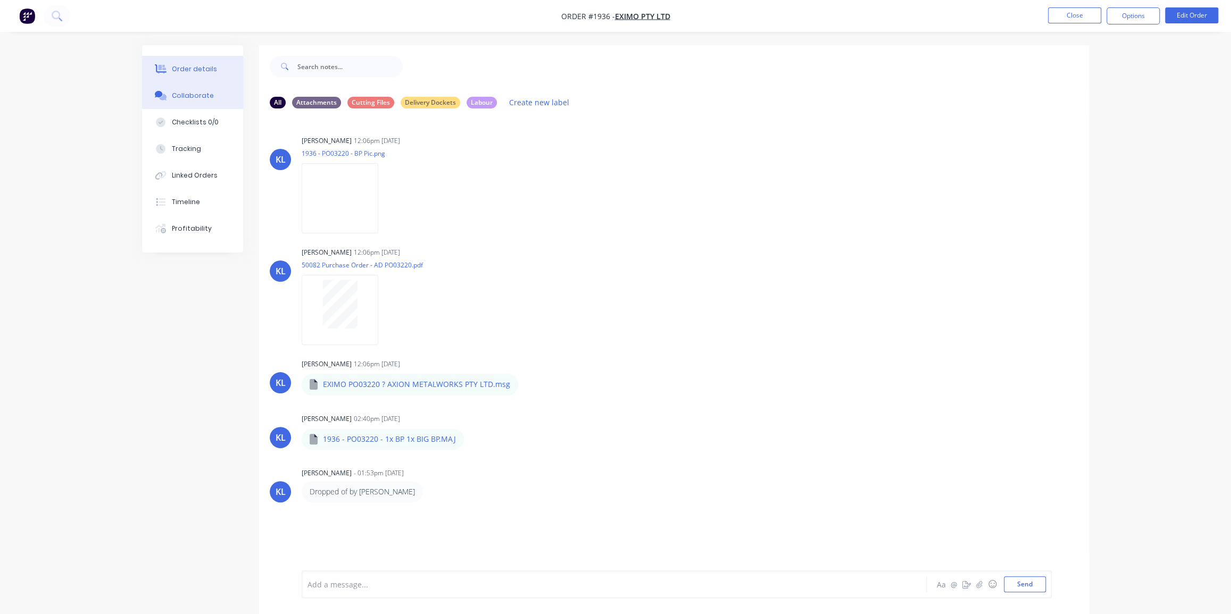
click at [198, 73] on div "Order details" at bounding box center [194, 69] width 45 height 10
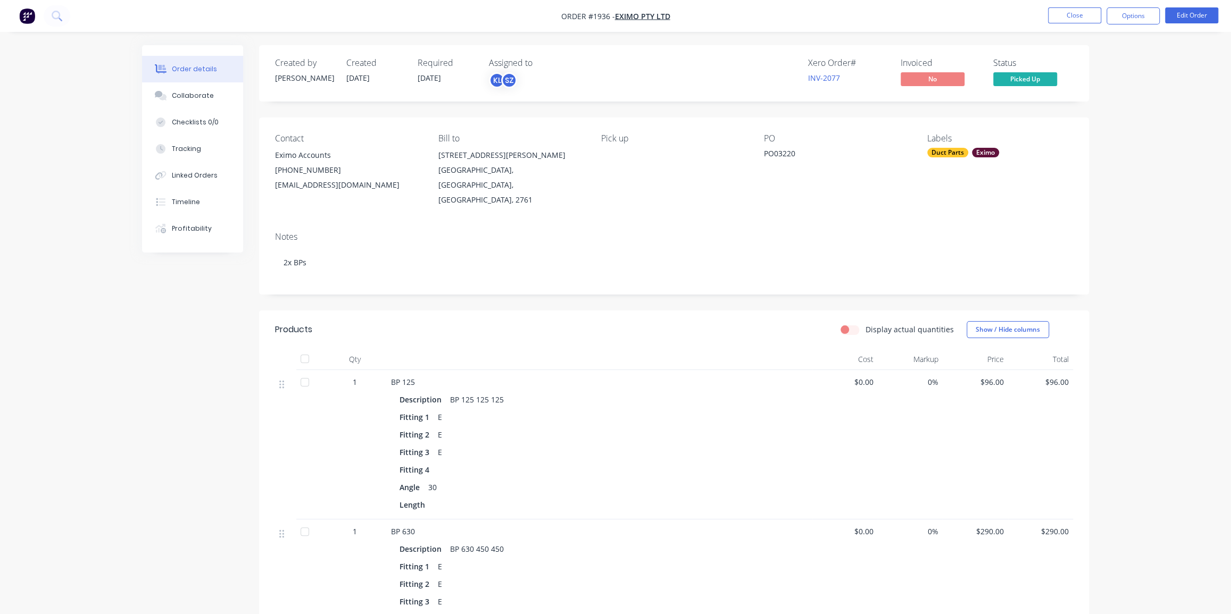
drag, startPoint x: 1143, startPoint y: 213, endPoint x: 1134, endPoint y: 216, distance: 10.1
click at [1143, 213] on div "Order details Collaborate Checklists 0/0 Tracking Linked Orders Timeline Profit…" at bounding box center [615, 420] width 1231 height 841
drag, startPoint x: 1136, startPoint y: 12, endPoint x: 1128, endPoint y: 21, distance: 12.1
click at [1135, 12] on button "Options" at bounding box center [1132, 15] width 53 height 17
click at [1078, 66] on div "Invoice" at bounding box center [1101, 64] width 98 height 15
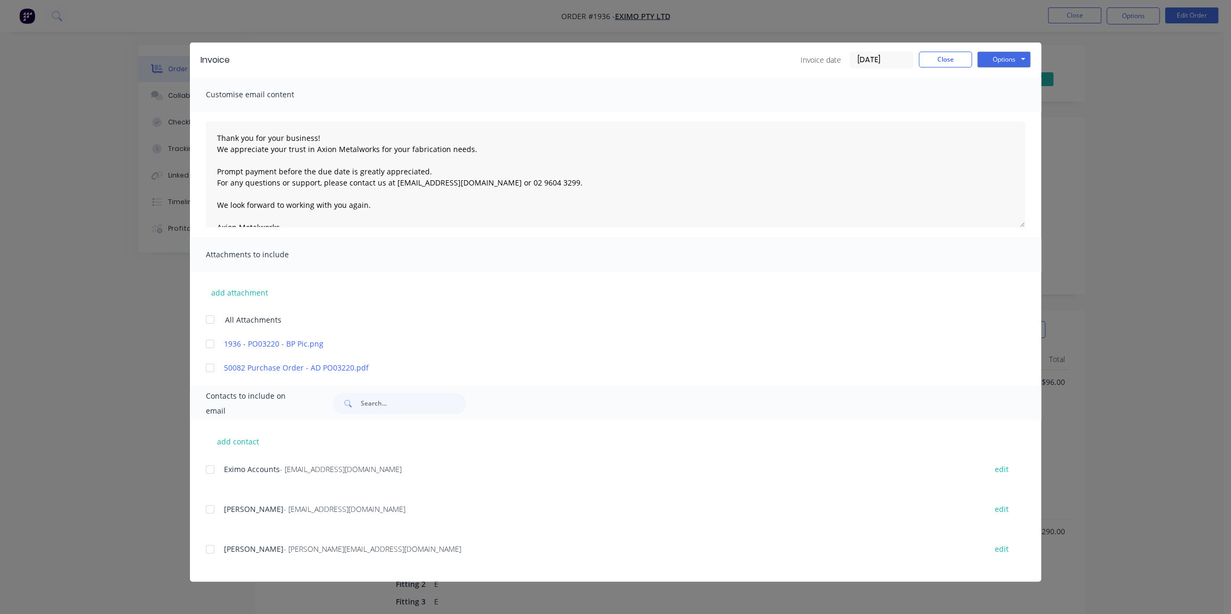
click at [207, 367] on div at bounding box center [209, 367] width 21 height 21
click at [211, 466] on div at bounding box center [209, 469] width 21 height 21
click at [884, 59] on input "[DATE]" at bounding box center [881, 60] width 63 height 16
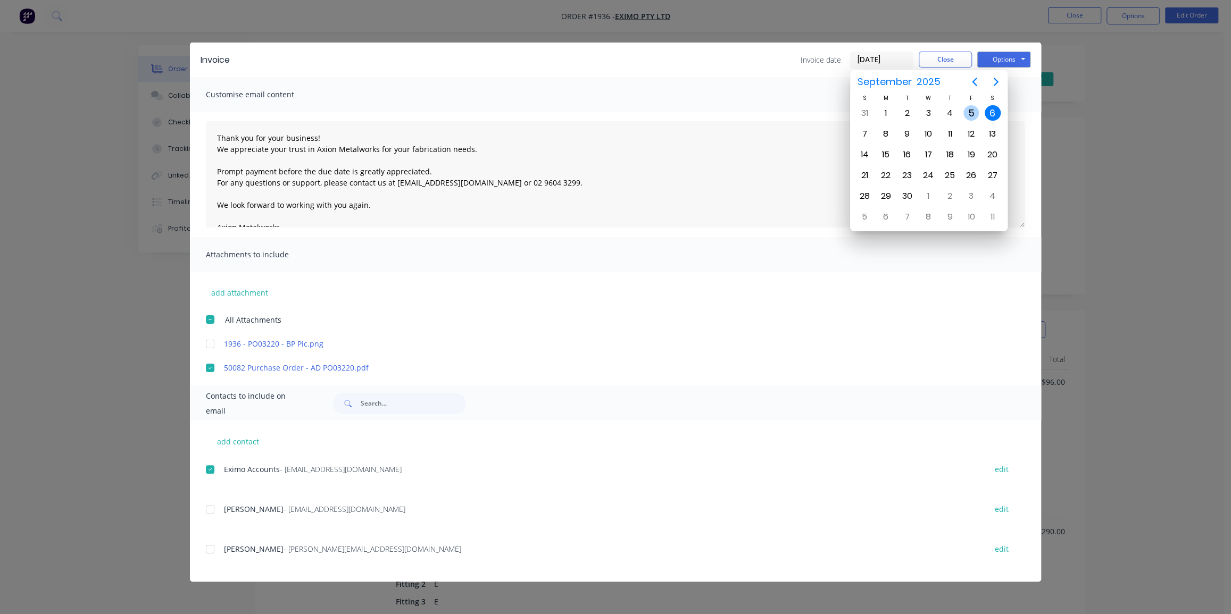
click at [972, 106] on div "5" at bounding box center [971, 113] width 16 height 16
type input "[DATE]"
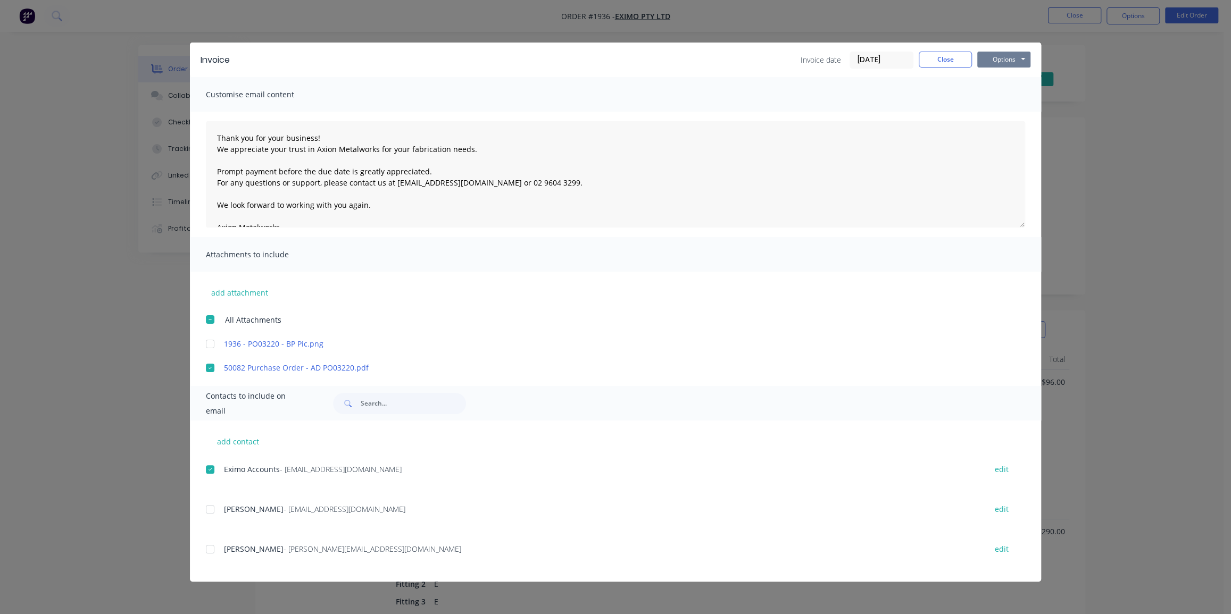
click at [1010, 53] on button "Options" at bounding box center [1003, 60] width 53 height 16
click at [1004, 112] on button "Email" at bounding box center [1011, 114] width 68 height 18
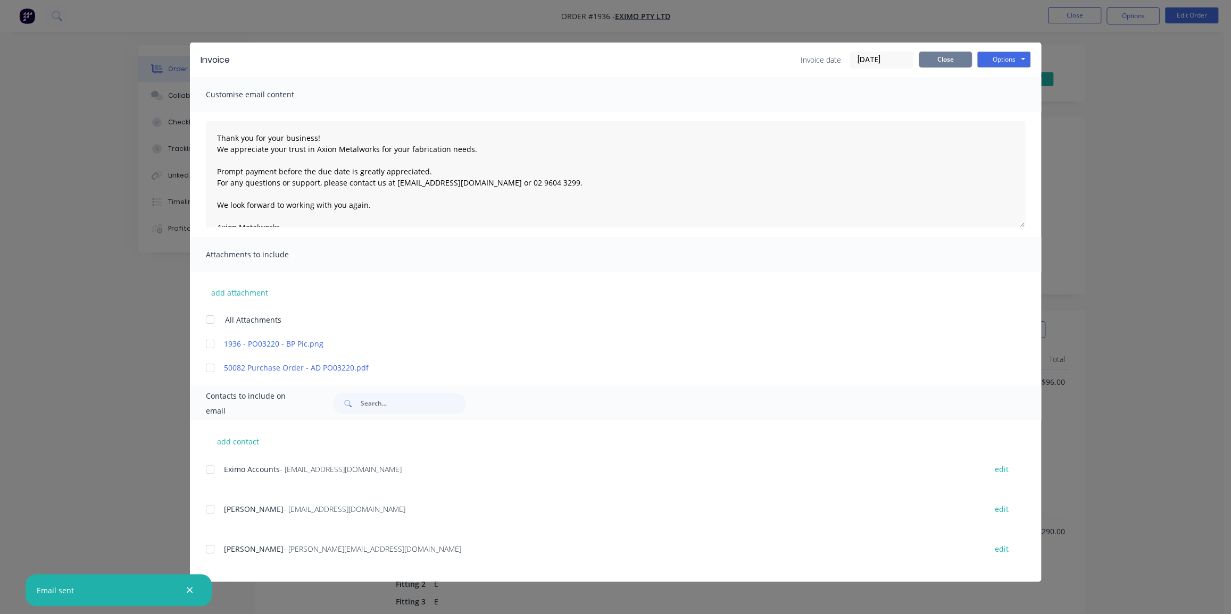
click at [949, 61] on button "Close" at bounding box center [944, 60] width 53 height 16
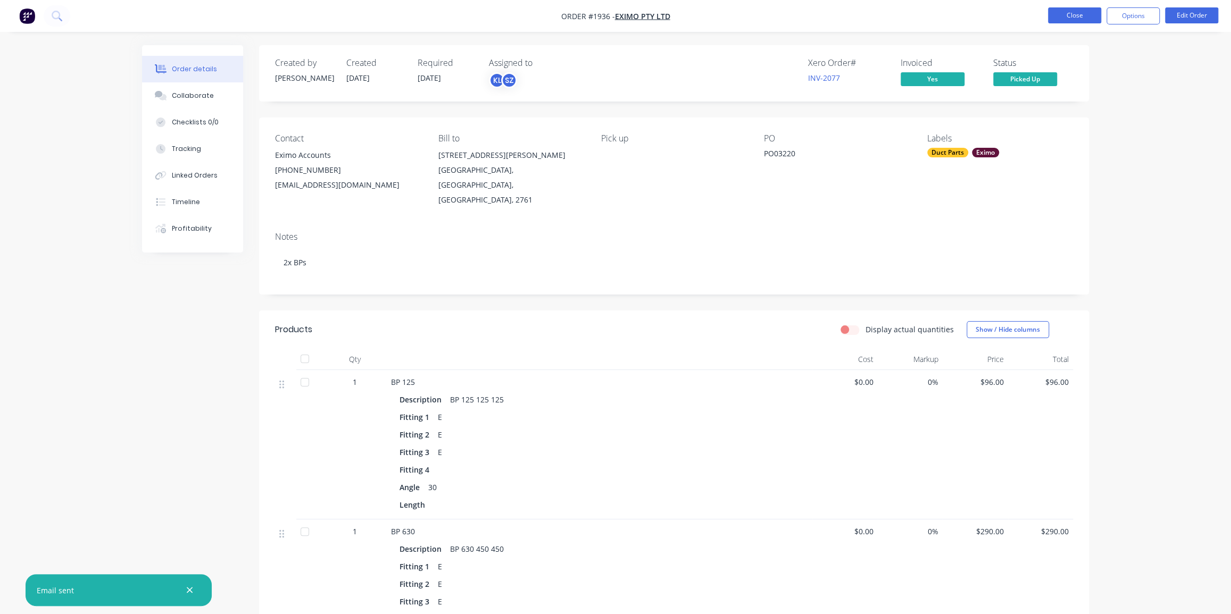
click at [1073, 16] on button "Close" at bounding box center [1074, 15] width 53 height 16
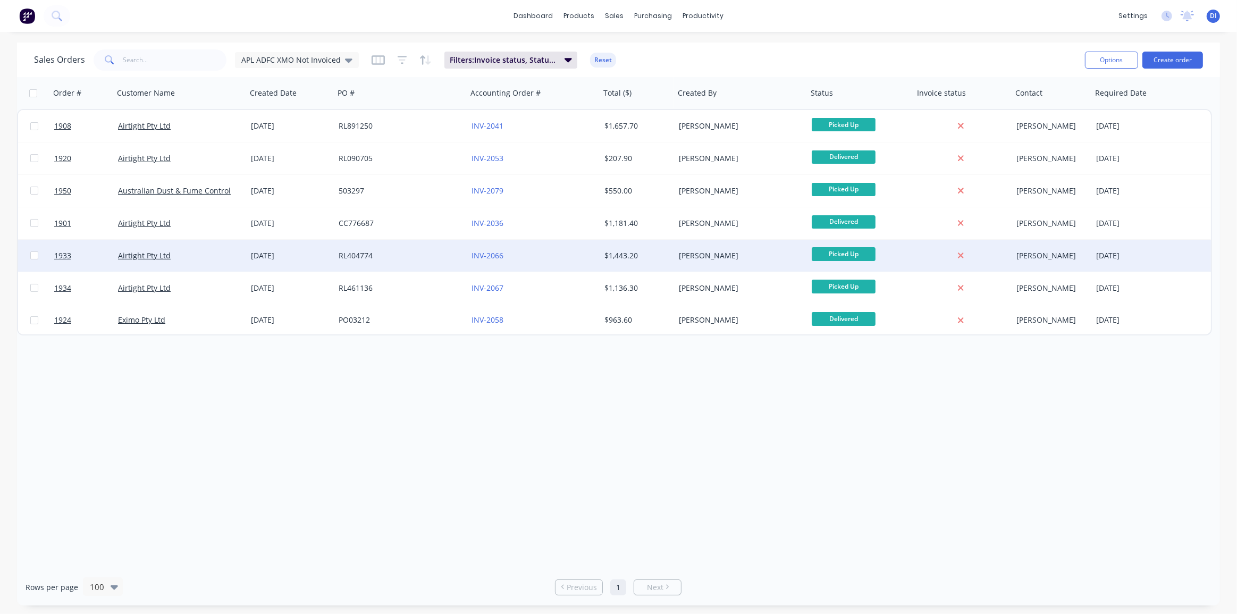
click at [597, 255] on div "INV-2066" at bounding box center [533, 256] width 133 height 32
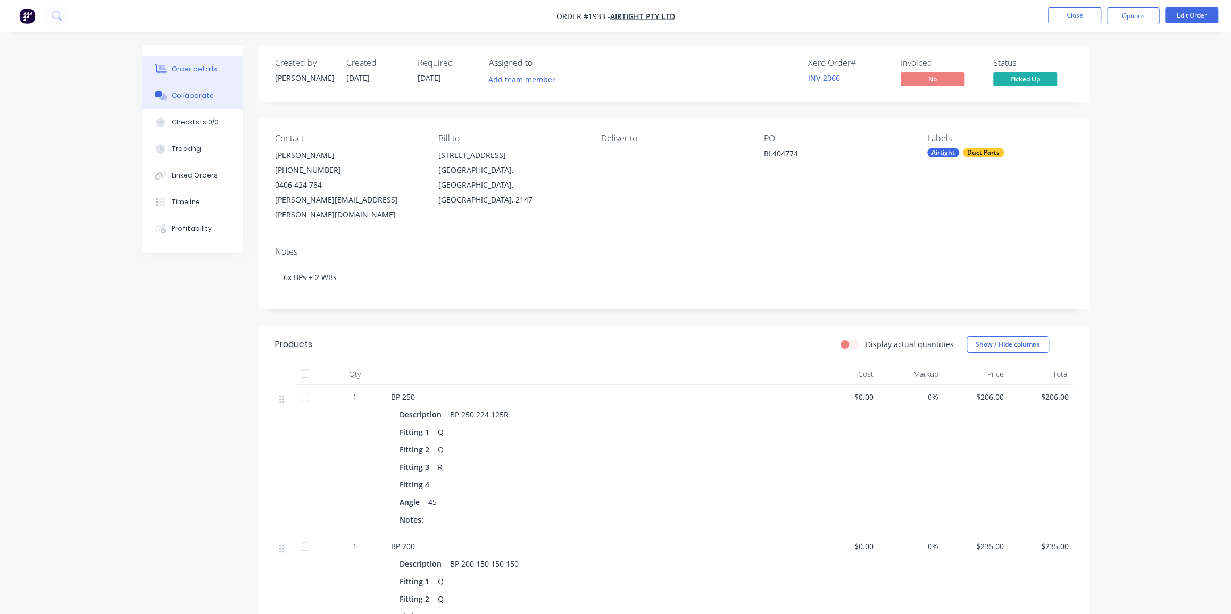
click at [181, 92] on div "Collaborate" at bounding box center [193, 96] width 42 height 10
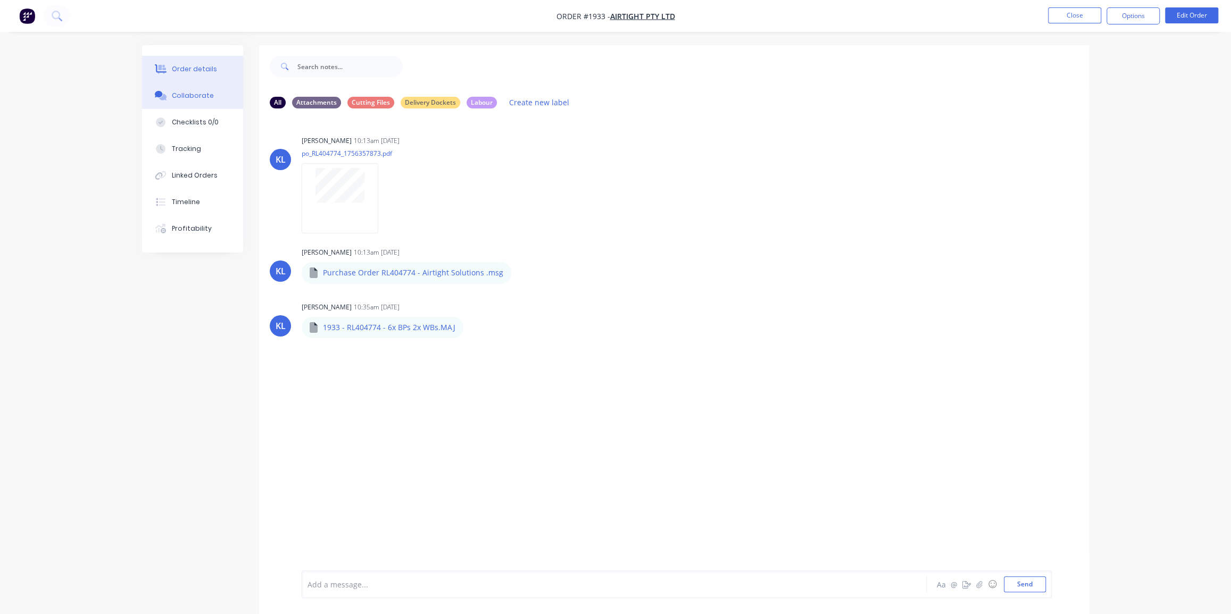
click at [187, 63] on button "Order details" at bounding box center [192, 69] width 101 height 27
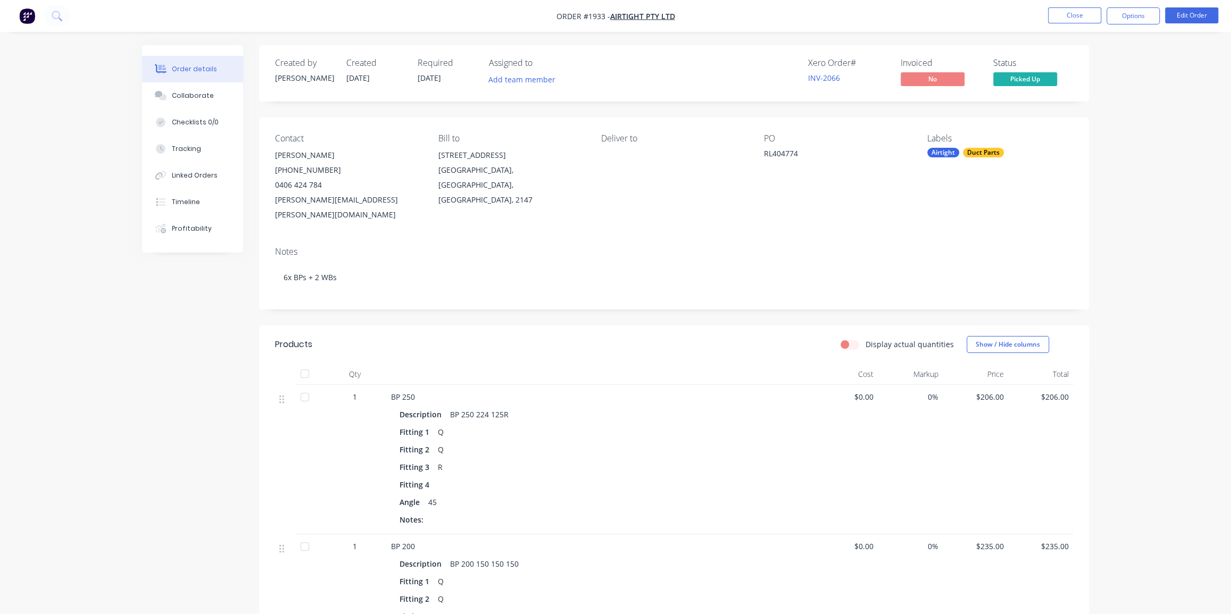
click at [792, 154] on div "RL404774" at bounding box center [830, 155] width 133 height 15
copy div "RL404774"
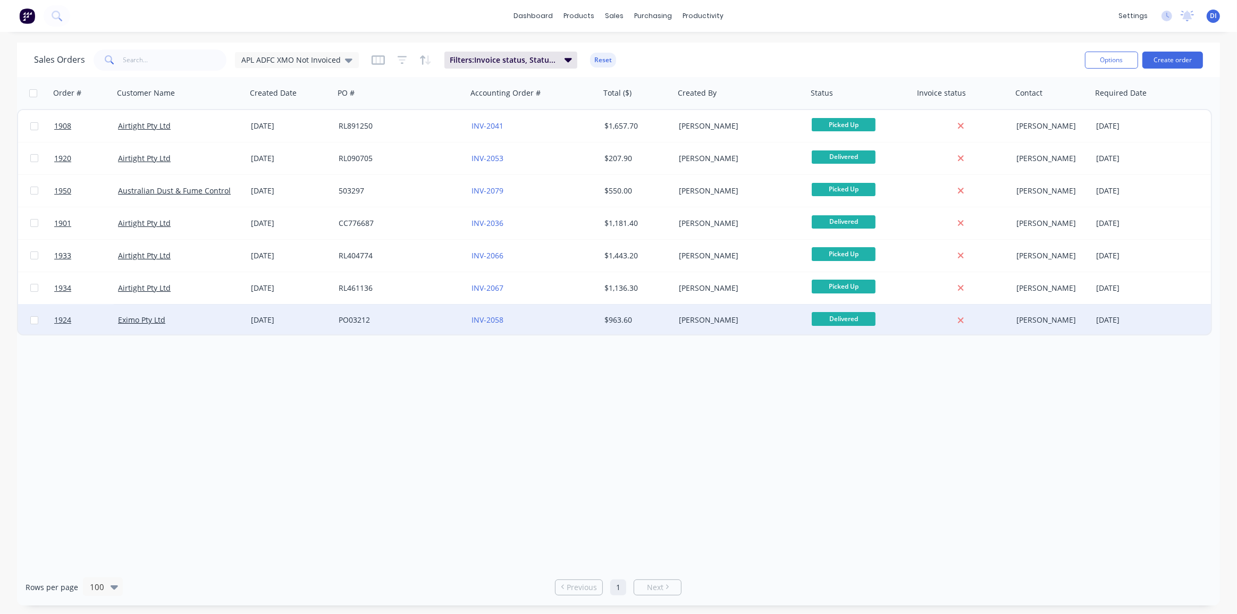
click at [566, 316] on div "INV-2058" at bounding box center [531, 320] width 118 height 11
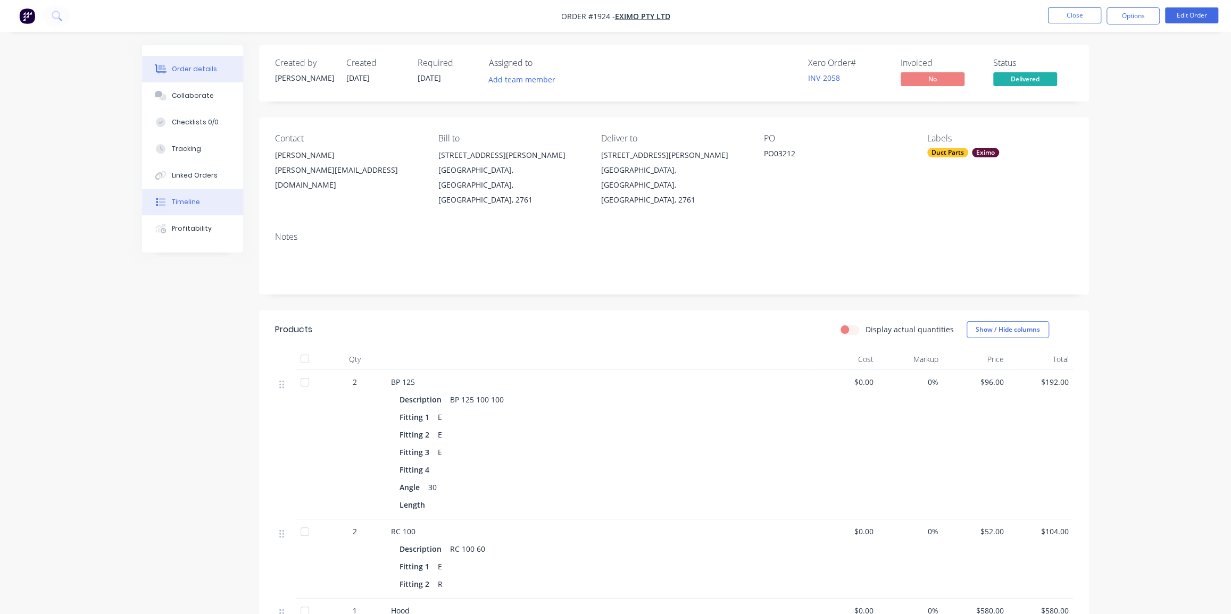
click at [175, 196] on button "Timeline" at bounding box center [192, 202] width 101 height 27
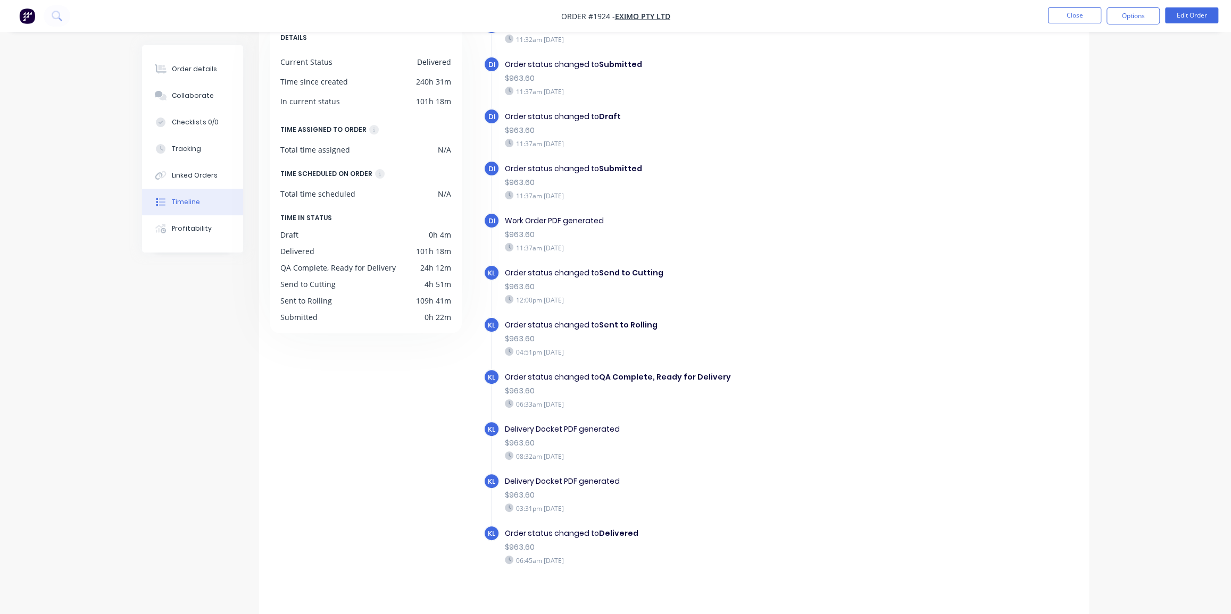
scroll to position [75, 0]
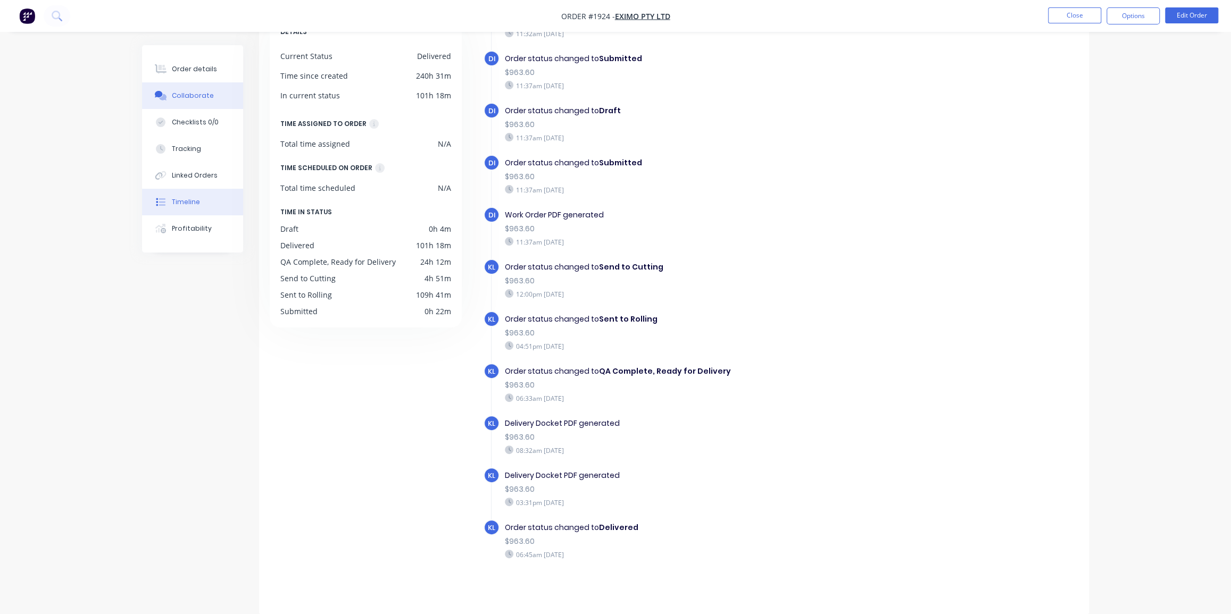
click at [179, 96] on div "Collaborate" at bounding box center [193, 96] width 42 height 10
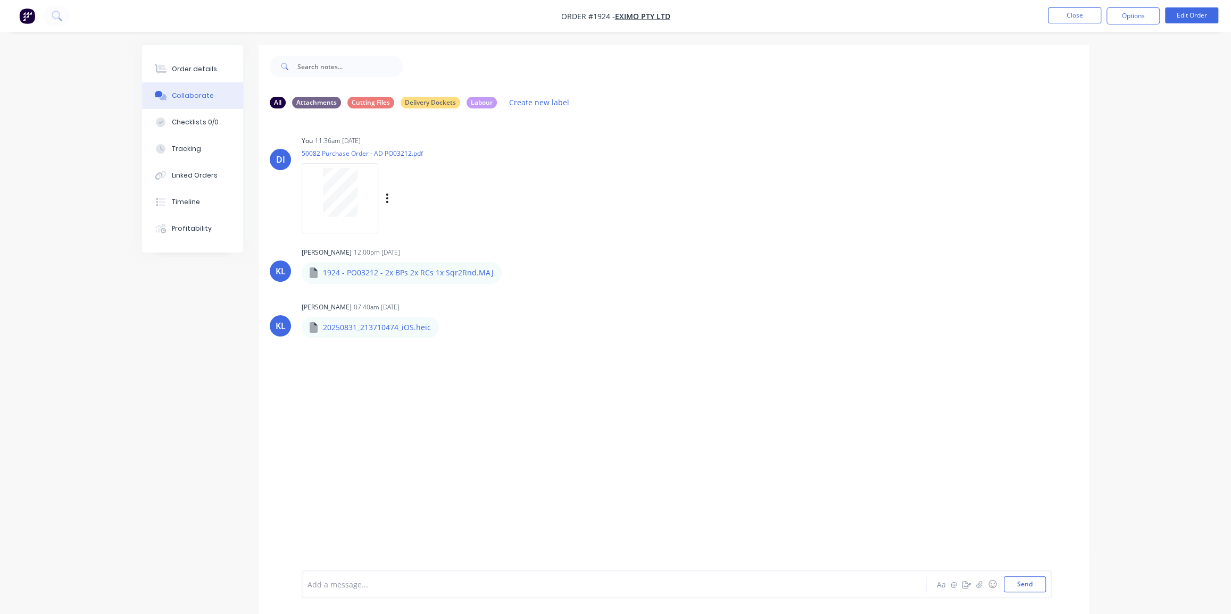
click at [359, 195] on div at bounding box center [339, 192] width 67 height 49
click at [176, 63] on button "Order details" at bounding box center [192, 69] width 101 height 27
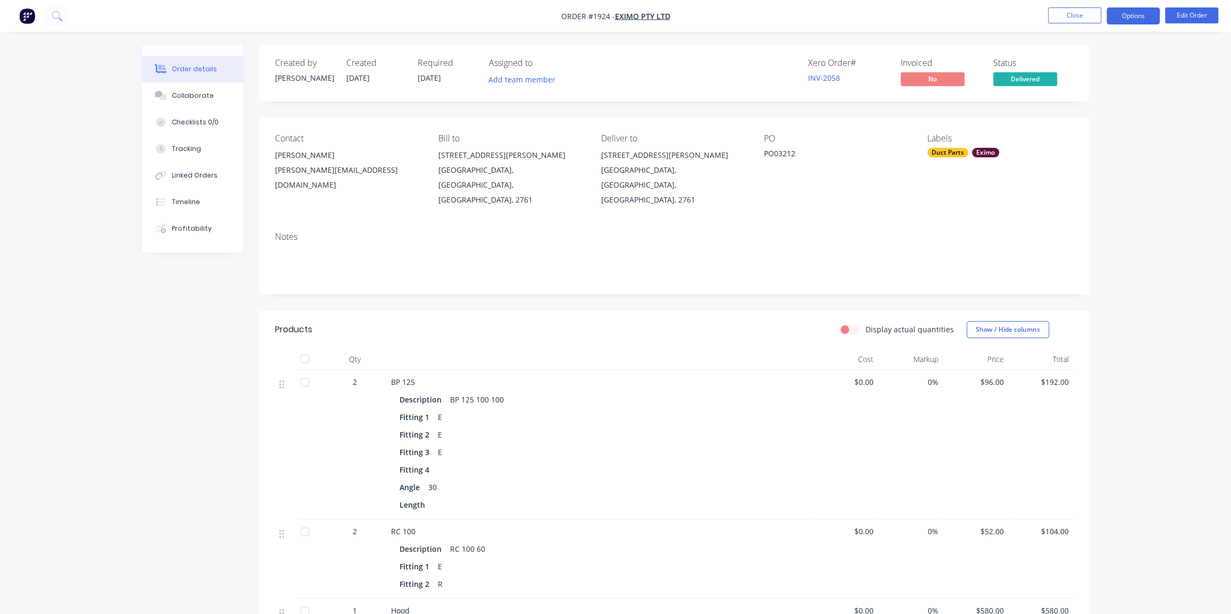
click at [1129, 15] on button "Options" at bounding box center [1132, 15] width 53 height 17
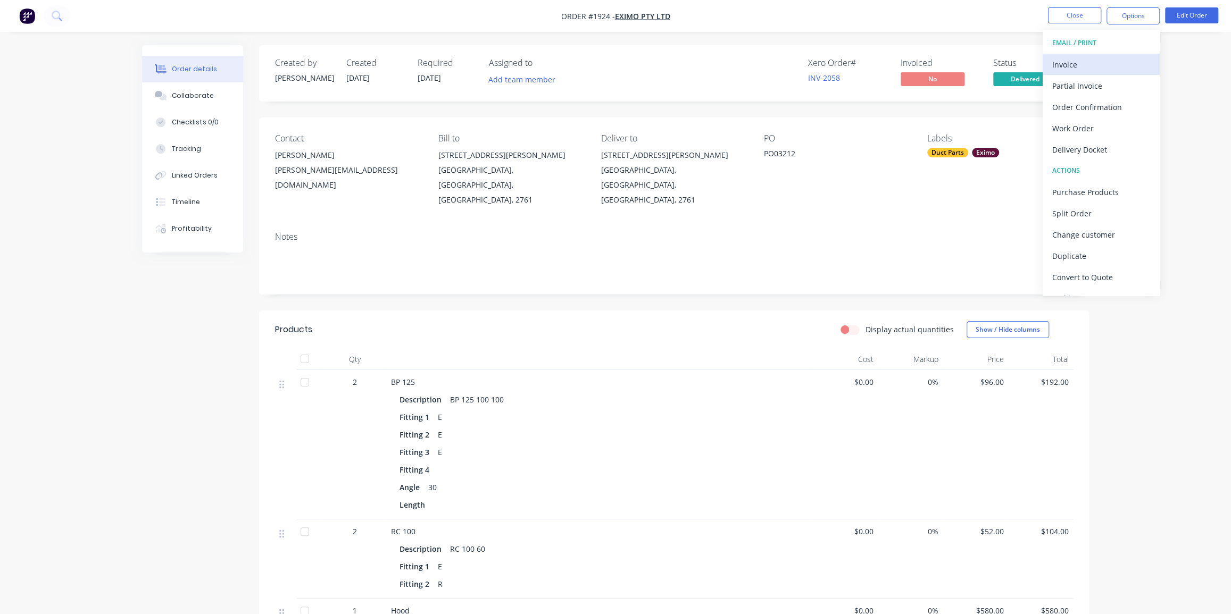
click at [1086, 68] on div "Invoice" at bounding box center [1101, 64] width 98 height 15
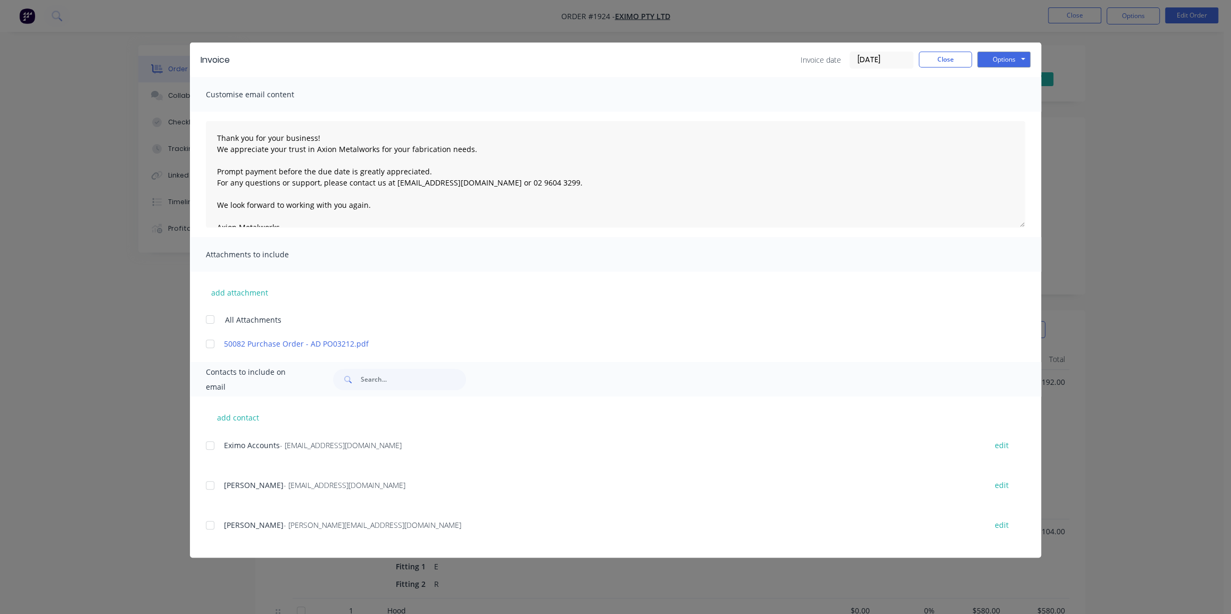
click at [206, 346] on div at bounding box center [209, 343] width 21 height 21
drag, startPoint x: 207, startPoint y: 448, endPoint x: 345, endPoint y: 406, distance: 144.4
click at [207, 448] on div at bounding box center [209, 445] width 21 height 21
click at [878, 52] on label "[DATE]" at bounding box center [881, 60] width 64 height 17
click at [878, 52] on input "[DATE]" at bounding box center [881, 60] width 63 height 16
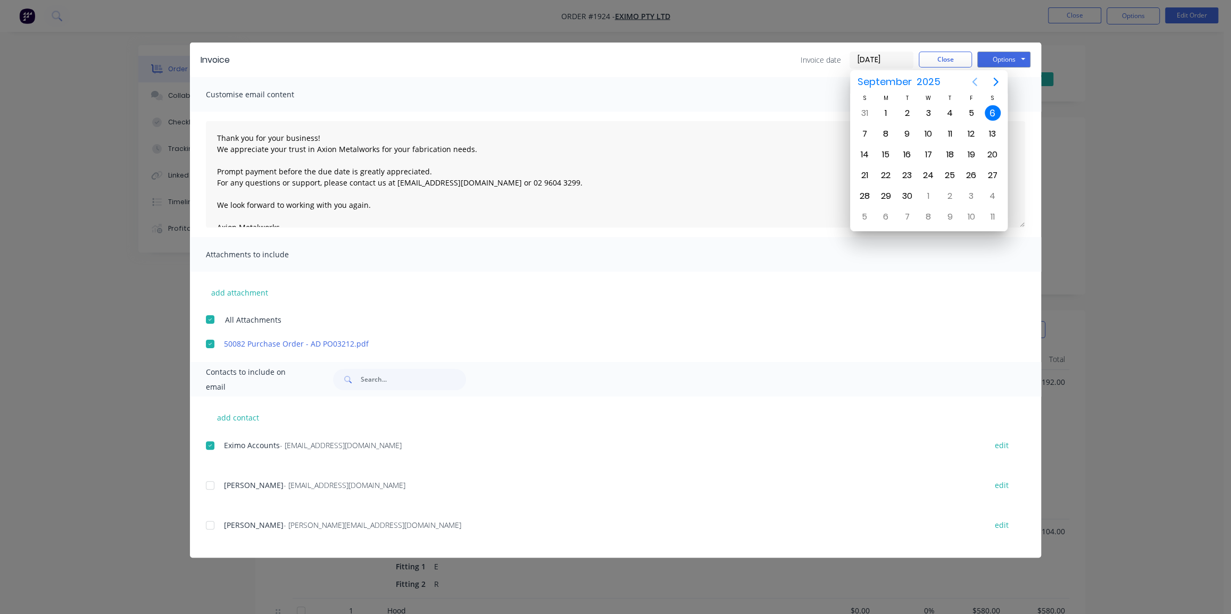
click at [976, 81] on icon "Previous page" at bounding box center [974, 82] width 13 height 13
drag, startPoint x: 992, startPoint y: 189, endPoint x: 986, endPoint y: 118, distance: 71.5
click at [992, 188] on div "30" at bounding box center [992, 196] width 16 height 16
type input "[DATE]"
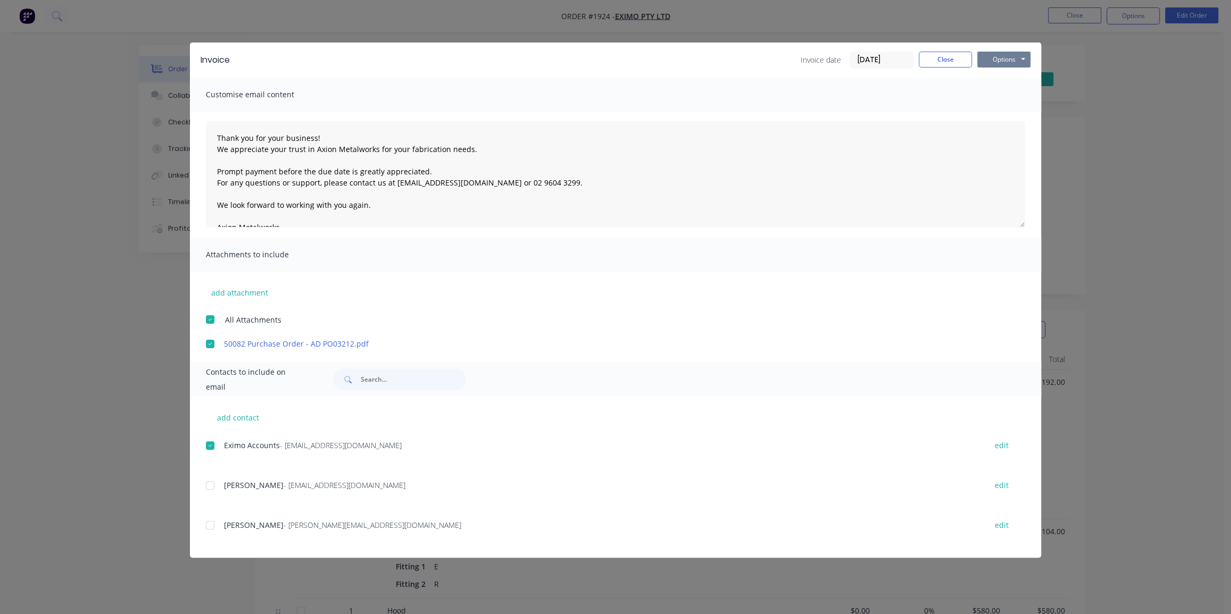
click at [989, 57] on button "Options" at bounding box center [1003, 60] width 53 height 16
click at [994, 112] on button "Email" at bounding box center [1011, 114] width 68 height 18
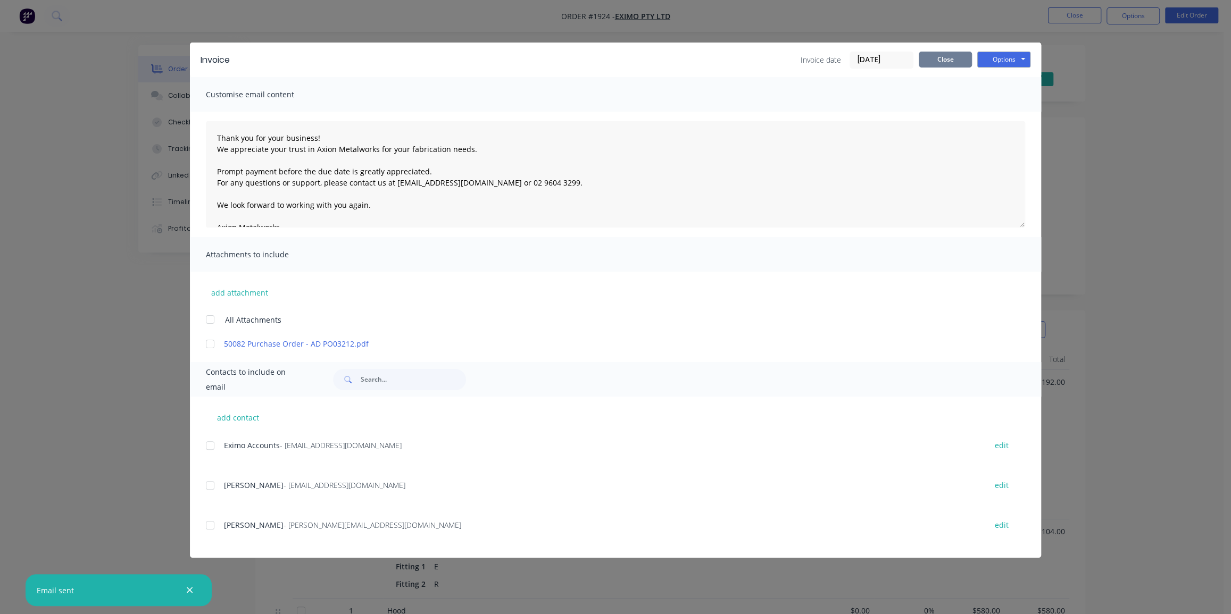
click at [953, 58] on button "Close" at bounding box center [944, 60] width 53 height 16
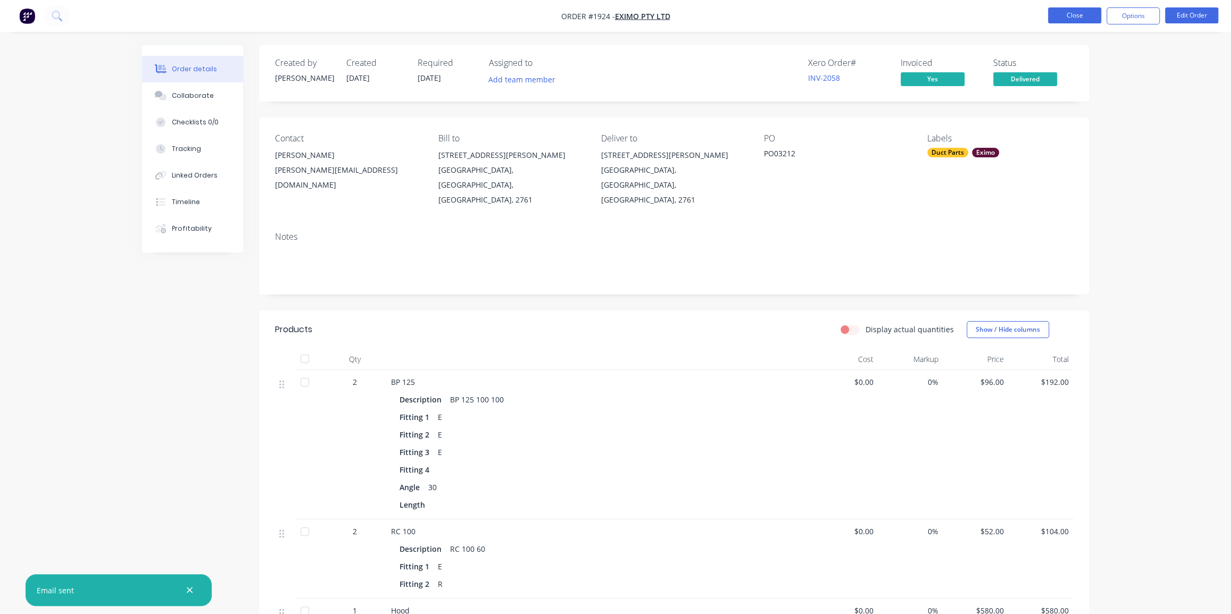
click at [1074, 16] on button "Close" at bounding box center [1074, 15] width 53 height 16
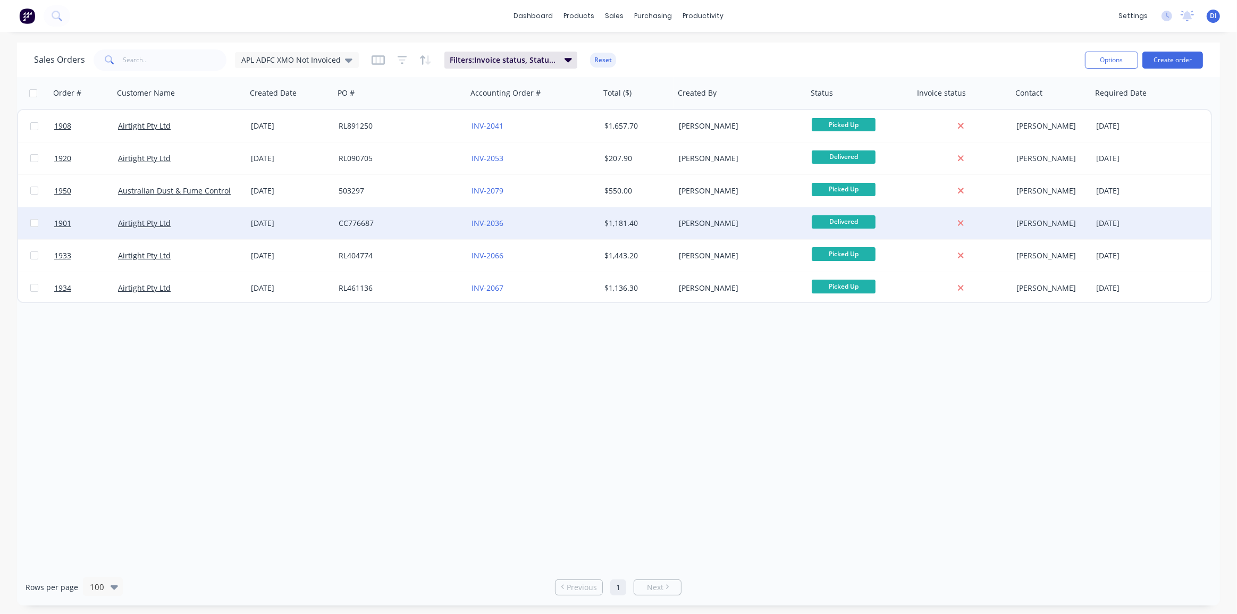
click at [583, 218] on div "INV-2036" at bounding box center [531, 223] width 118 height 11
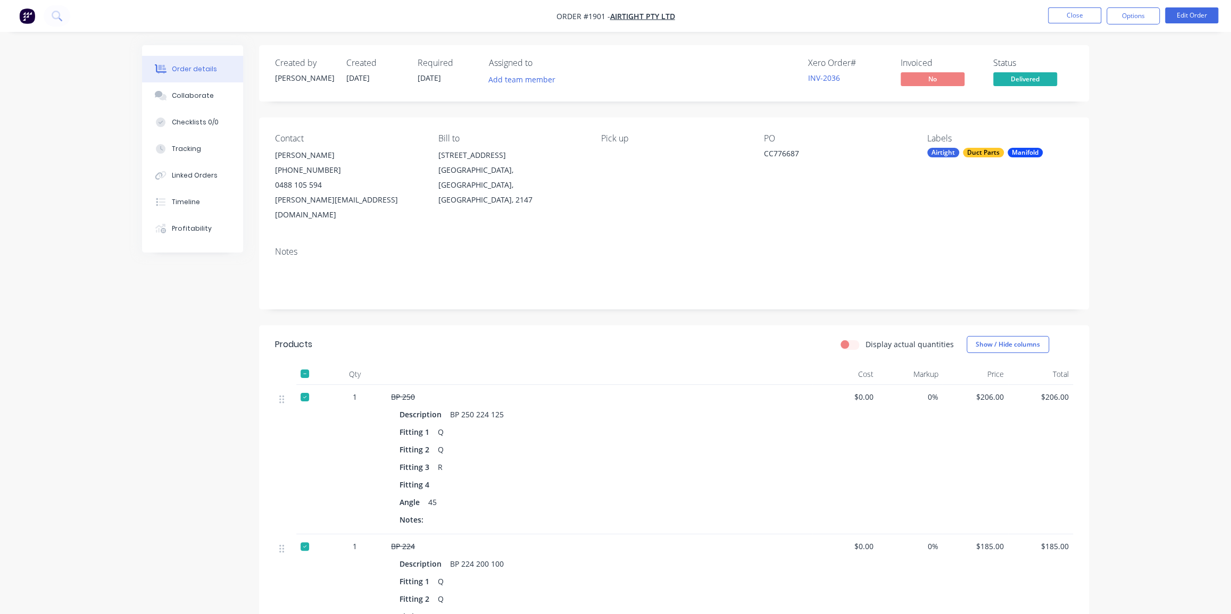
click at [784, 149] on div "CC776687" at bounding box center [830, 155] width 133 height 15
copy div "CC776687"
click at [180, 88] on button "Collaborate" at bounding box center [192, 95] width 101 height 27
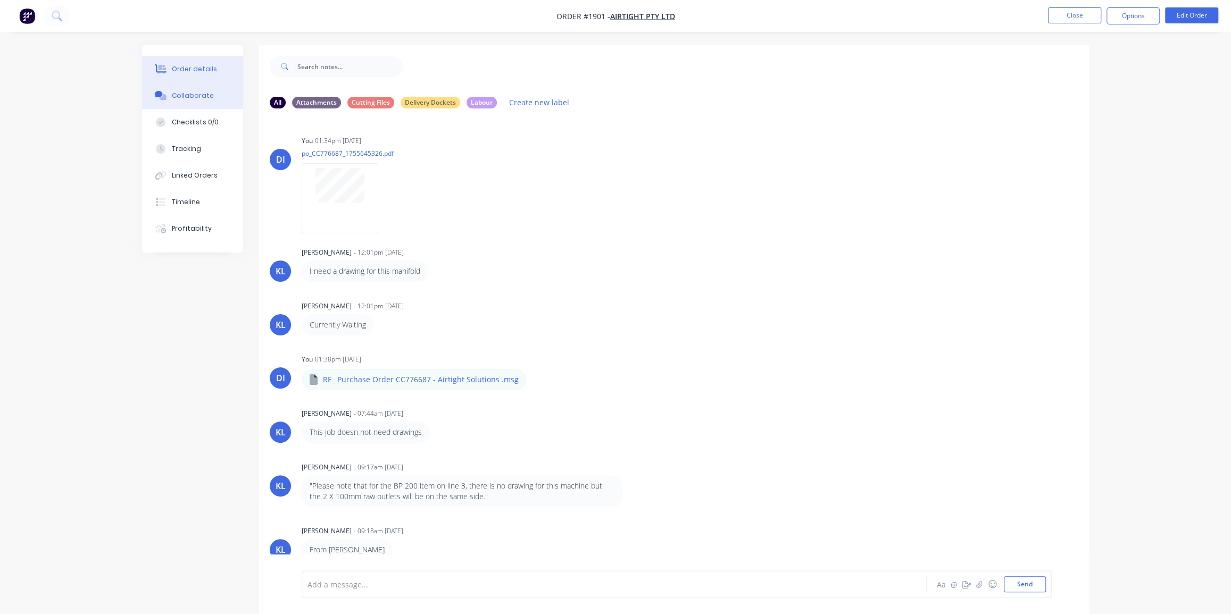
click at [183, 71] on div "Order details" at bounding box center [194, 69] width 45 height 10
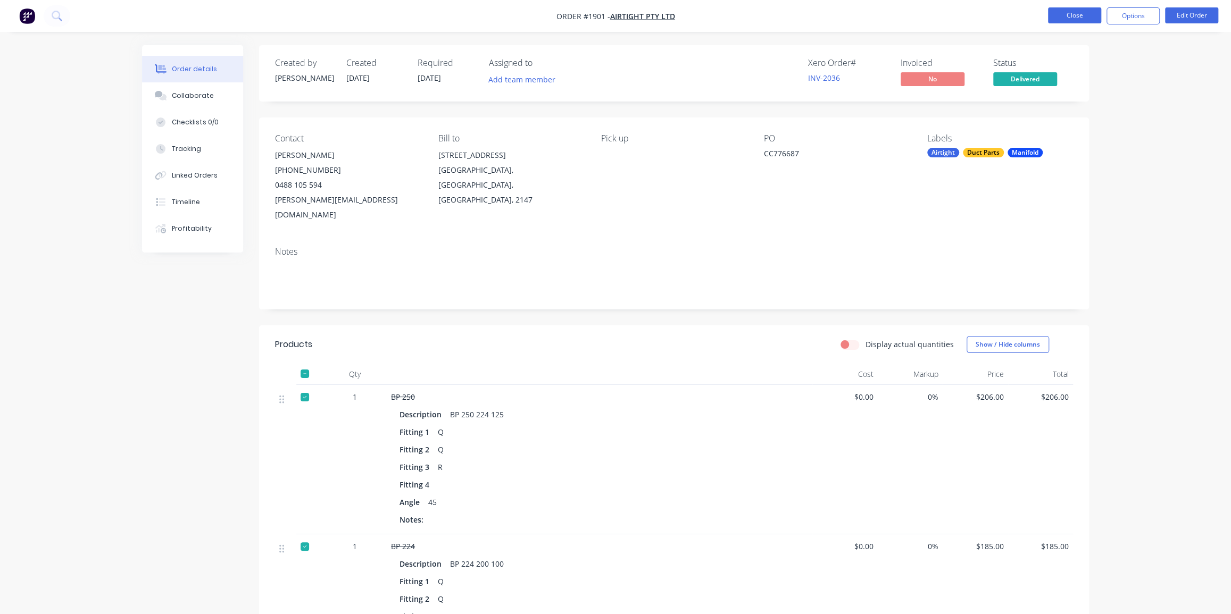
click at [1072, 15] on button "Close" at bounding box center [1074, 15] width 53 height 16
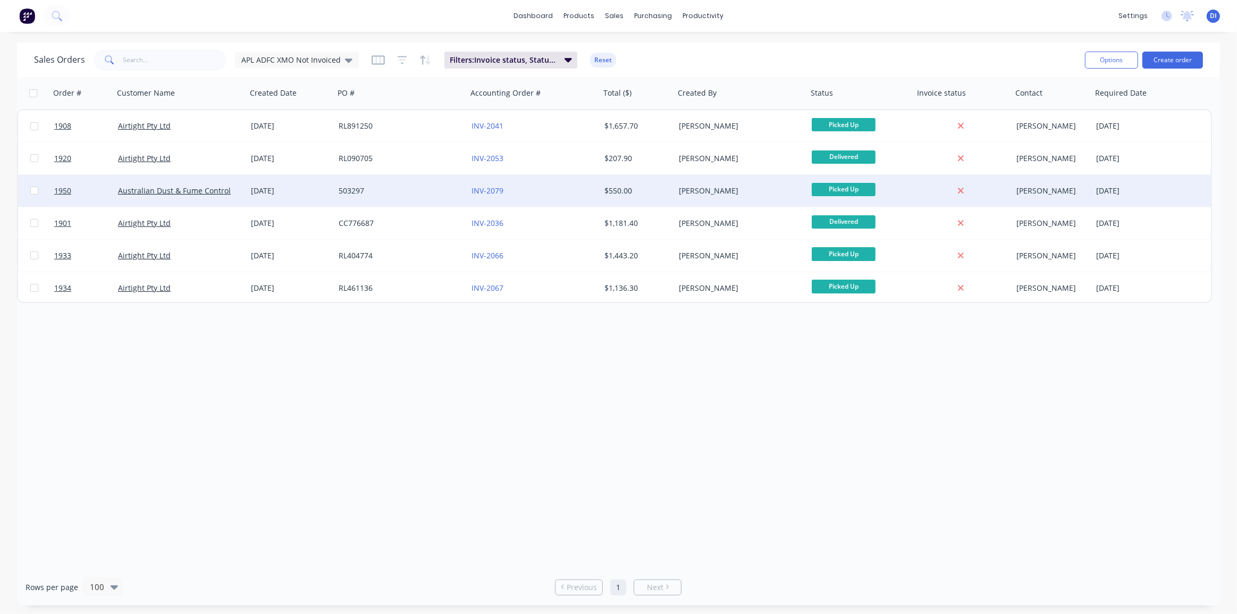
click at [581, 187] on div "INV-2079" at bounding box center [531, 191] width 118 height 11
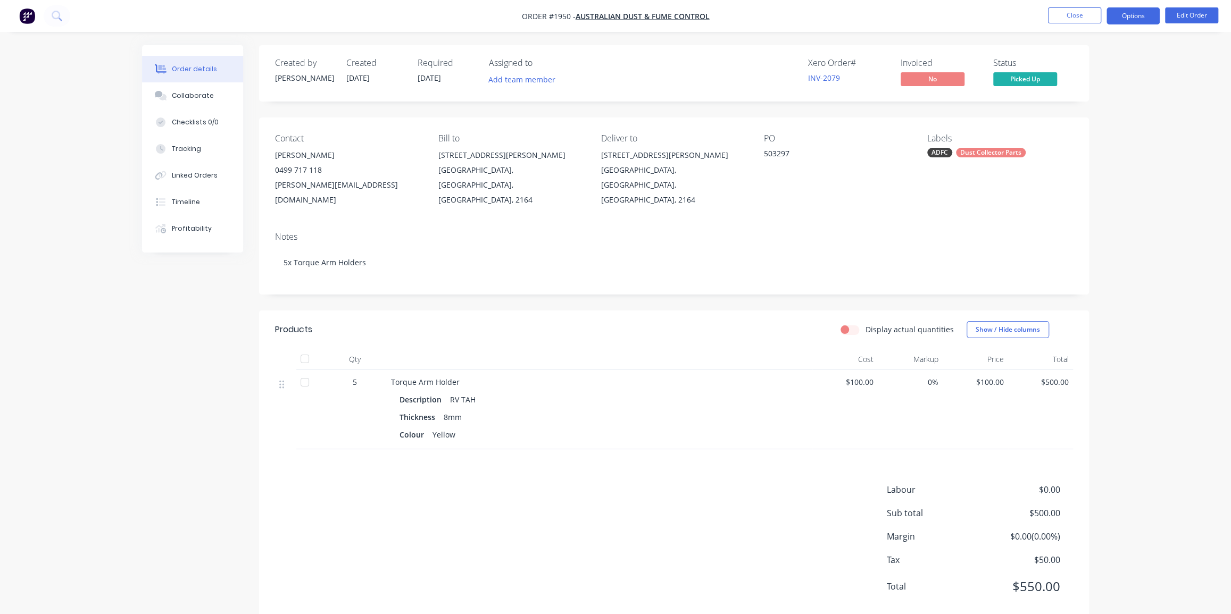
click at [1139, 11] on button "Options" at bounding box center [1132, 15] width 53 height 17
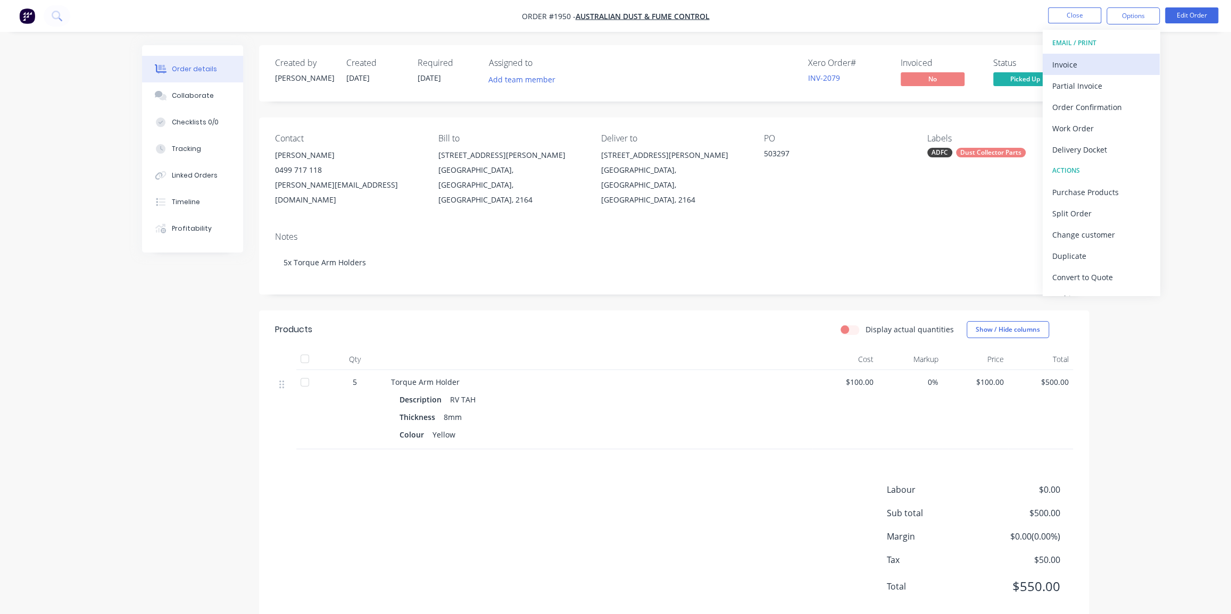
click at [1092, 60] on div "Invoice" at bounding box center [1101, 64] width 98 height 15
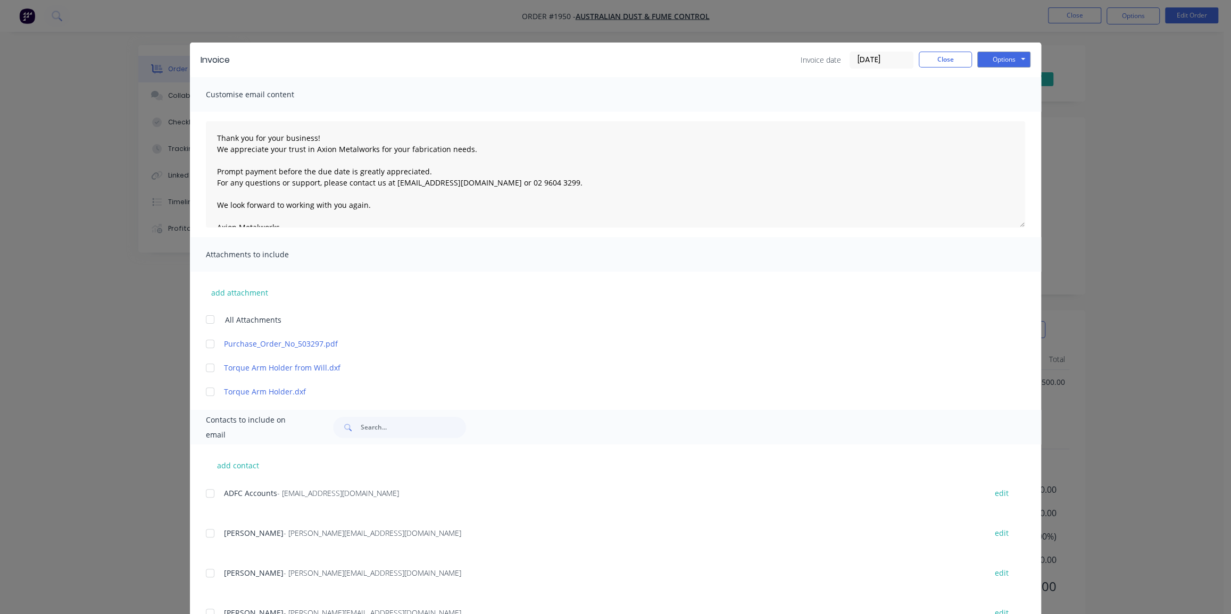
click at [874, 60] on input "[DATE]" at bounding box center [881, 60] width 63 height 16
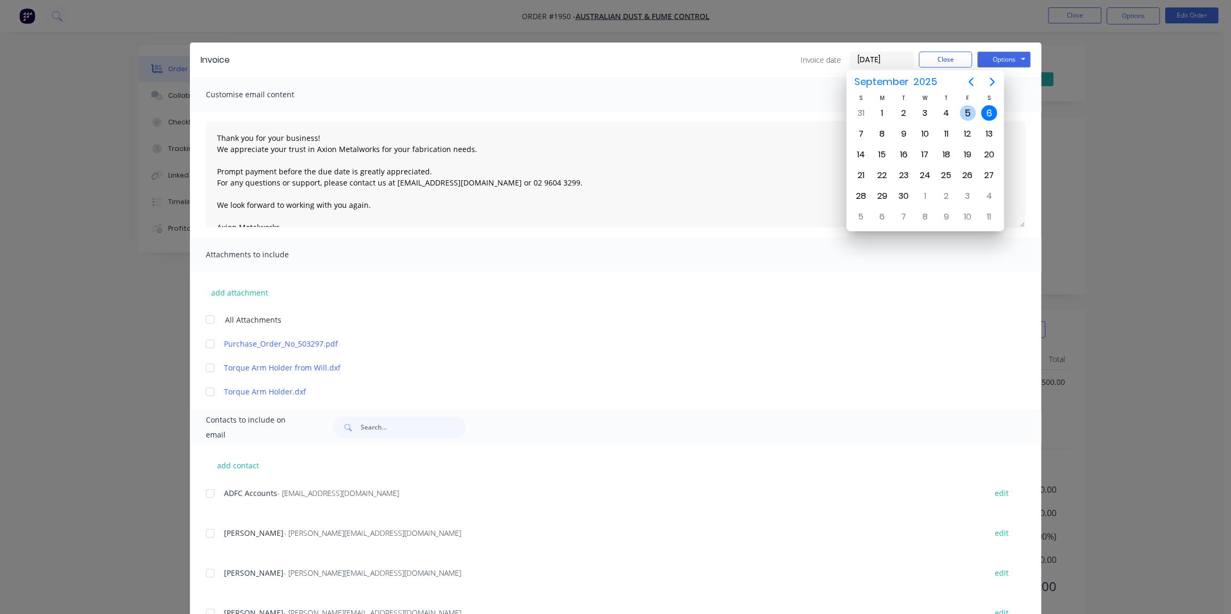
click at [965, 114] on div "5" at bounding box center [967, 113] width 16 height 16
type input "[DATE]"
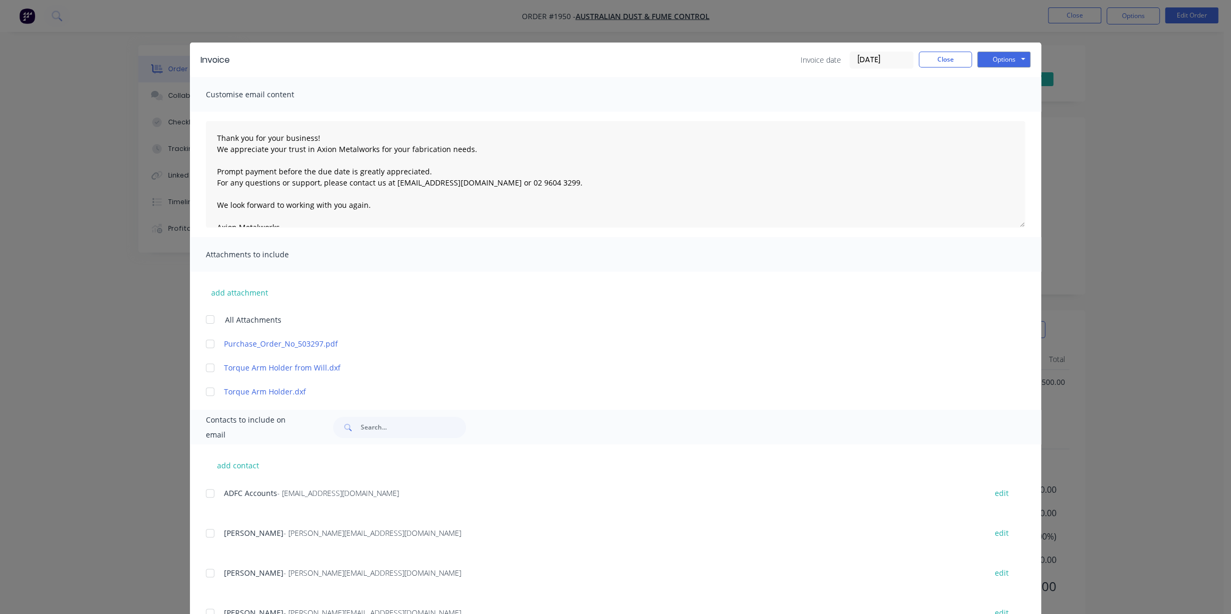
drag, startPoint x: 206, startPoint y: 338, endPoint x: 197, endPoint y: 371, distance: 34.3
click at [206, 339] on div at bounding box center [209, 343] width 21 height 21
drag, startPoint x: 199, startPoint y: 494, endPoint x: 220, endPoint y: 492, distance: 20.3
click at [203, 494] on div "add contact ADFC Accounts - [EMAIL_ADDRESS][DOMAIN_NAME] edit [PERSON_NAME] - […" at bounding box center [615, 565] width 851 height 241
click at [204, 490] on div at bounding box center [209, 493] width 21 height 21
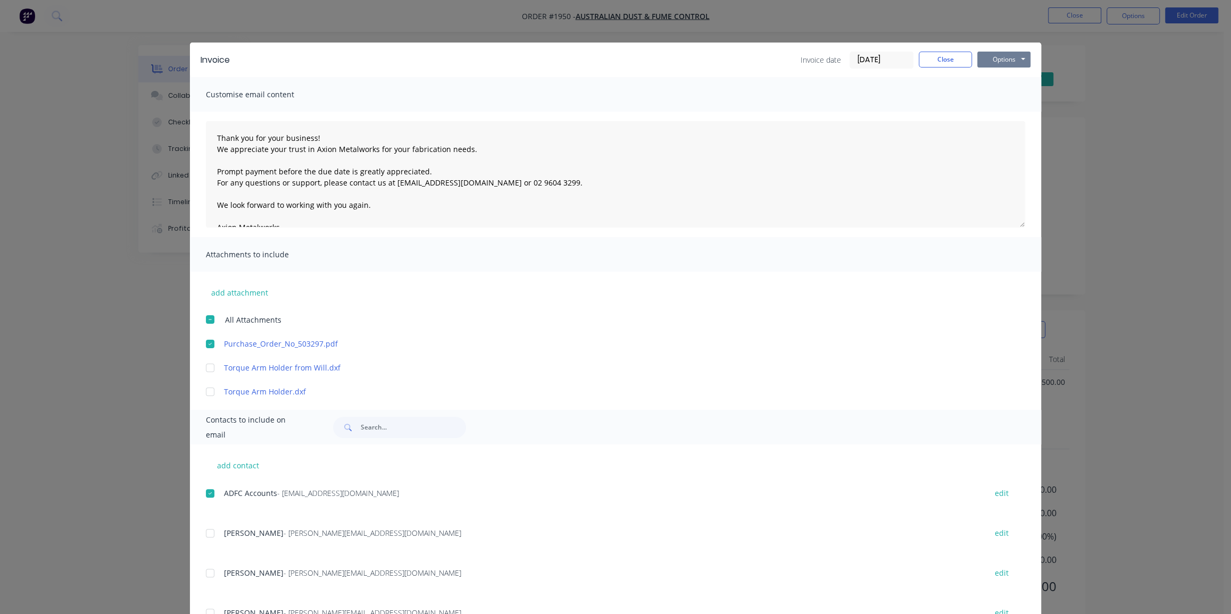
click at [999, 54] on button "Options" at bounding box center [1003, 60] width 53 height 16
click at [997, 113] on button "Email" at bounding box center [1011, 114] width 68 height 18
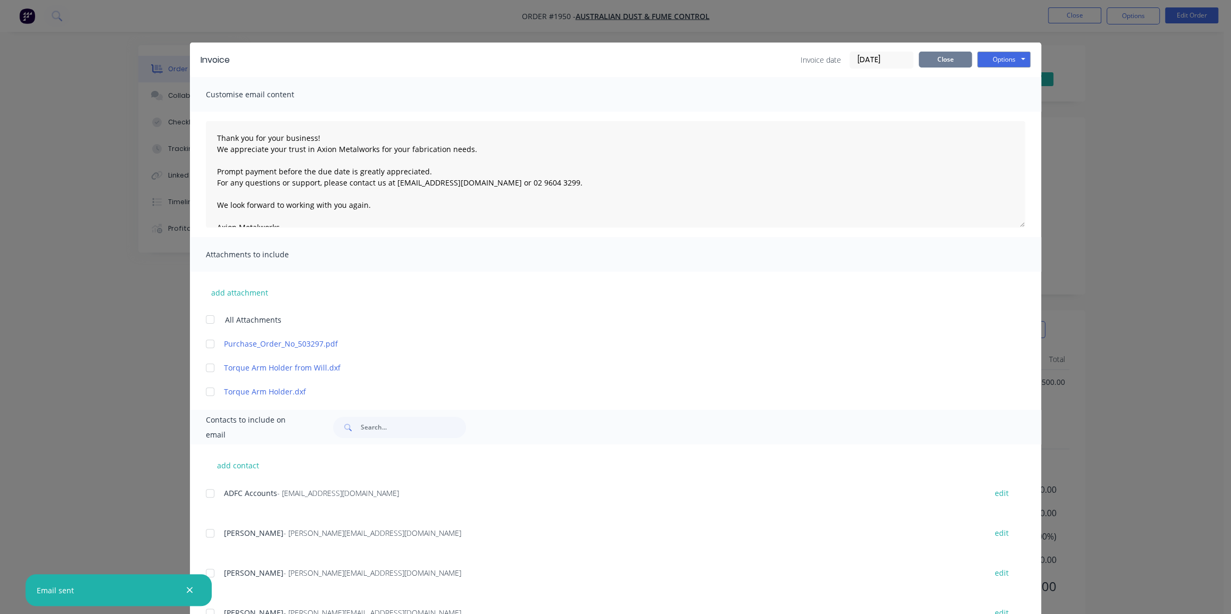
click at [942, 56] on button "Close" at bounding box center [944, 60] width 53 height 16
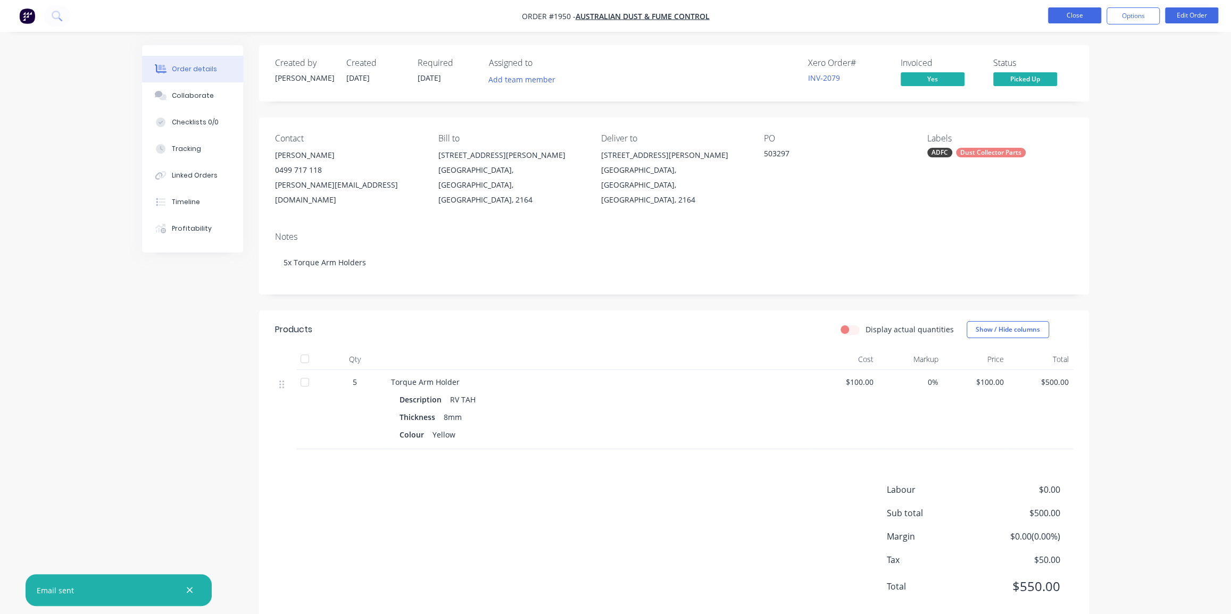
click at [1076, 19] on button "Close" at bounding box center [1074, 15] width 53 height 16
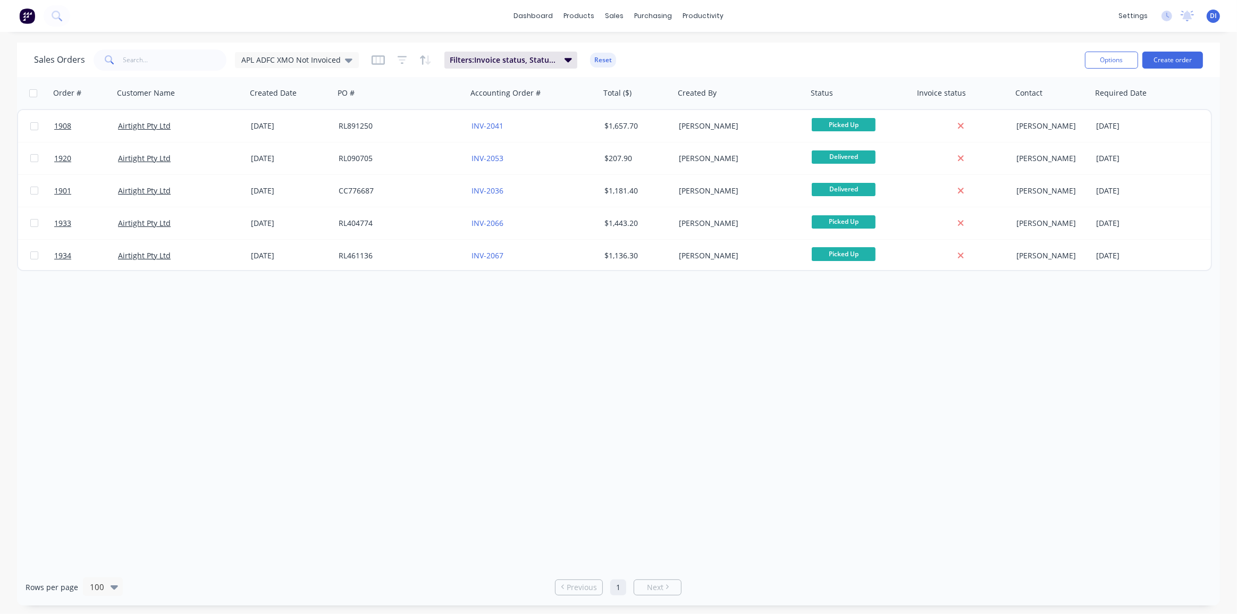
click at [846, 369] on div "Order # Customer Name Created Date PO # Accounting Order # Total ($) Created By…" at bounding box center [618, 323] width 1203 height 492
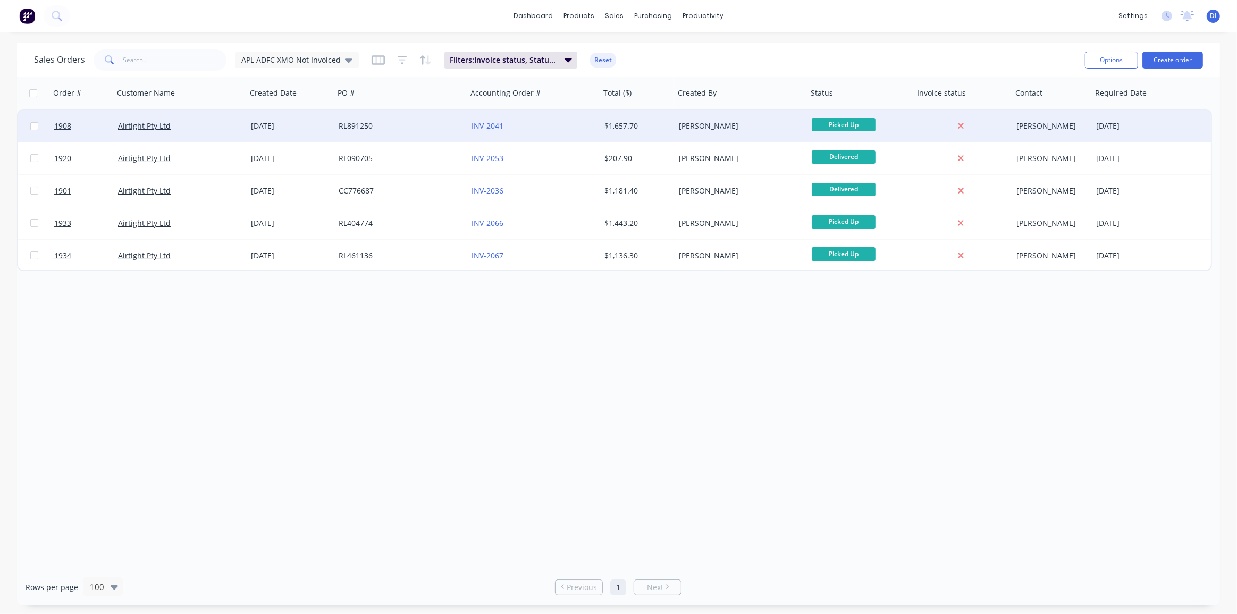
click at [564, 122] on div "INV-2041" at bounding box center [531, 126] width 118 height 11
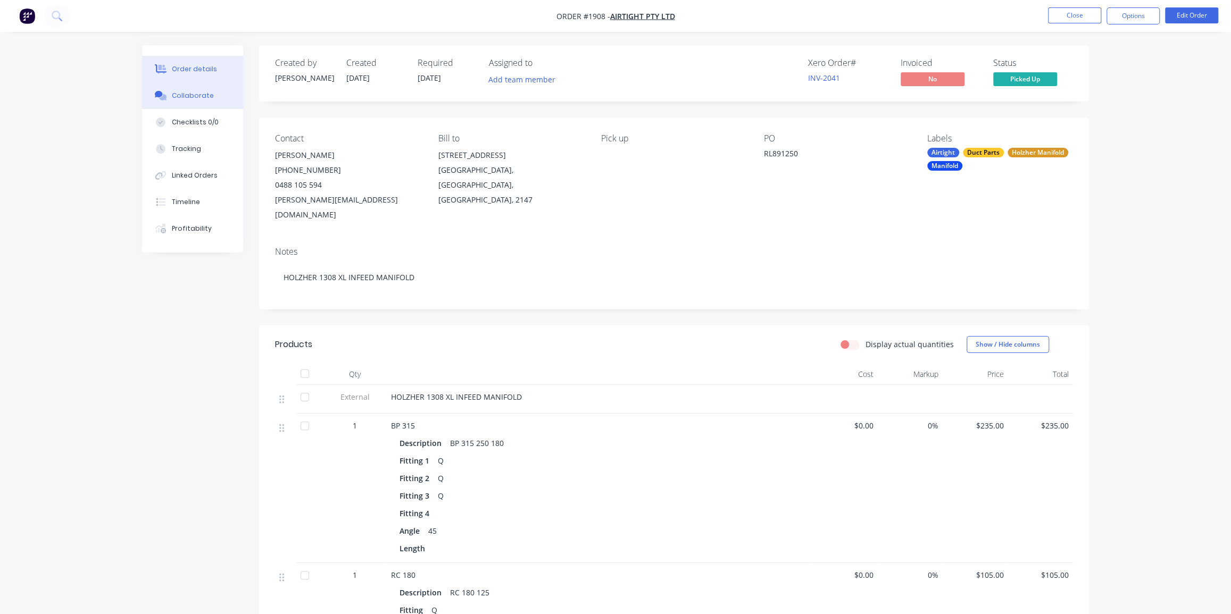
click at [196, 95] on div "Collaborate" at bounding box center [193, 96] width 42 height 10
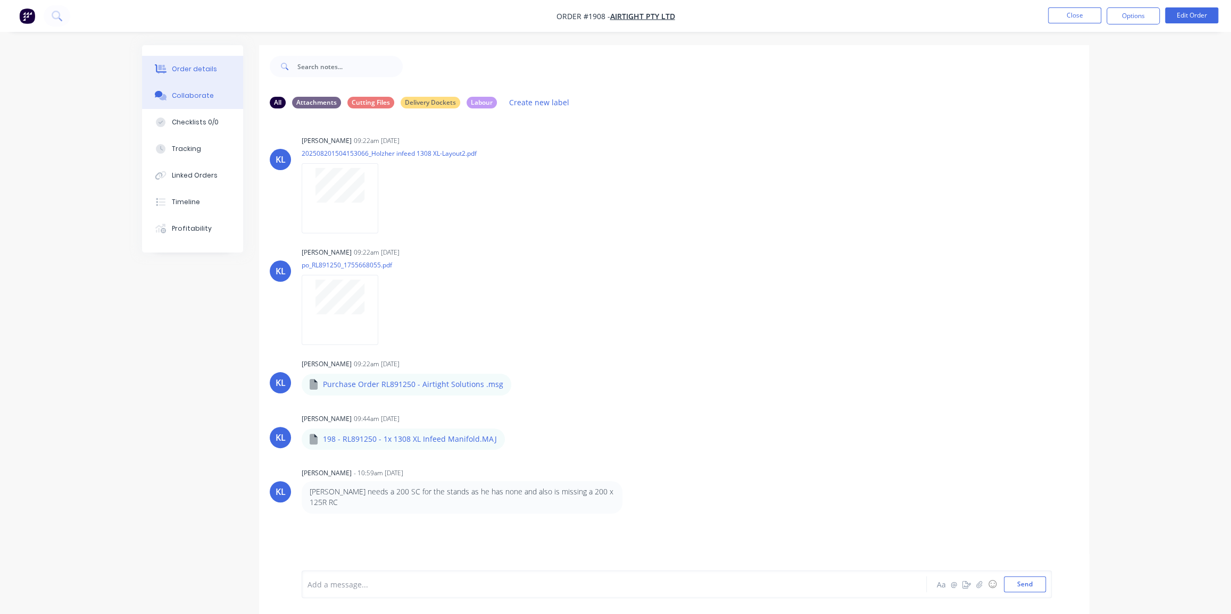
click at [194, 62] on button "Order details" at bounding box center [192, 69] width 101 height 27
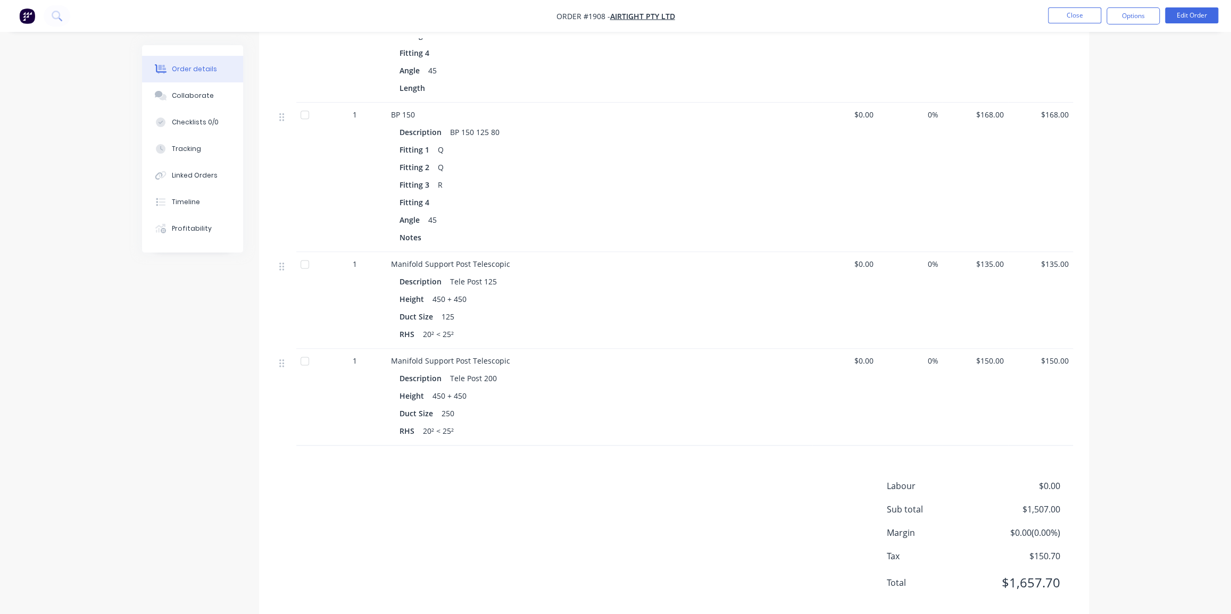
scroll to position [1072, 0]
click at [195, 96] on div "Collaborate" at bounding box center [193, 96] width 42 height 10
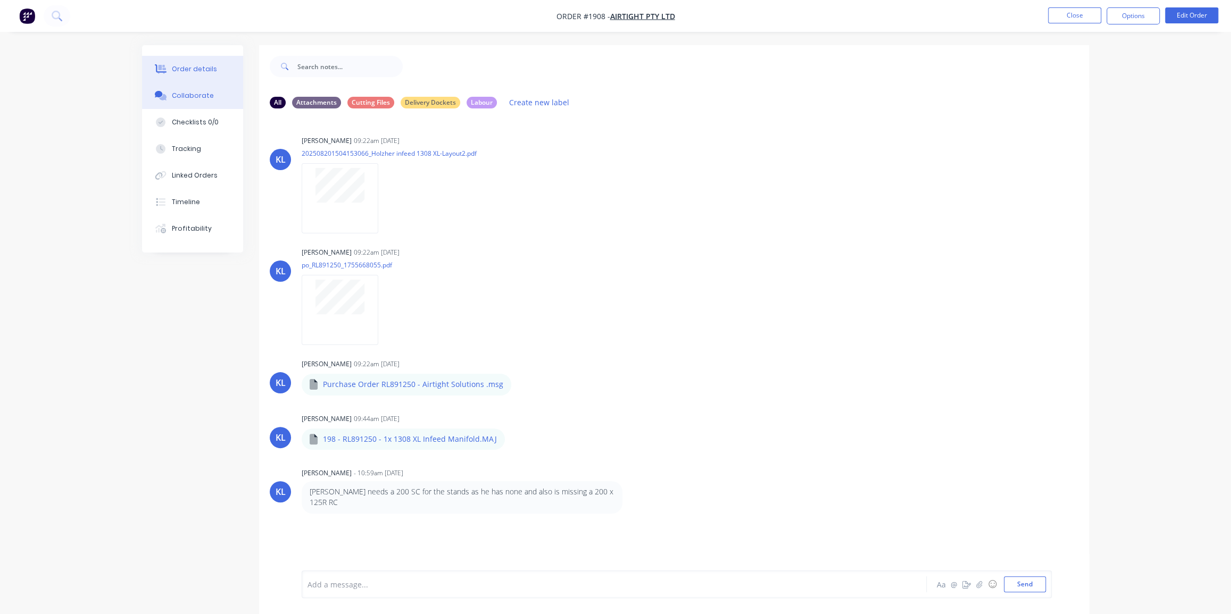
drag, startPoint x: 178, startPoint y: 62, endPoint x: 186, endPoint y: 72, distance: 13.2
click at [178, 62] on button "Order details" at bounding box center [192, 69] width 101 height 27
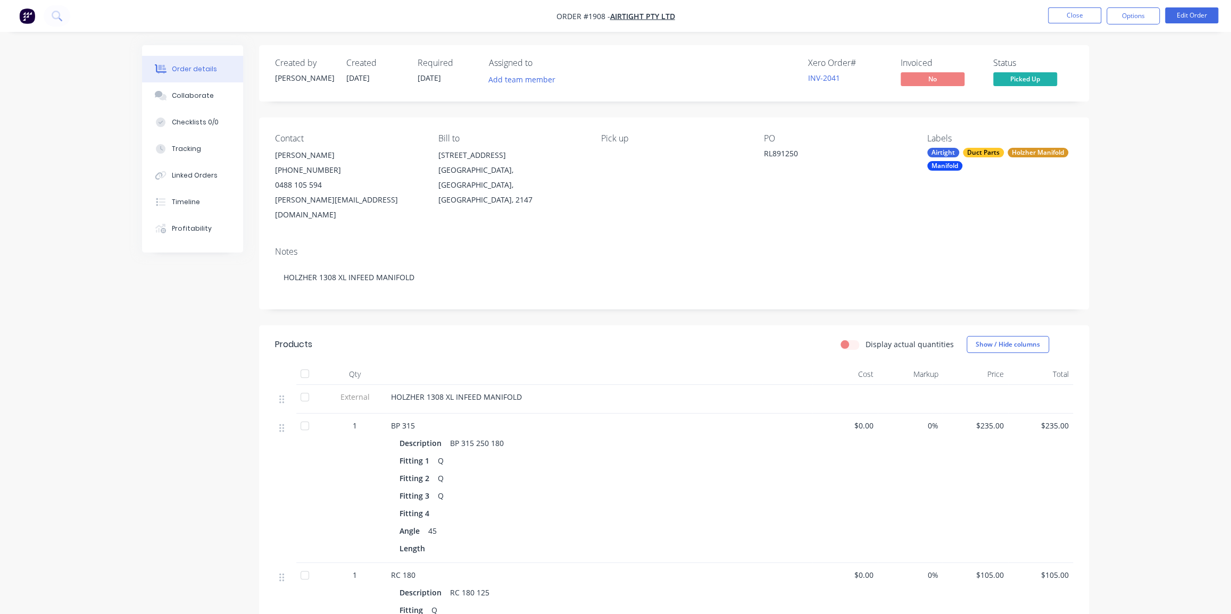
click at [781, 155] on div "RL891250" at bounding box center [830, 155] width 133 height 15
copy div "RL891250"
click at [187, 196] on button "Timeline" at bounding box center [192, 202] width 101 height 27
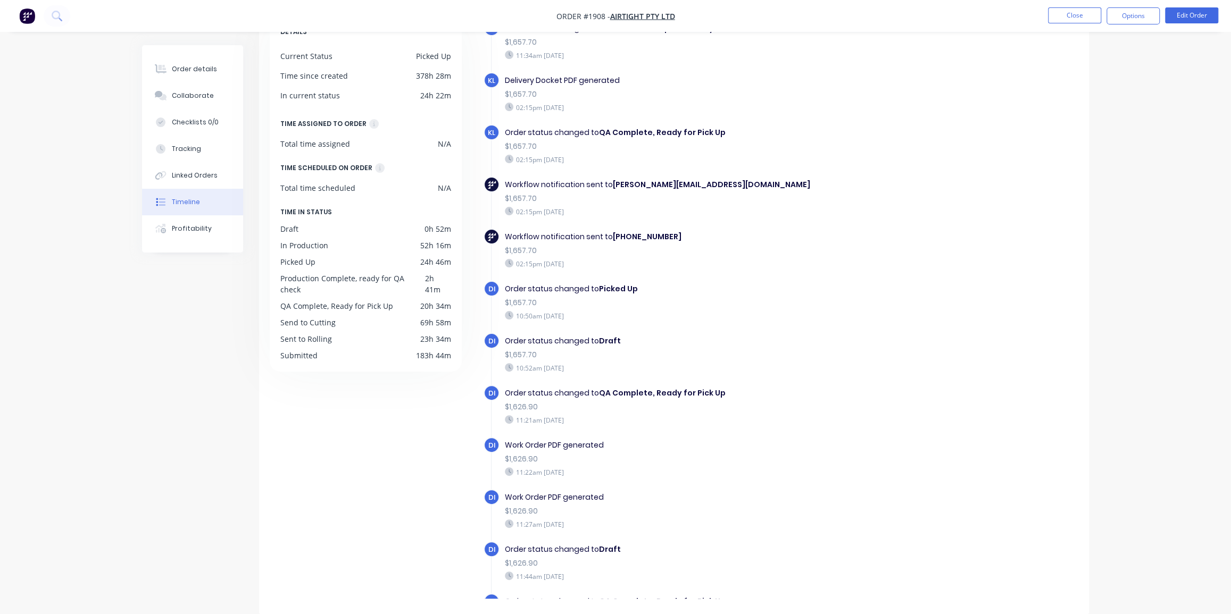
scroll to position [585, 0]
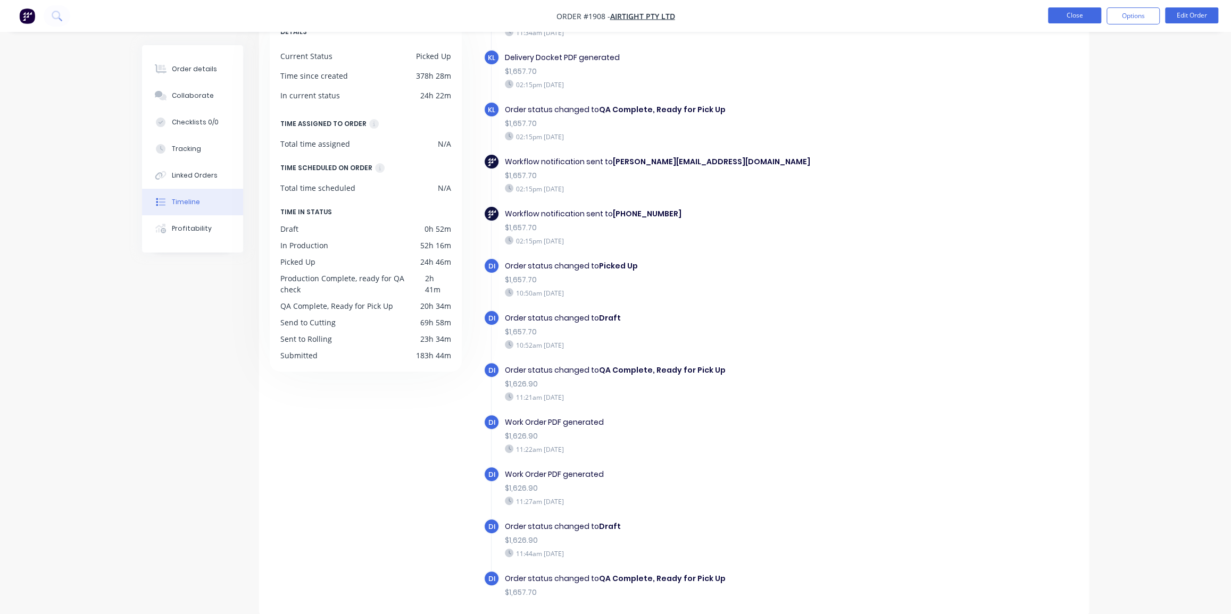
click at [1057, 19] on button "Close" at bounding box center [1074, 15] width 53 height 16
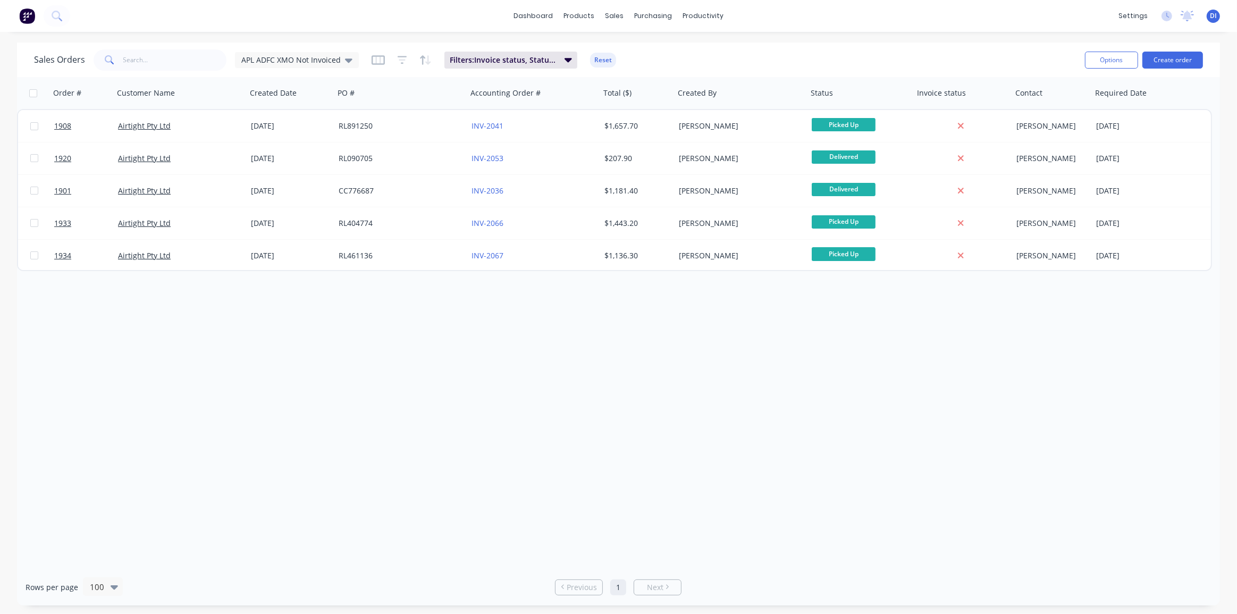
click at [654, 364] on div "Order # Customer Name Created Date PO # Accounting Order # Total ($) Created By…" at bounding box center [618, 323] width 1203 height 492
click at [707, 73] on div "Sales Orders APL ADFC XMO Not Invoiced Filters: Invoice status, Status, Custome…" at bounding box center [618, 60] width 1203 height 35
click at [34, 18] on img at bounding box center [27, 16] width 16 height 16
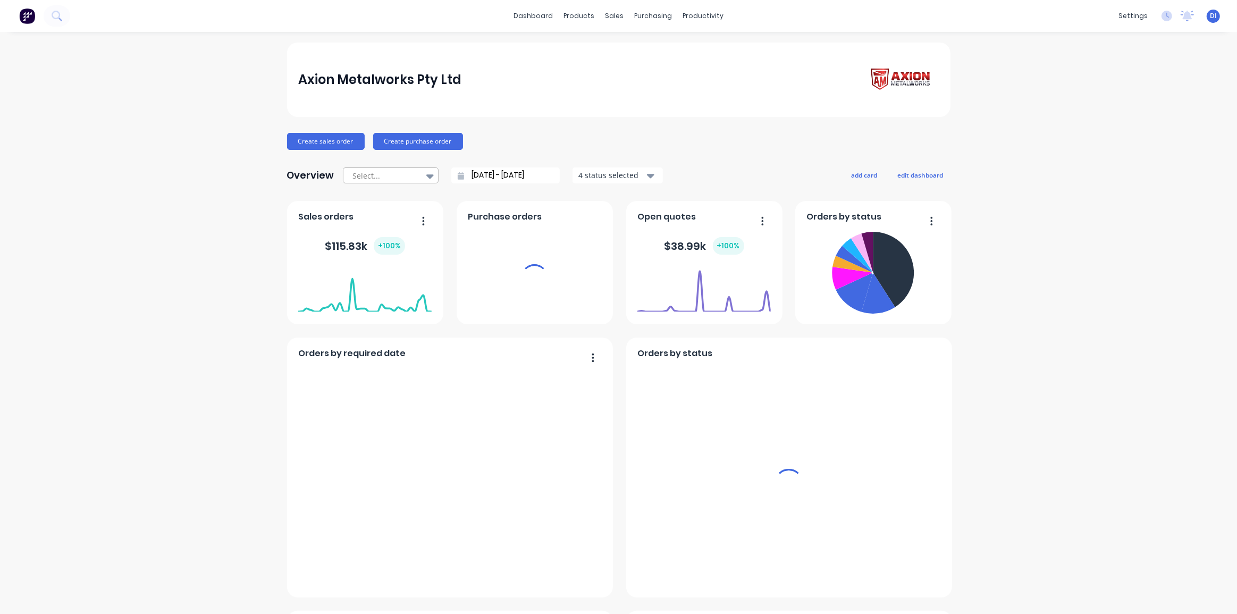
click at [415, 178] on div "Select..." at bounding box center [385, 176] width 73 height 16
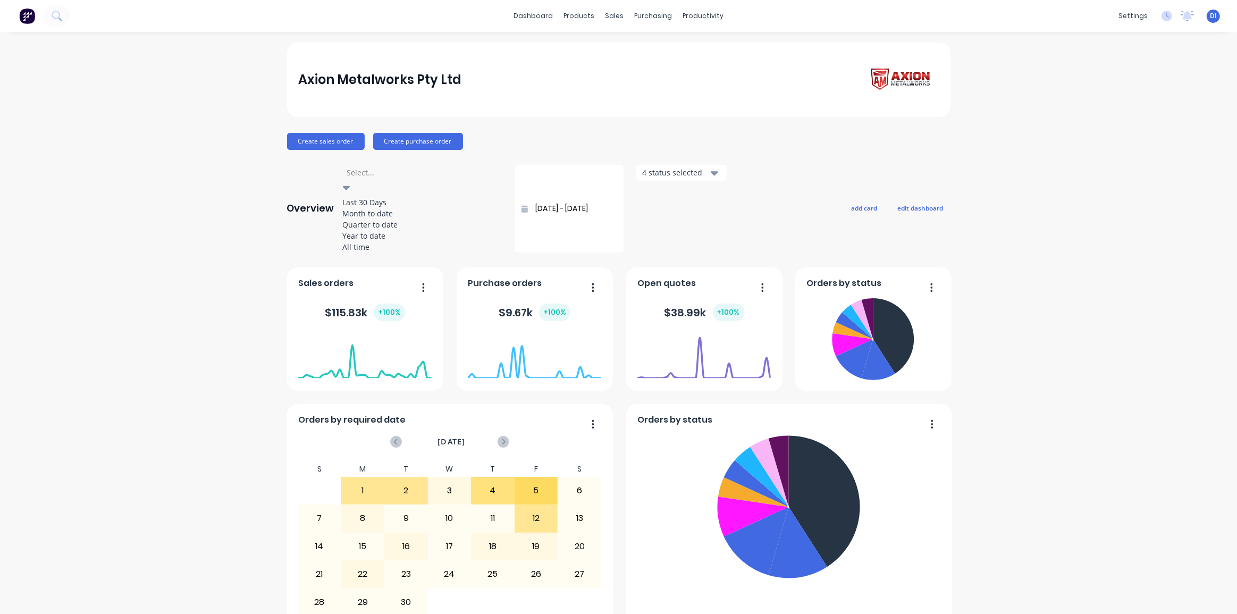
click at [373, 241] on div "Year to date" at bounding box center [423, 235] width 160 height 11
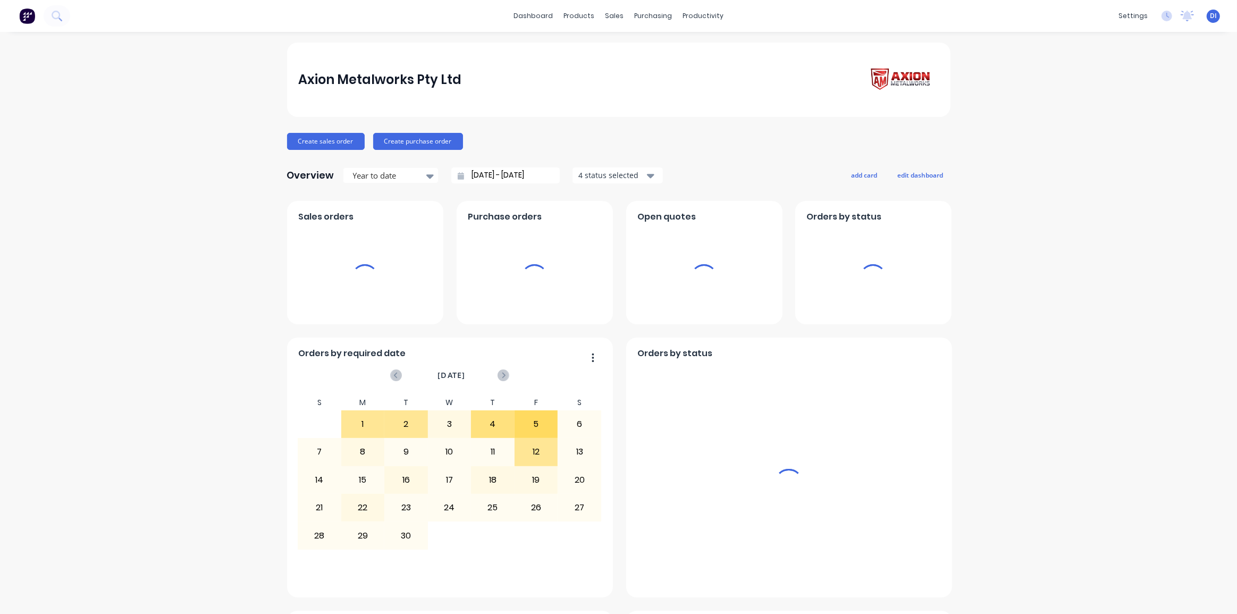
type input "[DATE] - [DATE]"
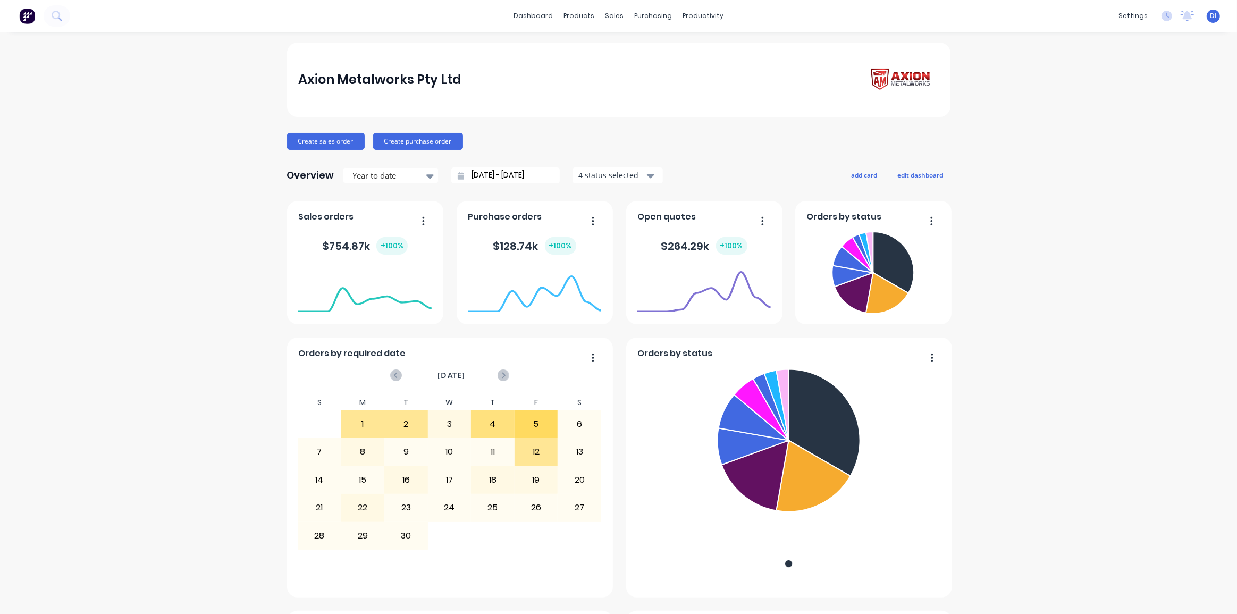
click at [1035, 199] on div "Axion Metalworks Pty Ltd Create sales order Create purchase order Overview Year…" at bounding box center [618, 594] width 1237 height 1102
click at [987, 177] on div "Axion Metalworks Pty Ltd Create sales order Create purchase order Overview Year…" at bounding box center [618, 594] width 1237 height 1102
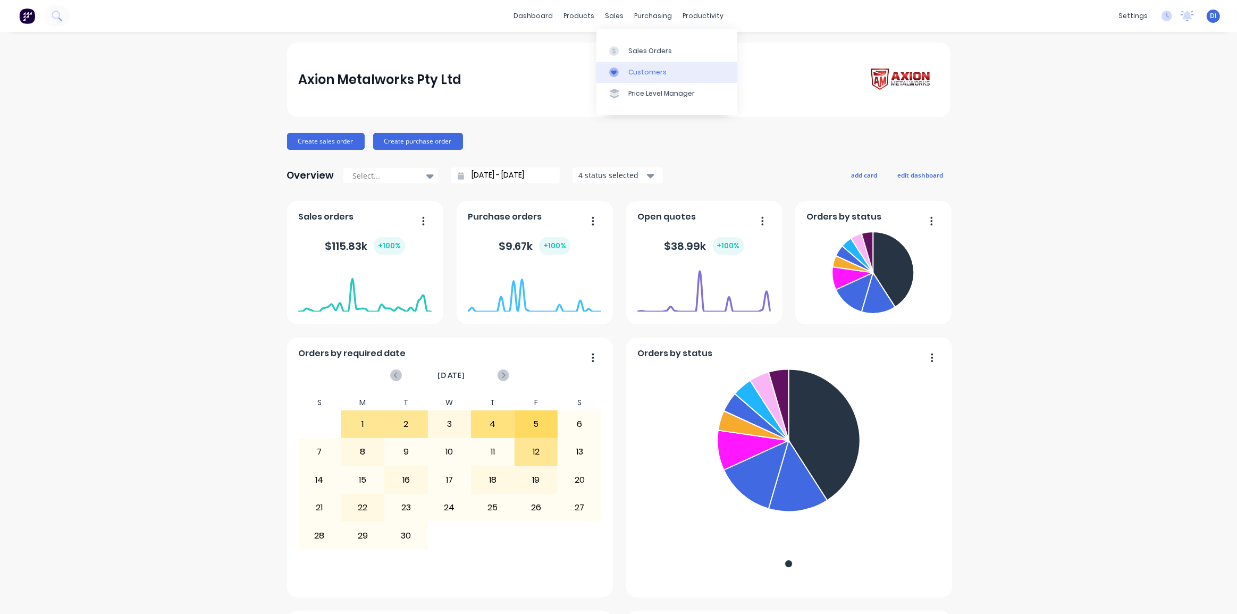
click at [639, 66] on link "Customers" at bounding box center [667, 72] width 141 height 21
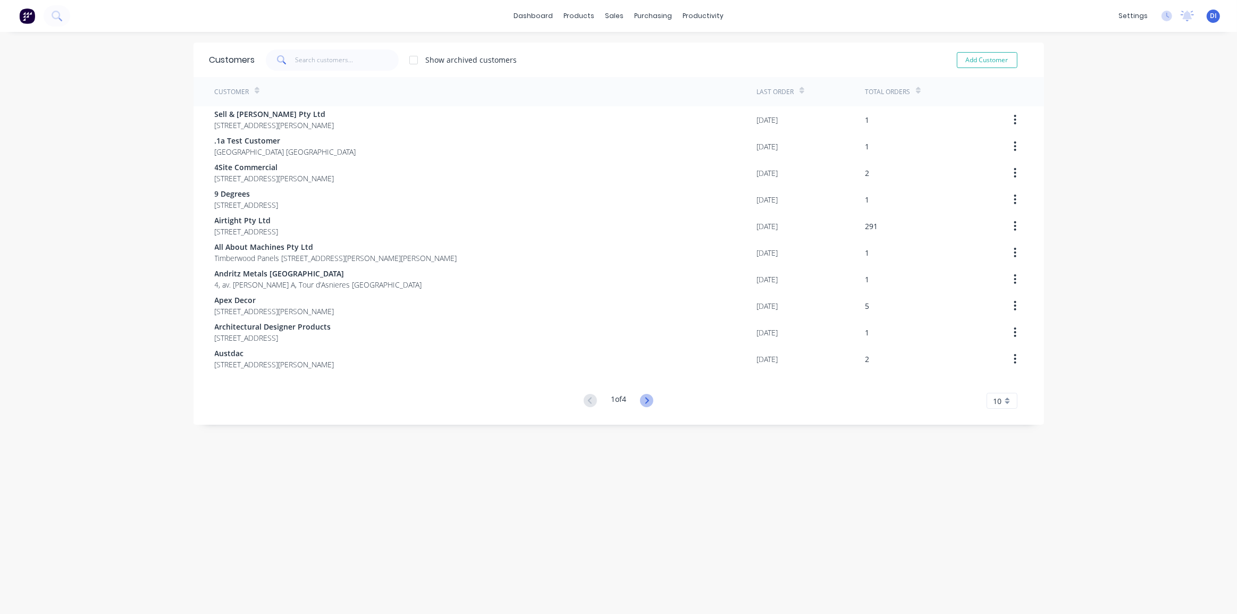
click at [650, 398] on icon at bounding box center [646, 400] width 13 height 13
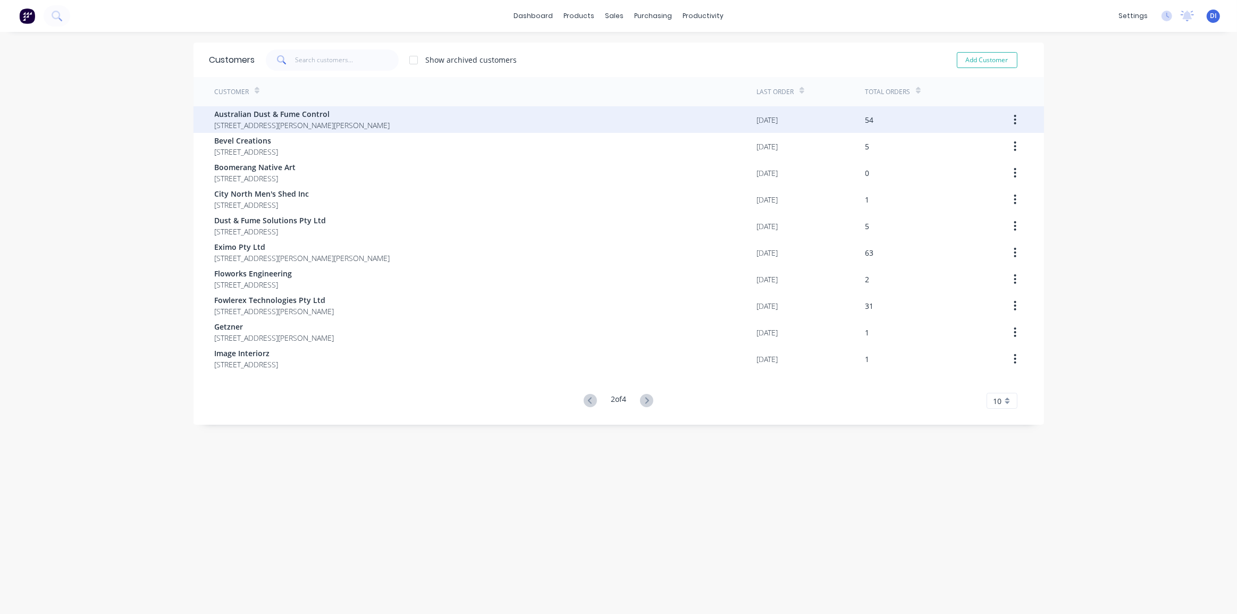
click at [292, 122] on span "26 Hargraves Place Wetherill Park New South Wales Australia 2164" at bounding box center [302, 125] width 175 height 11
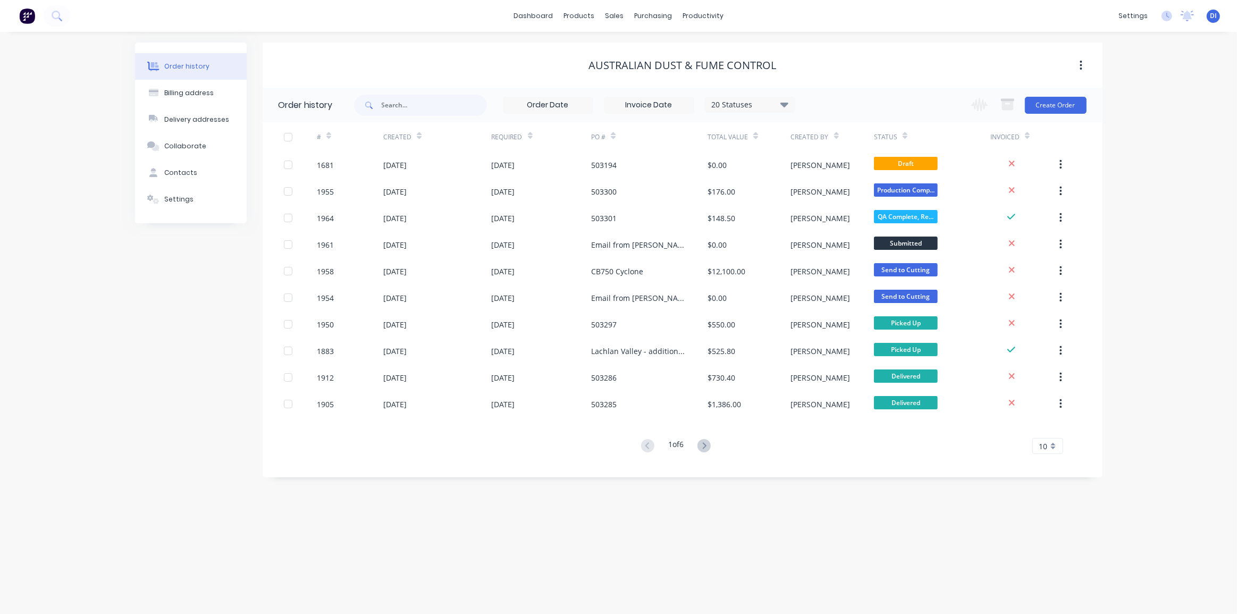
click at [1051, 445] on div "10" at bounding box center [1048, 446] width 31 height 16
click at [1042, 574] on div "35" at bounding box center [1048, 578] width 30 height 19
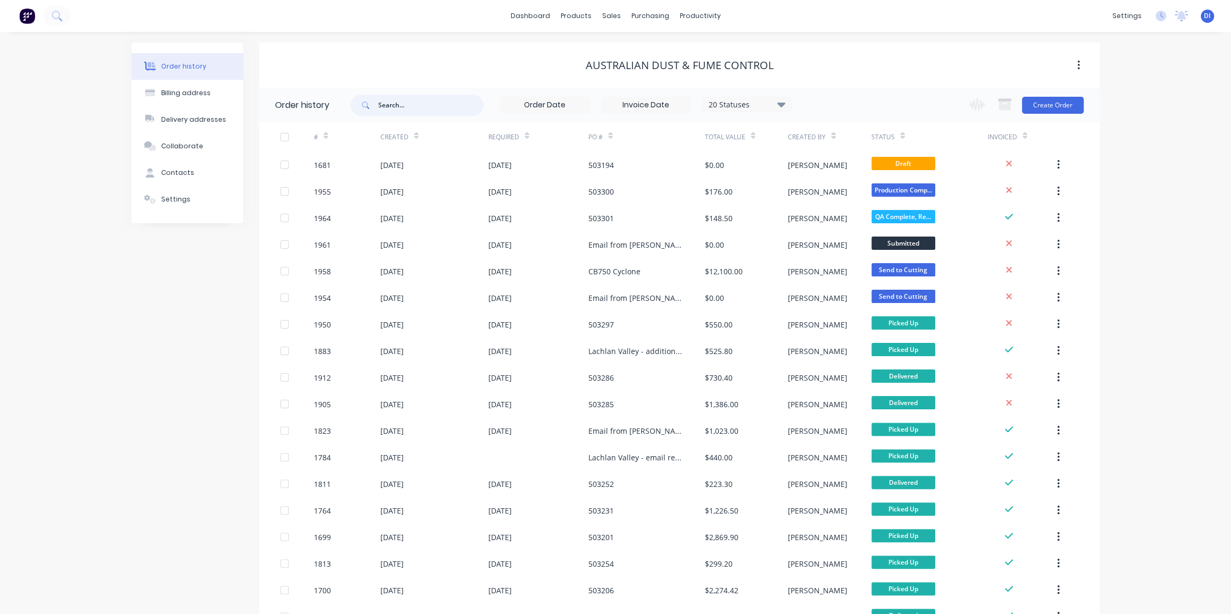
click at [386, 101] on input "text" at bounding box center [430, 105] width 105 height 21
type input "torquw"
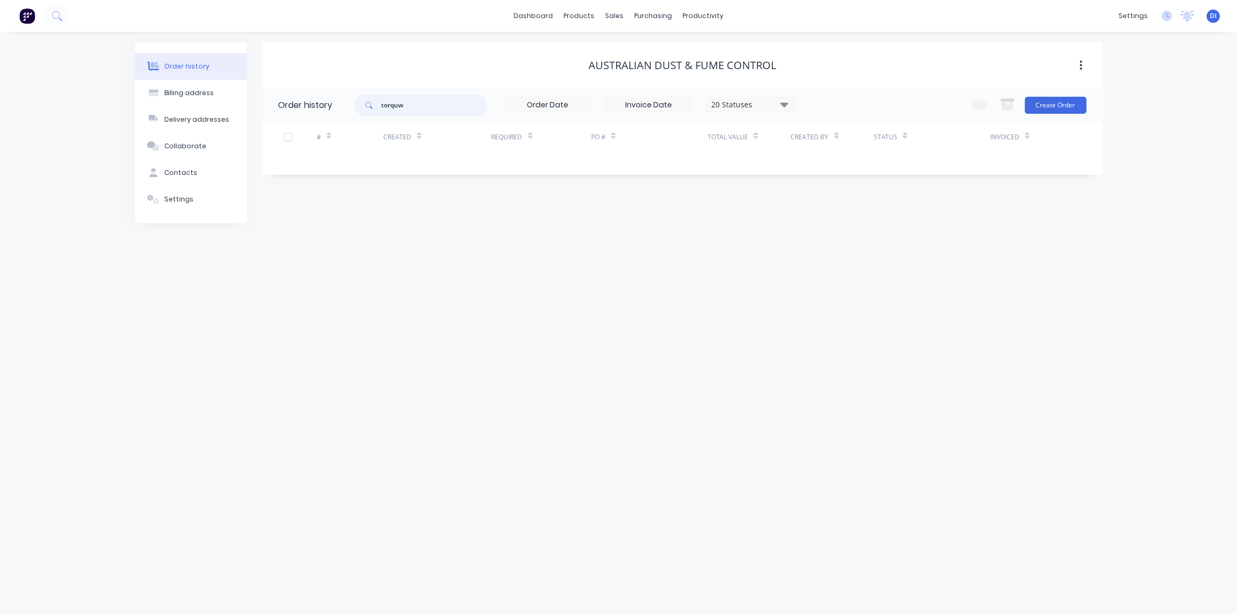
click at [414, 105] on input "torquw" at bounding box center [434, 105] width 105 height 21
type input "torque"
click at [428, 76] on div "Australian Dust & Fume Control" at bounding box center [683, 65] width 840 height 45
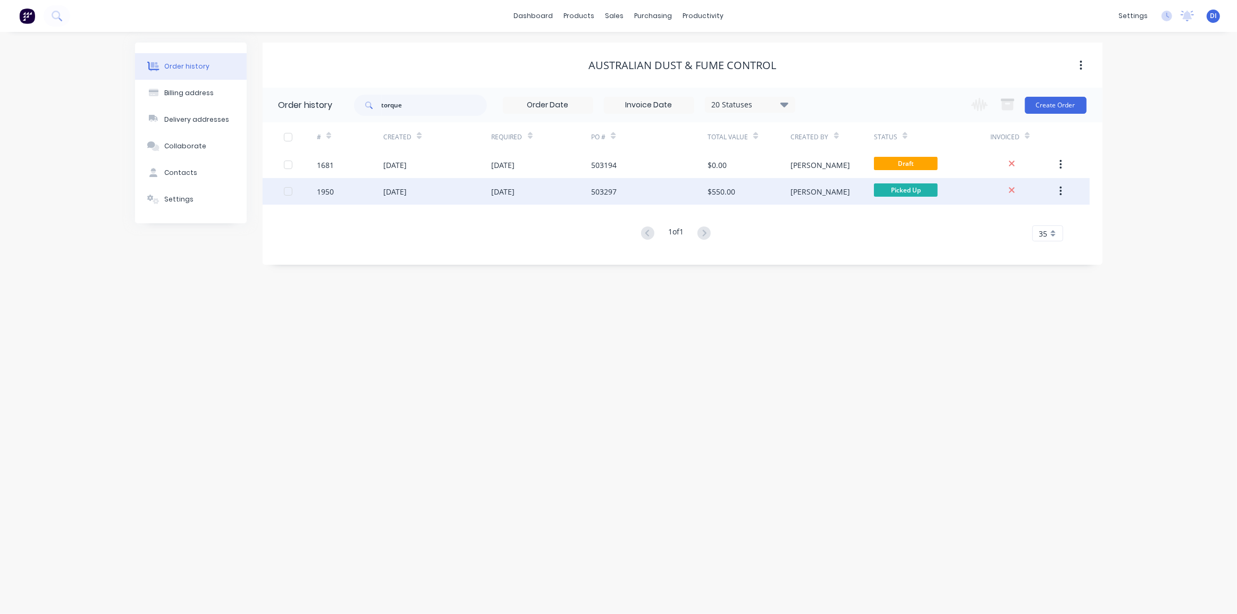
click at [483, 189] on div "[DATE]" at bounding box center [437, 191] width 108 height 27
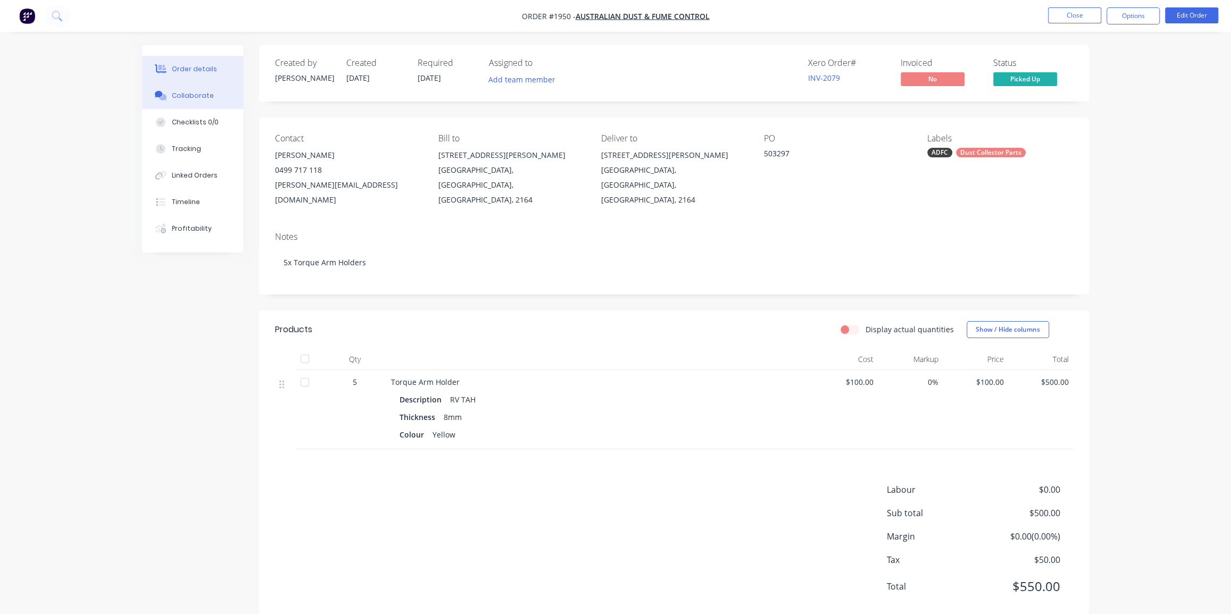
click at [192, 97] on div "Collaborate" at bounding box center [193, 96] width 42 height 10
